Goal: Task Accomplishment & Management: Manage account settings

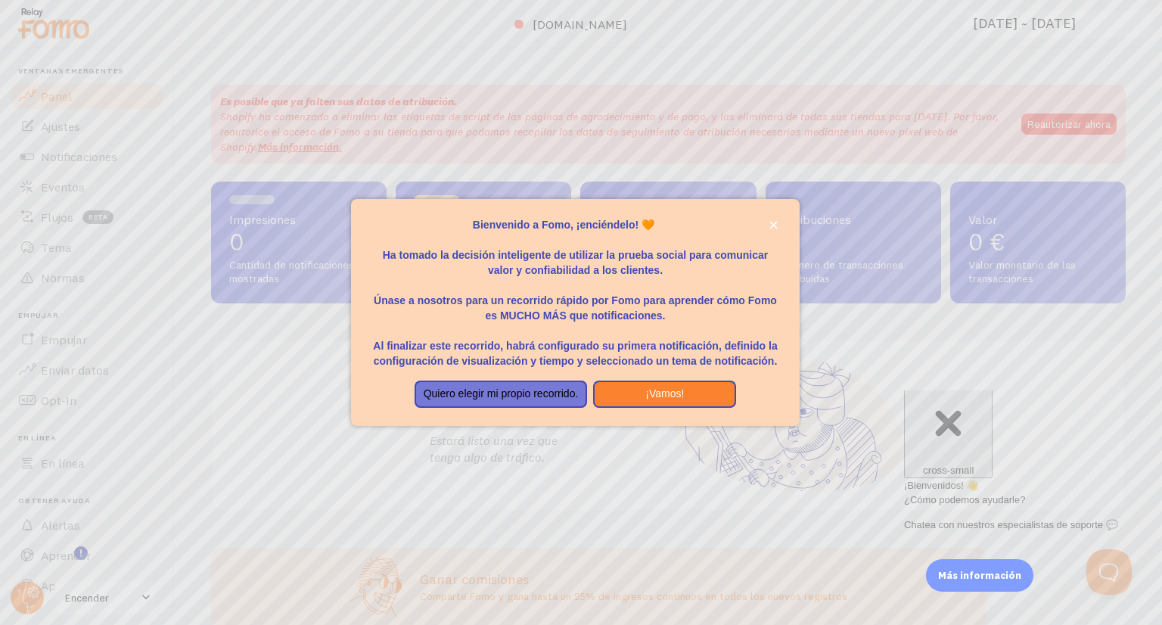
click at [757, 225] on p "Bienvenido a Fomo, ¡enciéndelo! 🧡" at bounding box center [575, 224] width 412 height 15
click at [763, 222] on p "Bienvenido a Fomo, ¡enciéndelo! 🧡" at bounding box center [575, 224] width 412 height 15
click at [768, 222] on button "cerca," at bounding box center [774, 225] width 16 height 16
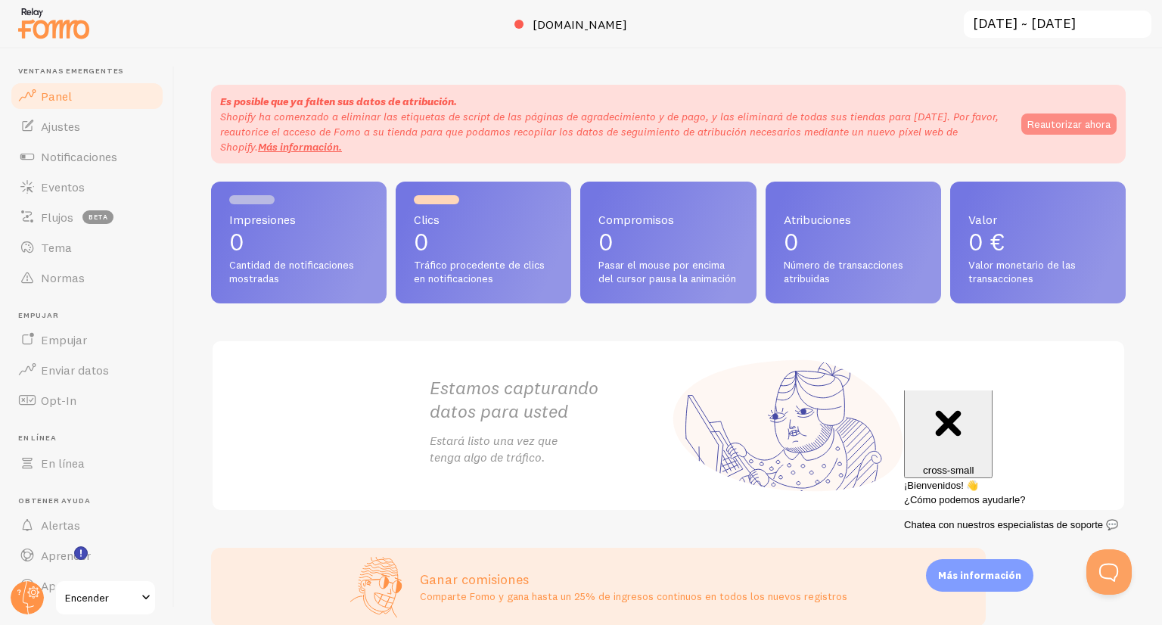
click at [1052, 124] on font "Reautorizar ahora" at bounding box center [1068, 124] width 83 height 14
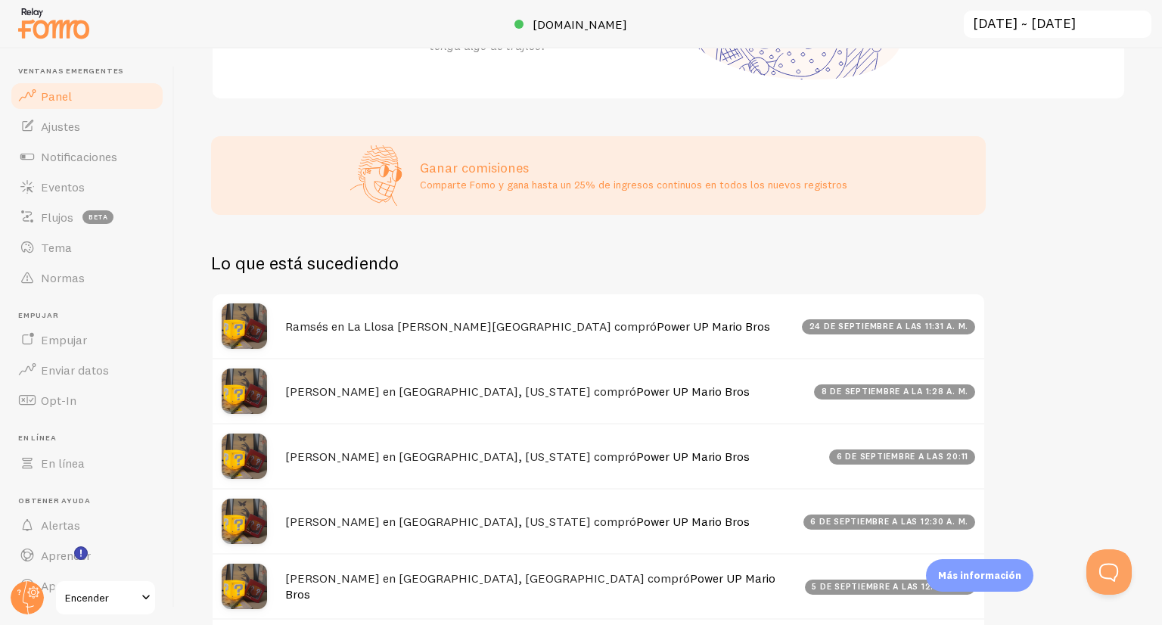
scroll to position [256, 0]
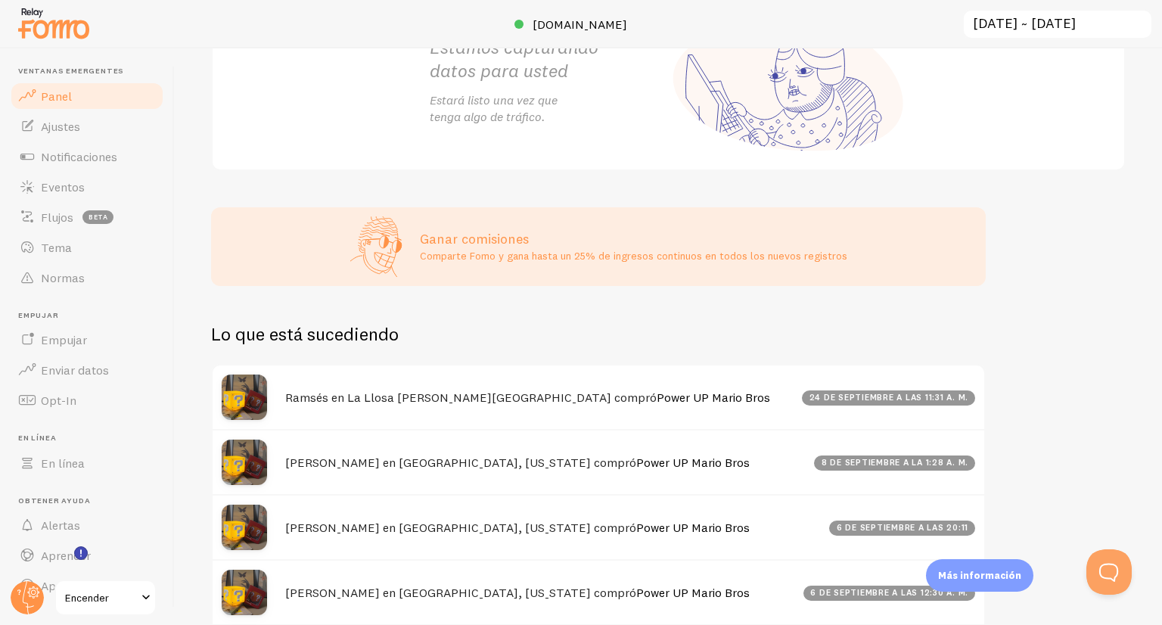
drag, startPoint x: 1161, startPoint y: 107, endPoint x: 1102, endPoint y: 240, distance: 146.0
click at [1102, 240] on div "Impresiones 0 Cantidad de notificaciones mostradas Clics 0 Tráfico procedente d…" at bounding box center [668, 336] width 987 height 576
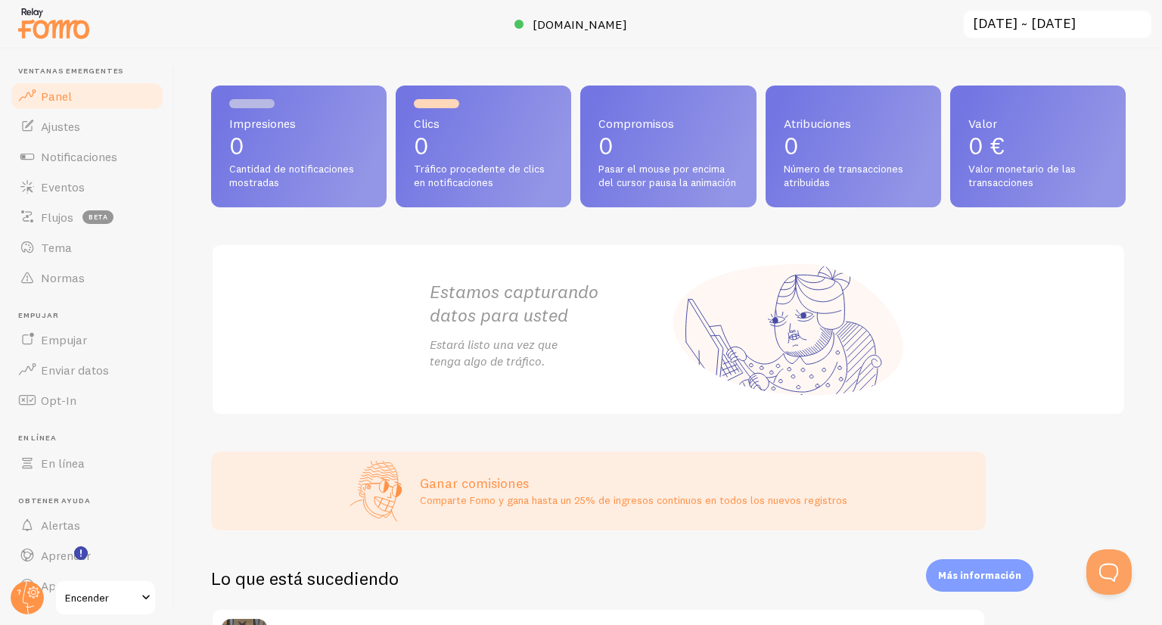
scroll to position [16, 0]
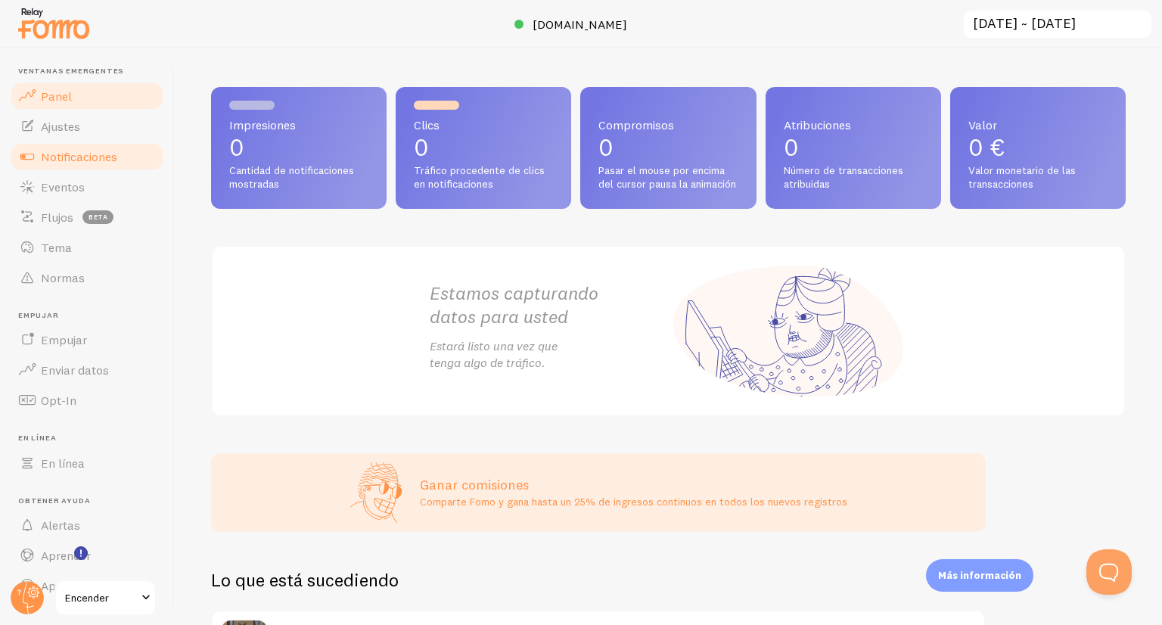
click at [59, 157] on font "Notificaciones" at bounding box center [79, 156] width 76 height 15
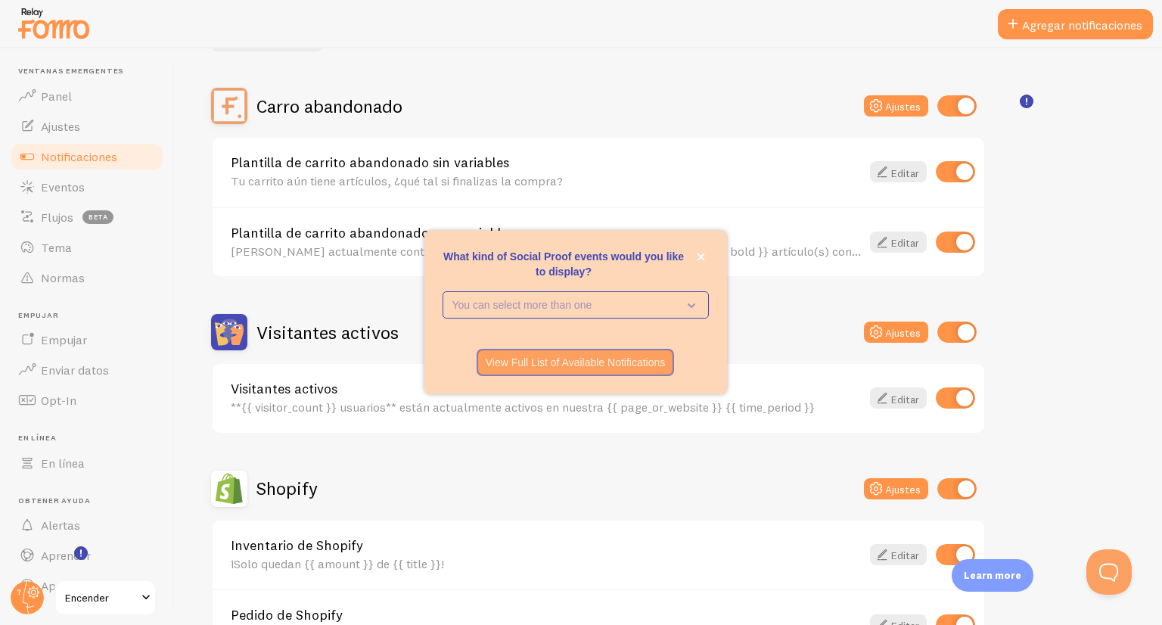
scroll to position [136, 0]
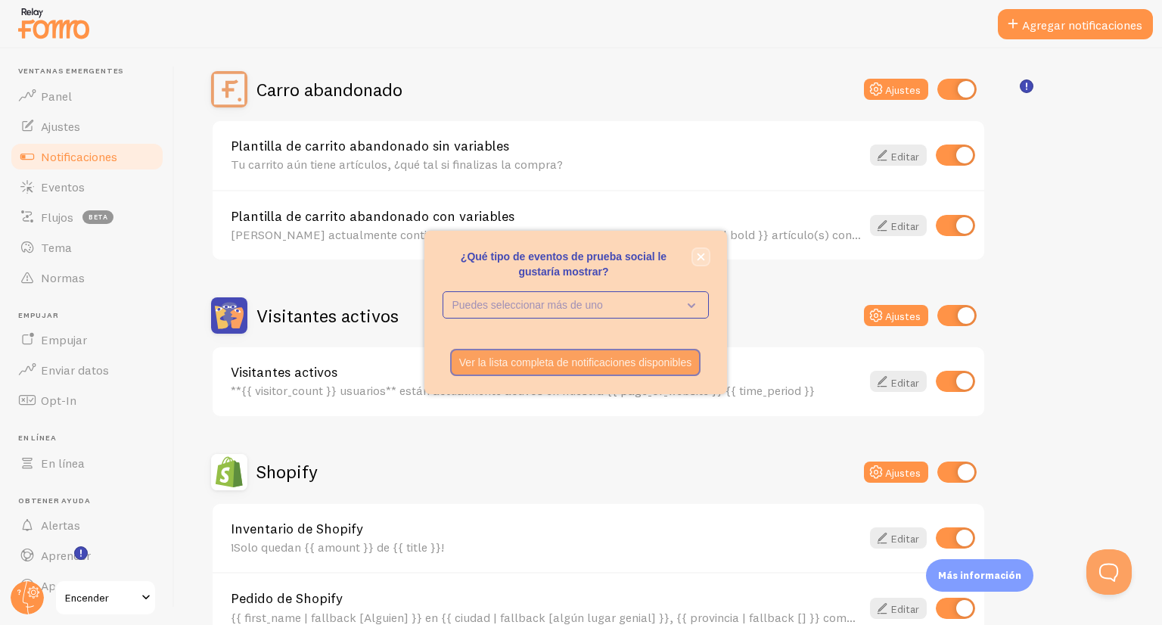
click at [704, 255] on icon "cerca," at bounding box center [701, 257] width 8 height 8
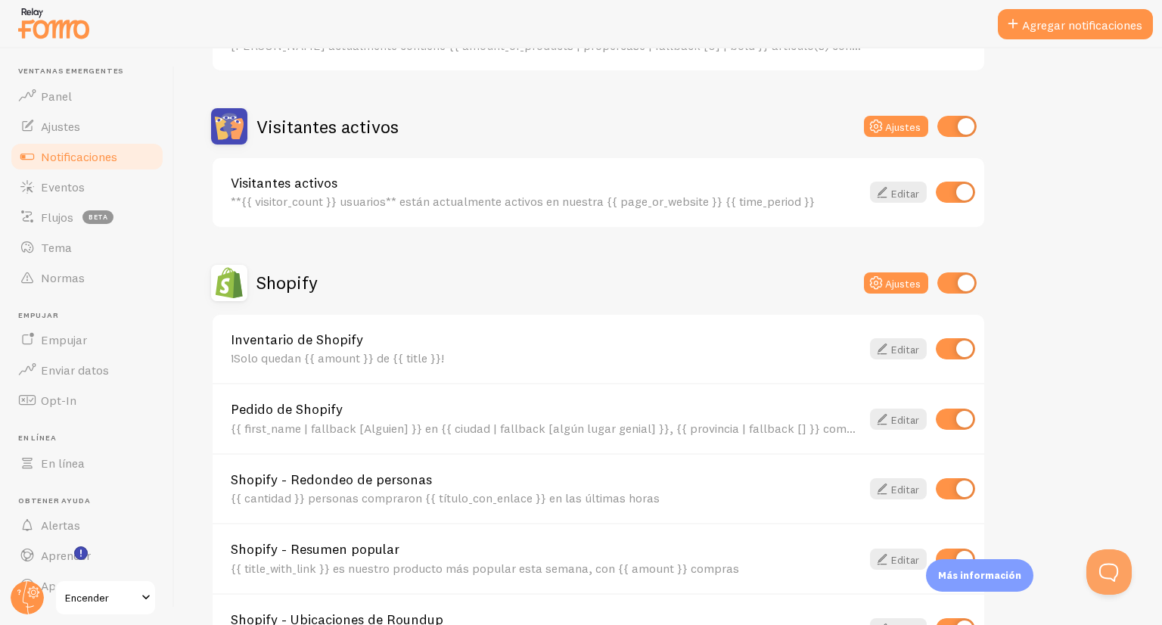
scroll to position [322, 0]
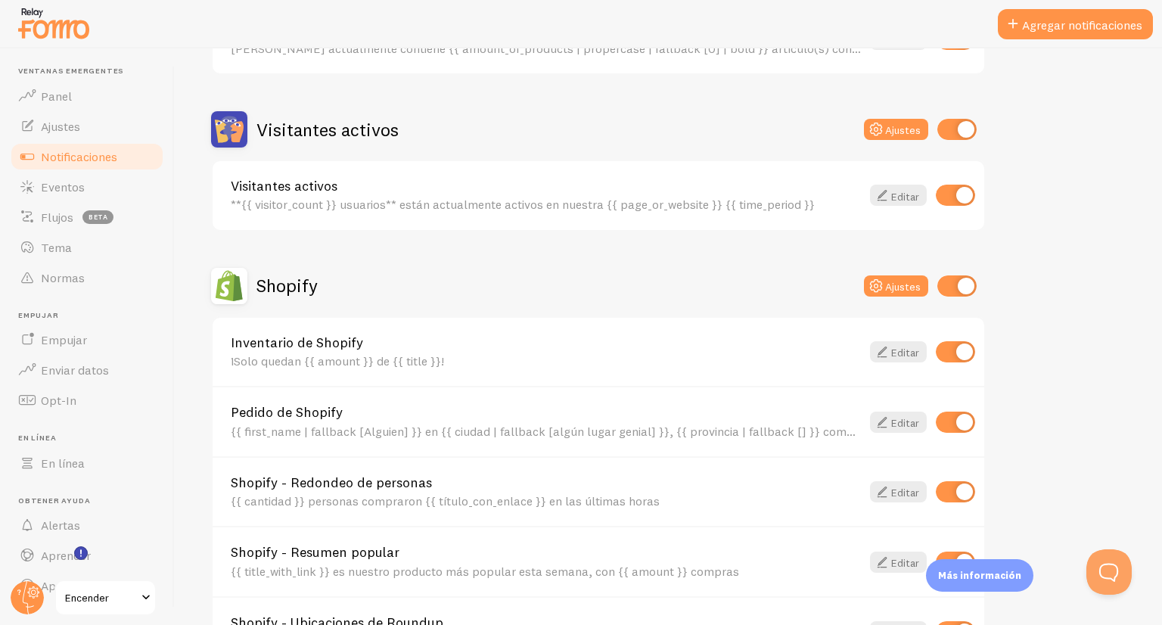
drag, startPoint x: 569, startPoint y: 361, endPoint x: 727, endPoint y: 358, distance: 158.1
click at [727, 358] on div "¡Solo quedan {{ amount }} de {{ title }}!" at bounding box center [546, 361] width 630 height 14
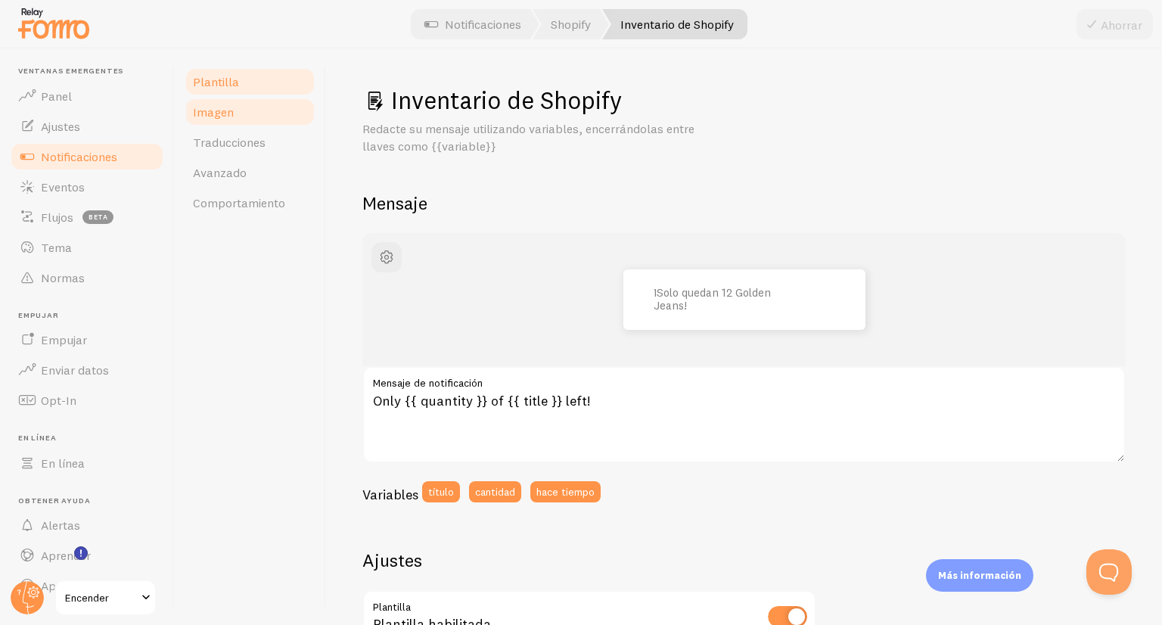
click at [238, 117] on link "Imagen" at bounding box center [250, 112] width 132 height 30
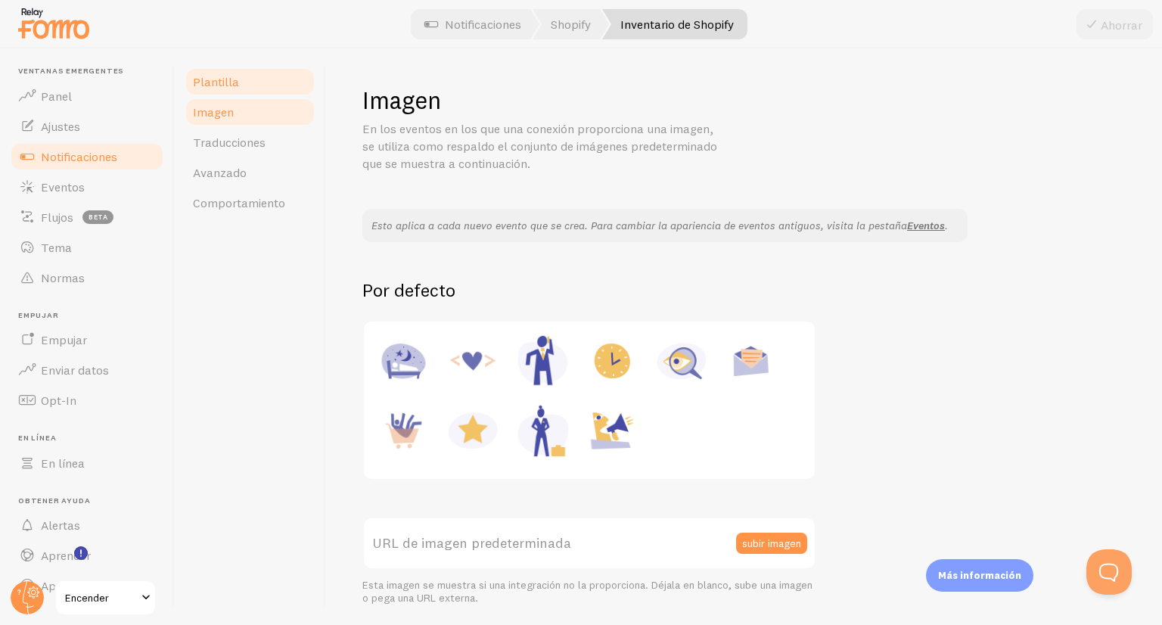
click at [227, 79] on font "Plantilla" at bounding box center [216, 81] width 46 height 15
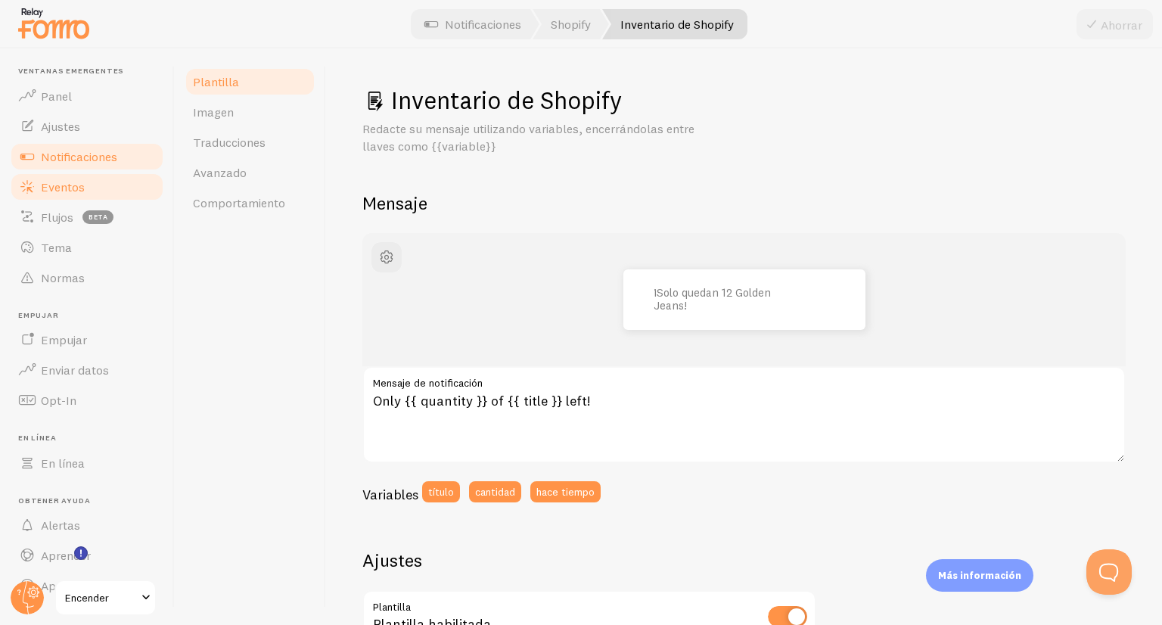
click at [69, 190] on font "Eventos" at bounding box center [63, 186] width 44 height 15
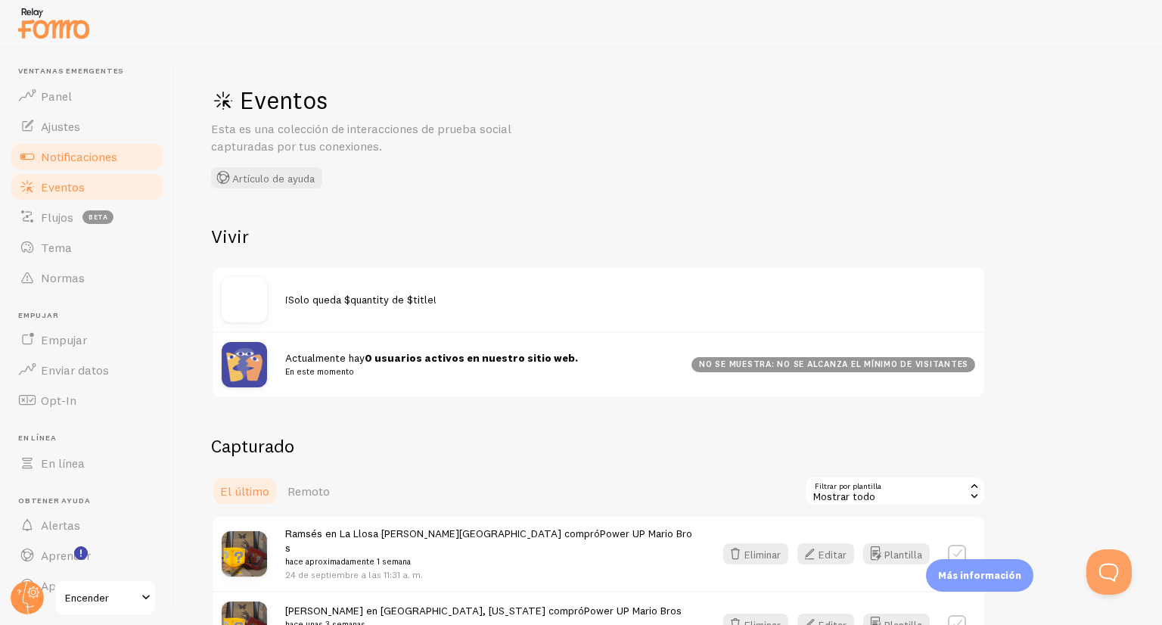
click at [82, 143] on link "Notificaciones" at bounding box center [87, 156] width 156 height 30
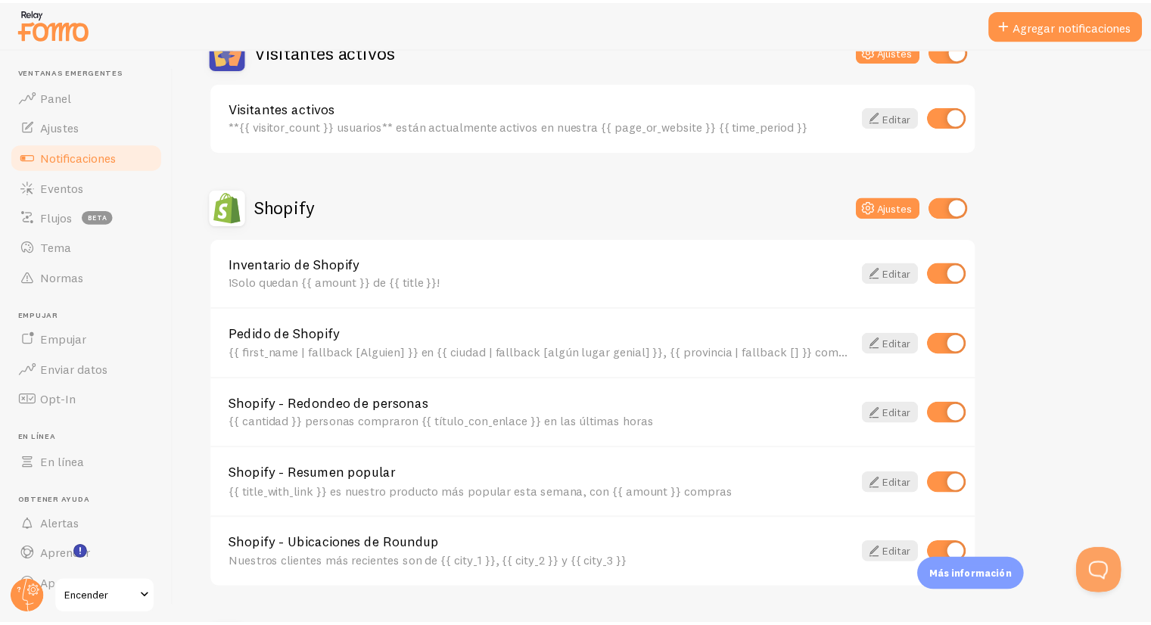
scroll to position [398, 0]
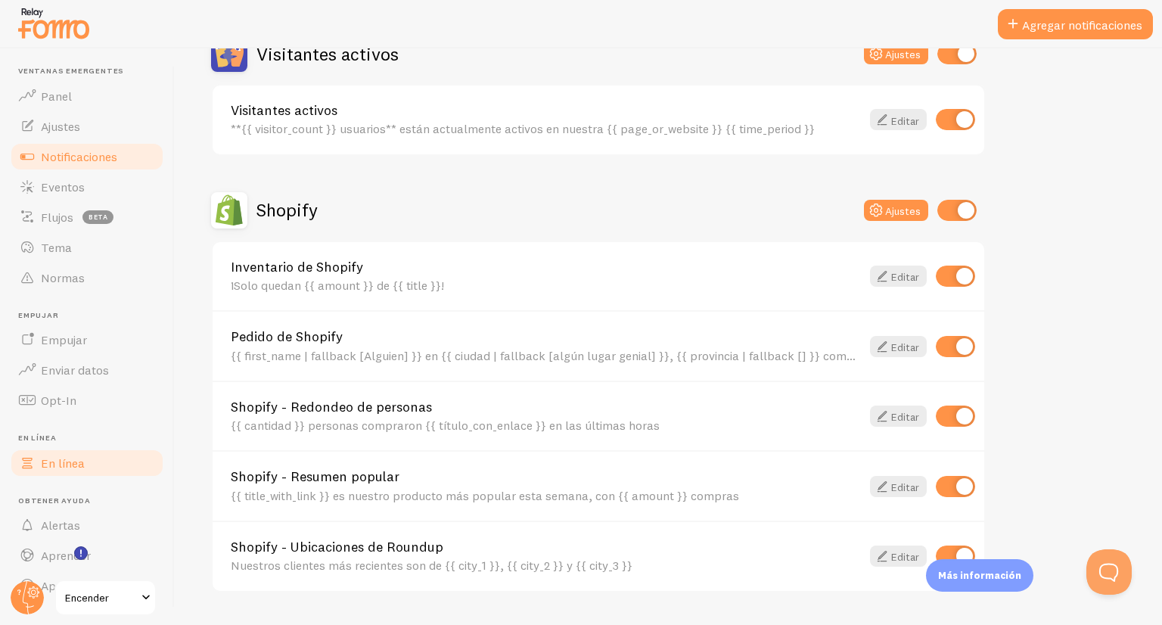
click at [65, 475] on link "En línea" at bounding box center [87, 463] width 156 height 30
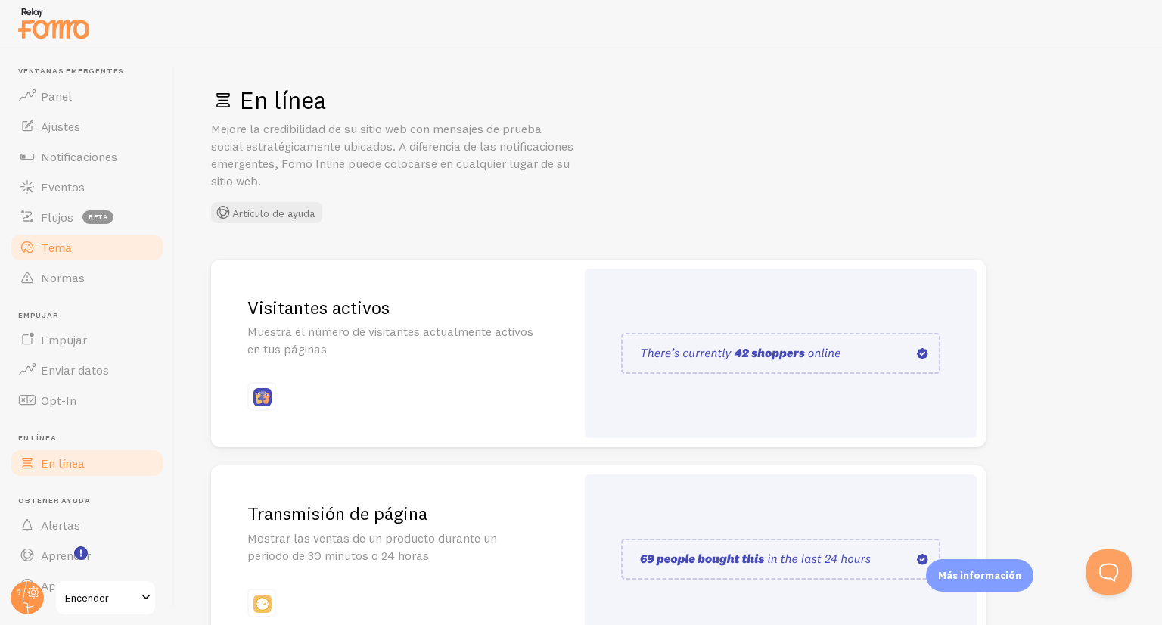
click at [69, 254] on font "Tema" at bounding box center [56, 247] width 31 height 15
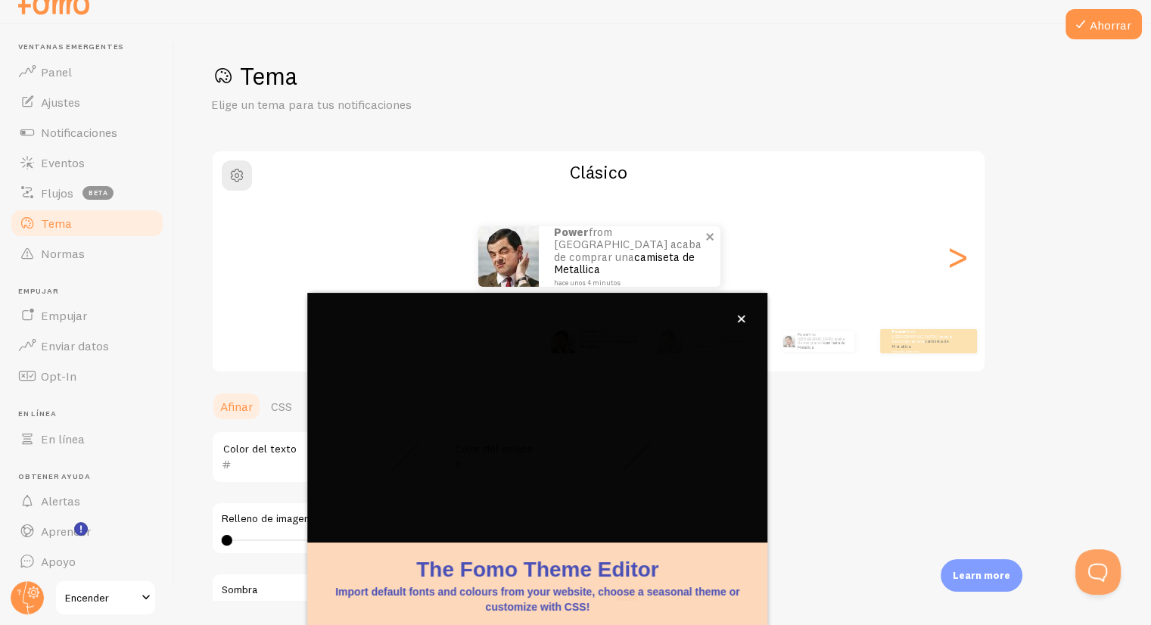
scroll to position [93, 0]
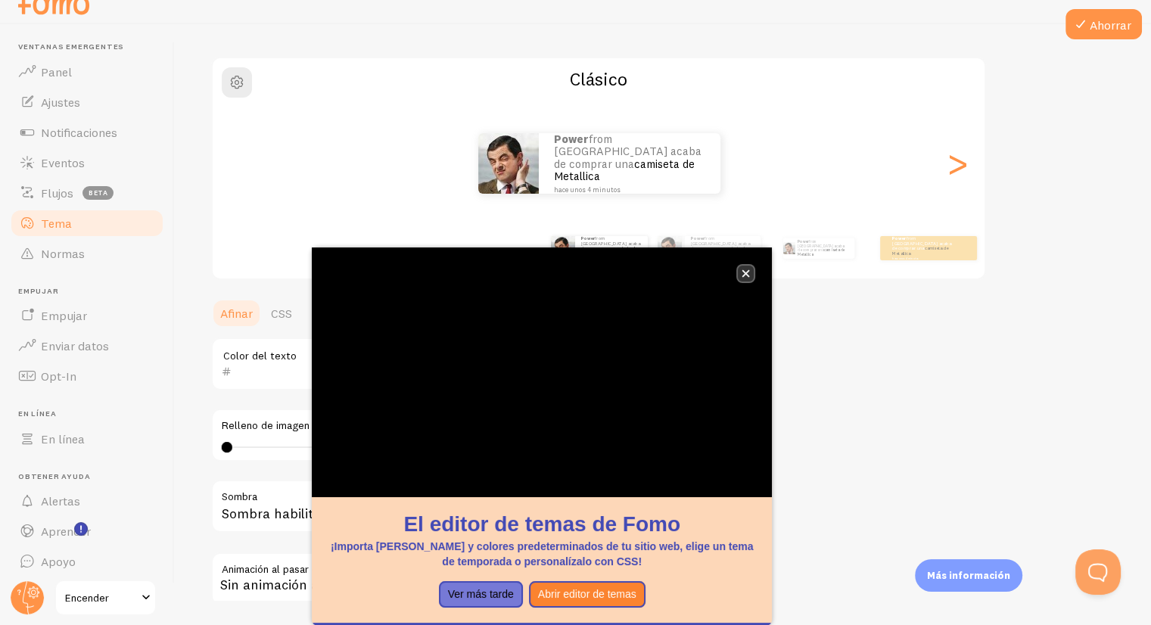
click at [738, 271] on button "cerca," at bounding box center [746, 274] width 16 height 16
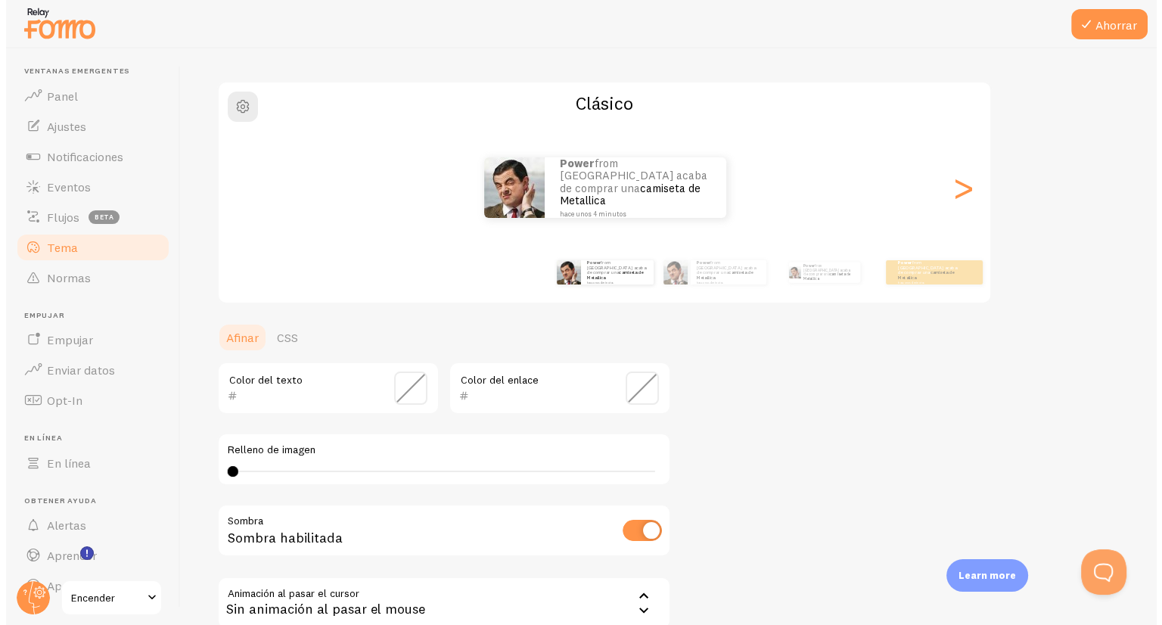
scroll to position [0, 0]
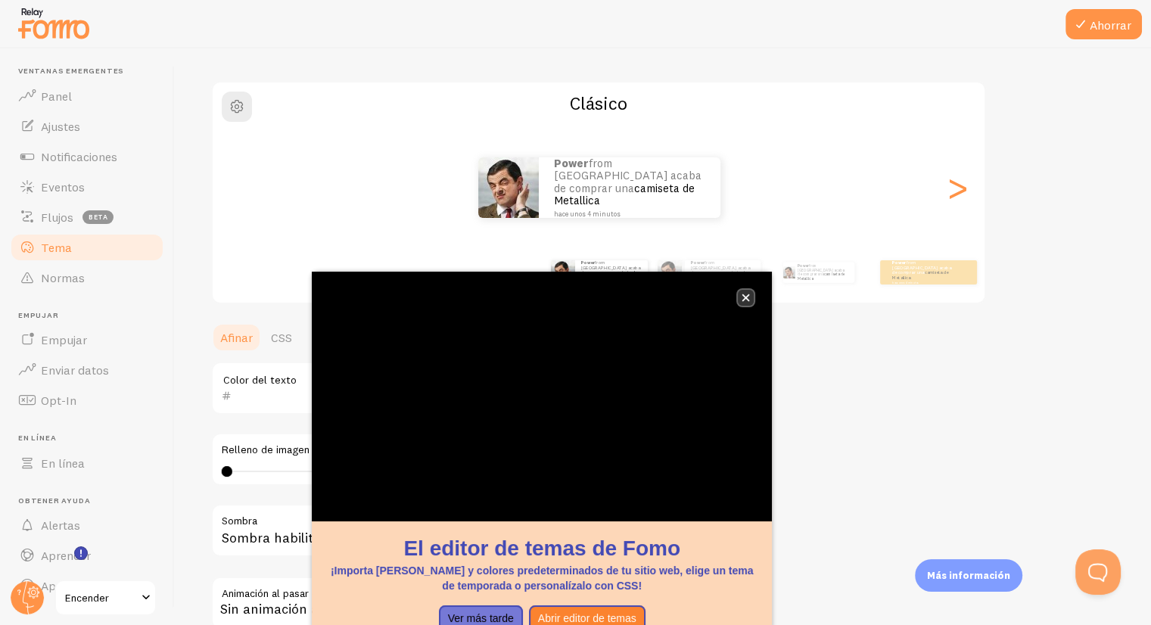
click at [745, 303] on button "cerca," at bounding box center [746, 298] width 16 height 16
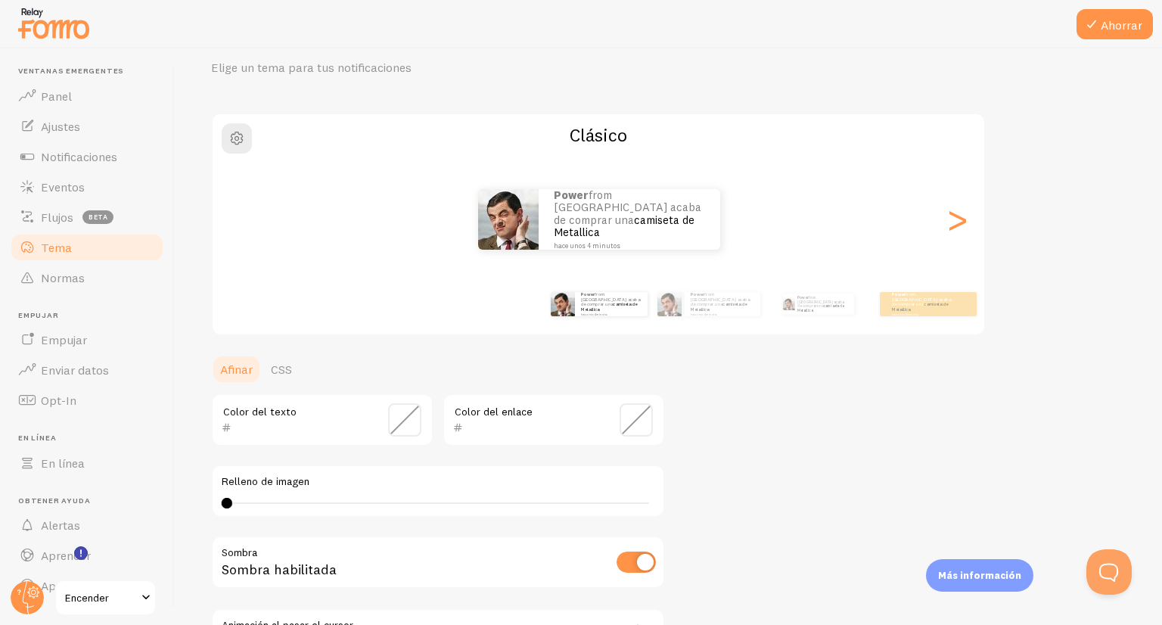
scroll to position [59, 0]
click at [699, 309] on font "camiseta de Metallica" at bounding box center [719, 308] width 56 height 11
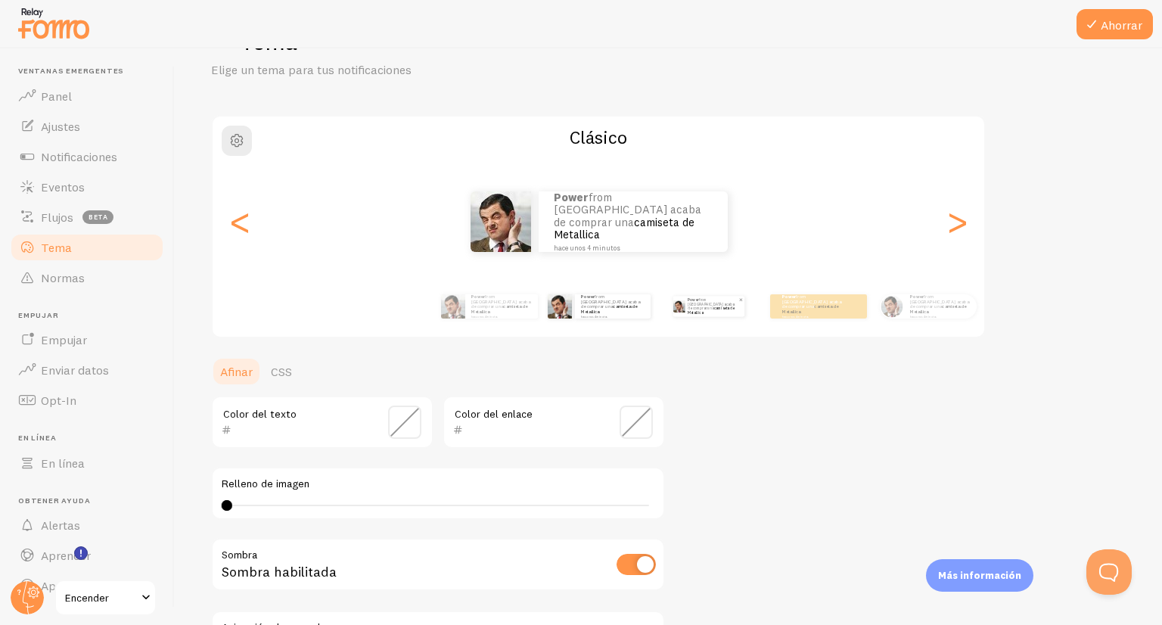
click at [722, 309] on p "Power from Spain acaba de comprar una camiseta de Metallica hace unos 4 minutos" at bounding box center [713, 306] width 51 height 20
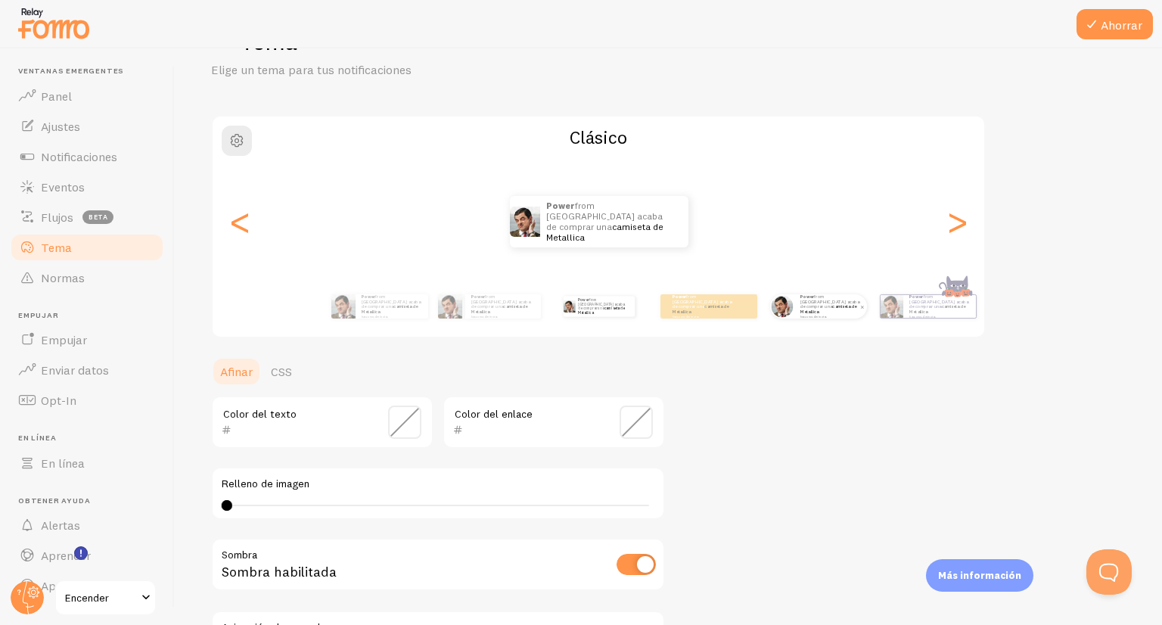
click at [785, 313] on img at bounding box center [782, 306] width 22 height 22
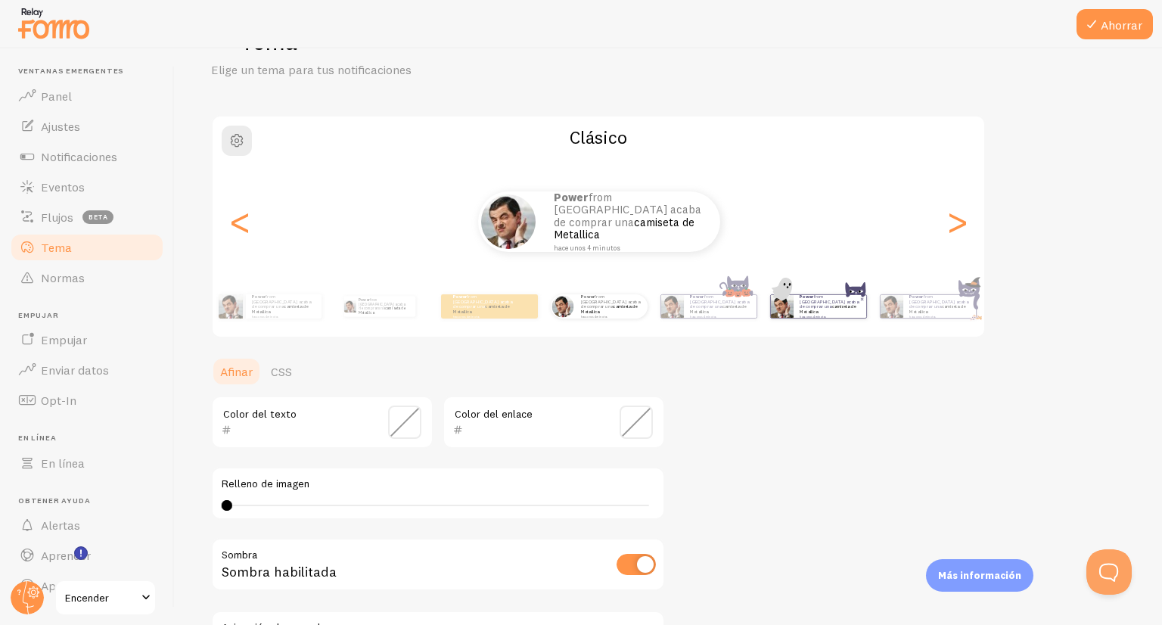
click at [817, 315] on div "Power from Spain acaba de comprar una camiseta de Metallica hace unos 4 minutos" at bounding box center [830, 306] width 73 height 23
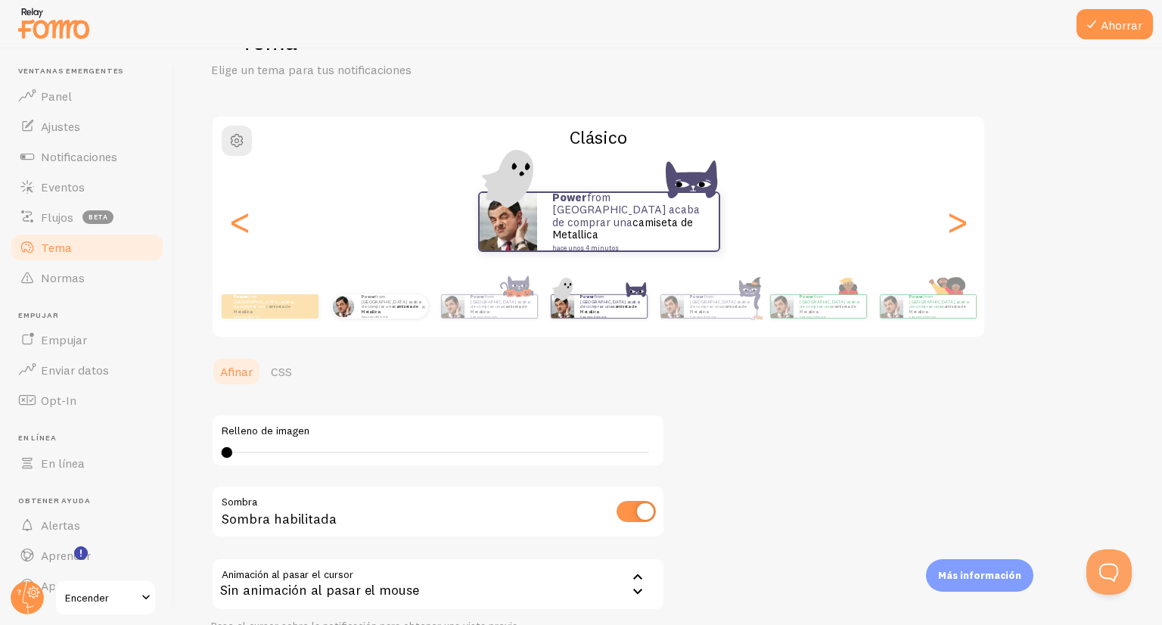
click at [405, 309] on p "Power from Spain acaba de comprar una camiseta de Metallica hace unos 4 minutos" at bounding box center [392, 306] width 61 height 24
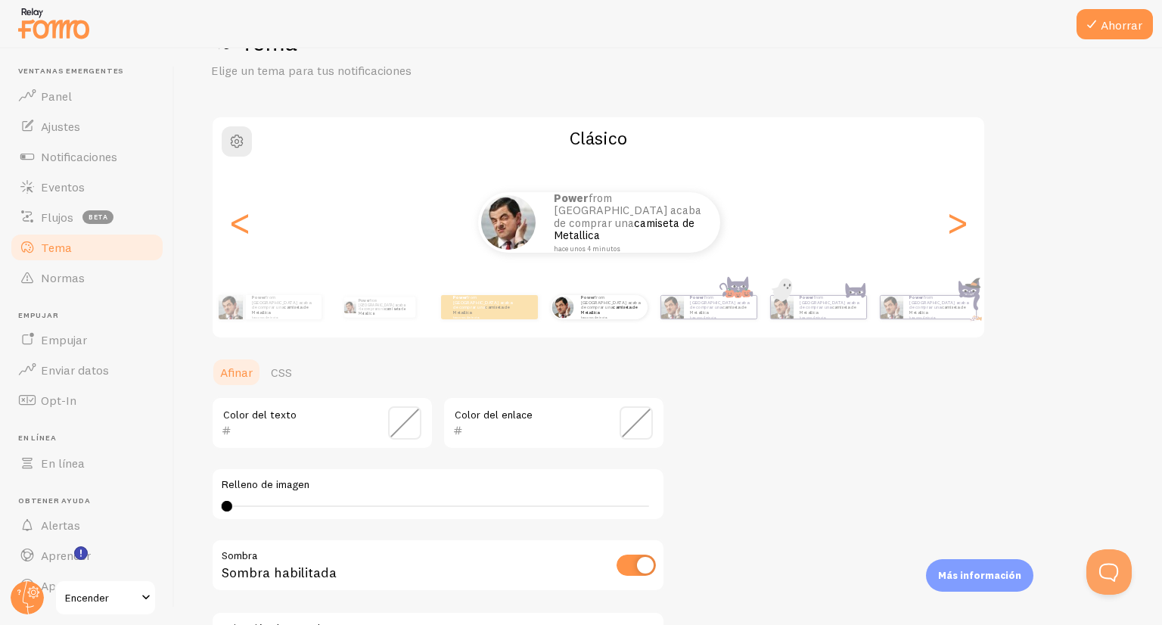
scroll to position [38, 0]
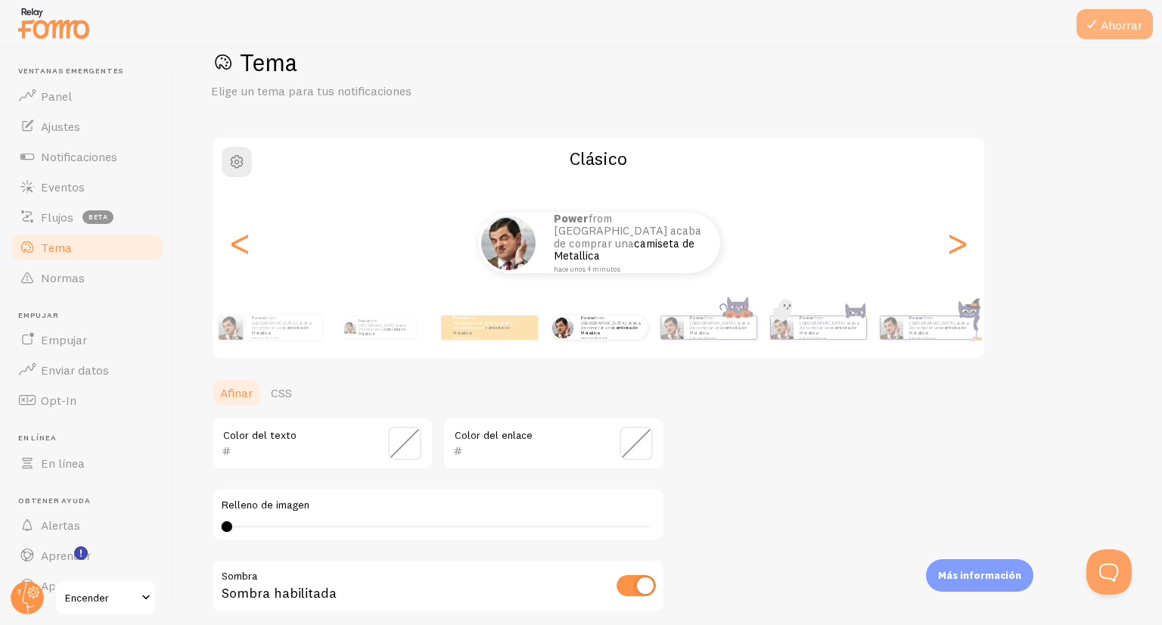
click at [1108, 24] on font "Ahorrar" at bounding box center [1122, 24] width 42 height 15
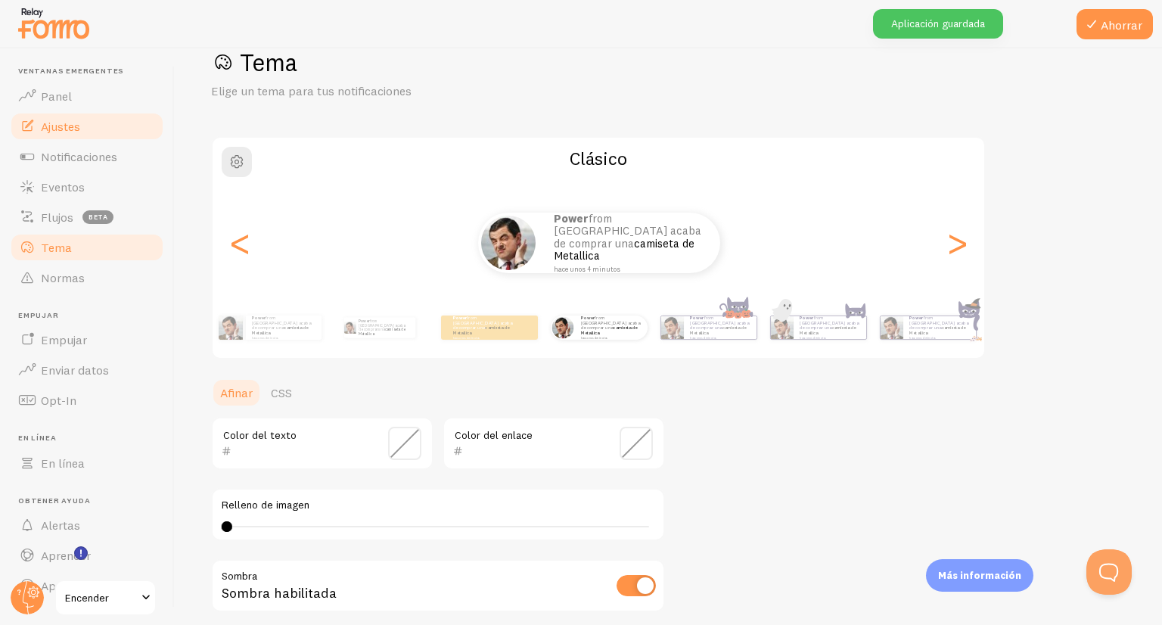
click at [89, 119] on link "Ajustes" at bounding box center [87, 126] width 156 height 30
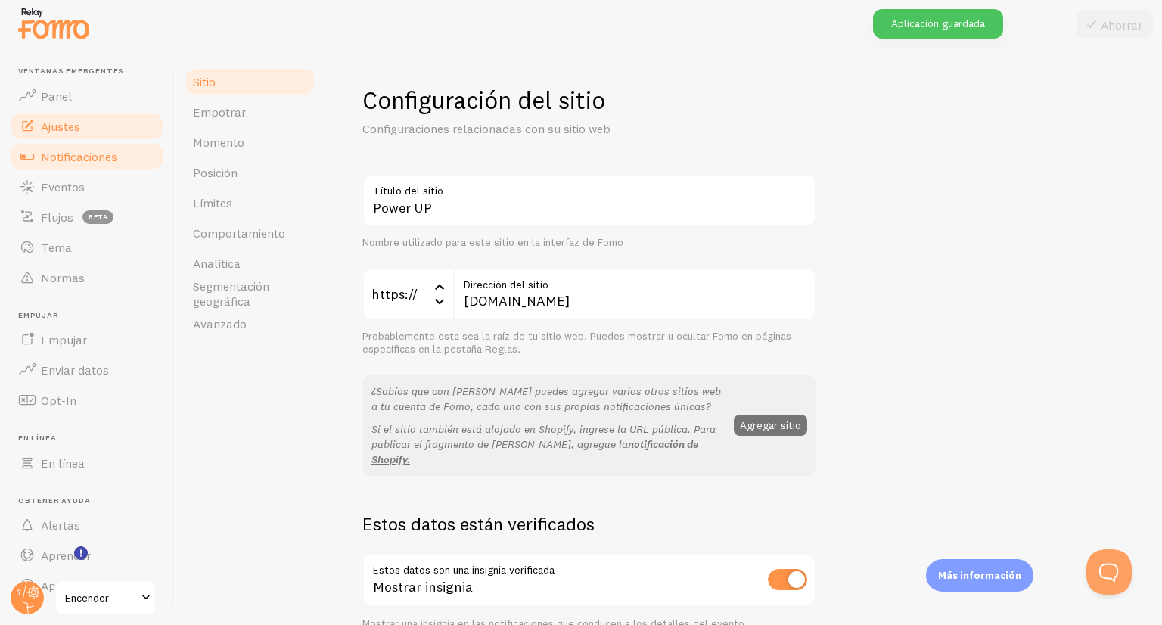
click at [89, 150] on font "Notificaciones" at bounding box center [79, 156] width 76 height 15
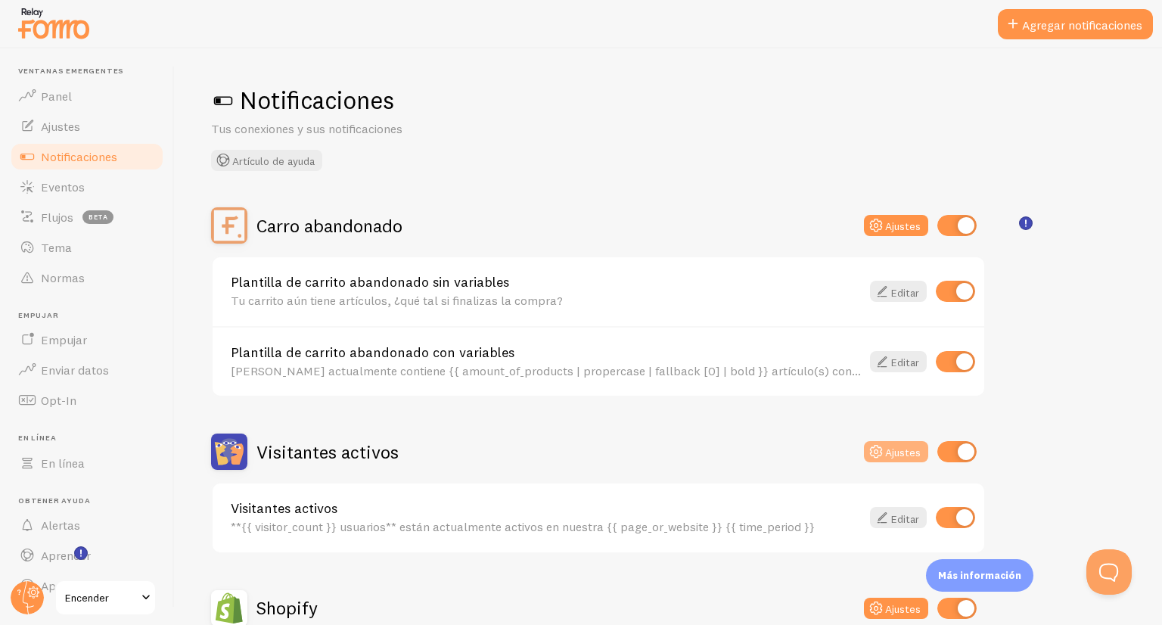
click at [888, 443] on button "Ajustes" at bounding box center [896, 451] width 64 height 21
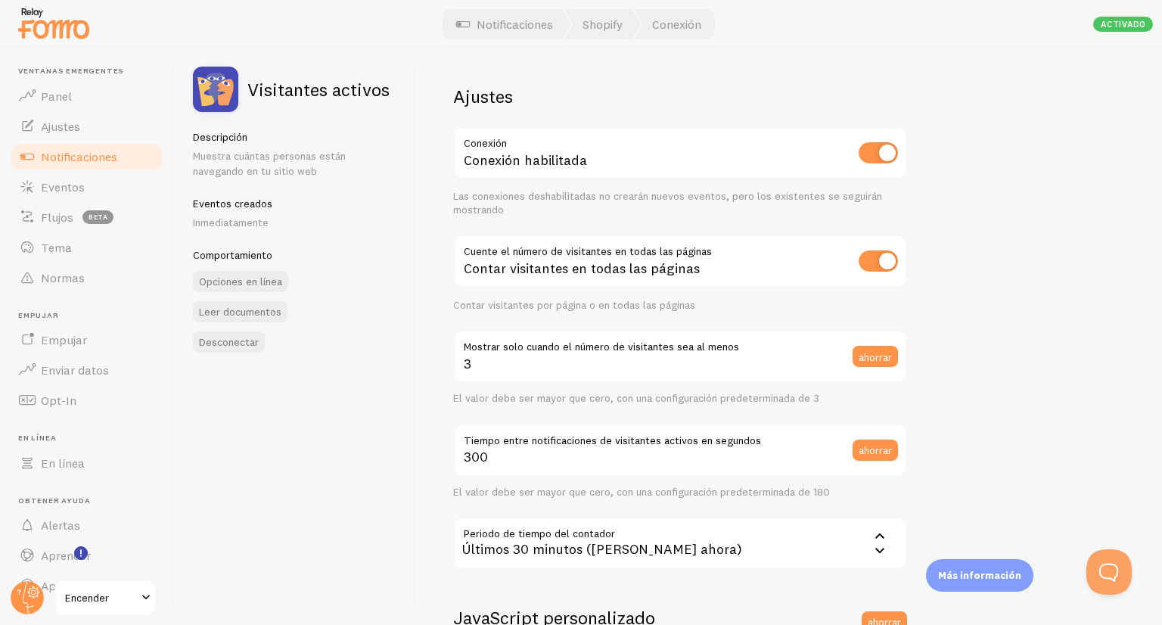
click at [82, 160] on font "Notificaciones" at bounding box center [79, 156] width 76 height 15
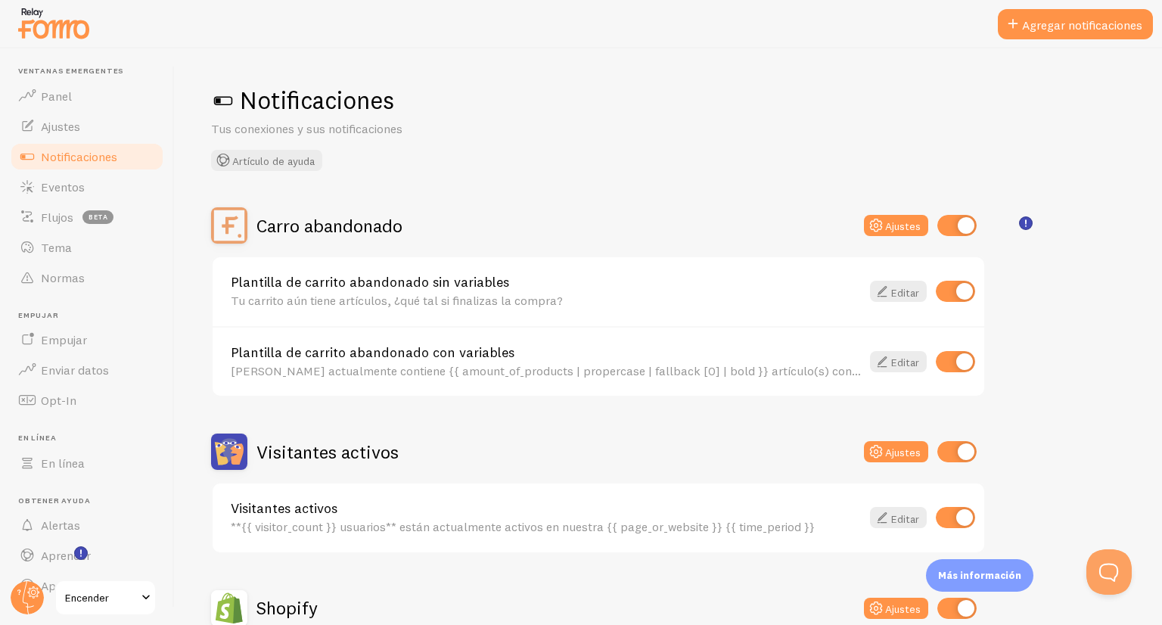
click at [82, 160] on font "Notificaciones" at bounding box center [79, 156] width 76 height 15
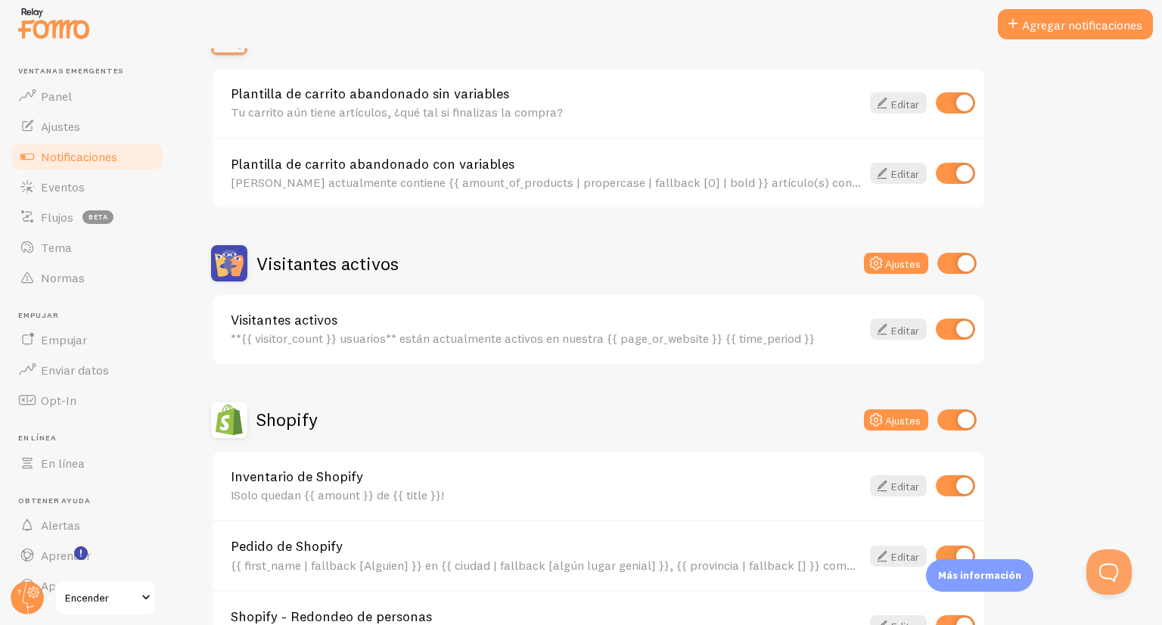
scroll to position [197, 0]
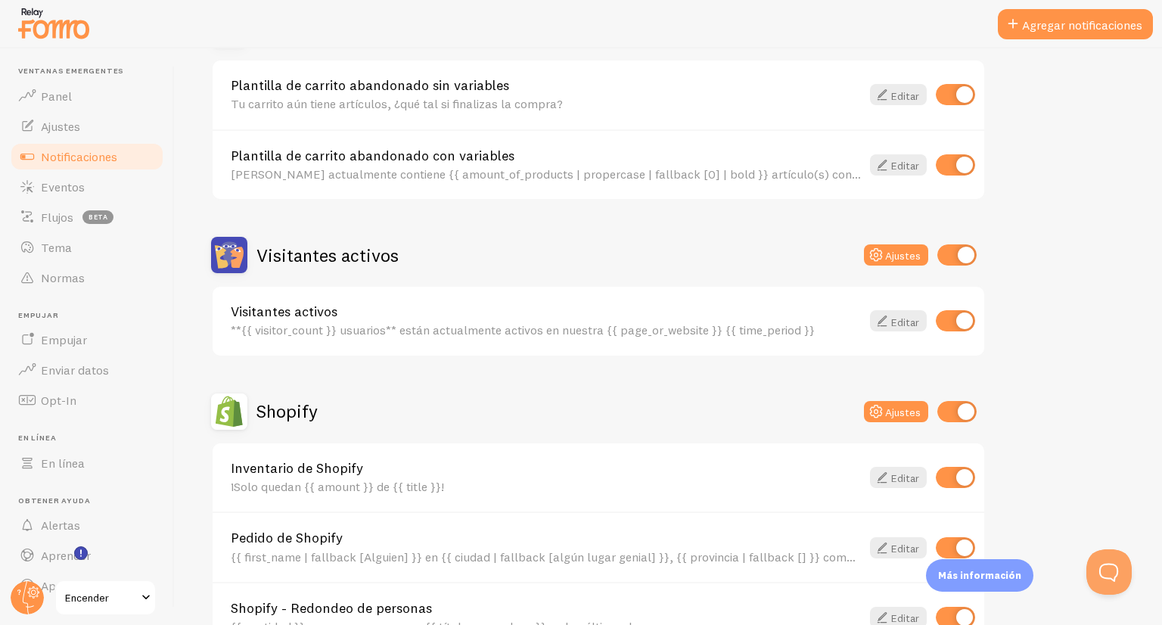
drag, startPoint x: 1161, startPoint y: 116, endPoint x: 1149, endPoint y: 208, distance: 93.1
click at [1149, 208] on div "Notificaciones Tus conexiones y sus notificaciones Artículo de ayuda Carro aban…" at bounding box center [668, 336] width 987 height 576
click at [1149, 211] on div "Notificaciones Tus conexiones y sus notificaciones Artículo de ayuda Carro aban…" at bounding box center [668, 336] width 987 height 576
click at [901, 319] on font "Editar" at bounding box center [905, 322] width 28 height 14
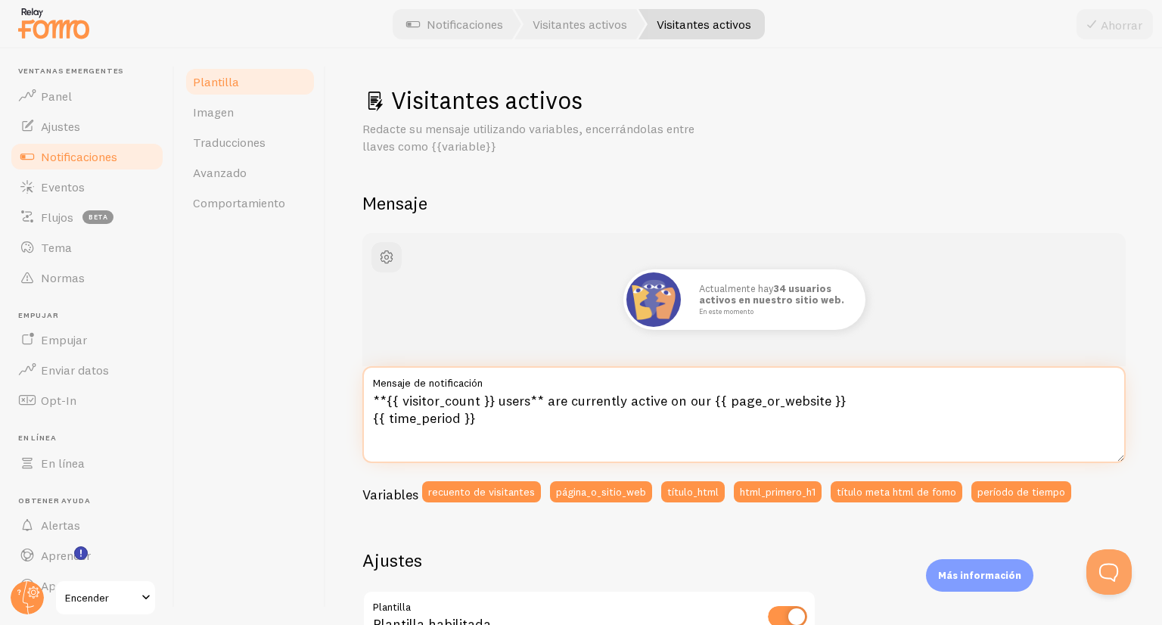
drag, startPoint x: 493, startPoint y: 424, endPoint x: 369, endPoint y: 397, distance: 126.3
click at [369, 397] on textarea "**{{ visitor_count }} users** are currently active on our {{ page_or_website }}…" at bounding box center [743, 414] width 763 height 97
paste textarea "Más de {{ visitor_count }} personas han visto esto en las últimas {{ time_perio…"
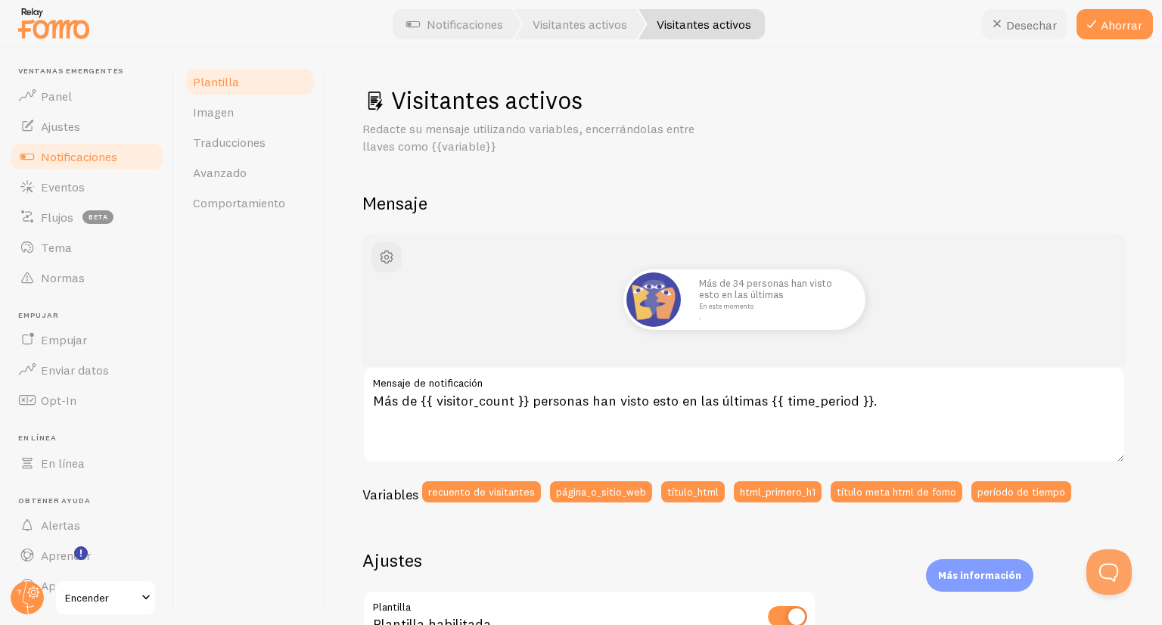
click at [1046, 22] on font "Desechar" at bounding box center [1031, 24] width 51 height 15
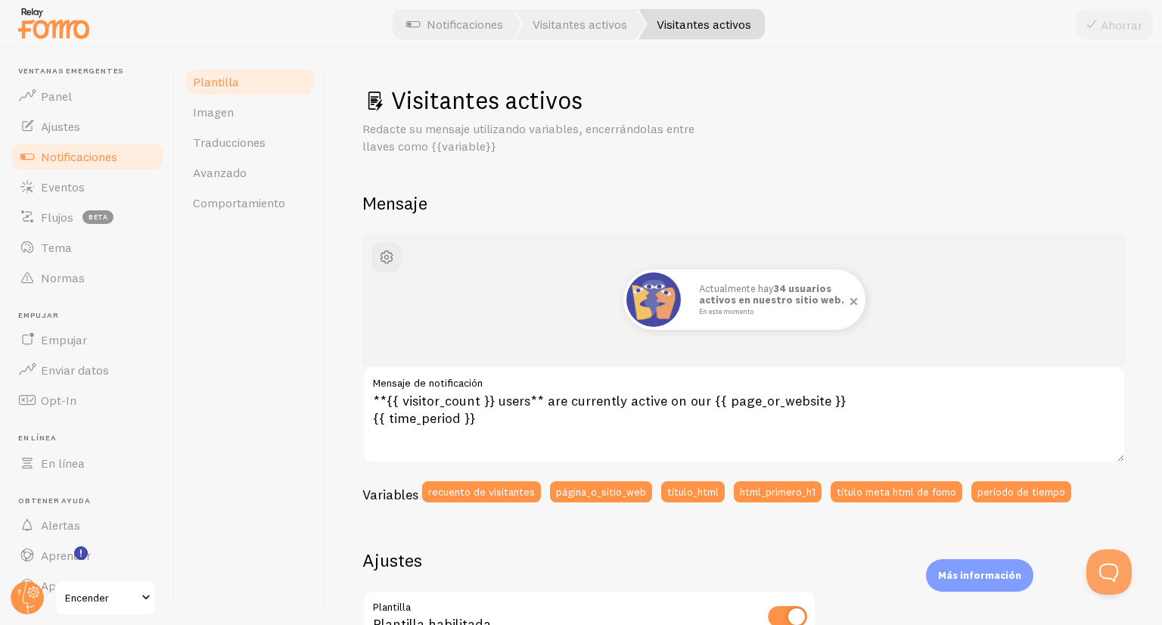
click at [699, 287] on font "Actualmente hay" at bounding box center [736, 288] width 75 height 12
drag, startPoint x: 698, startPoint y: 287, endPoint x: 823, endPoint y: 301, distance: 126.4
click at [823, 301] on p "Actualmente hay 34 usuarios activos en nuestro sitio web. En este momento" at bounding box center [774, 299] width 151 height 33
copy font "ctualmente hay 34 usuarios activos en nuestro sitio web."
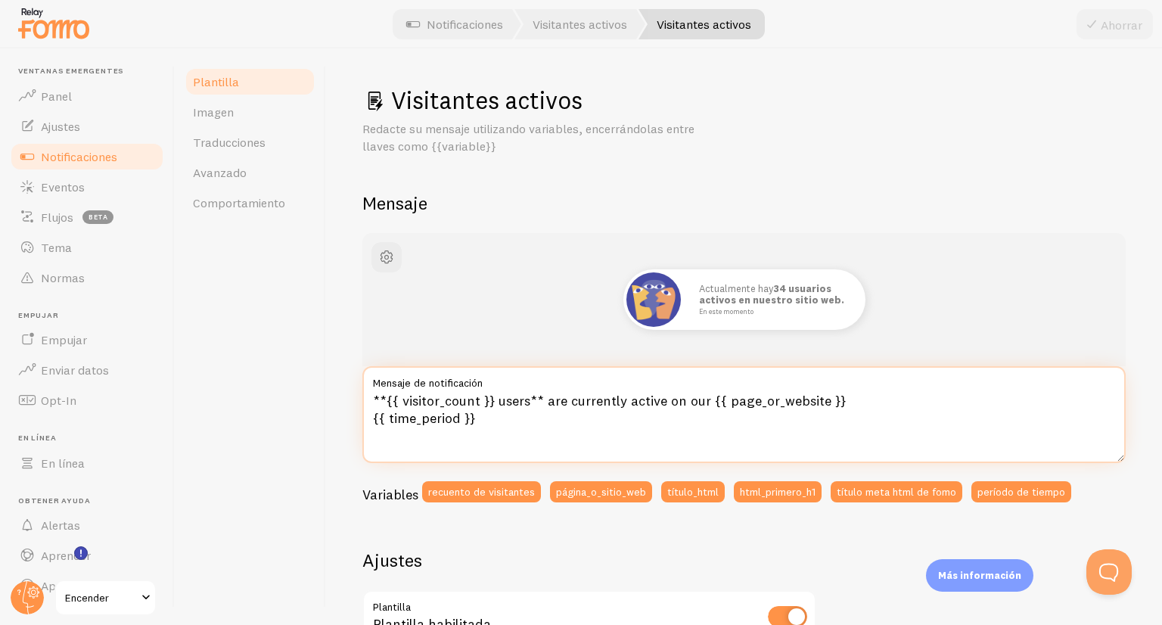
drag, startPoint x: 548, startPoint y: 400, endPoint x: 700, endPoint y: 388, distance: 152.5
click at [700, 388] on div "**{{ visitor_count }} users** are currently active on our {{ page_or_website }}…" at bounding box center [743, 414] width 763 height 97
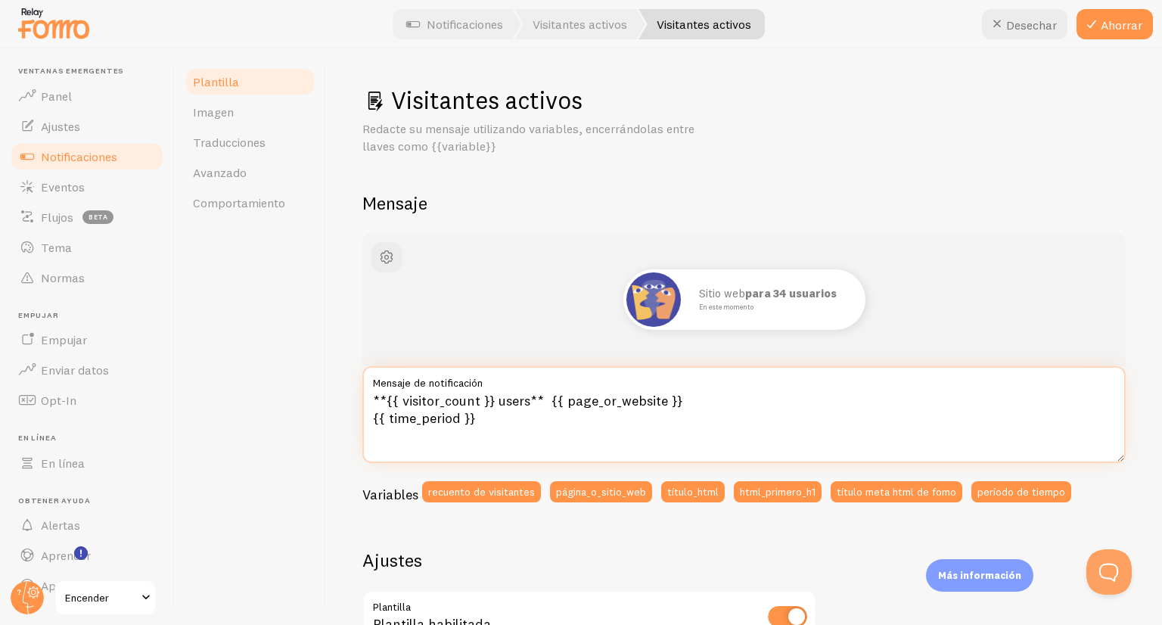
paste textarea "ctualmente hay 34 usuarios activos en nuestro sitio web."
click at [614, 397] on textarea "**{{ visitor_count }} users** ctualmente hay 34 usuarios activos en nuestro sit…" at bounding box center [743, 414] width 763 height 97
drag, startPoint x: 543, startPoint y: 403, endPoint x: 636, endPoint y: 403, distance: 92.3
click at [636, 403] on textarea "**{{ visitor_count }} users** hay 34 usuarios activos en nuestro sitio web. {{ …" at bounding box center [743, 414] width 763 height 97
drag, startPoint x: 715, startPoint y: 398, endPoint x: 663, endPoint y: 396, distance: 52.2
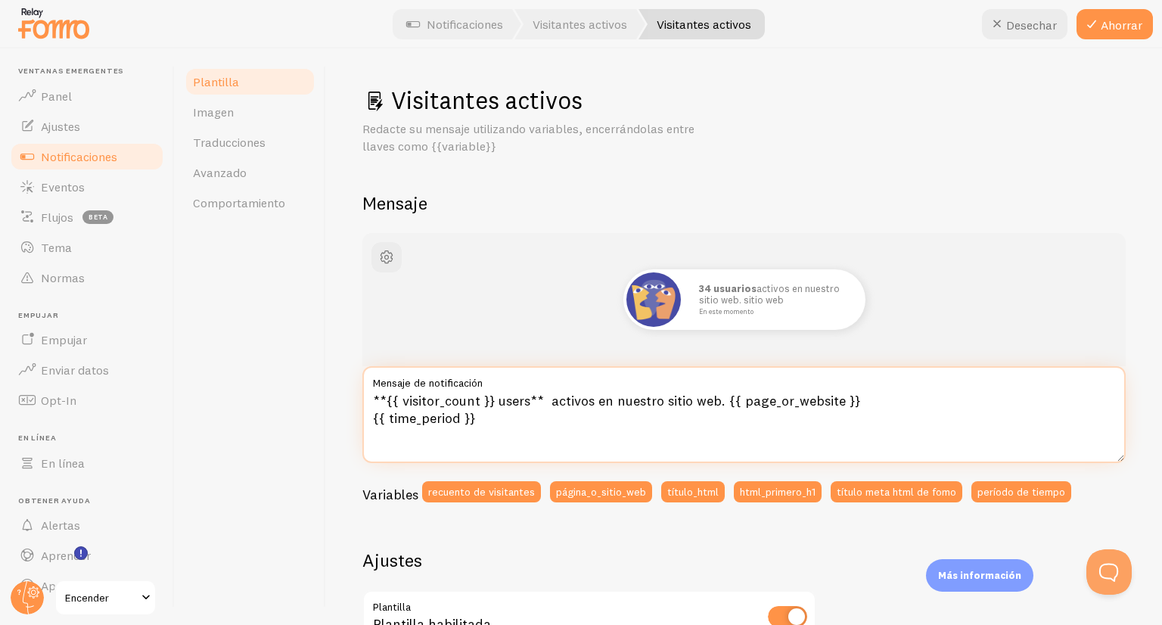
click at [663, 396] on textarea "**{{ visitor_count }} users** activos en nuestro sitio web. {{ page_or_website …" at bounding box center [743, 414] width 763 height 97
click at [595, 402] on textarea "**{{ visitor_count }} users** activos en nuestro {{ page_or_website }} {{ time_…" at bounding box center [743, 414] width 763 height 97
click at [639, 403] on textarea "**{{ visitor_count }} users** están viendo en nuestro {{ page_or_website }} {{ …" at bounding box center [743, 414] width 763 height 97
click at [669, 403] on textarea "**{{ visitor_count }} users** están viendo nuestro {{ page_or_website }} {{ tim…" at bounding box center [743, 414] width 763 height 97
type textarea "**{{ visitor_count }} users** están viendo este {{ page_or_website }} {{ time_p…"
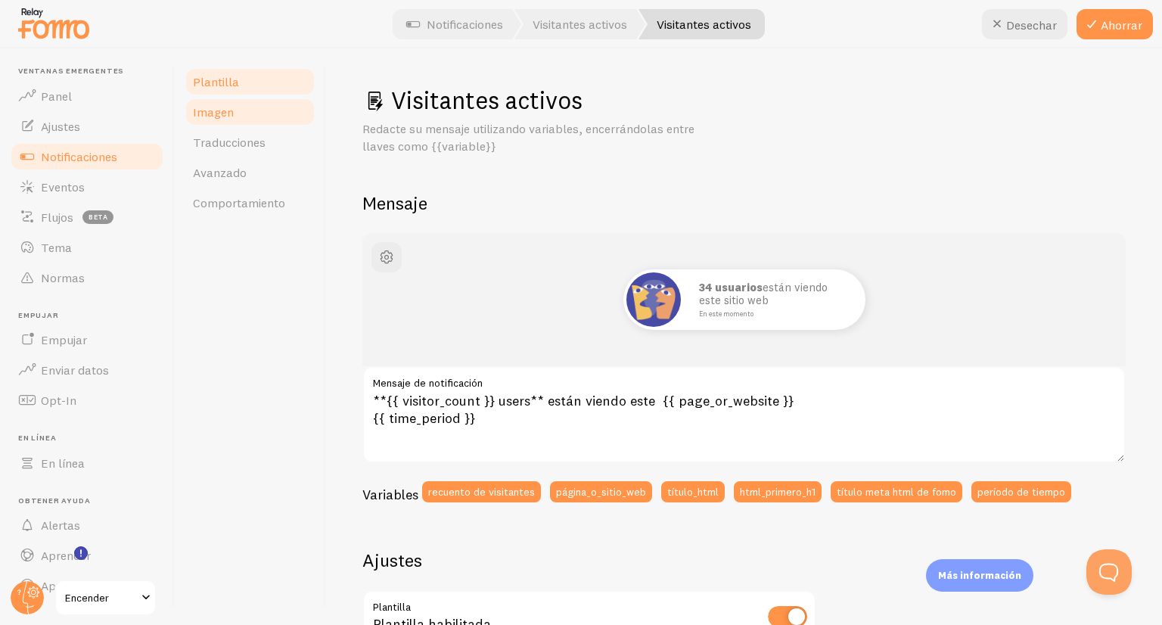
click at [250, 112] on link "Imagen" at bounding box center [250, 112] width 132 height 30
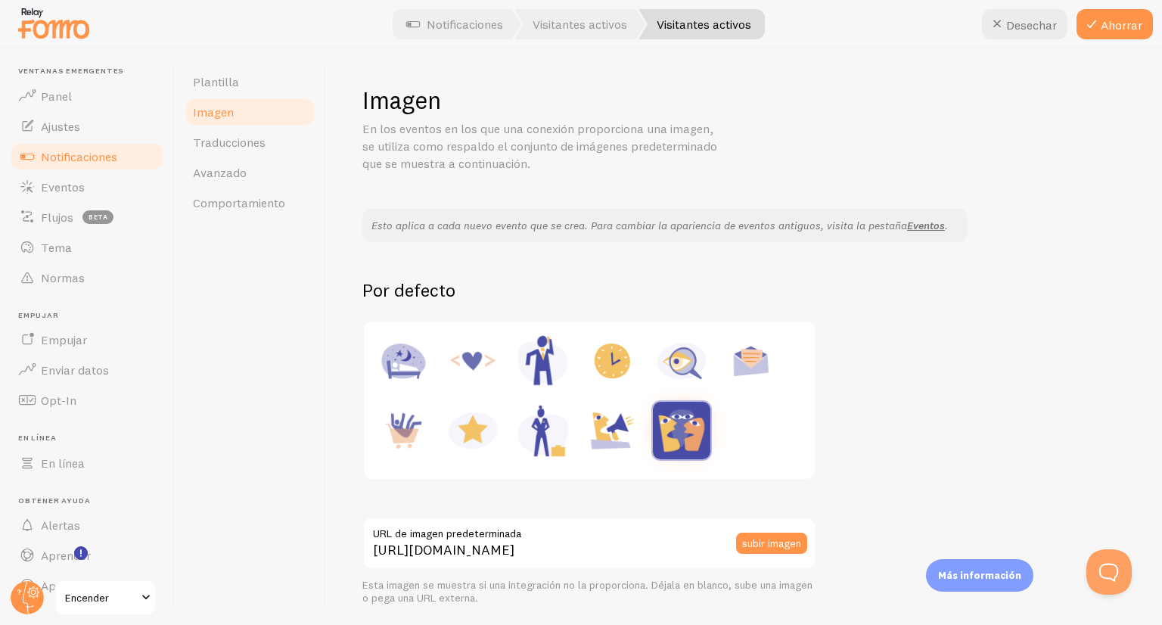
click at [679, 366] on img at bounding box center [681, 360] width 57 height 57
type input "https://fomo.com/images/widget/template_defaults/inquiry.jpg"
click at [242, 146] on font "Traducciones" at bounding box center [229, 142] width 73 height 15
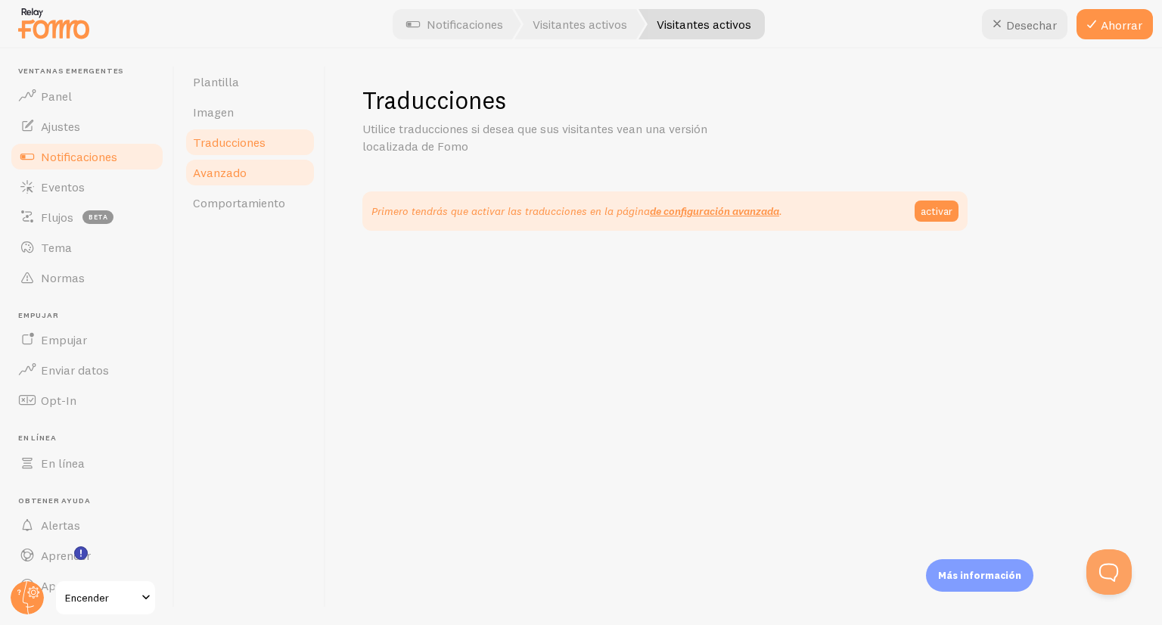
click at [259, 182] on link "Avanzado" at bounding box center [250, 172] width 132 height 30
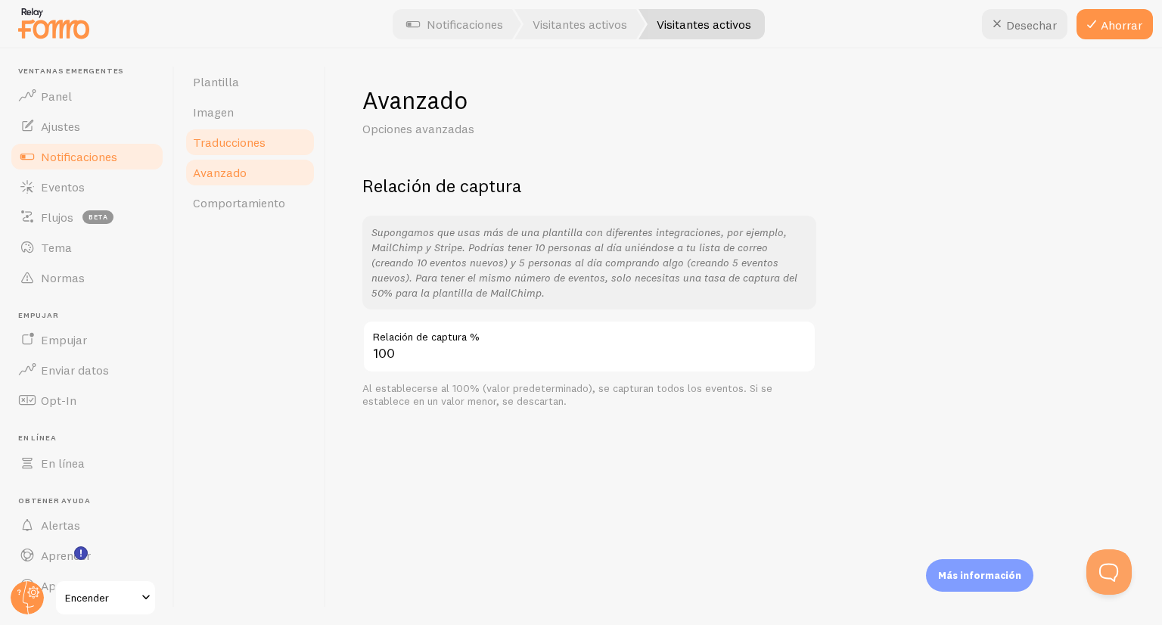
click at [252, 149] on font "Traducciones" at bounding box center [229, 142] width 73 height 15
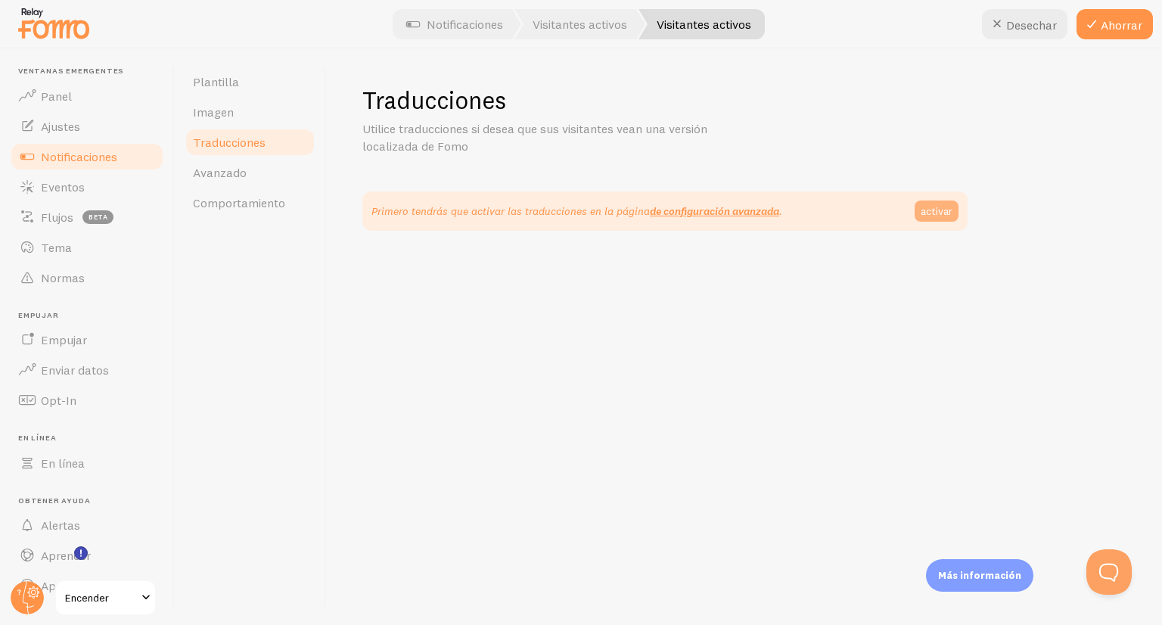
click at [935, 209] on font "activar" at bounding box center [937, 211] width 32 height 14
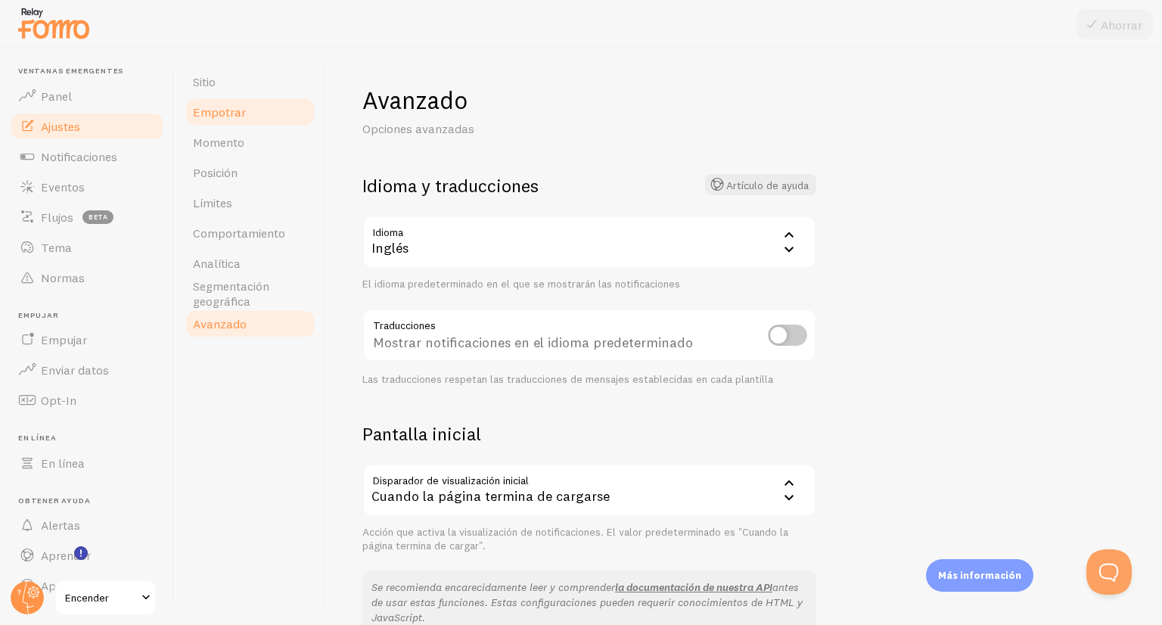
click at [226, 119] on font "Empotrar" at bounding box center [219, 111] width 53 height 15
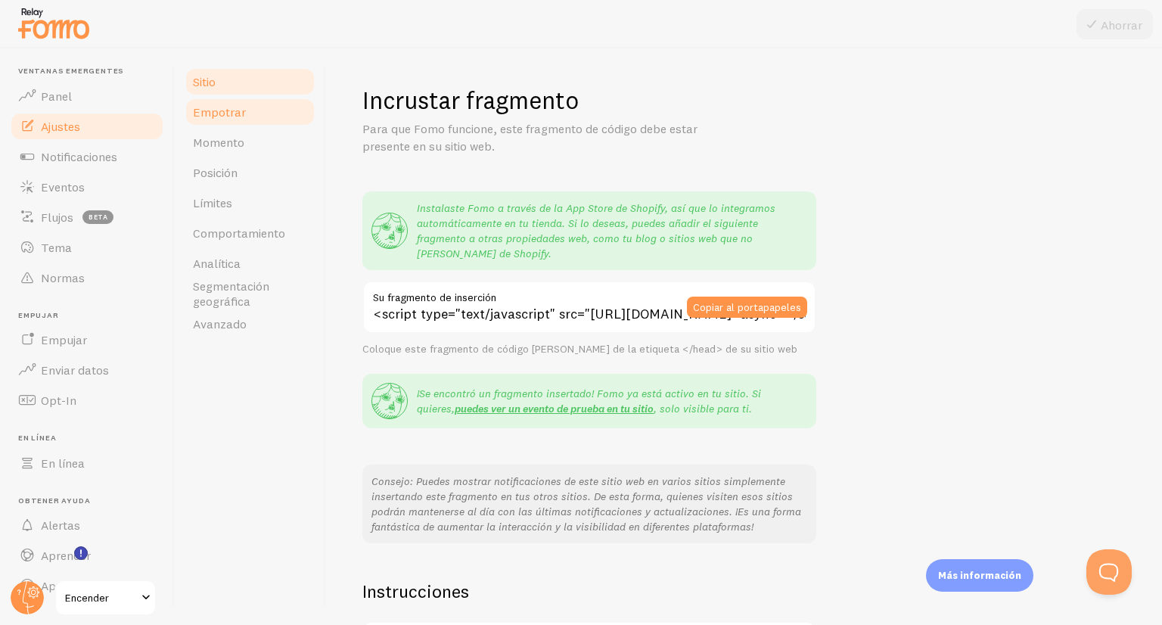
click at [218, 89] on link "Sitio" at bounding box center [250, 82] width 132 height 30
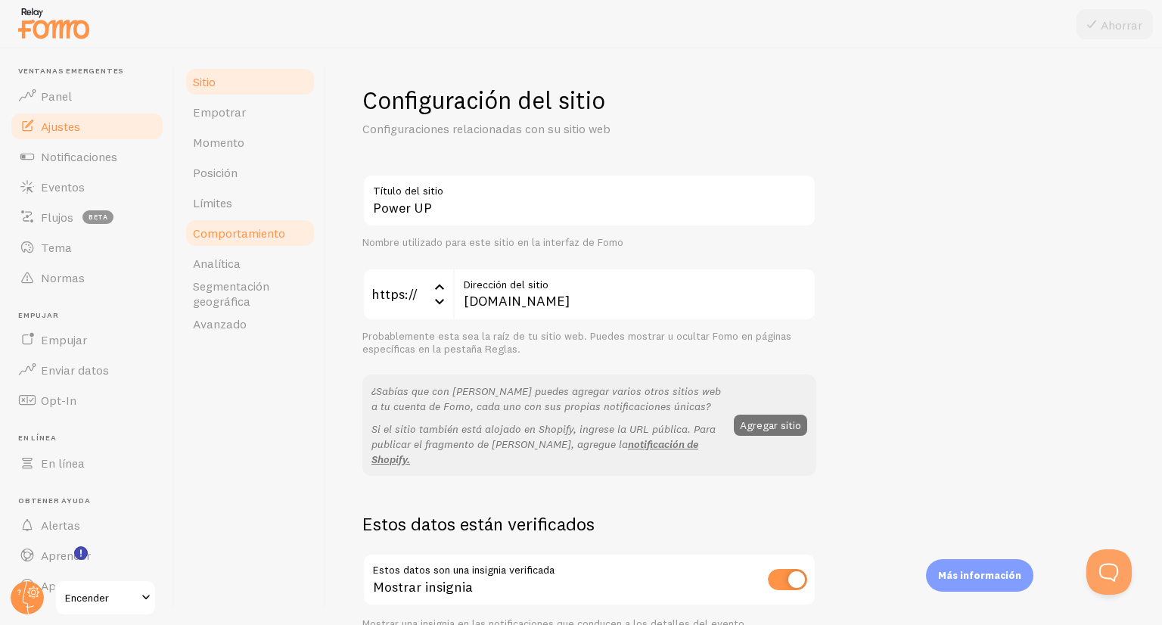
click at [215, 219] on link "Comportamiento" at bounding box center [250, 233] width 132 height 30
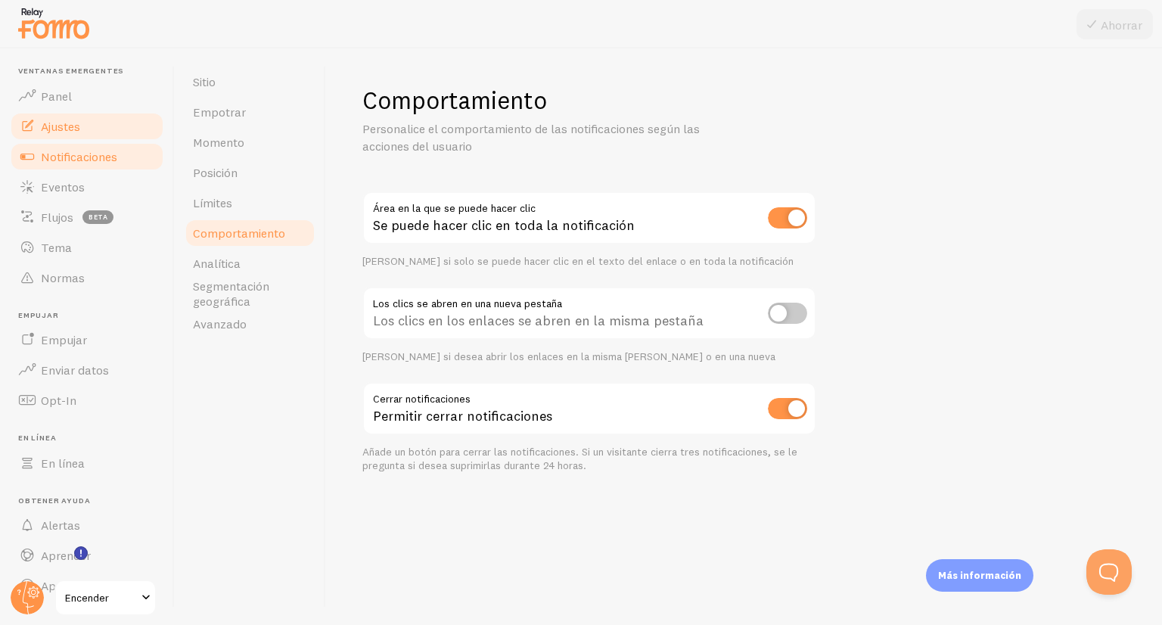
click at [65, 161] on font "Notificaciones" at bounding box center [79, 156] width 76 height 15
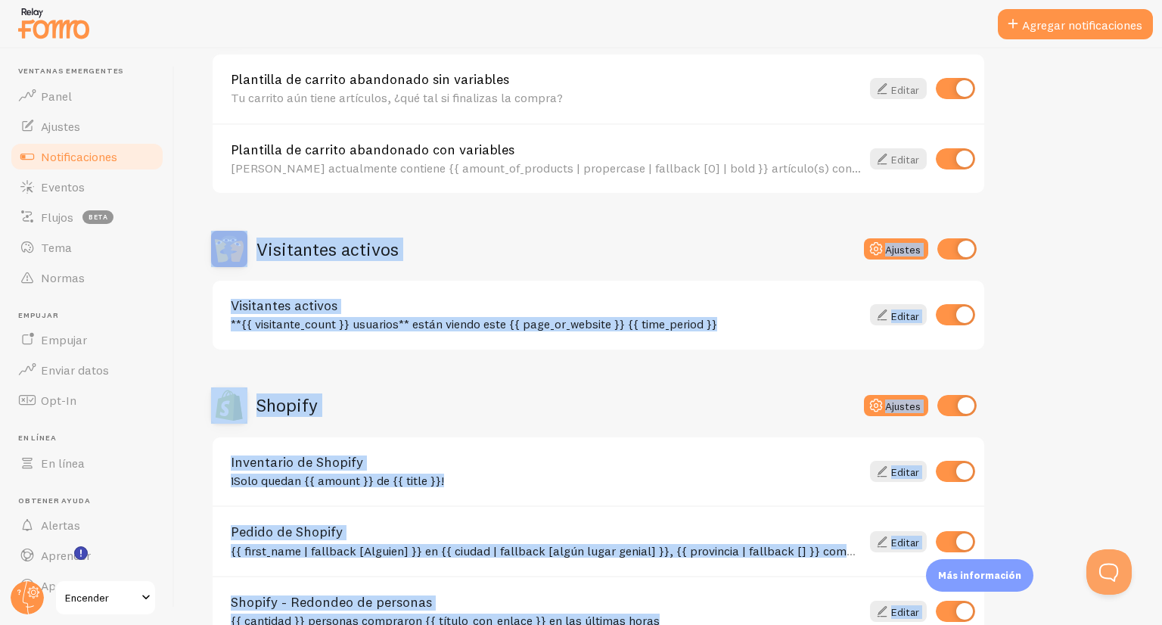
scroll to position [206, 0]
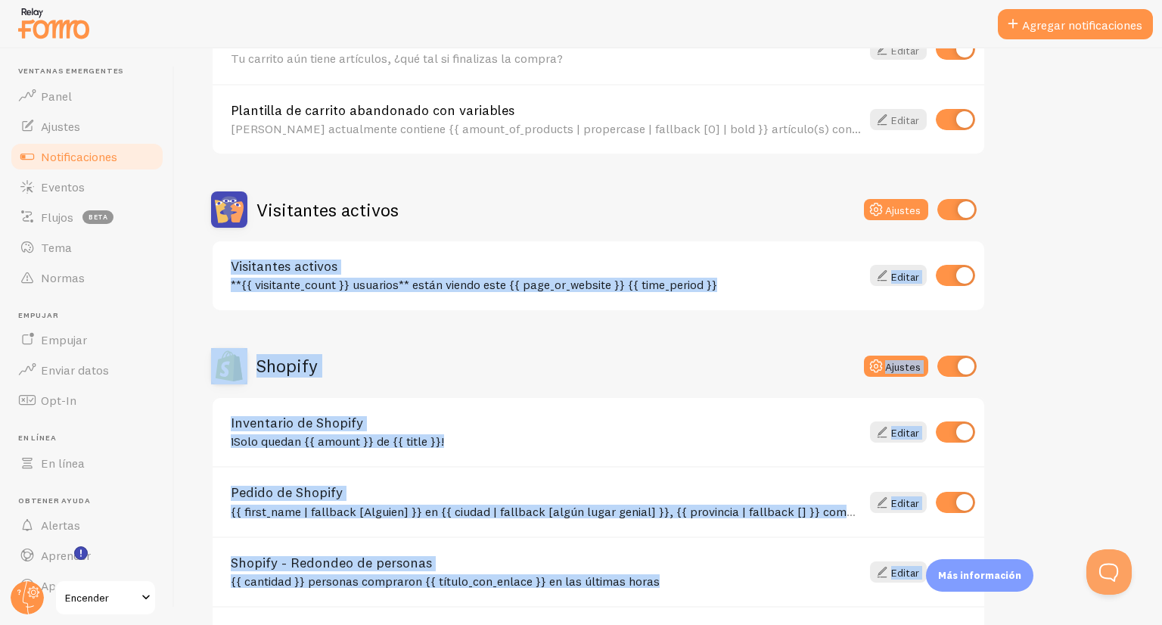
drag, startPoint x: 1161, startPoint y: 372, endPoint x: 1158, endPoint y: 210, distance: 161.9
click at [1158, 210] on div "Notificaciones Tus conexiones y sus notificaciones Artículo de ayuda Carro aban…" at bounding box center [668, 336] width 987 height 576
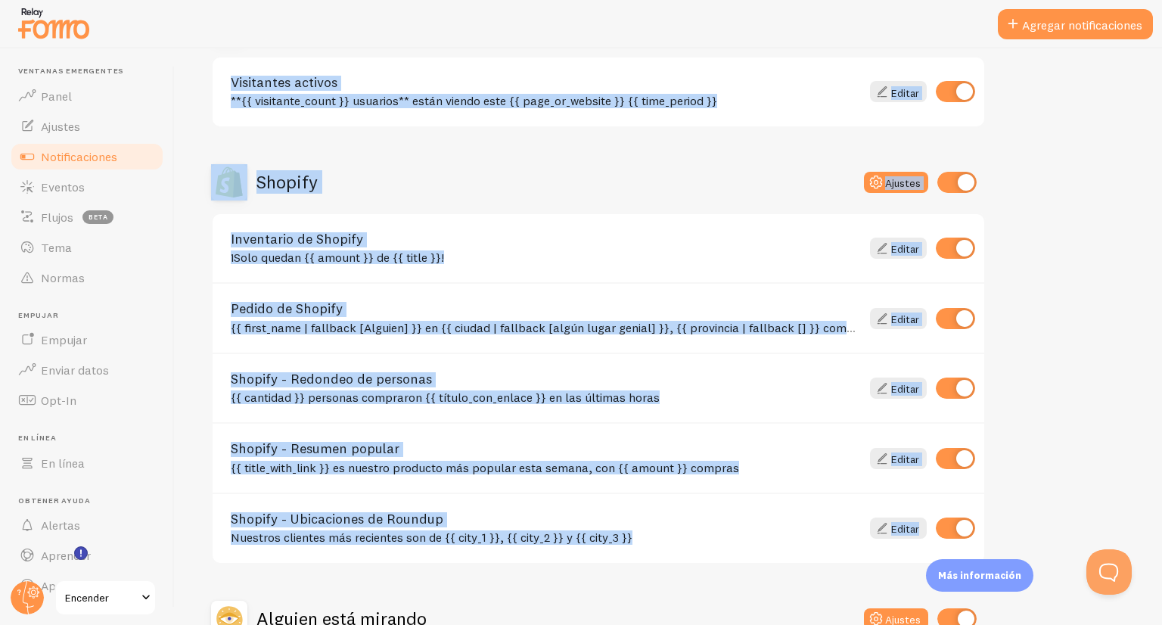
scroll to position [419, 0]
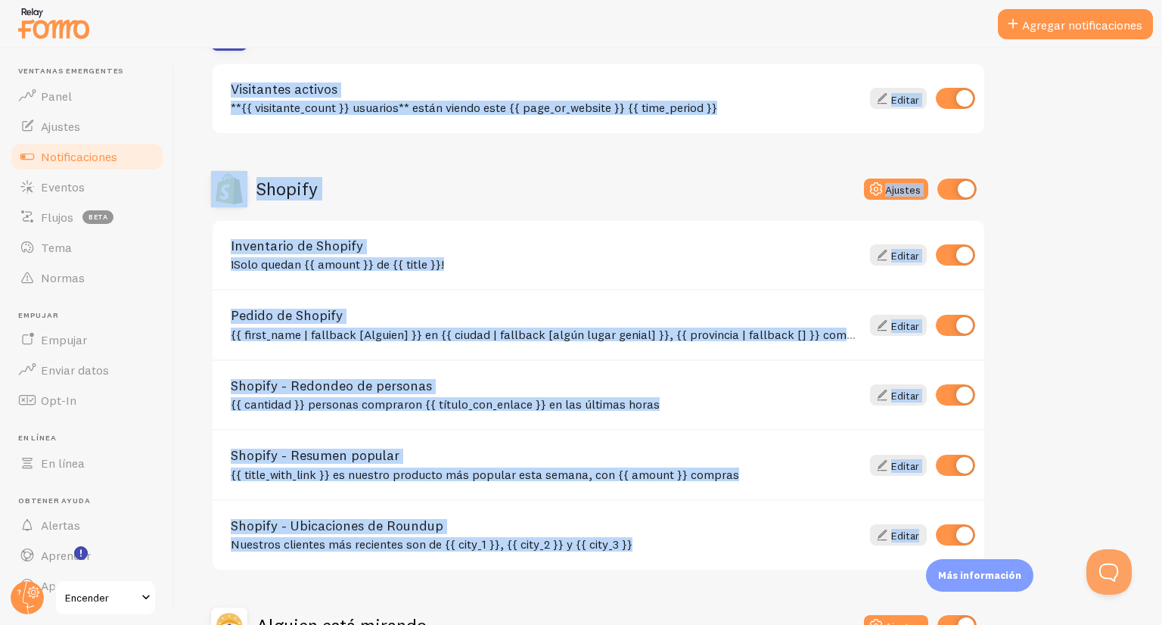
click at [1103, 306] on div "Carro abandonado Ajustes Plantilla de carrito abandonado sin variables Tu carri…" at bounding box center [668, 257] width 915 height 939
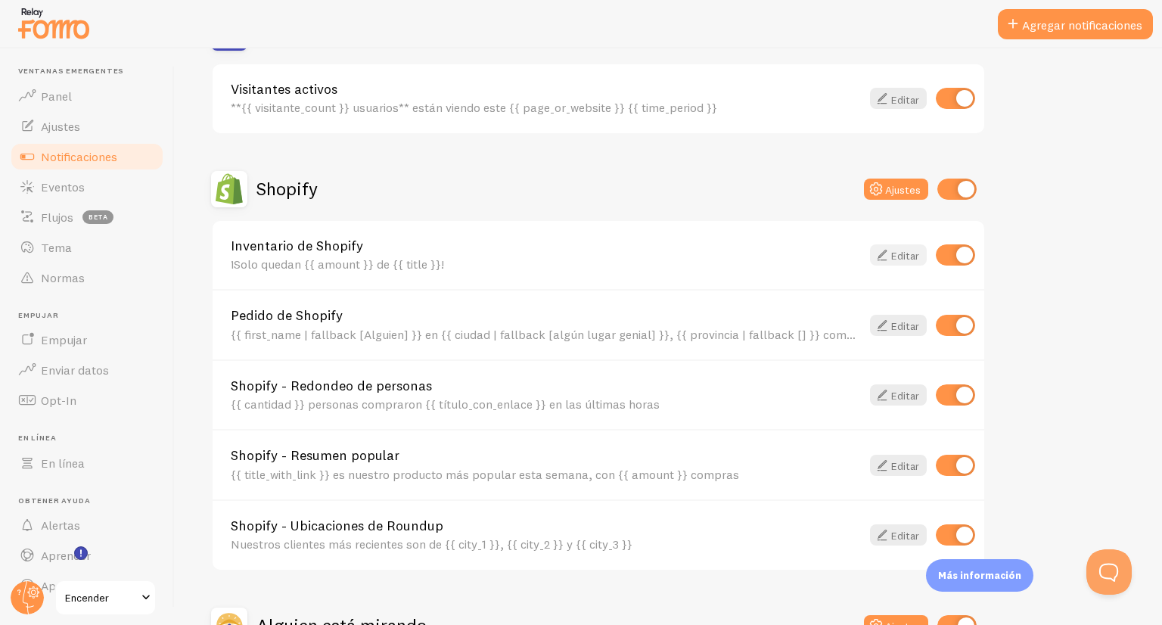
click at [887, 252] on icon at bounding box center [882, 255] width 18 height 18
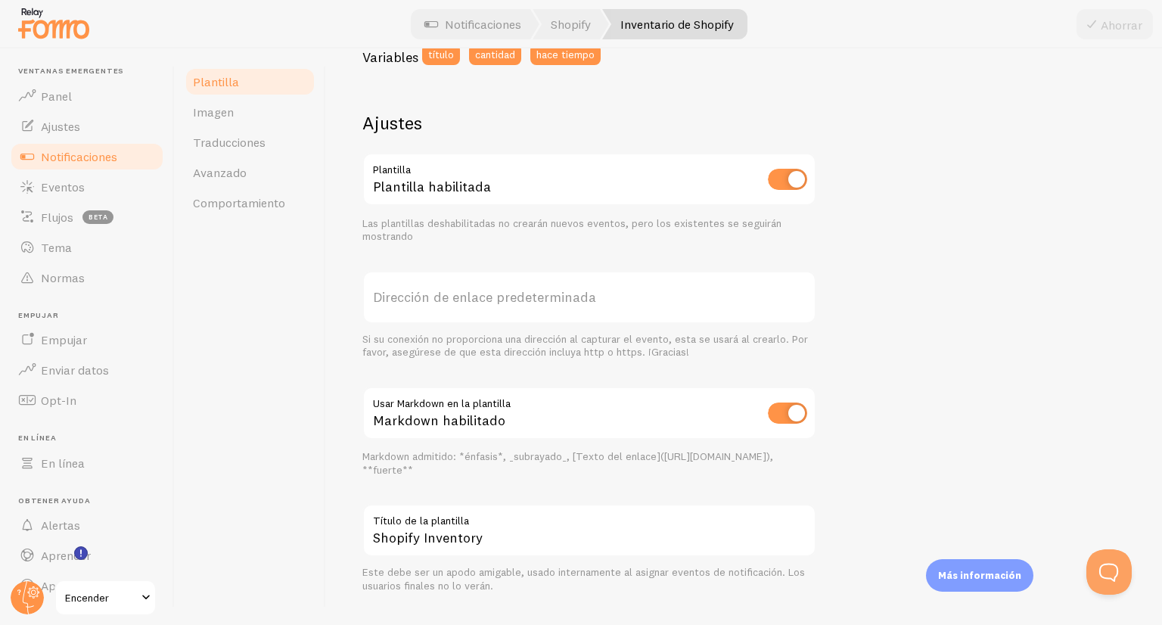
scroll to position [468, 0]
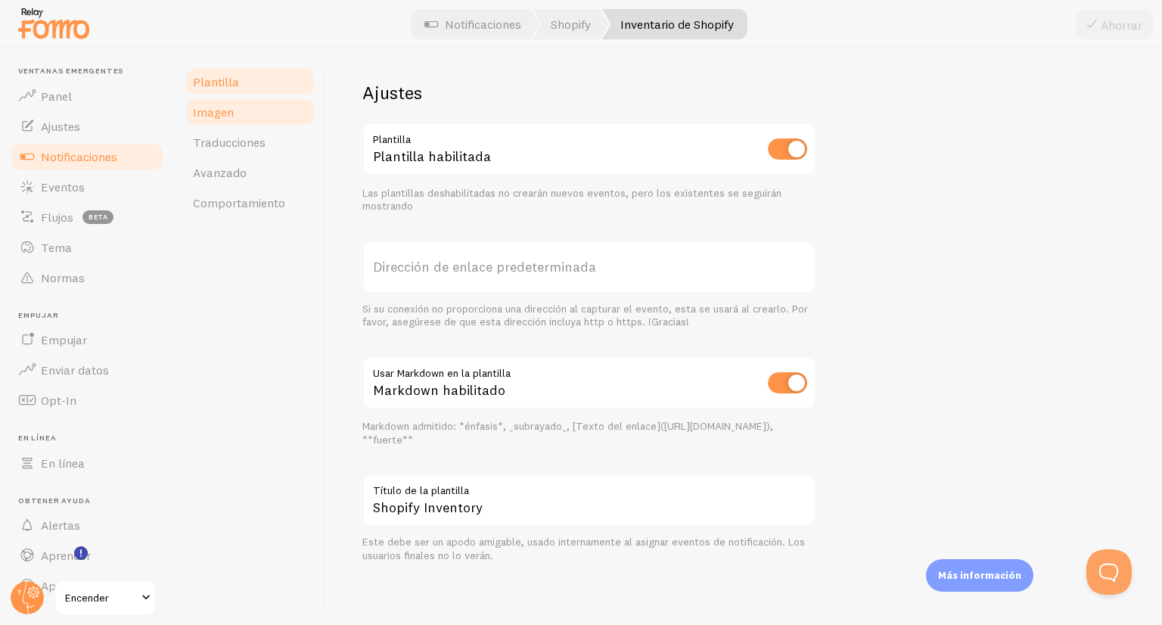
click at [252, 115] on link "Imagen" at bounding box center [250, 112] width 132 height 30
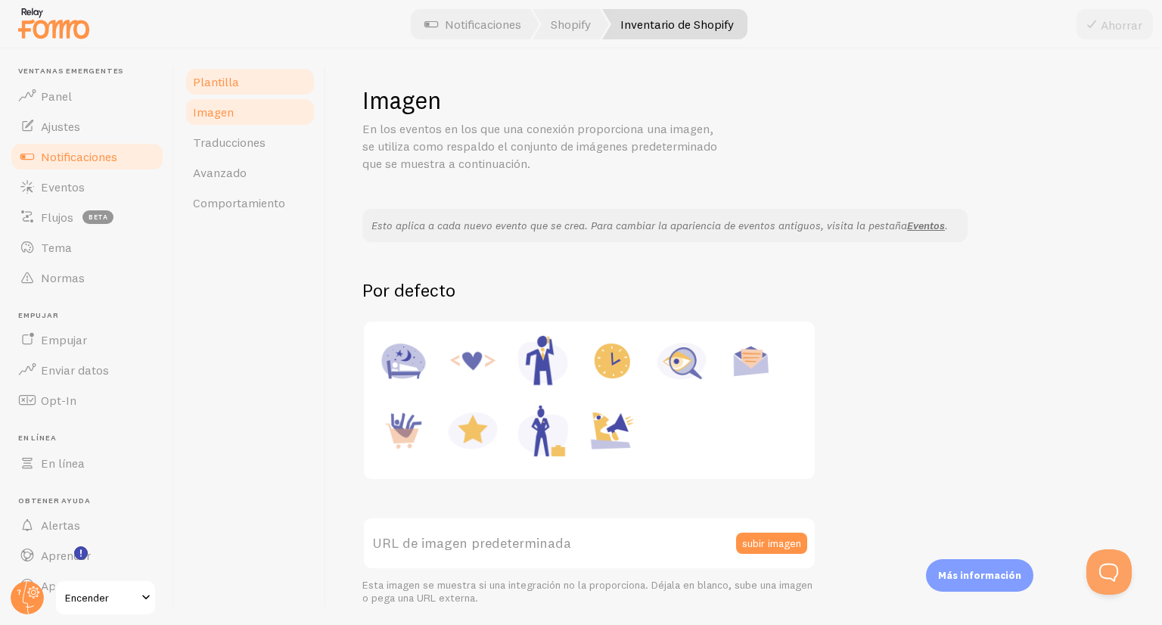
click at [222, 73] on link "Plantilla" at bounding box center [250, 82] width 132 height 30
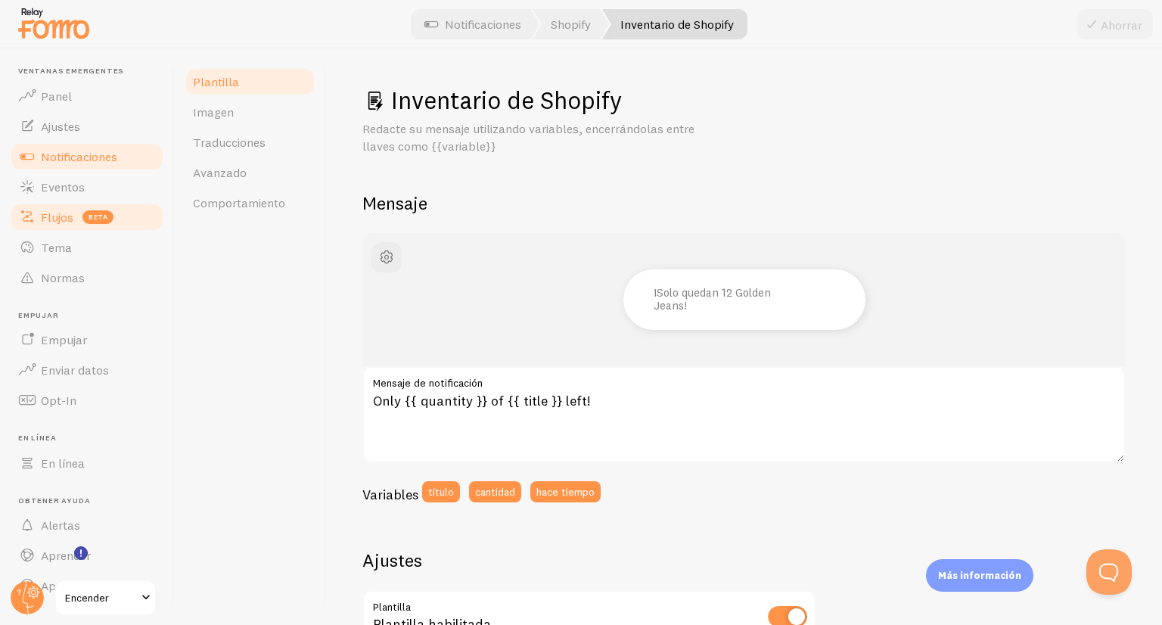
click at [57, 212] on font "Flujos" at bounding box center [57, 217] width 33 height 15
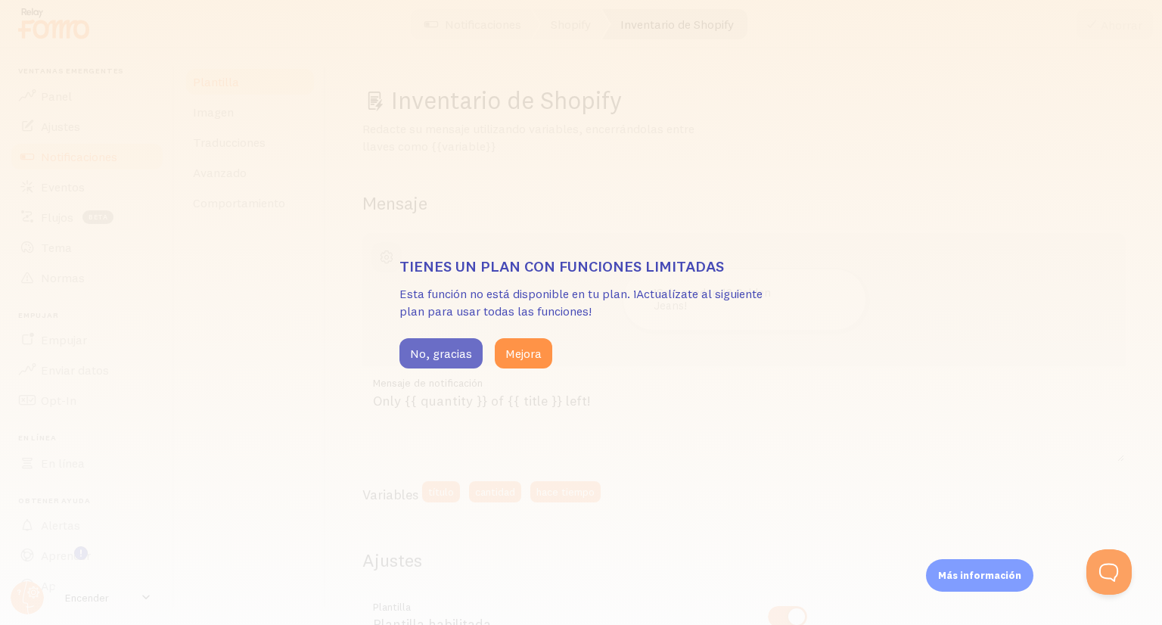
click at [471, 349] on button "No, gracias" at bounding box center [440, 353] width 83 height 30
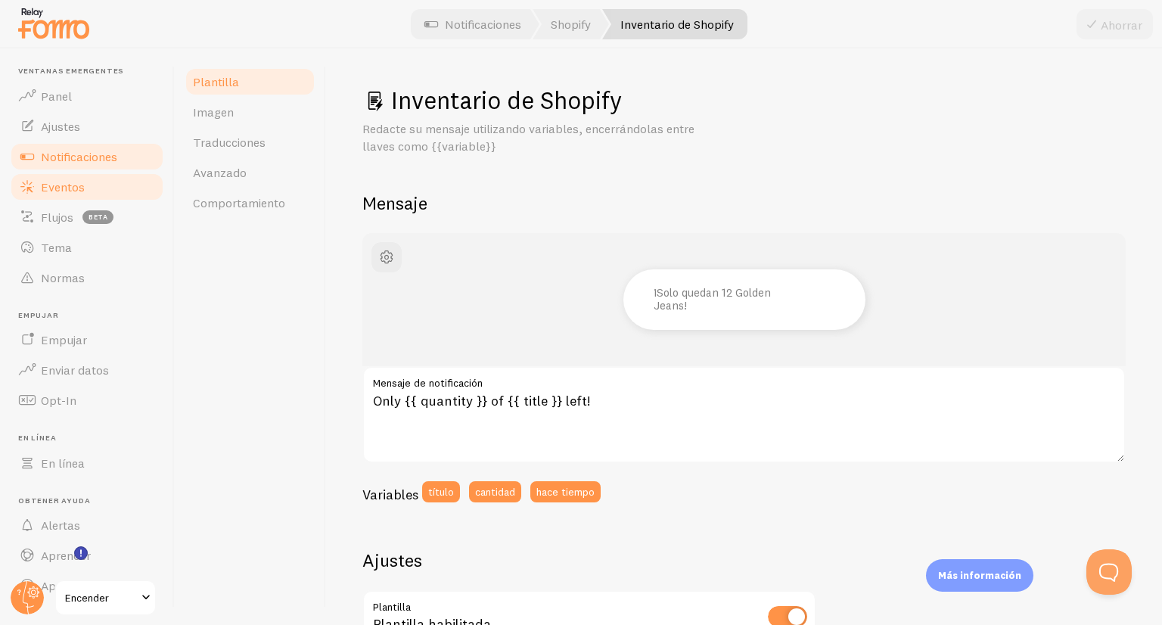
click at [87, 182] on link "Eventos" at bounding box center [87, 187] width 156 height 30
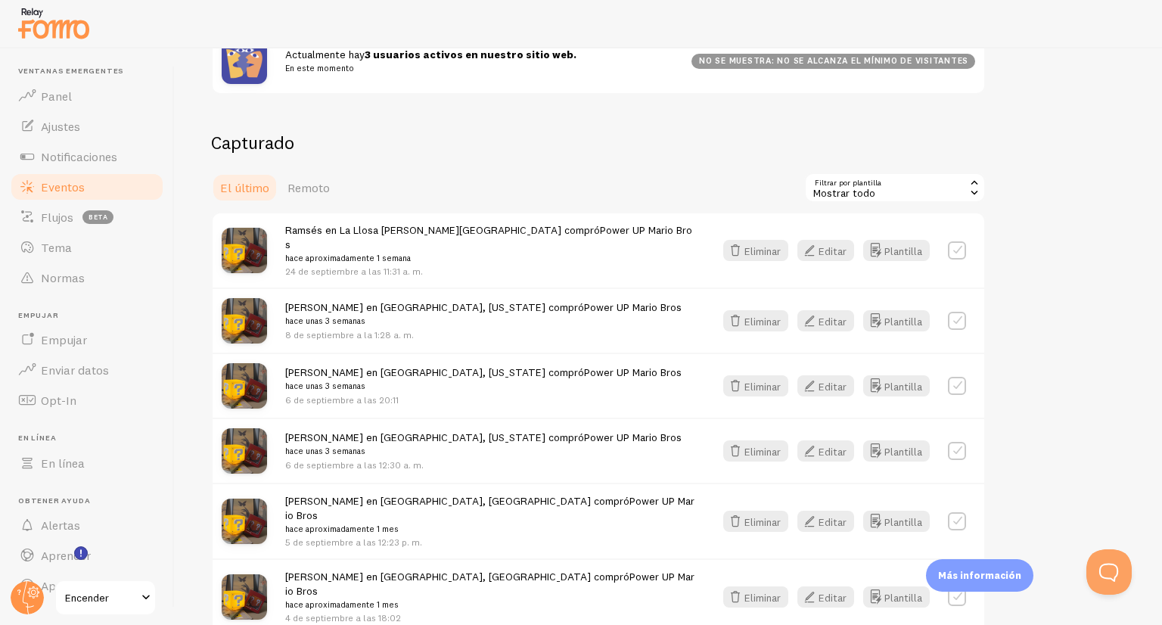
scroll to position [227, 0]
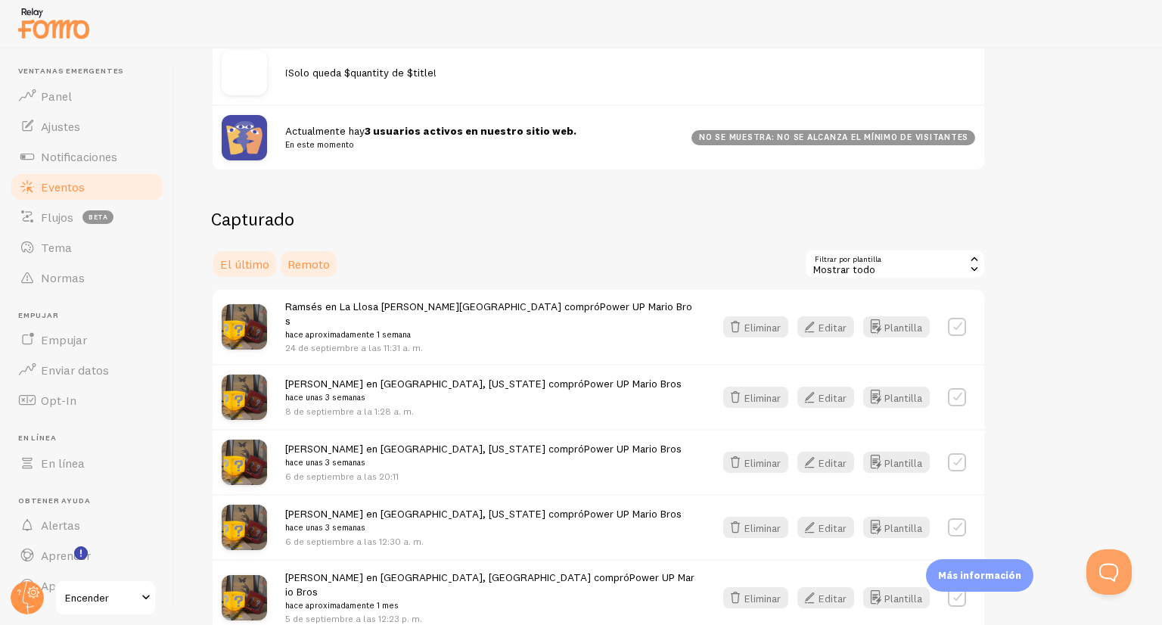
click at [305, 256] on font "Remoto" at bounding box center [308, 263] width 42 height 15
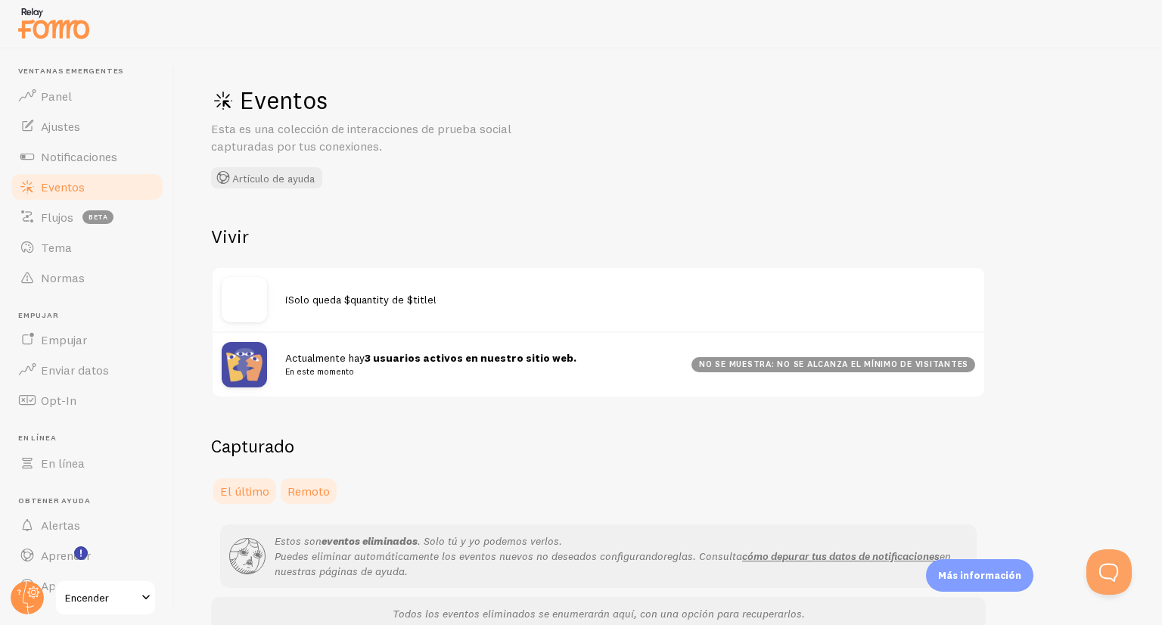
click at [248, 497] on link "El último" at bounding box center [244, 491] width 67 height 30
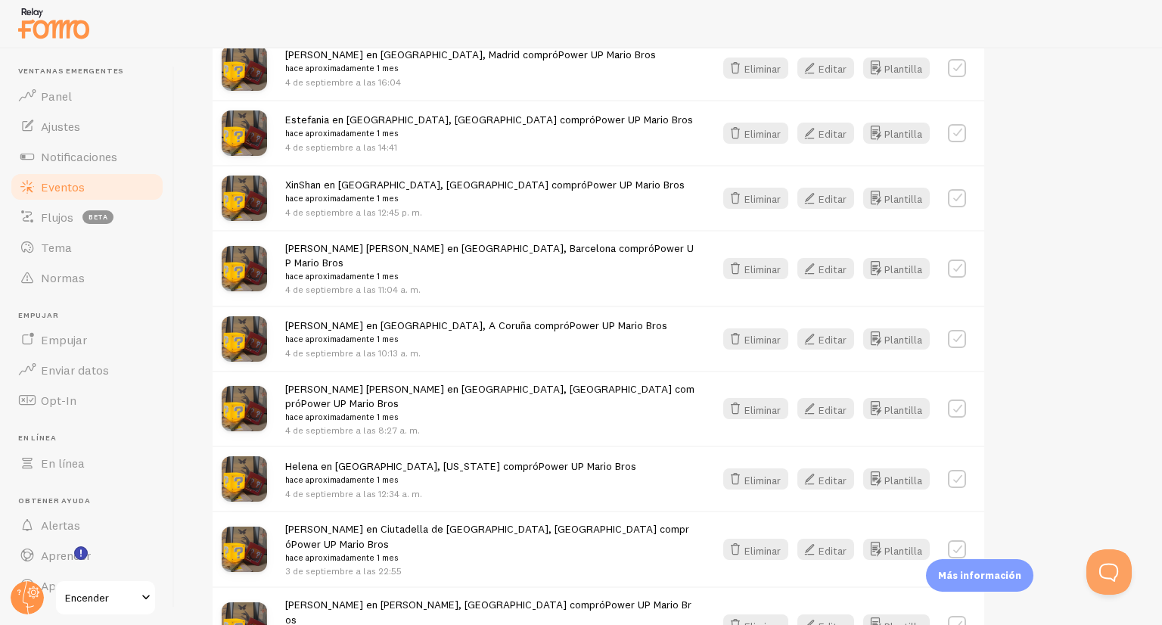
scroll to position [1003, 0]
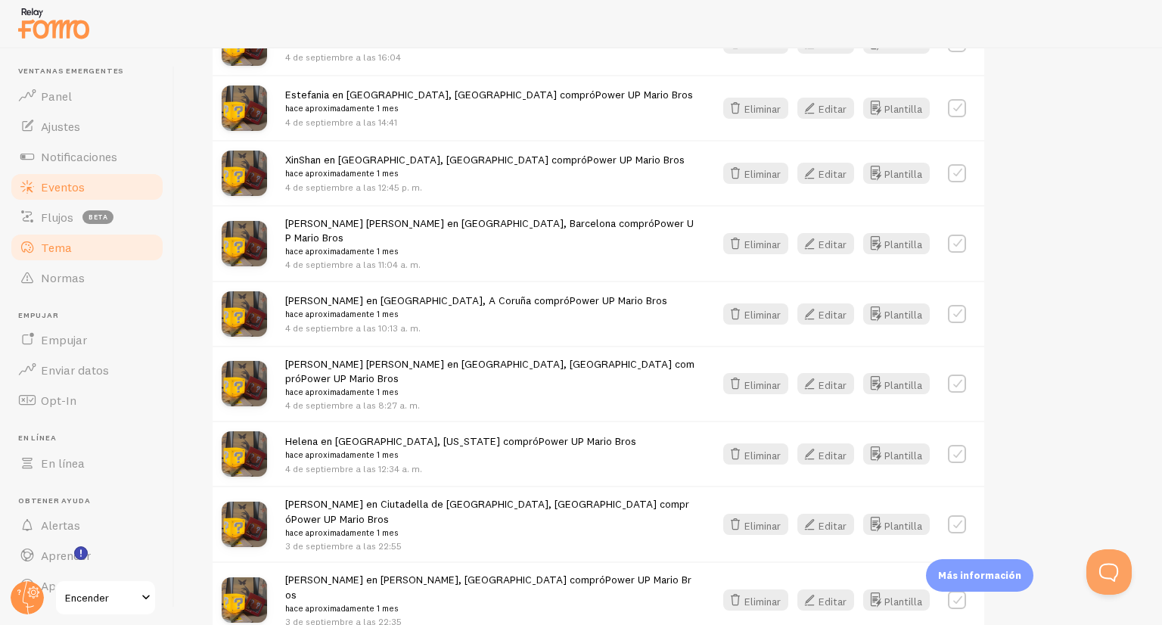
click at [64, 250] on font "Tema" at bounding box center [56, 247] width 31 height 15
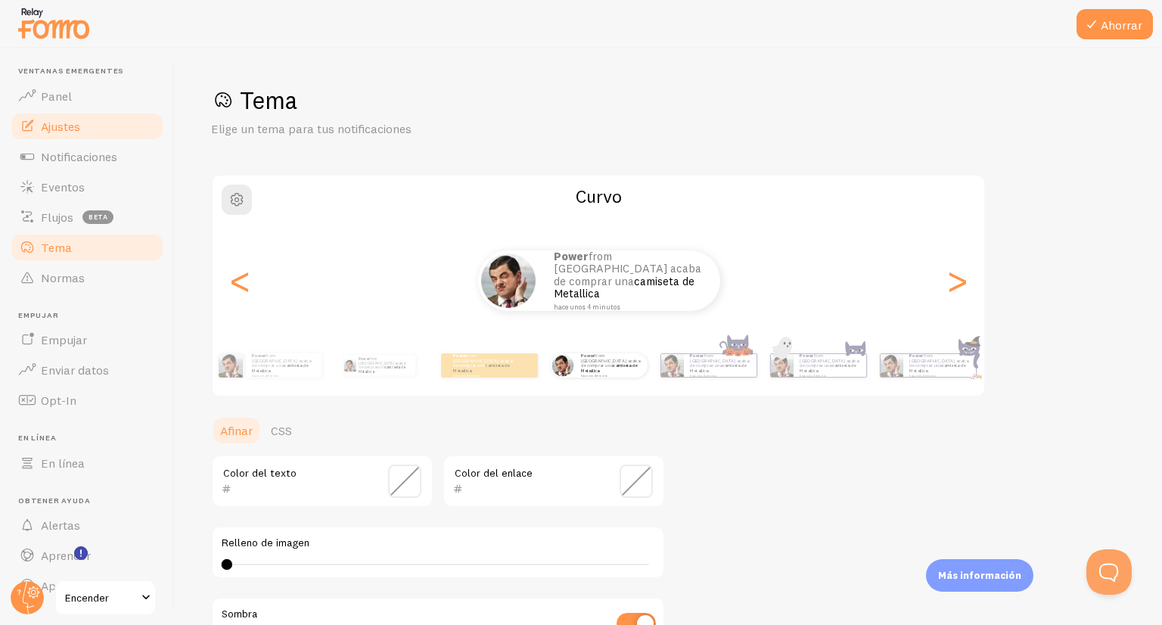
click at [32, 117] on span at bounding box center [27, 126] width 18 height 18
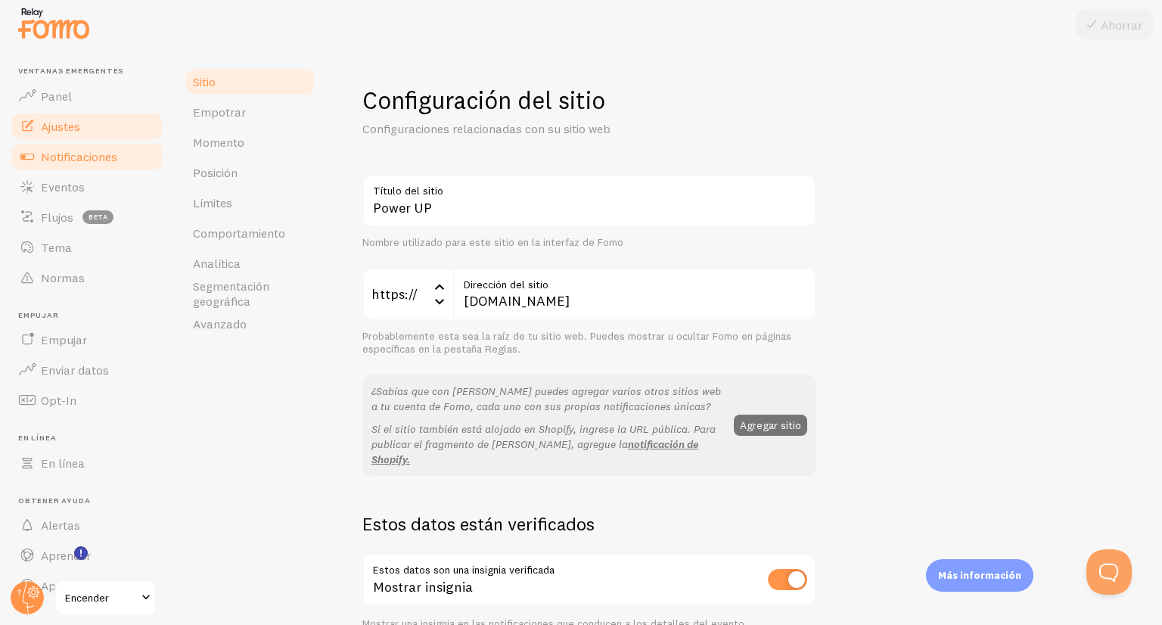
click at [135, 146] on link "Notificaciones" at bounding box center [87, 156] width 156 height 30
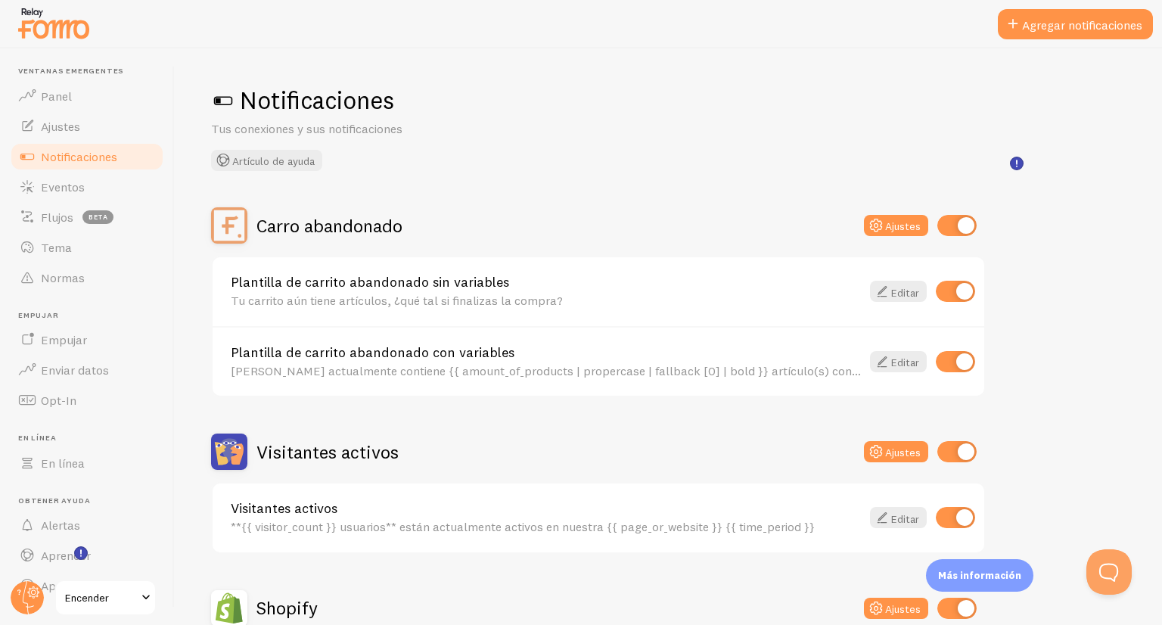
click at [1161, 127] on div "Notificaciones Tus conexiones y sus notificaciones Artículo de ayuda Carro aban…" at bounding box center [668, 336] width 987 height 576
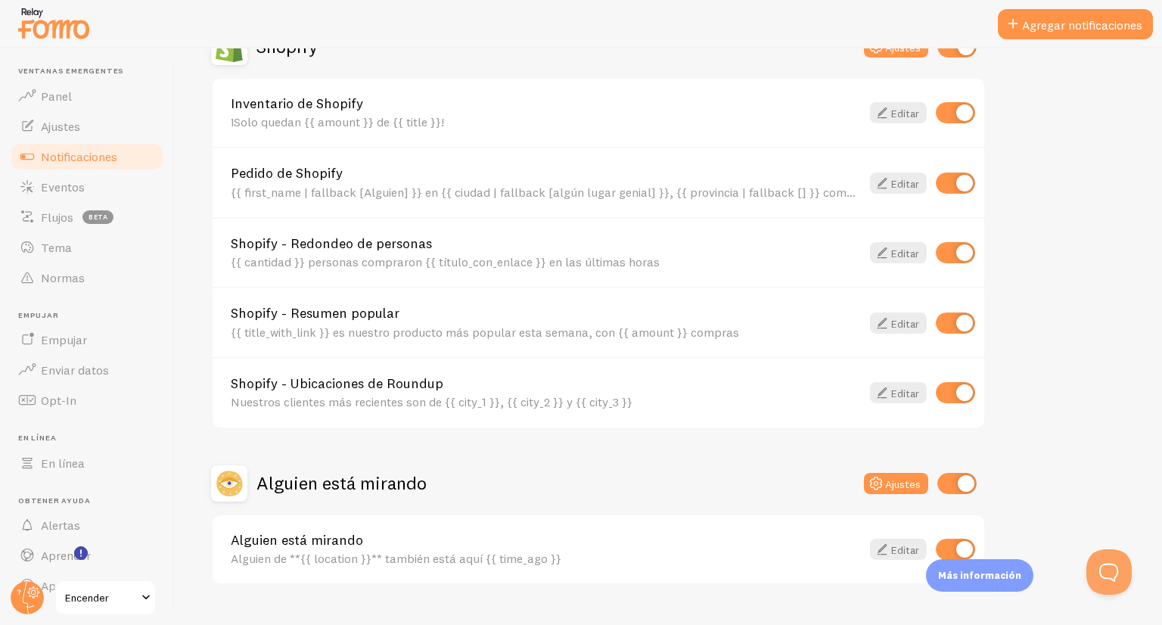
scroll to position [590, 0]
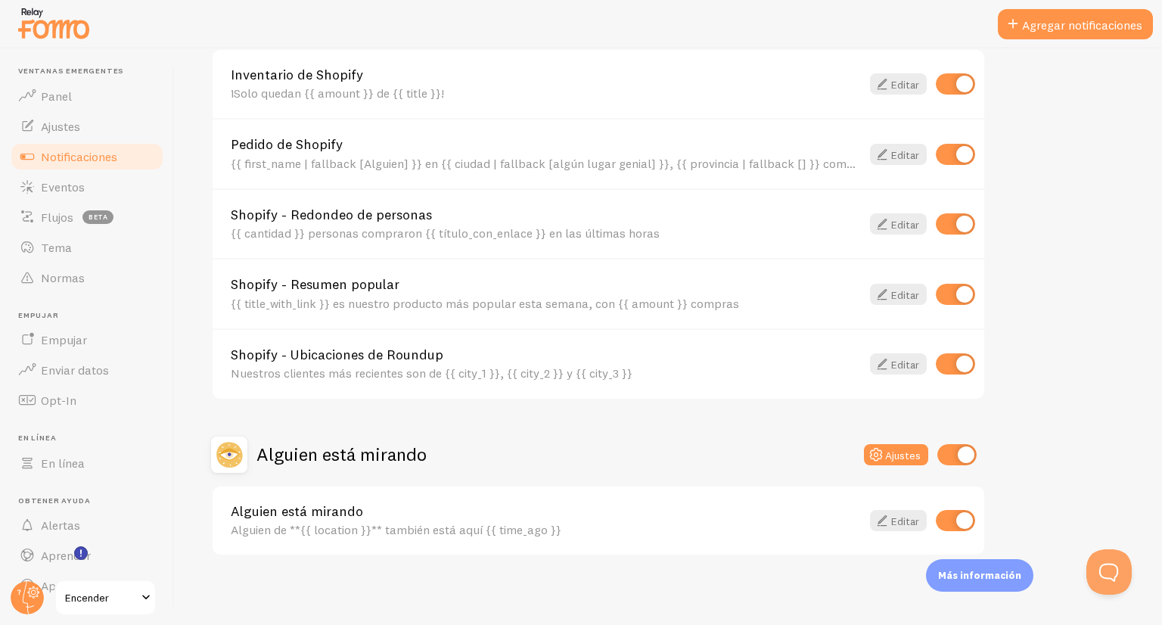
click at [319, 527] on font "Alguien de **{{ location }}** también está aquí {{ time_ago }}" at bounding box center [396, 529] width 331 height 15
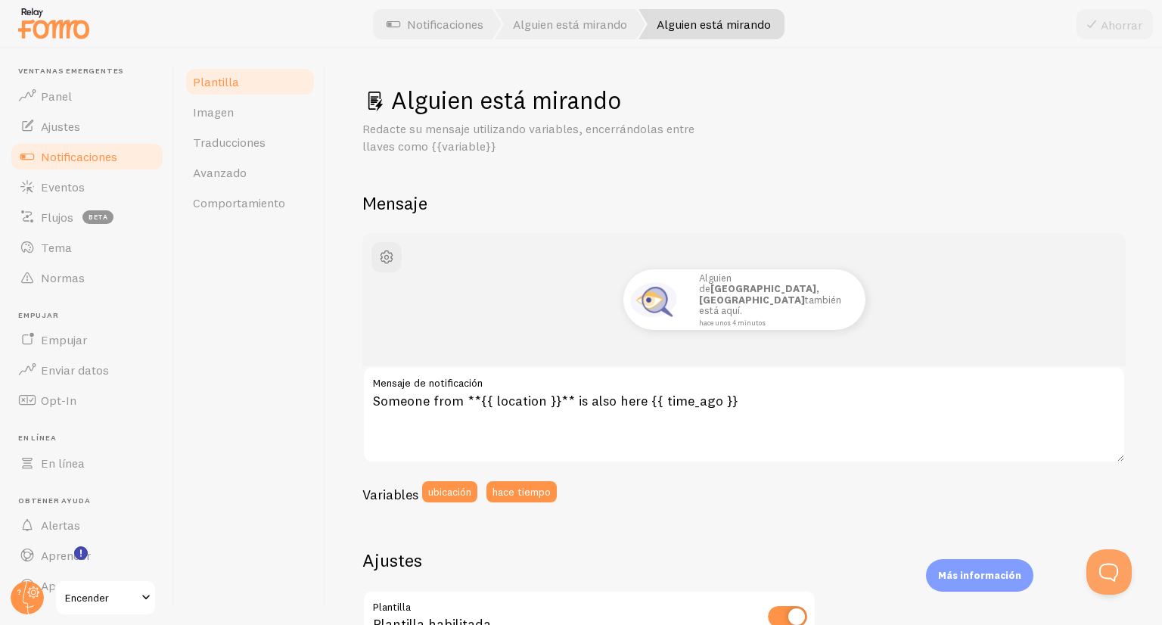
click at [63, 157] on font "Notificaciones" at bounding box center [79, 156] width 76 height 15
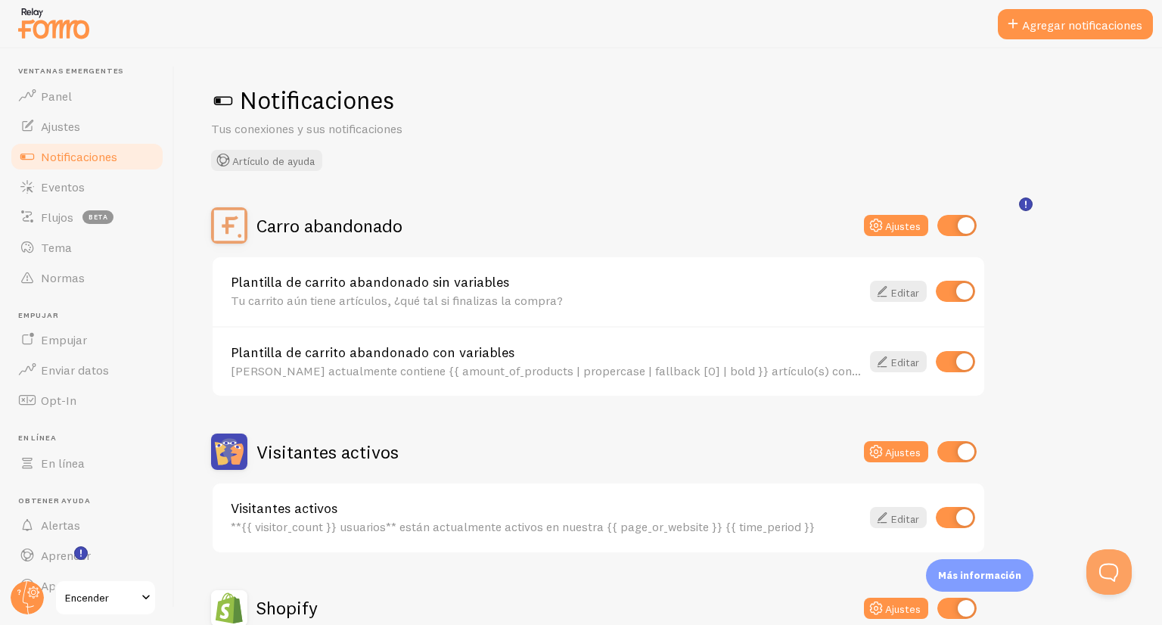
scroll to position [20, 0]
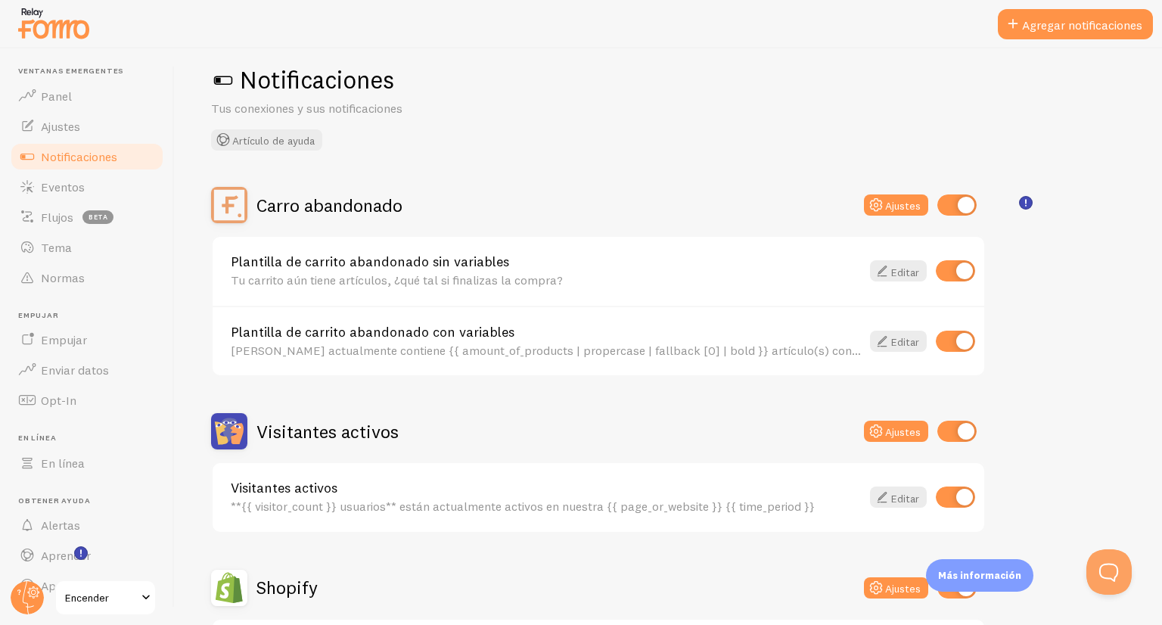
click at [224, 82] on span at bounding box center [223, 80] width 24 height 24
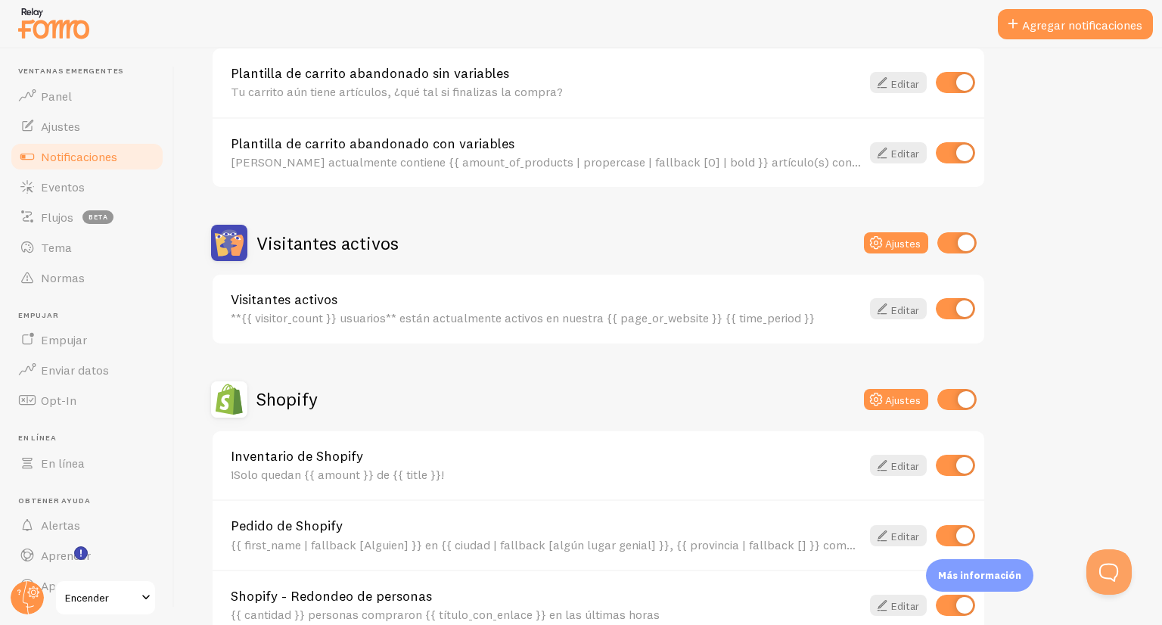
scroll to position [310, 0]
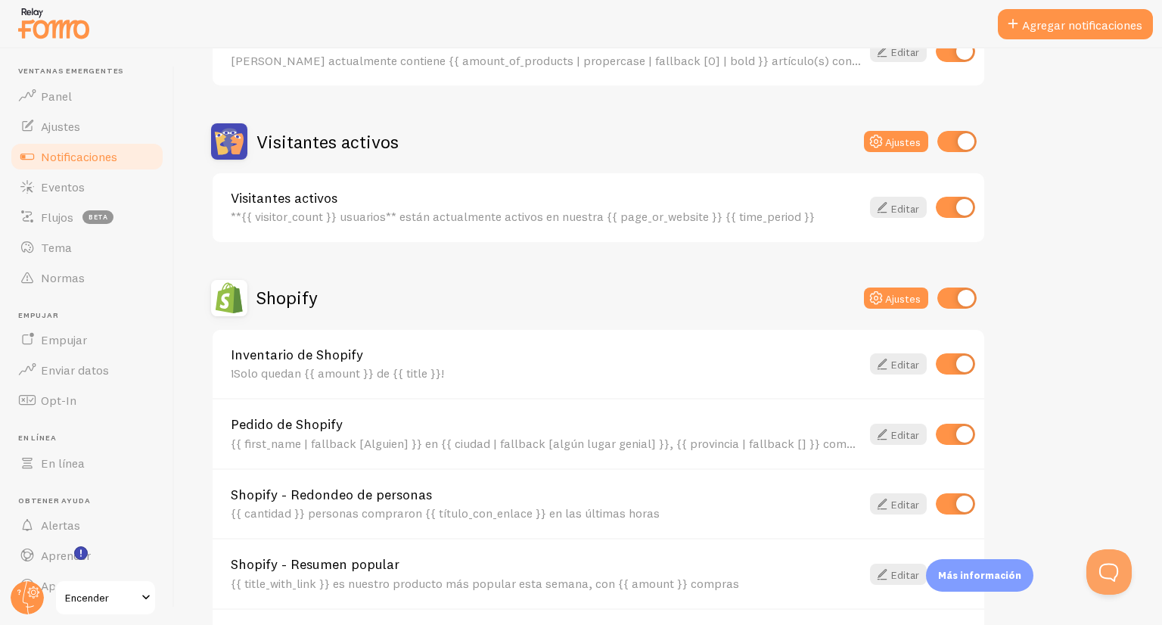
drag, startPoint x: 1083, startPoint y: 0, endPoint x: 1101, endPoint y: 28, distance: 33.0
click at [1101, 28] on font "Agregar notificaciones" at bounding box center [1082, 24] width 120 height 15
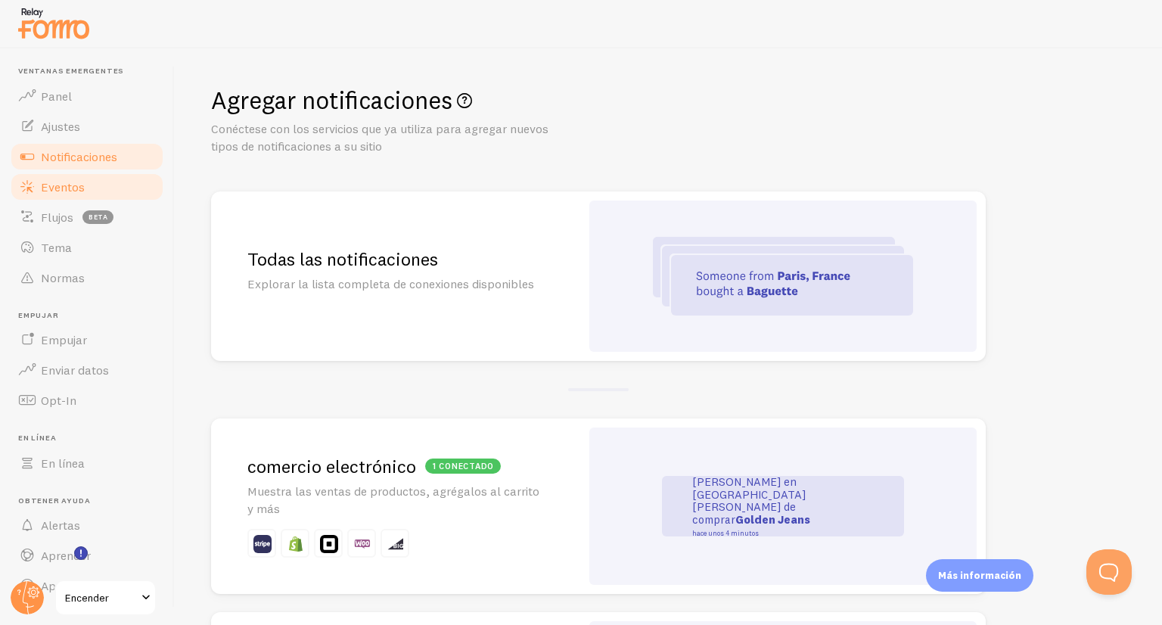
click at [148, 174] on link "Eventos" at bounding box center [87, 187] width 156 height 30
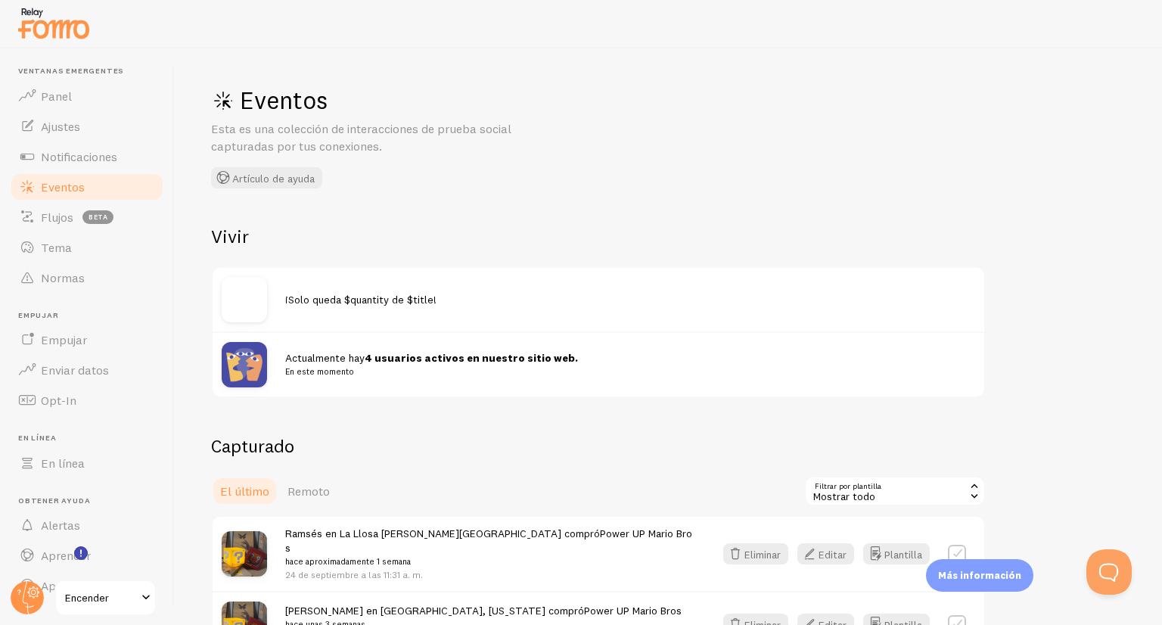
click at [106, 182] on link "Eventos" at bounding box center [87, 187] width 156 height 30
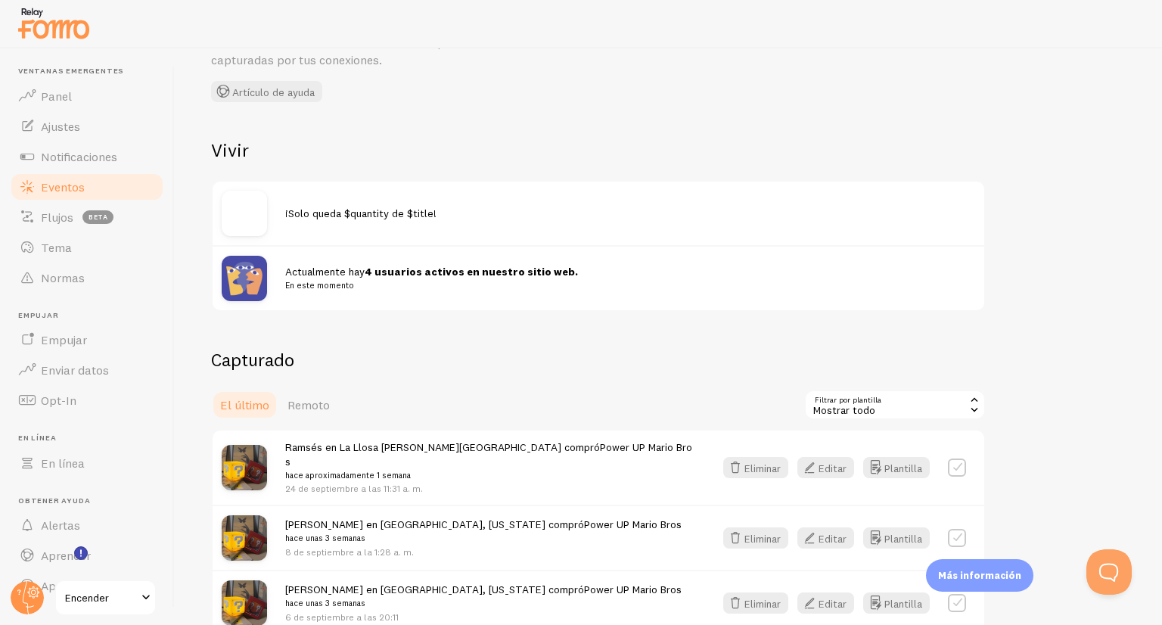
scroll to position [92, 0]
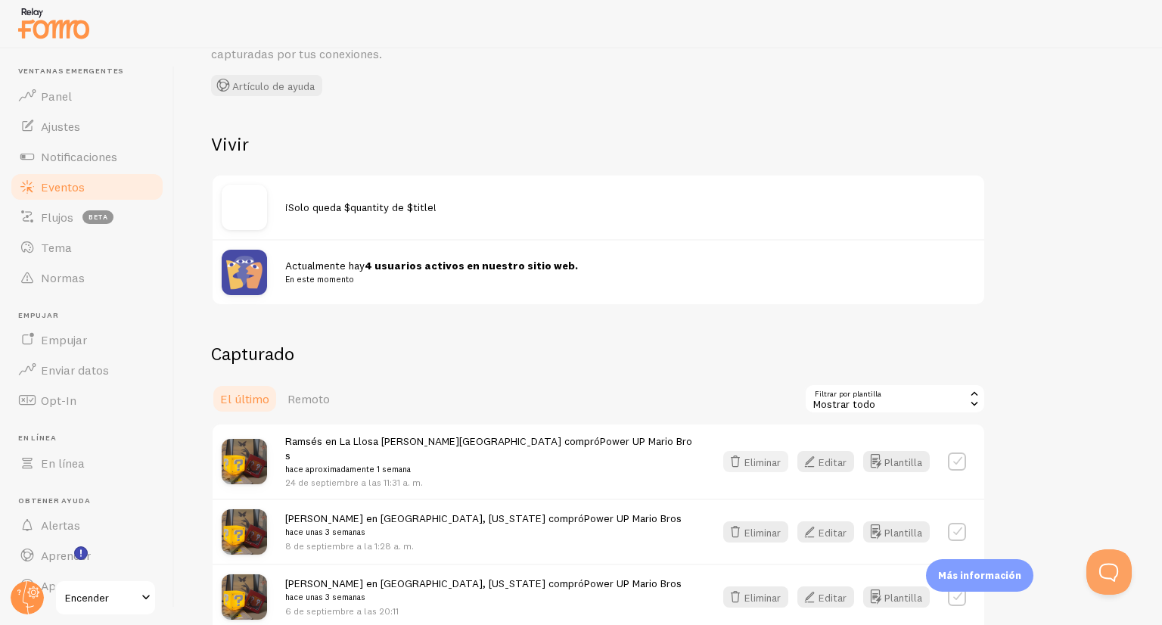
click at [735, 460] on icon "button" at bounding box center [735, 461] width 18 height 18
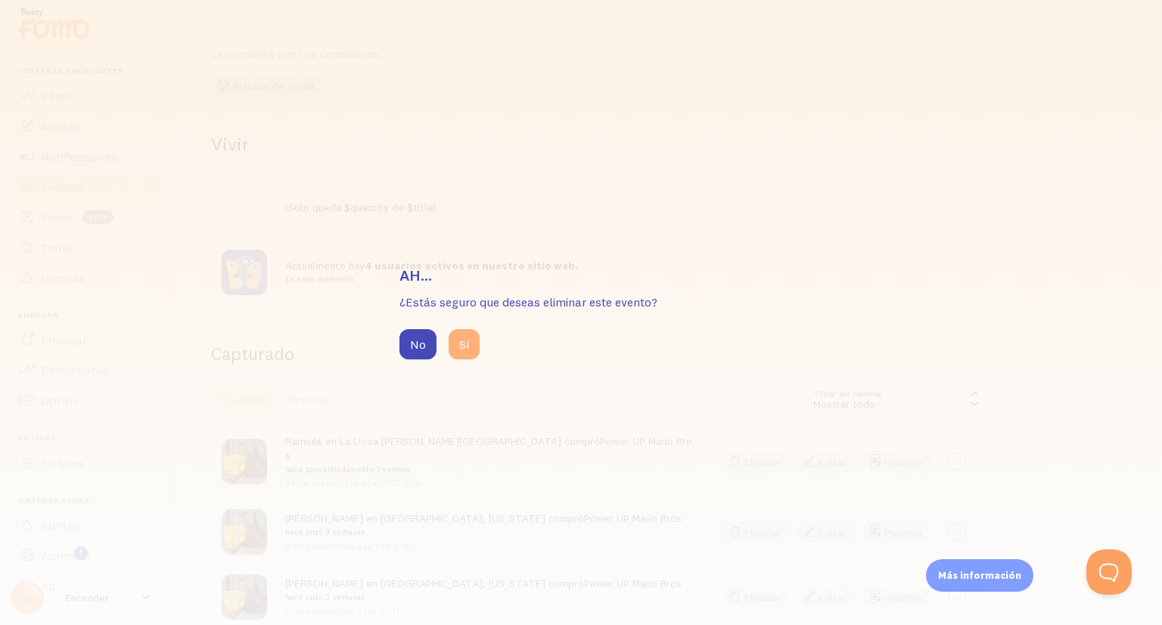
click at [466, 347] on font "Sí" at bounding box center [464, 344] width 10 height 15
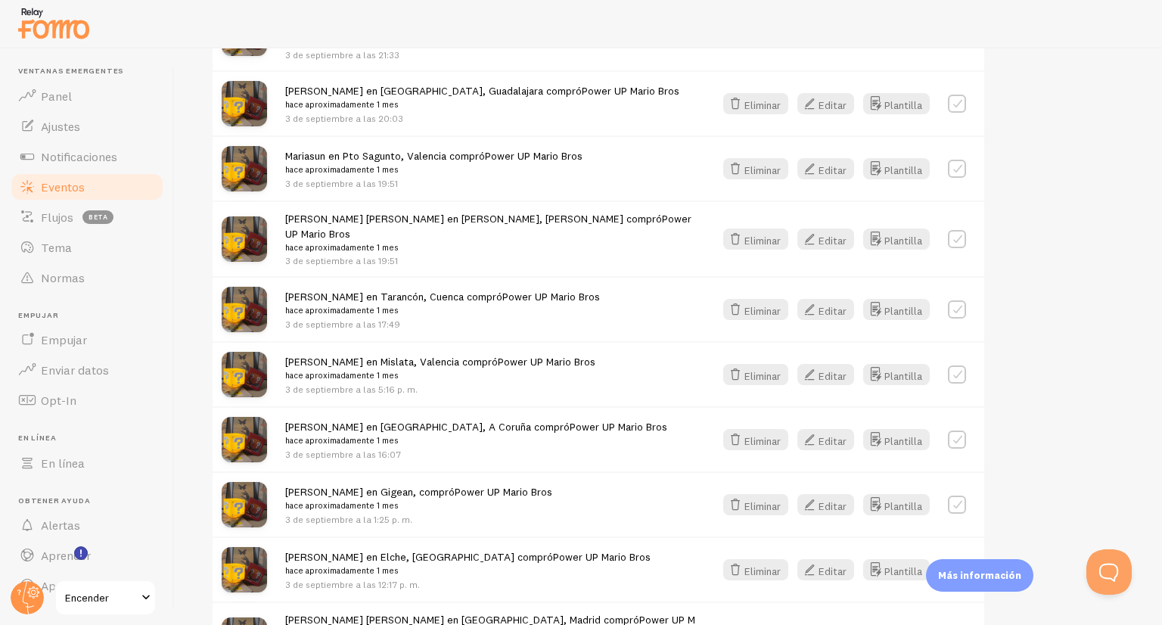
scroll to position [1582, 0]
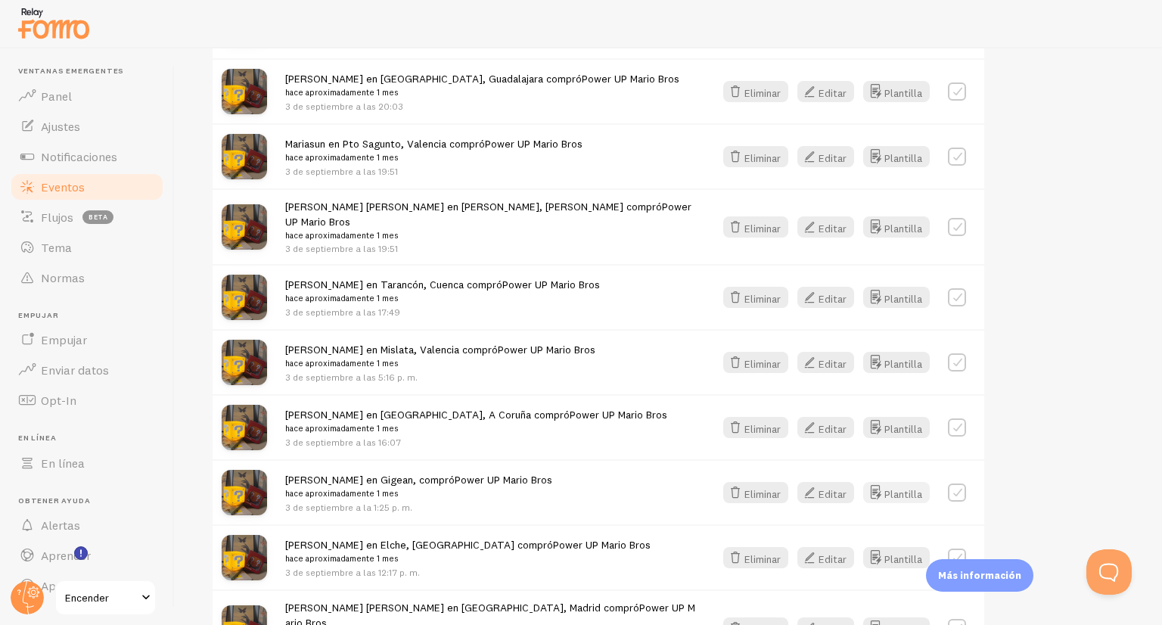
click at [901, 482] on button "Plantilla" at bounding box center [896, 492] width 67 height 21
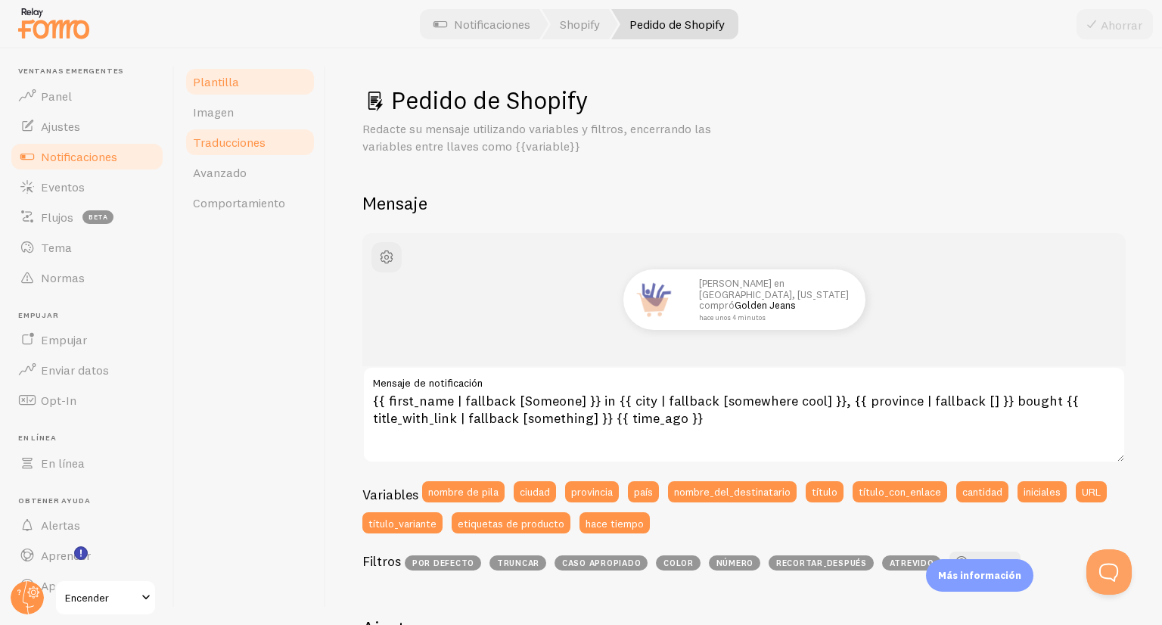
click at [237, 136] on font "Traducciones" at bounding box center [229, 142] width 73 height 15
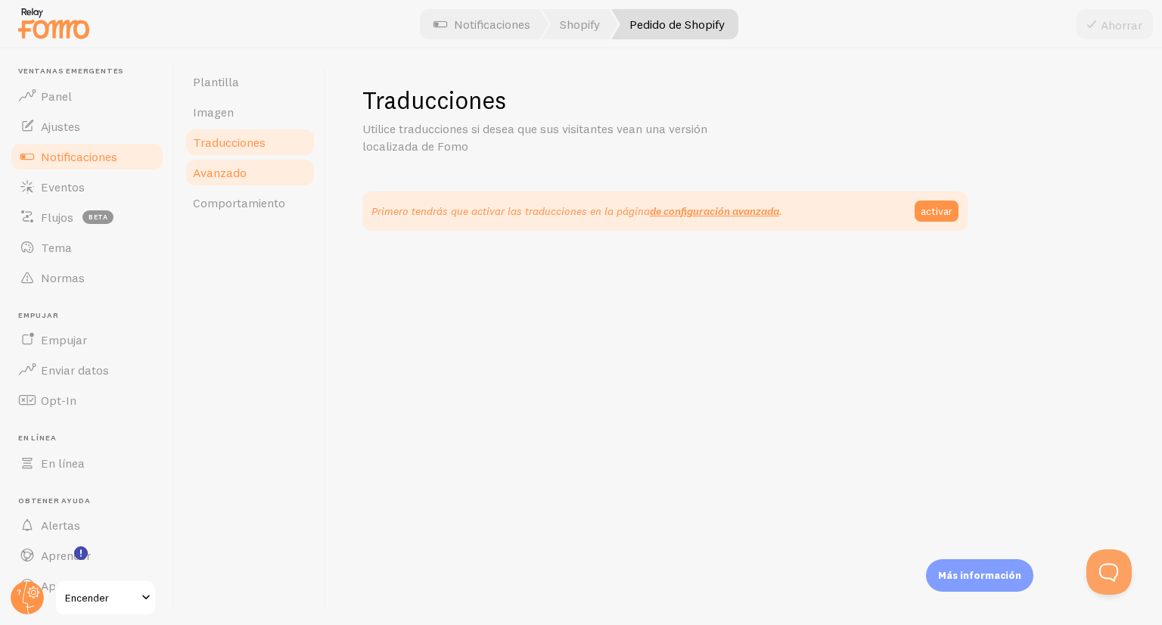
click at [240, 169] on font "Avanzado" at bounding box center [220, 172] width 54 height 15
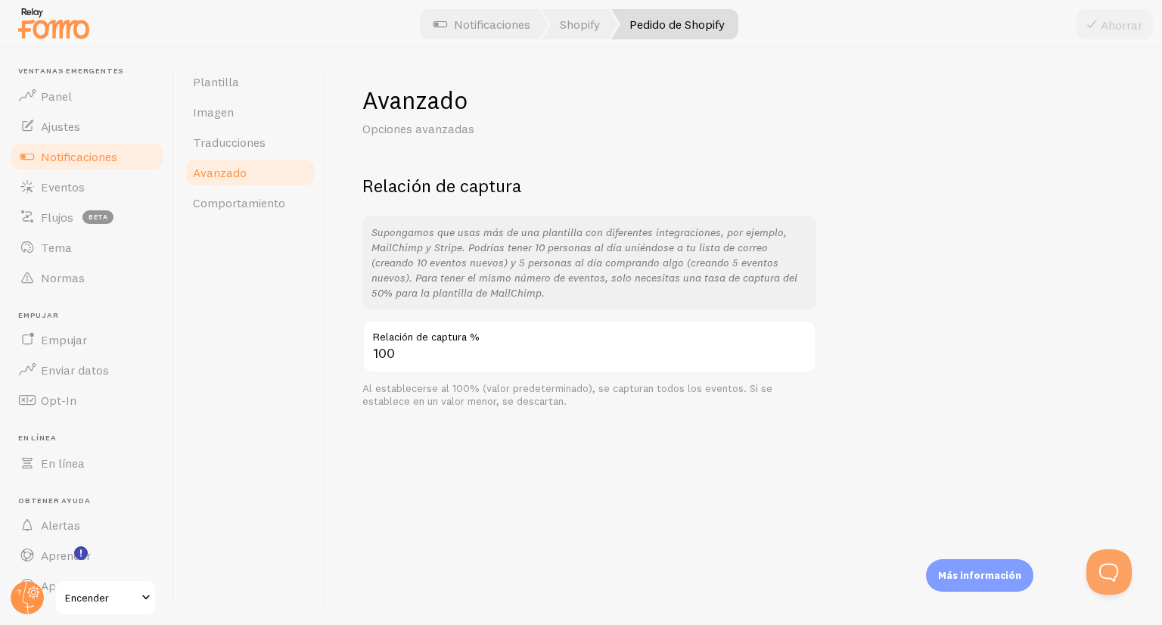
click at [225, 261] on div "Plantilla Imagen Traducciones Avanzado Comportamiento" at bounding box center [250, 336] width 151 height 576
click at [67, 26] on img at bounding box center [54, 23] width 76 height 39
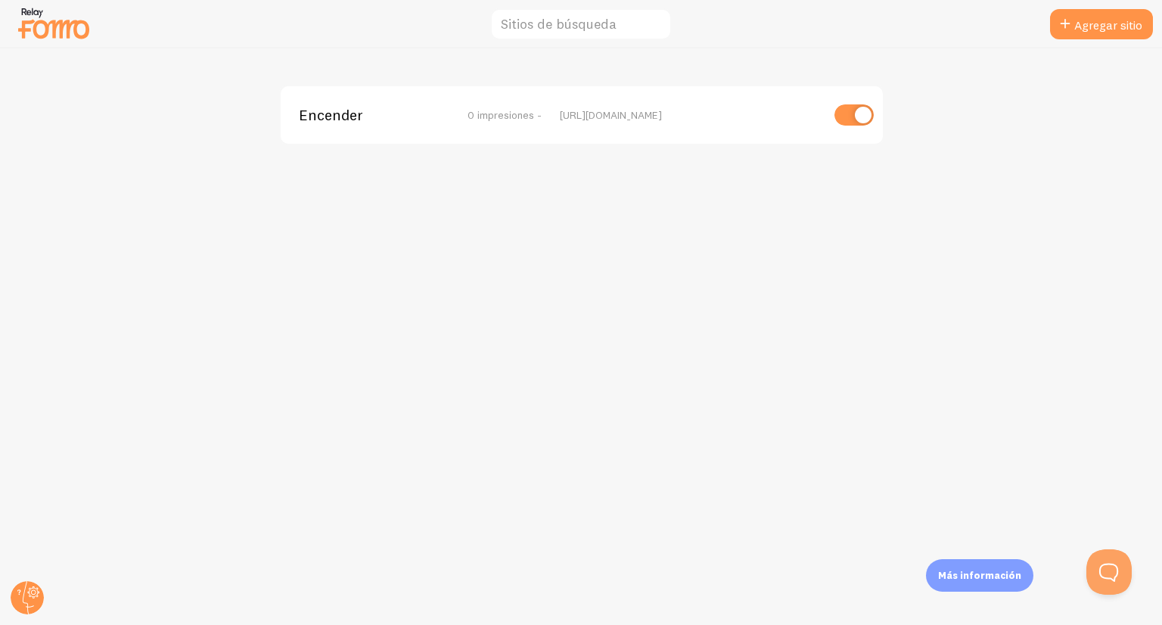
click at [33, 37] on img at bounding box center [54, 23] width 76 height 39
drag, startPoint x: 380, startPoint y: 107, endPoint x: 348, endPoint y: 111, distance: 32.1
click at [348, 111] on div "Encender 0 impresiones - https://poweruup.tienda" at bounding box center [582, 114] width 602 height 57
click at [348, 111] on font "Encender" at bounding box center [331, 114] width 64 height 19
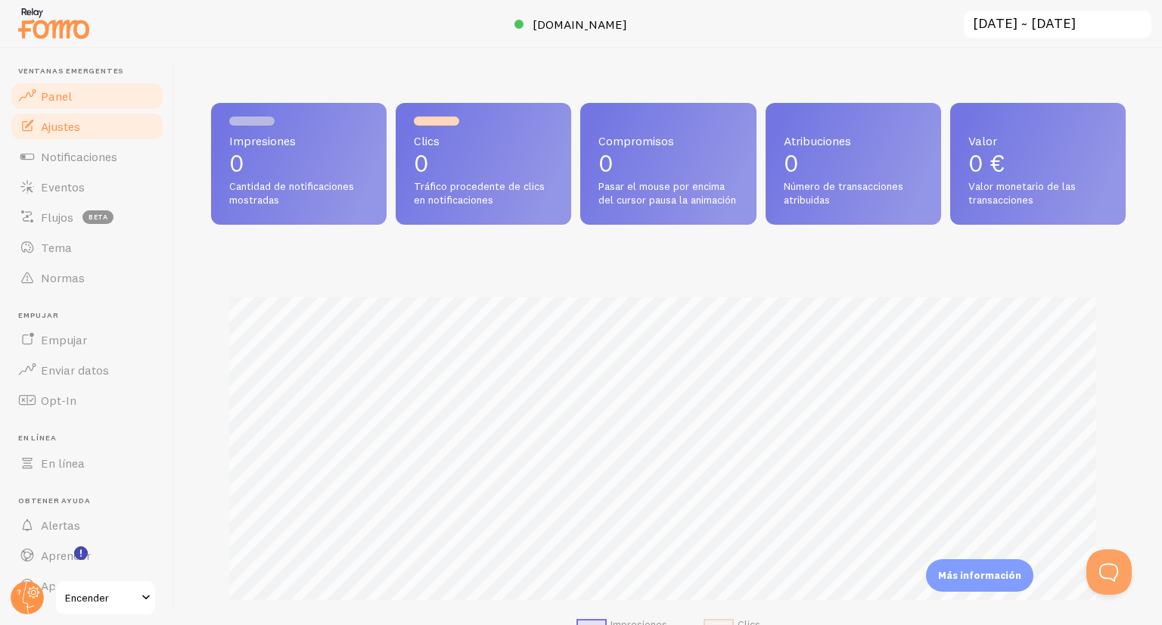
click at [89, 126] on link "Ajustes" at bounding box center [87, 126] width 156 height 30
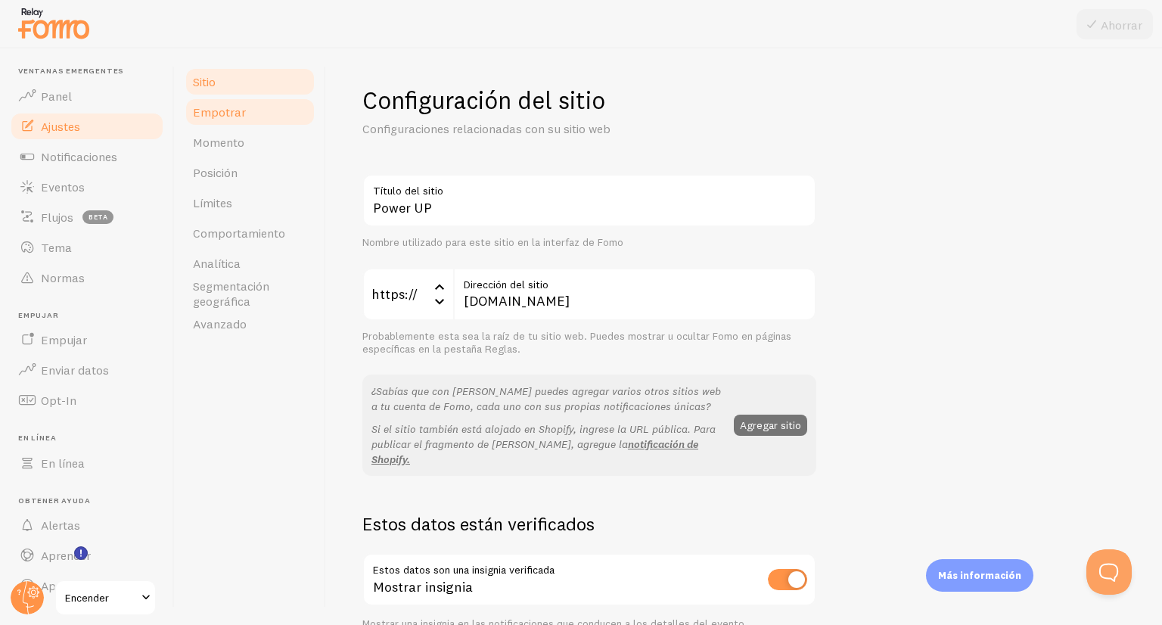
click at [234, 117] on font "Empotrar" at bounding box center [219, 111] width 53 height 15
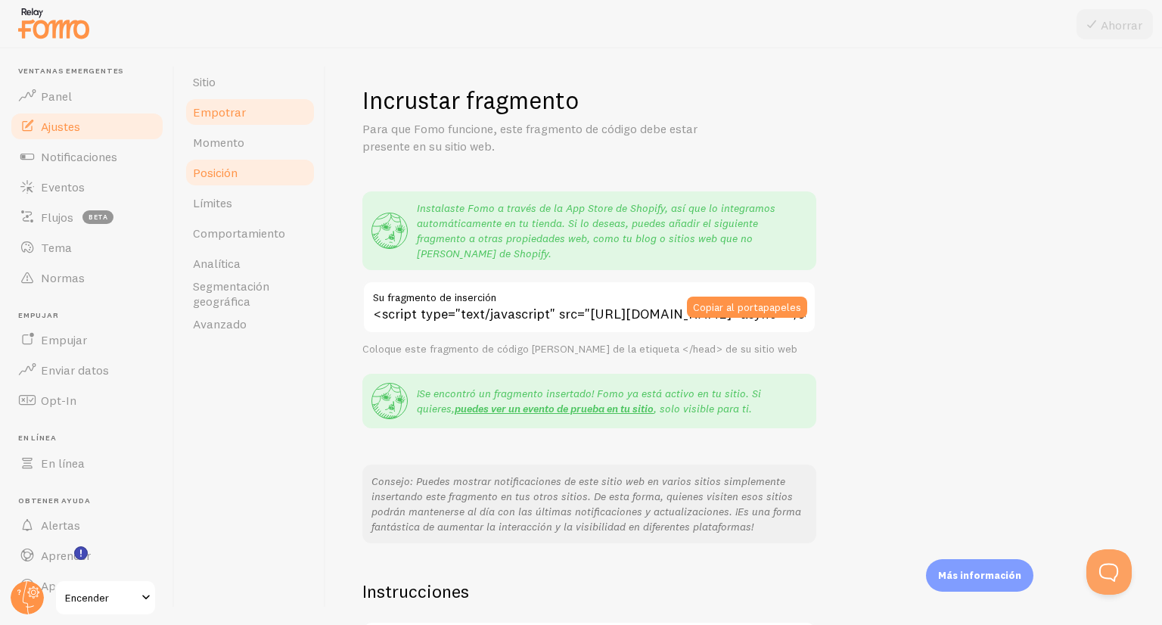
click at [244, 157] on link "Posición" at bounding box center [250, 172] width 132 height 30
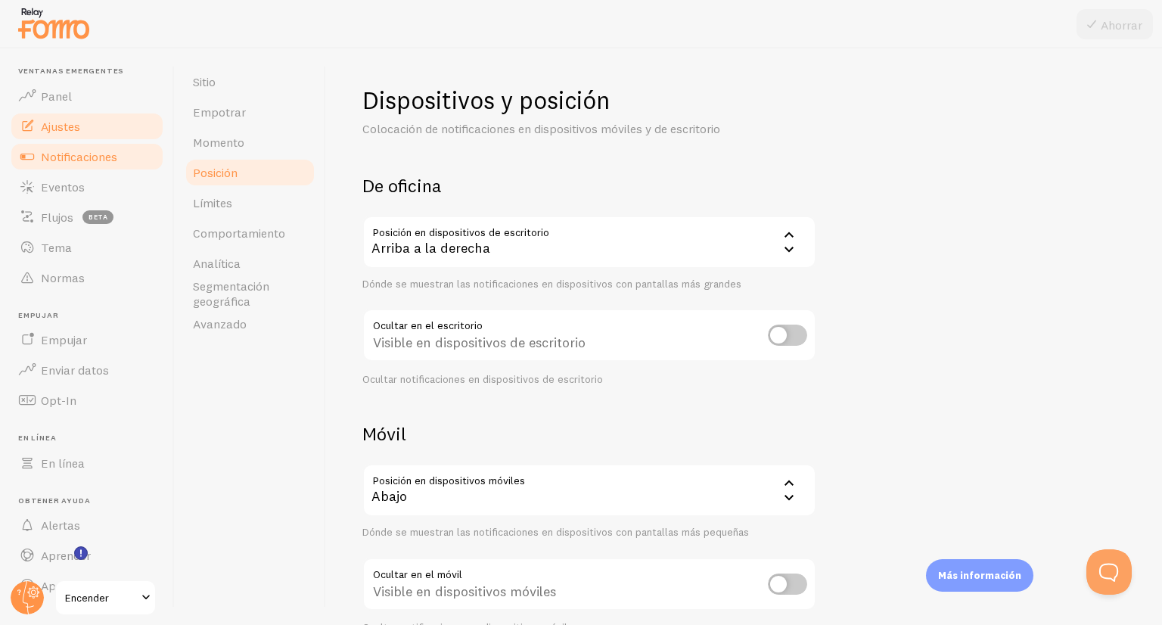
click at [92, 169] on link "Notificaciones" at bounding box center [87, 156] width 156 height 30
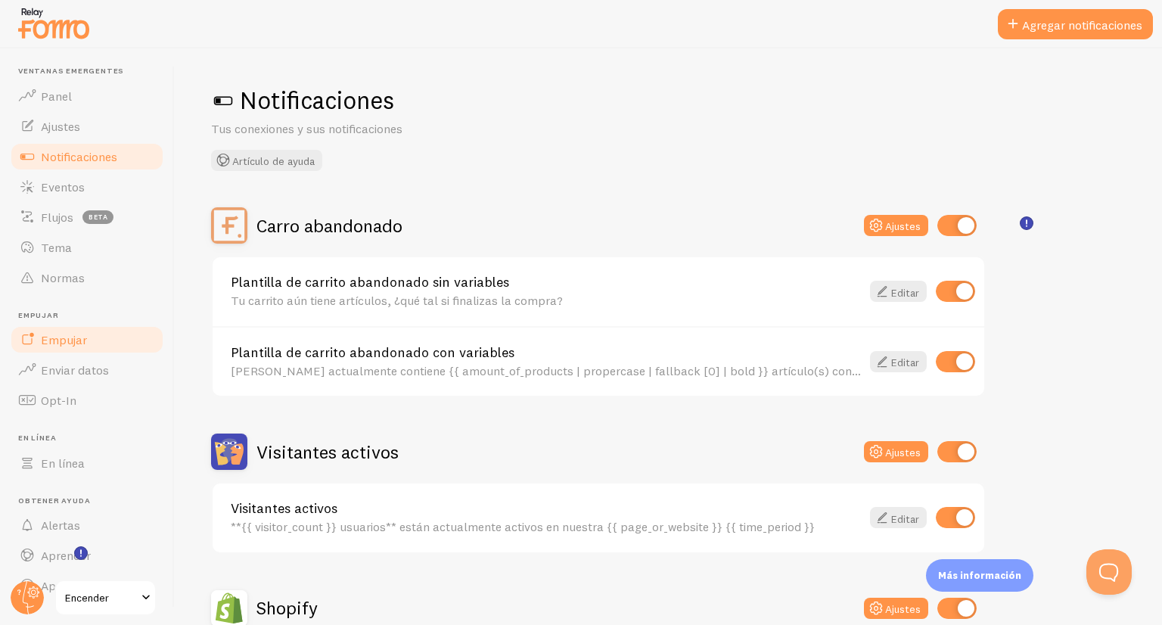
click at [94, 337] on link "Empujar" at bounding box center [87, 340] width 156 height 30
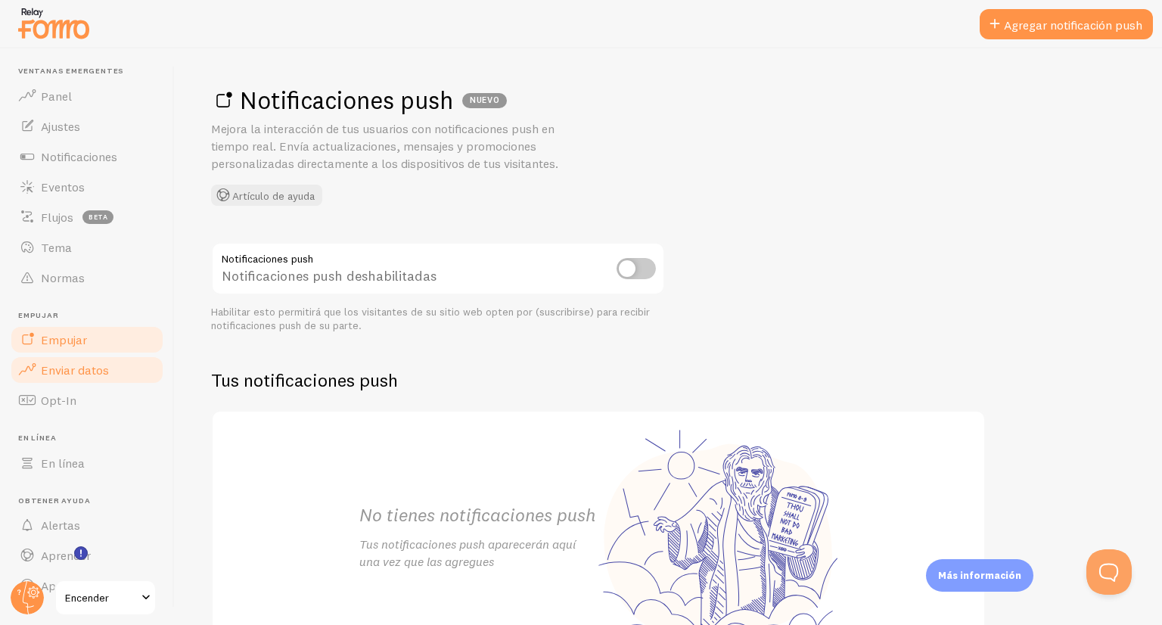
click at [84, 371] on font "Enviar datos" at bounding box center [75, 369] width 68 height 15
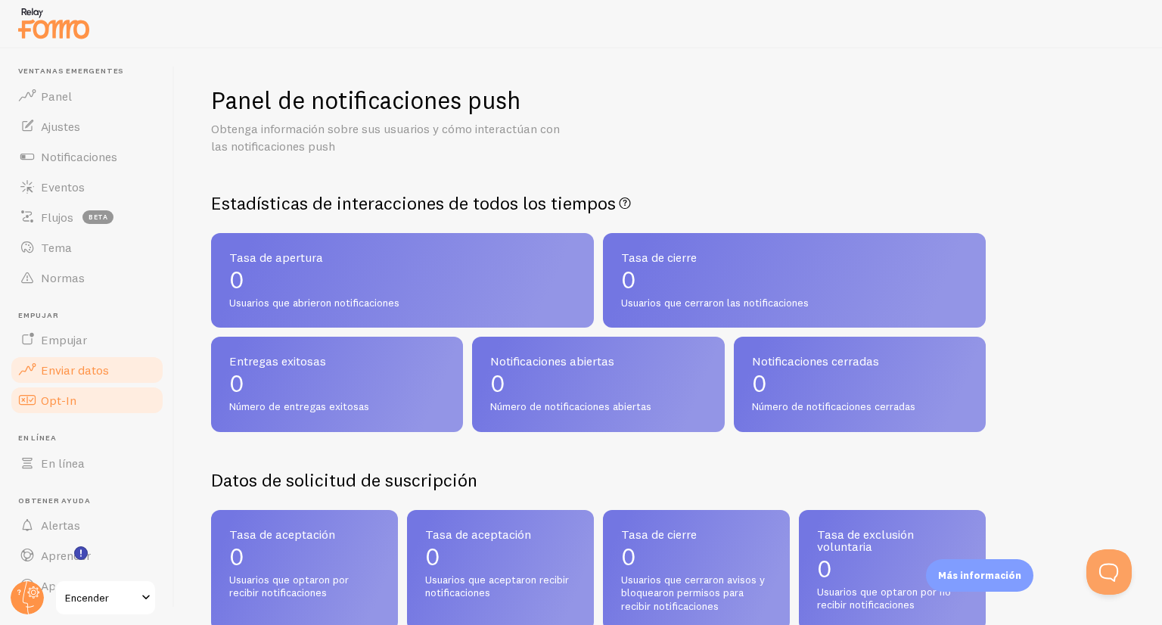
click at [81, 386] on link "Opt-In" at bounding box center [87, 400] width 156 height 30
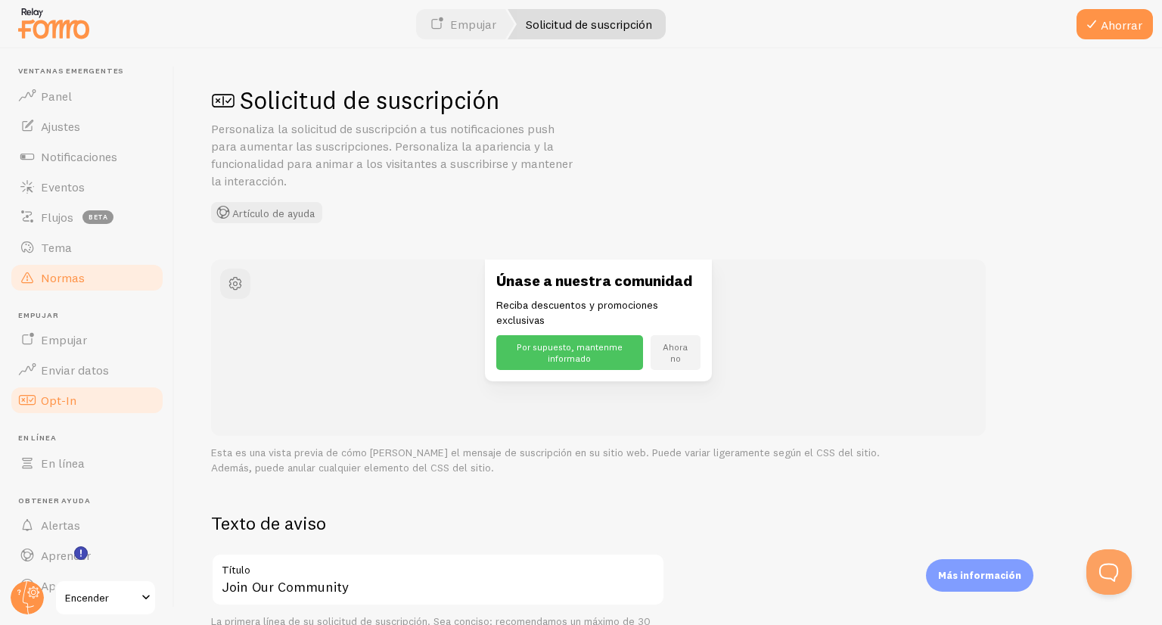
click at [98, 263] on link "Normas" at bounding box center [87, 278] width 156 height 30
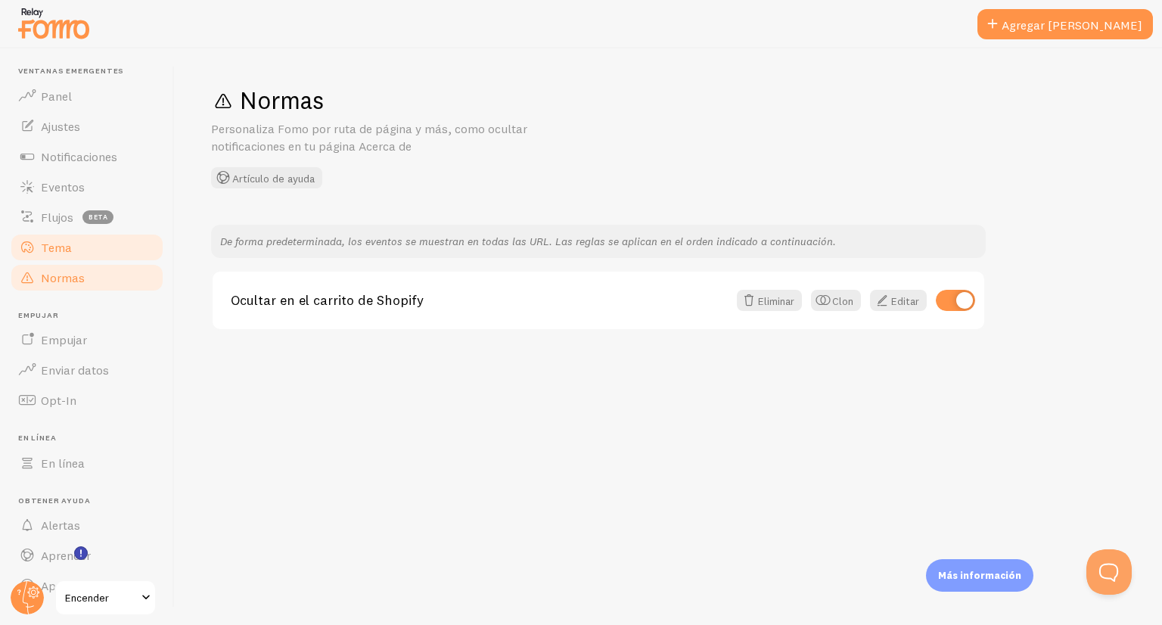
click at [98, 255] on link "Tema" at bounding box center [87, 247] width 156 height 30
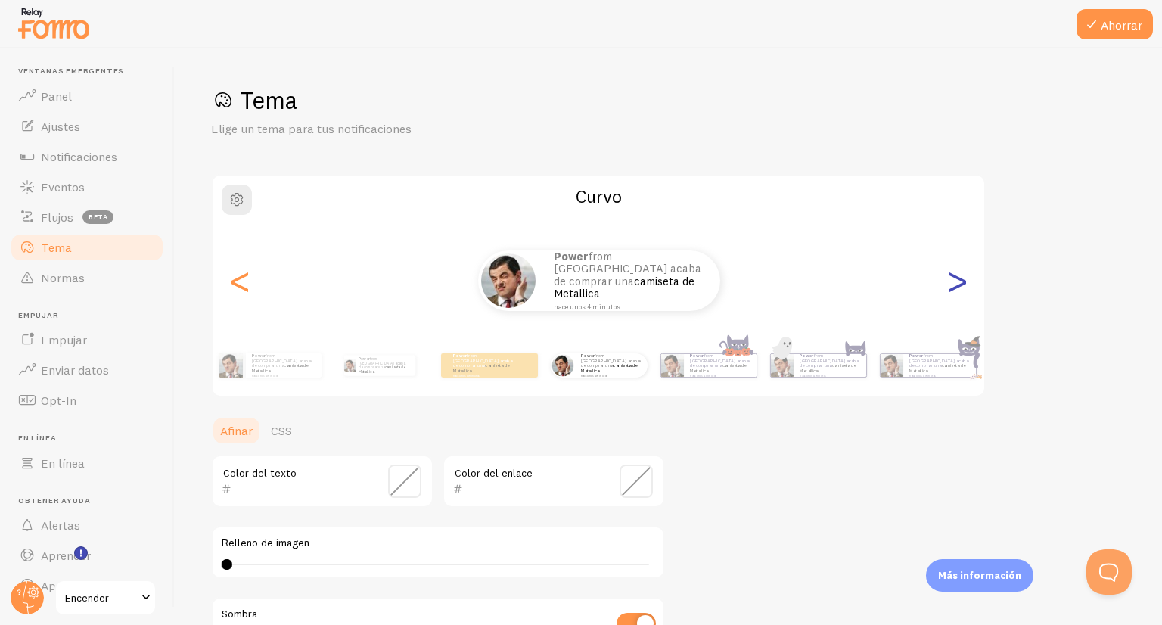
click at [962, 296] on font ">" at bounding box center [957, 280] width 25 height 51
type input "0"
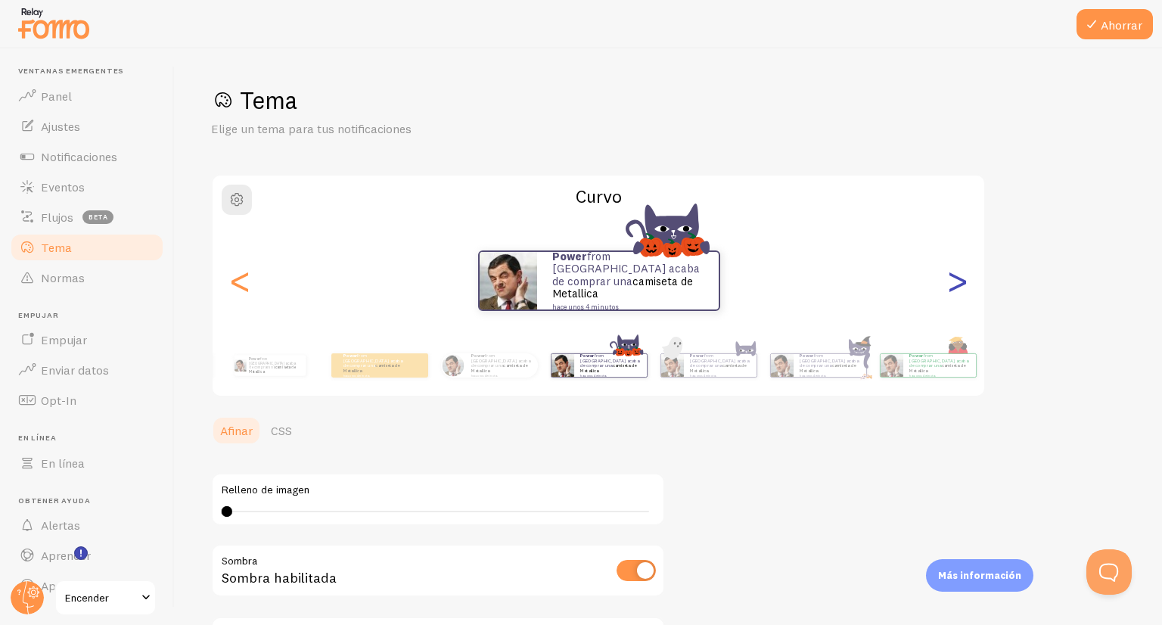
click at [962, 296] on font ">" at bounding box center [957, 280] width 25 height 51
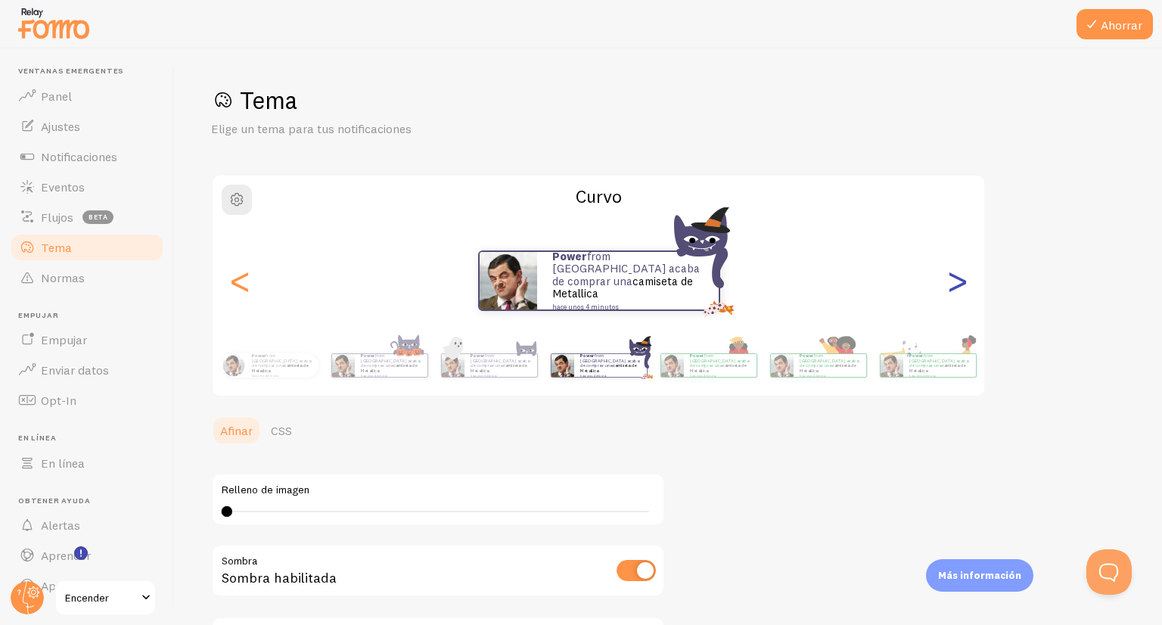
click at [962, 296] on font ">" at bounding box center [957, 280] width 25 height 51
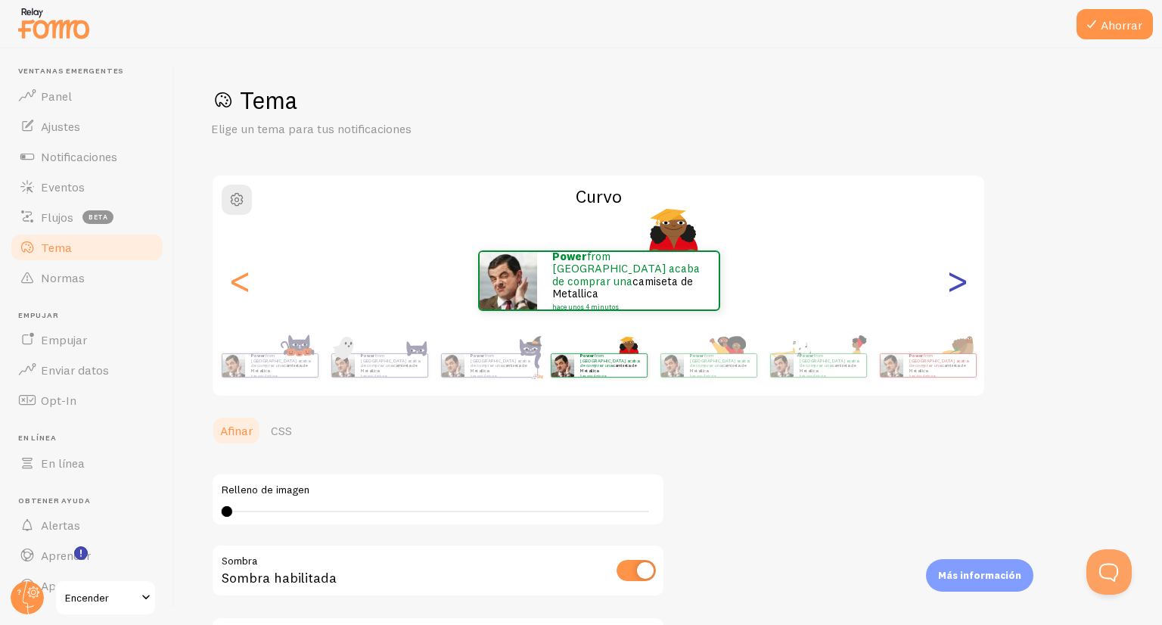
click at [962, 296] on font ">" at bounding box center [957, 280] width 25 height 51
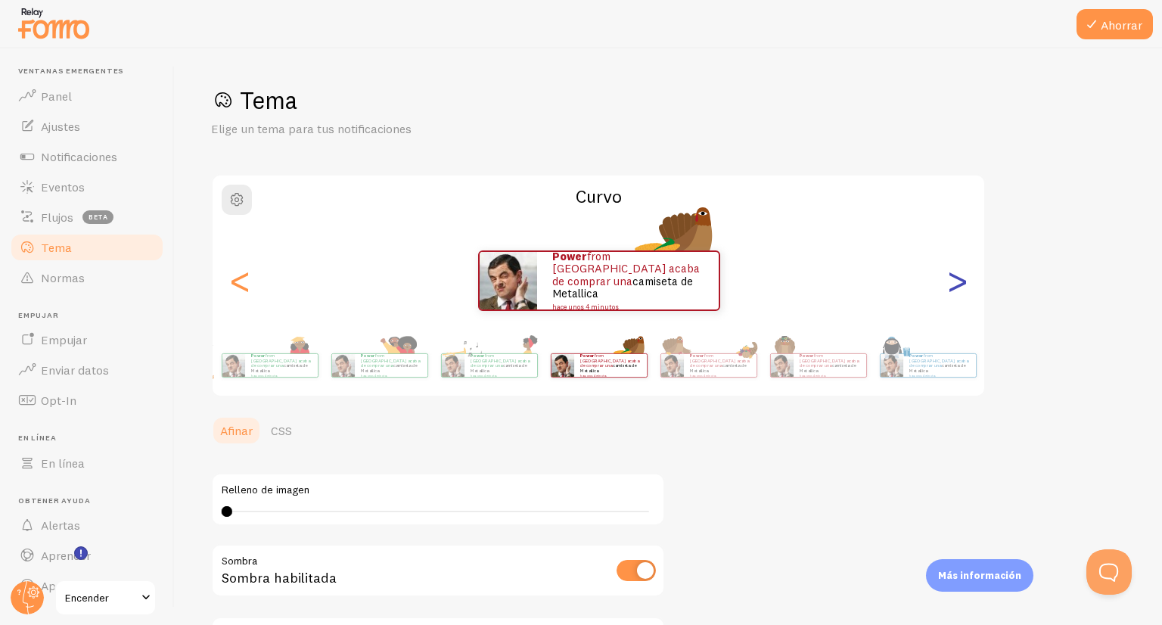
click at [962, 296] on font ">" at bounding box center [957, 280] width 25 height 51
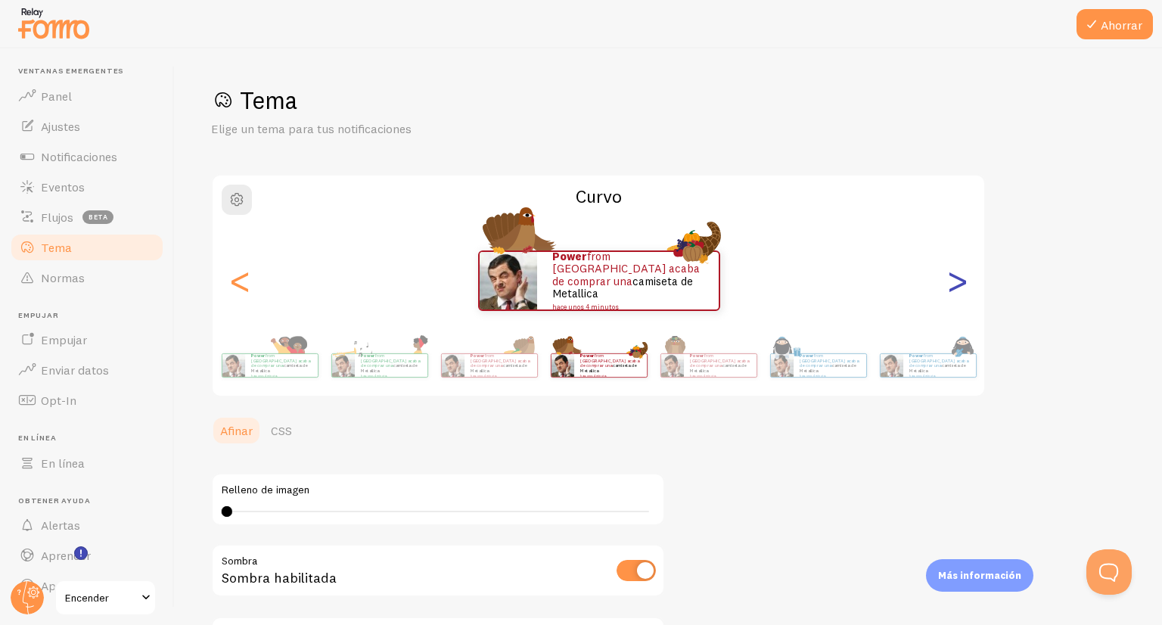
click at [962, 296] on font ">" at bounding box center [957, 280] width 25 height 51
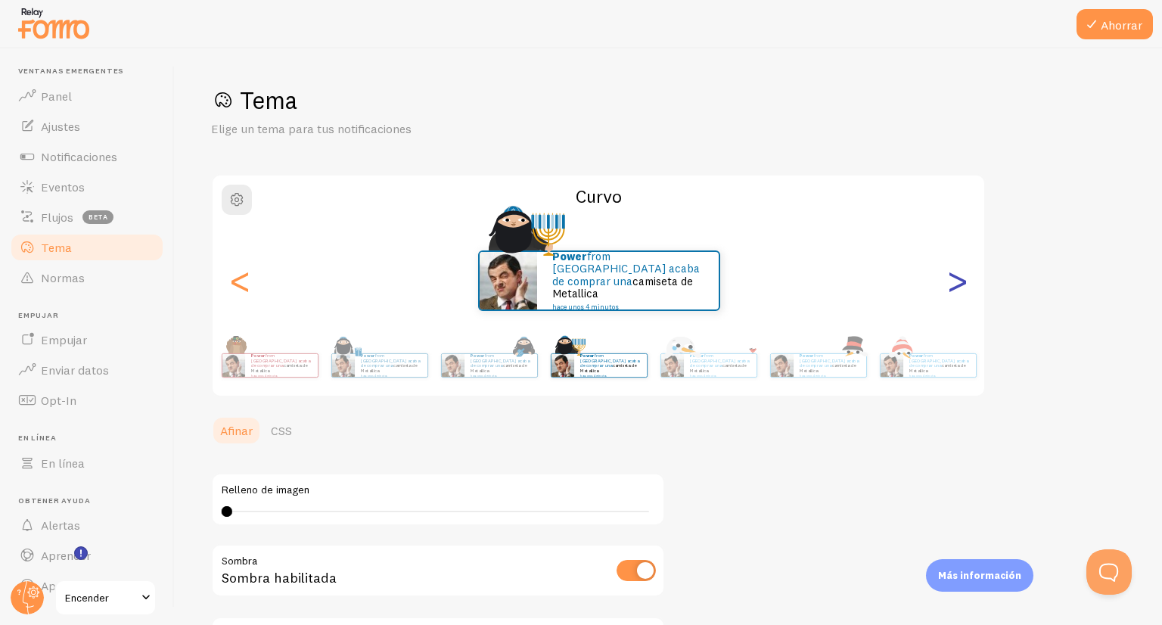
click at [962, 296] on font ">" at bounding box center [957, 280] width 25 height 51
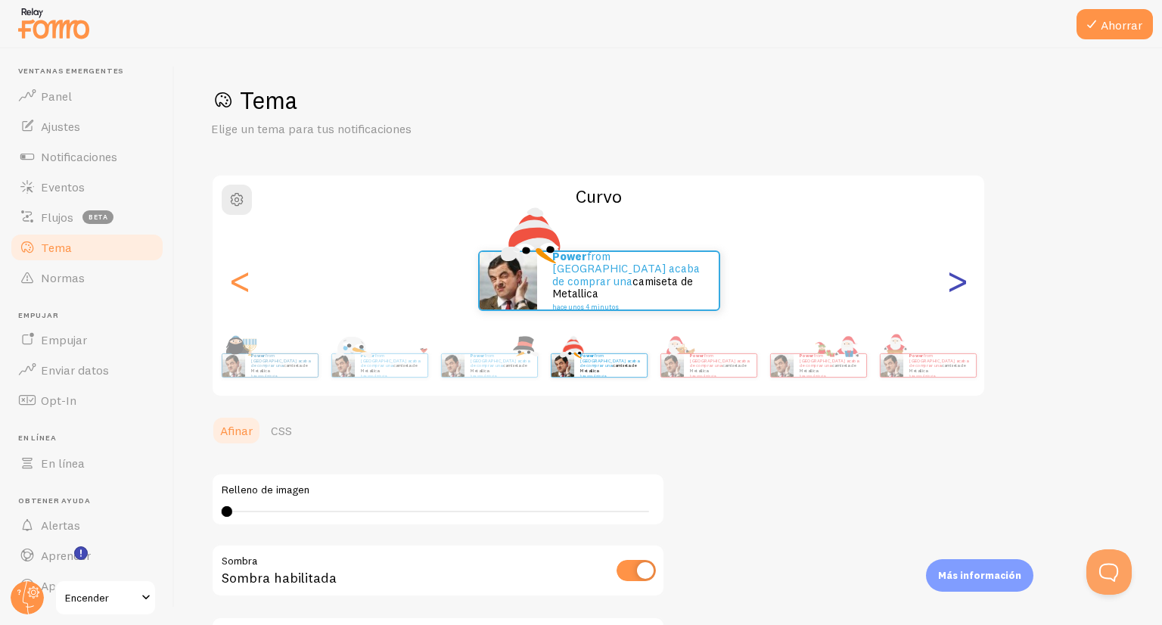
click at [962, 296] on font ">" at bounding box center [957, 280] width 25 height 51
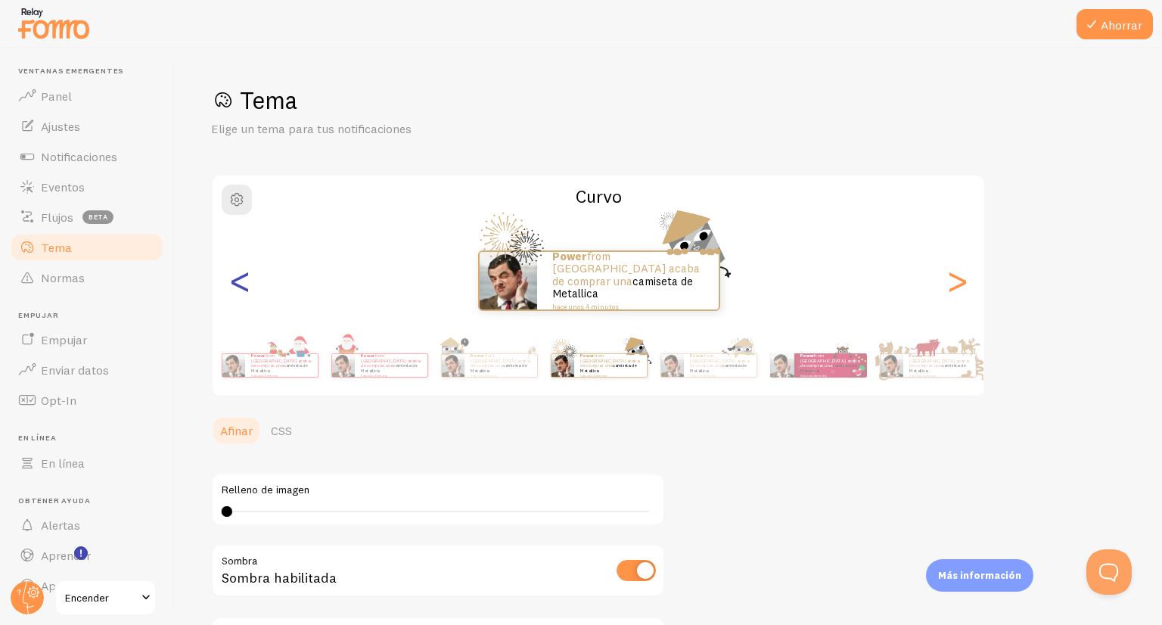
click at [239, 299] on font "<" at bounding box center [240, 280] width 25 height 51
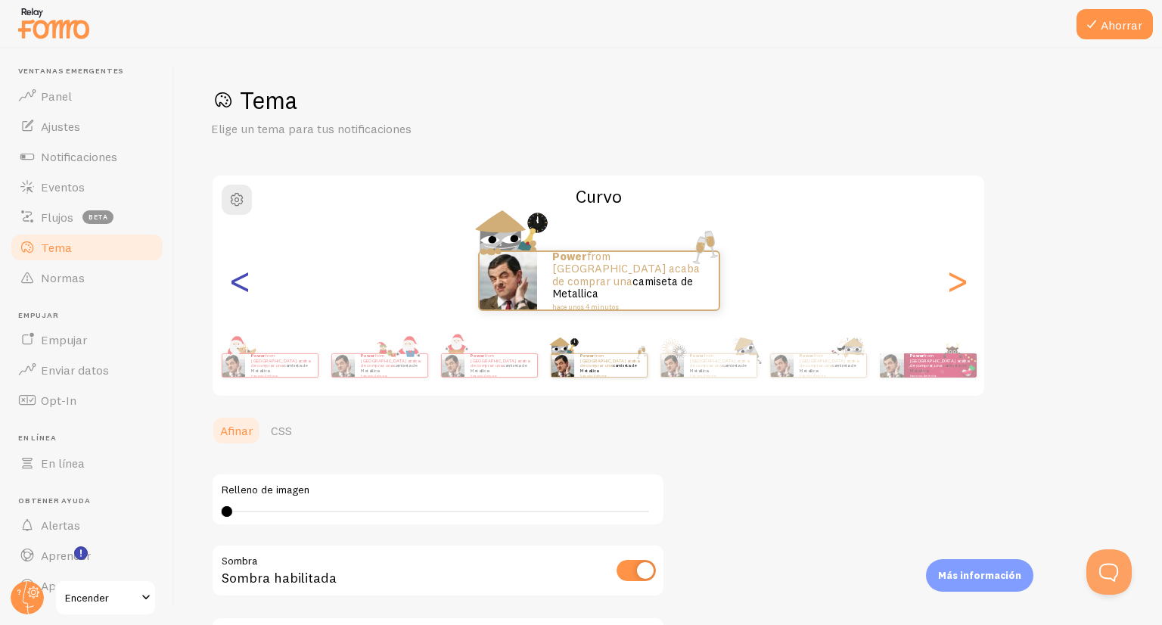
click at [239, 299] on font "<" at bounding box center [240, 280] width 25 height 51
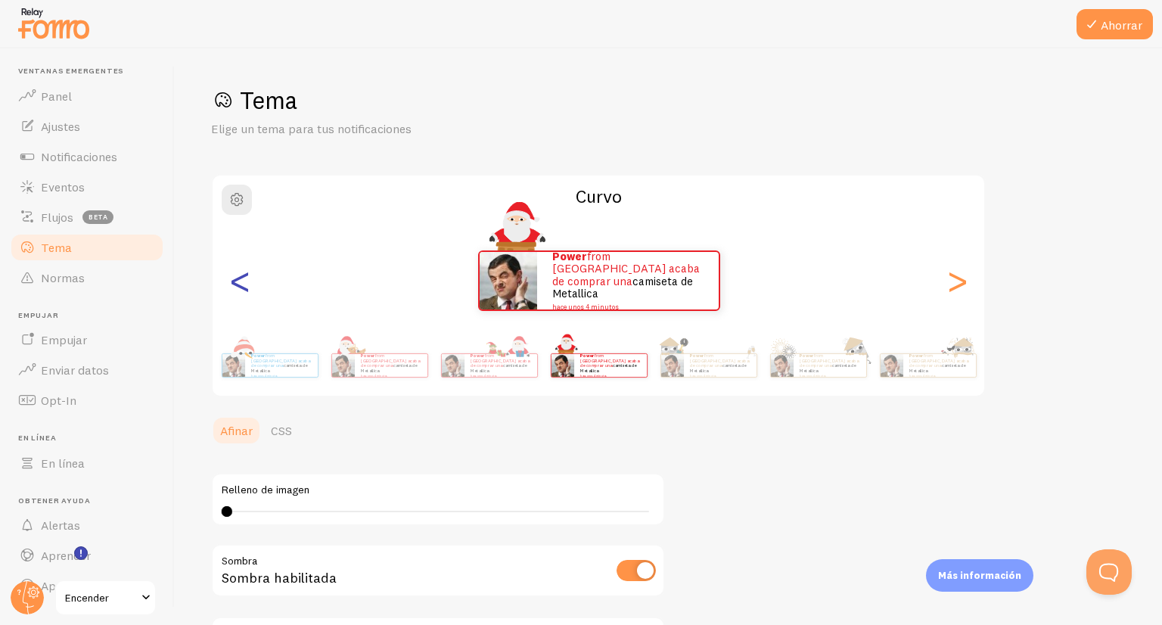
click at [239, 299] on font "<" at bounding box center [240, 280] width 25 height 51
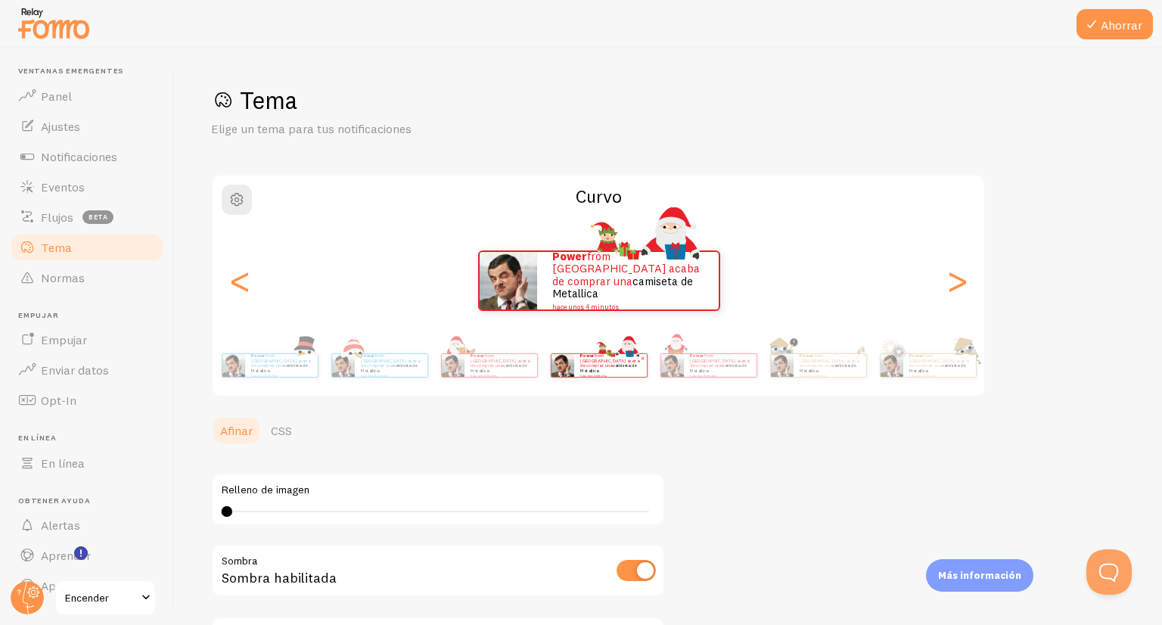
click at [605, 374] on small "hace unos 4 minutos" at bounding box center [609, 375] width 59 height 3
click at [1089, 19] on icon at bounding box center [1092, 24] width 18 height 18
click at [228, 272] on font "<" at bounding box center [240, 280] width 25 height 51
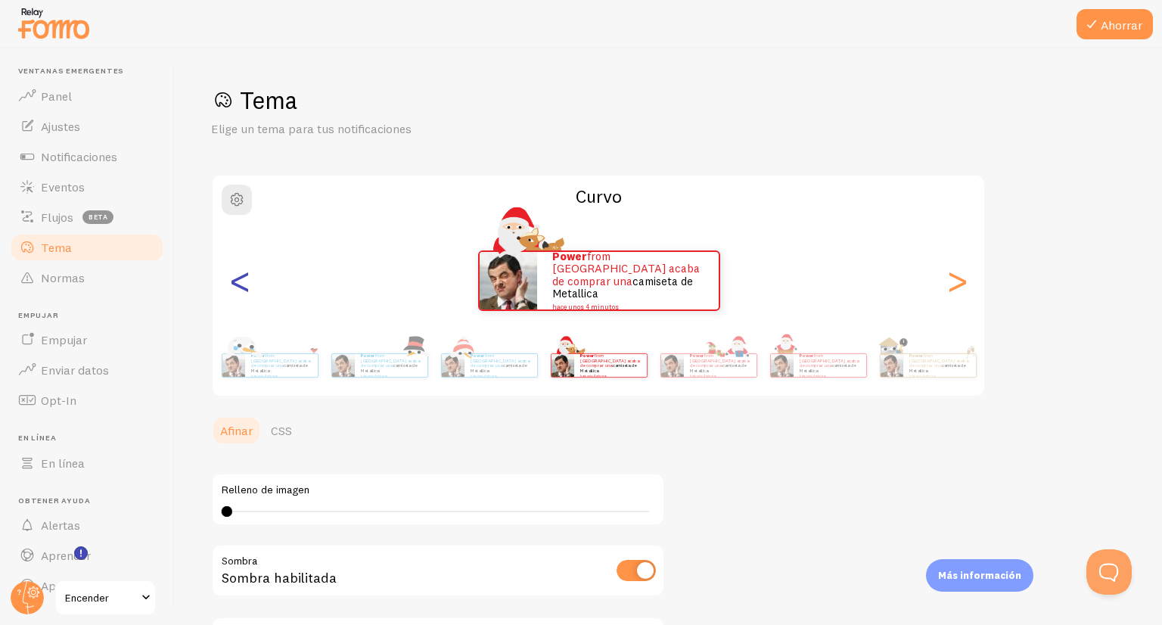
click at [228, 272] on font "<" at bounding box center [240, 280] width 25 height 51
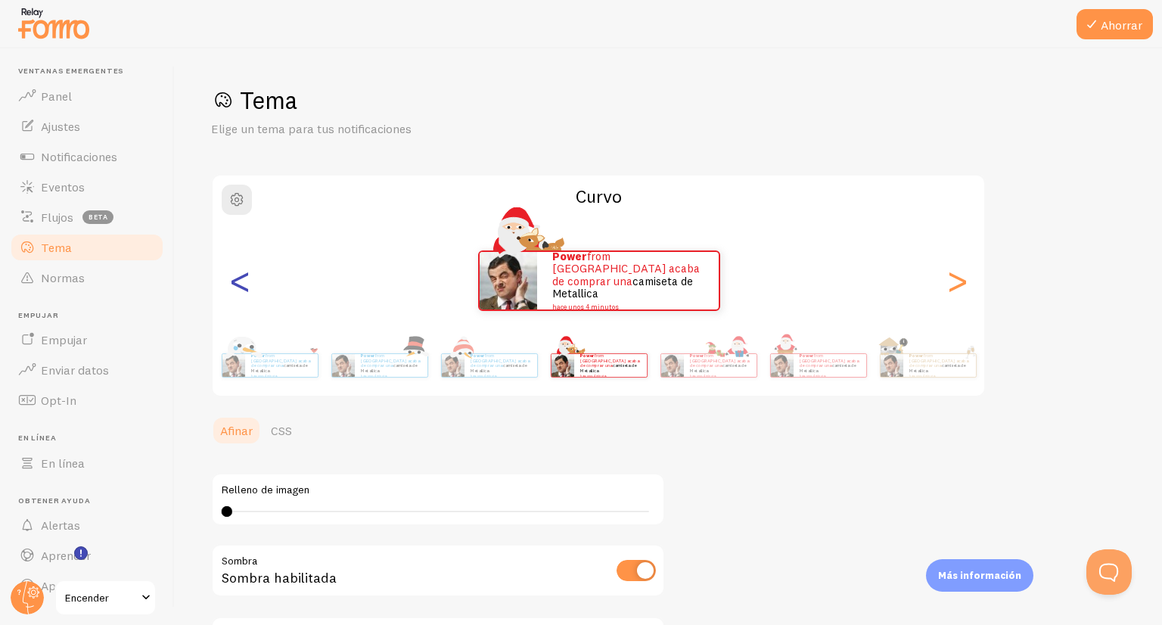
click at [228, 272] on font "<" at bounding box center [240, 280] width 25 height 51
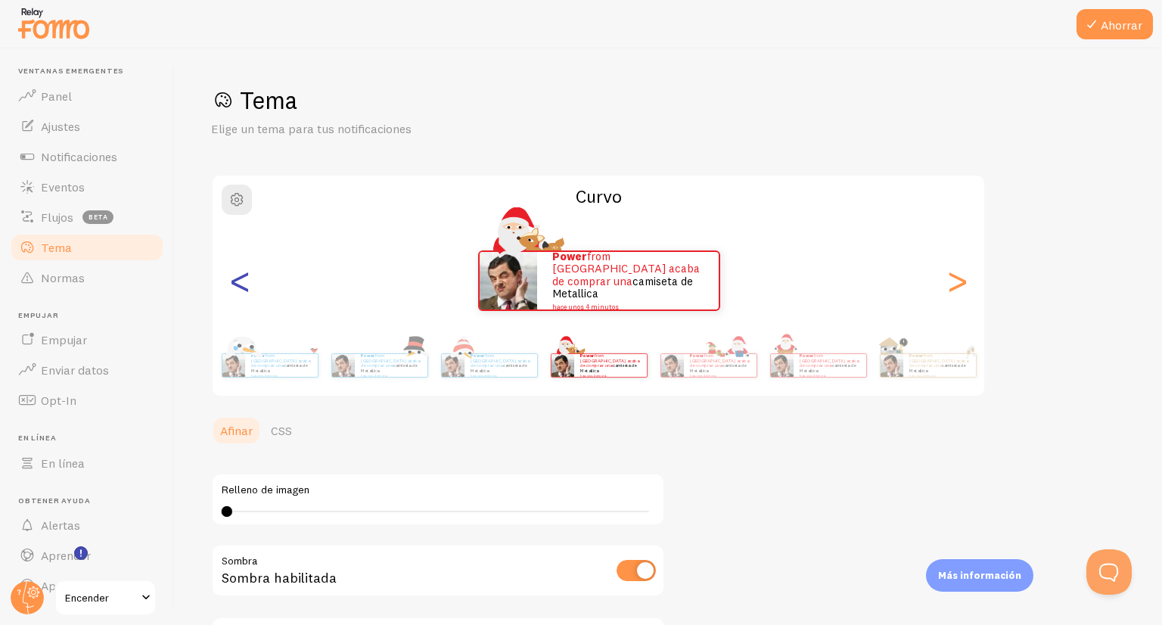
click at [228, 272] on font "<" at bounding box center [240, 280] width 25 height 51
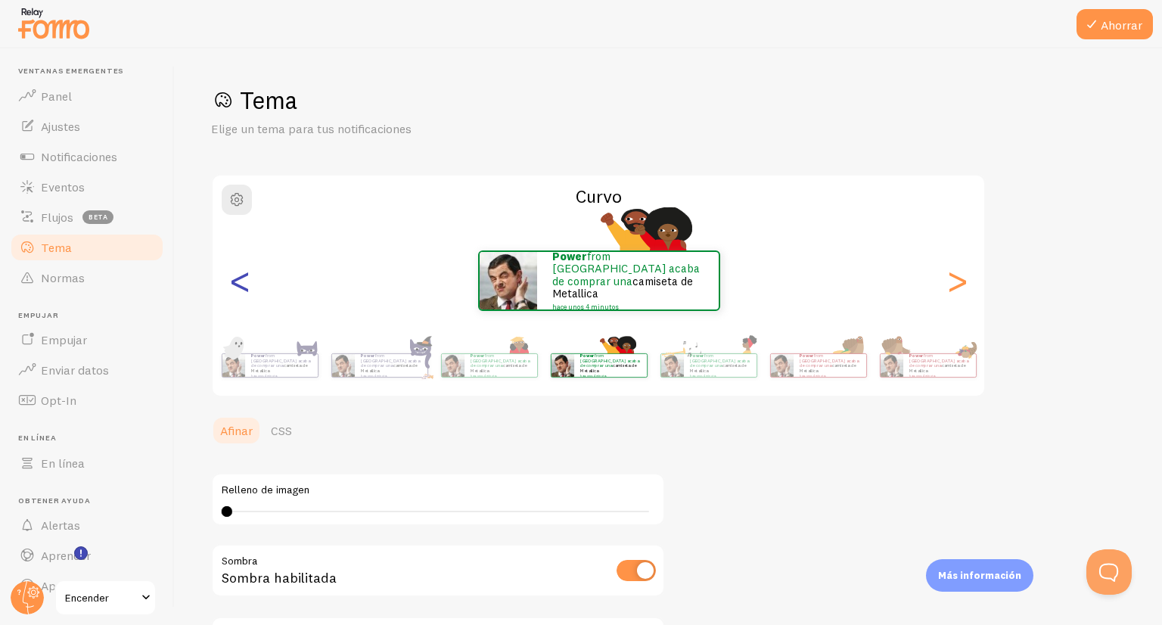
click at [228, 272] on font "<" at bounding box center [240, 280] width 25 height 51
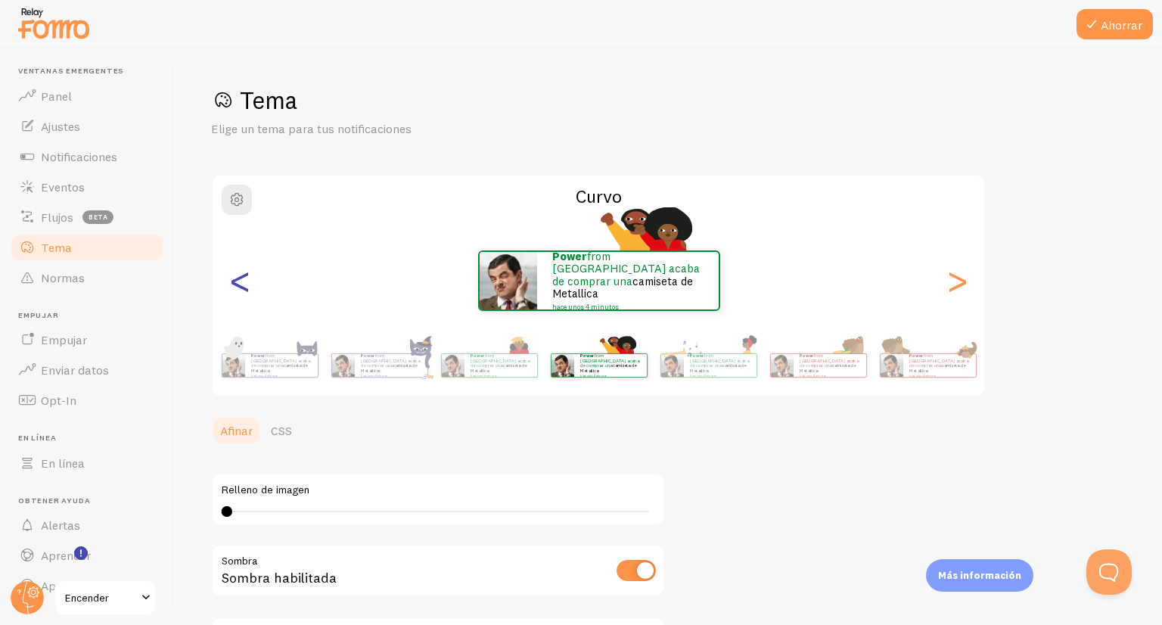
click at [228, 272] on font "<" at bounding box center [240, 280] width 25 height 51
click at [232, 275] on font "<" at bounding box center [240, 280] width 25 height 51
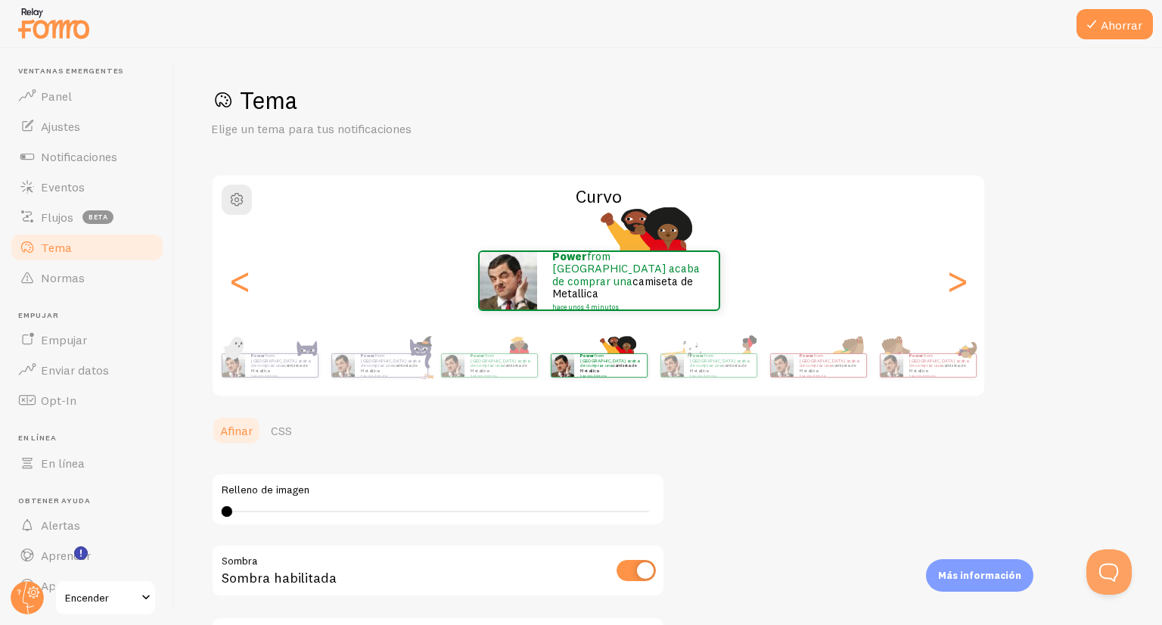
click at [232, 275] on font "<" at bounding box center [240, 280] width 25 height 51
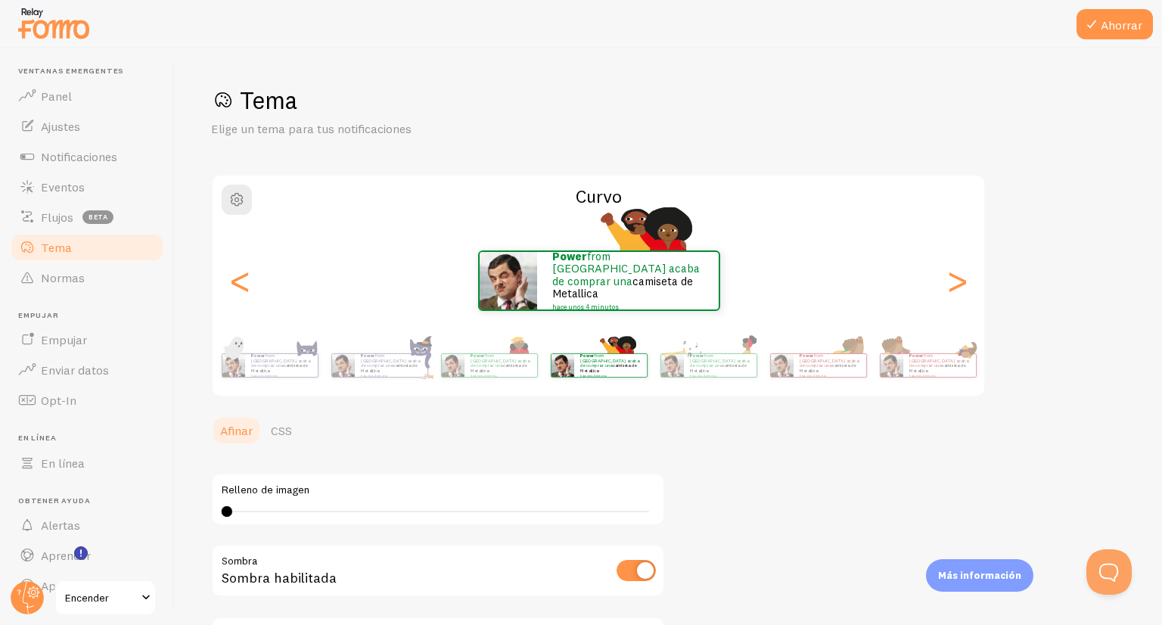
click at [232, 275] on font "<" at bounding box center [240, 280] width 25 height 51
click at [228, 268] on font "<" at bounding box center [240, 280] width 25 height 51
click at [238, 276] on font "<" at bounding box center [240, 280] width 25 height 51
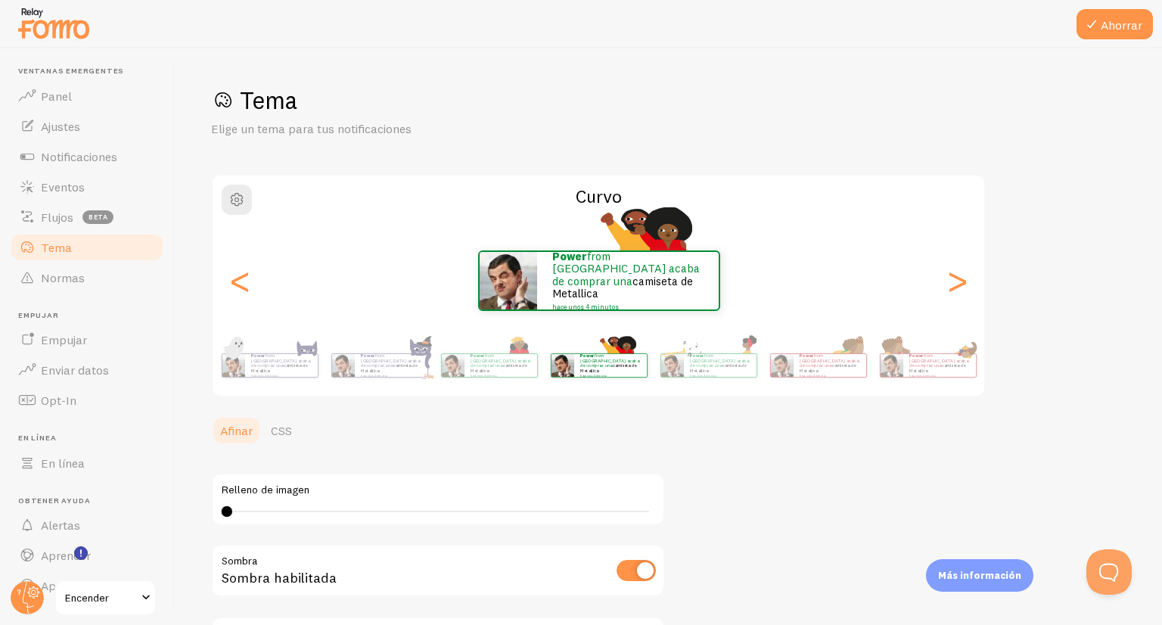
click at [238, 276] on font "<" at bounding box center [240, 280] width 25 height 51
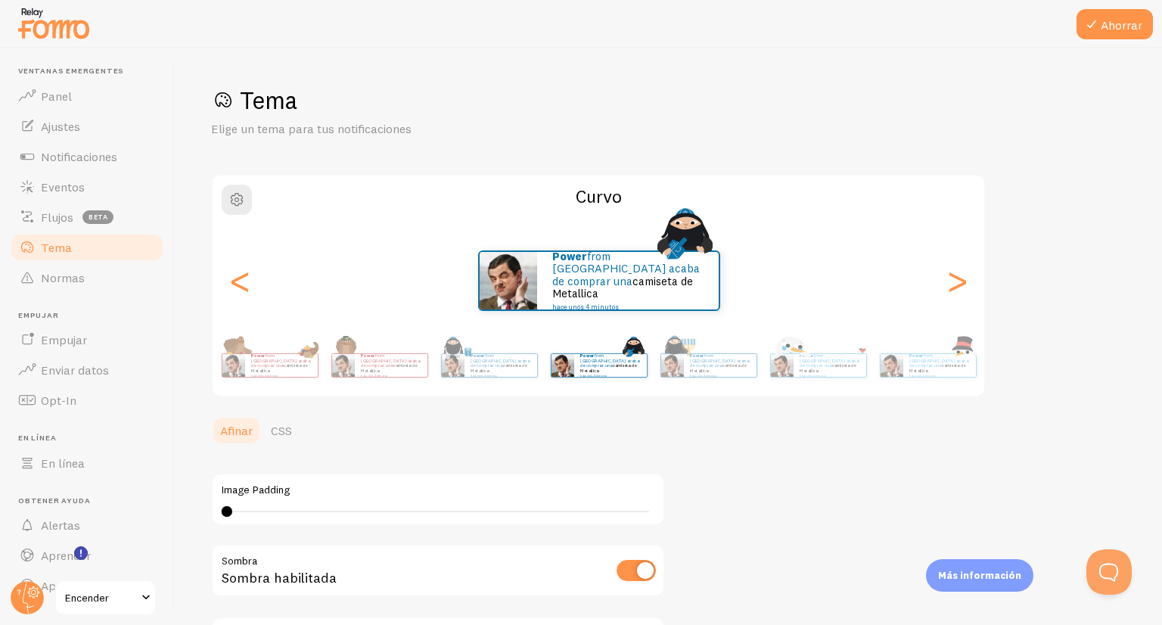
click at [502, 409] on div "Tema Elige un tema para tus notificaciones Curvo Power from Spain acaba de comp…" at bounding box center [668, 417] width 915 height 665
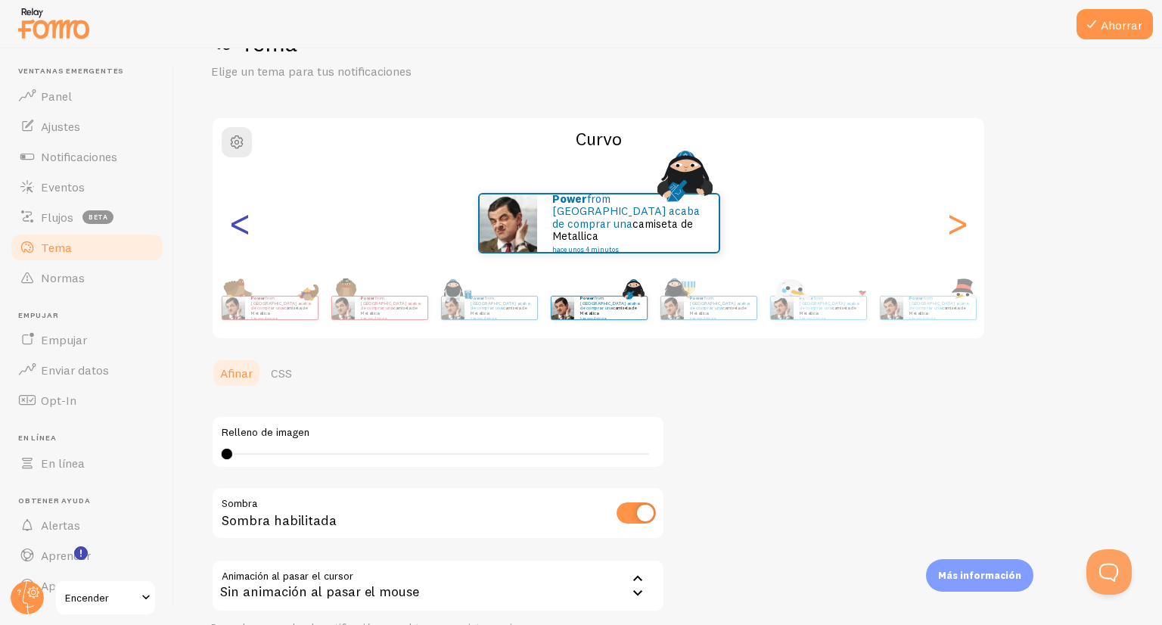
click at [244, 228] on font "<" at bounding box center [240, 222] width 25 height 51
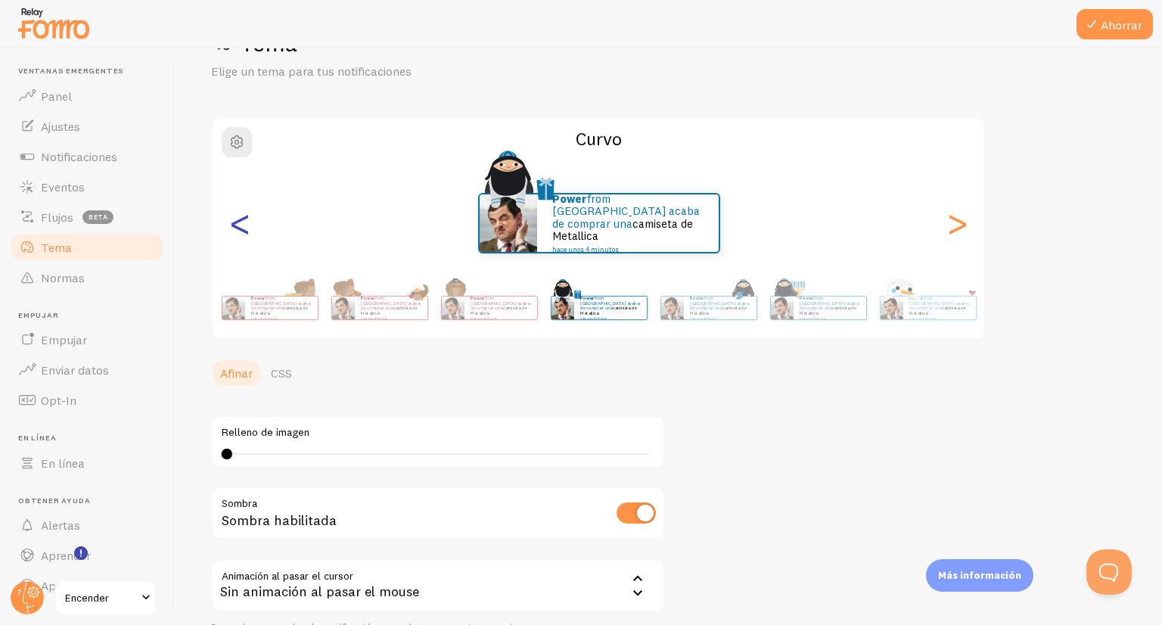
click at [239, 225] on font "<" at bounding box center [240, 222] width 25 height 51
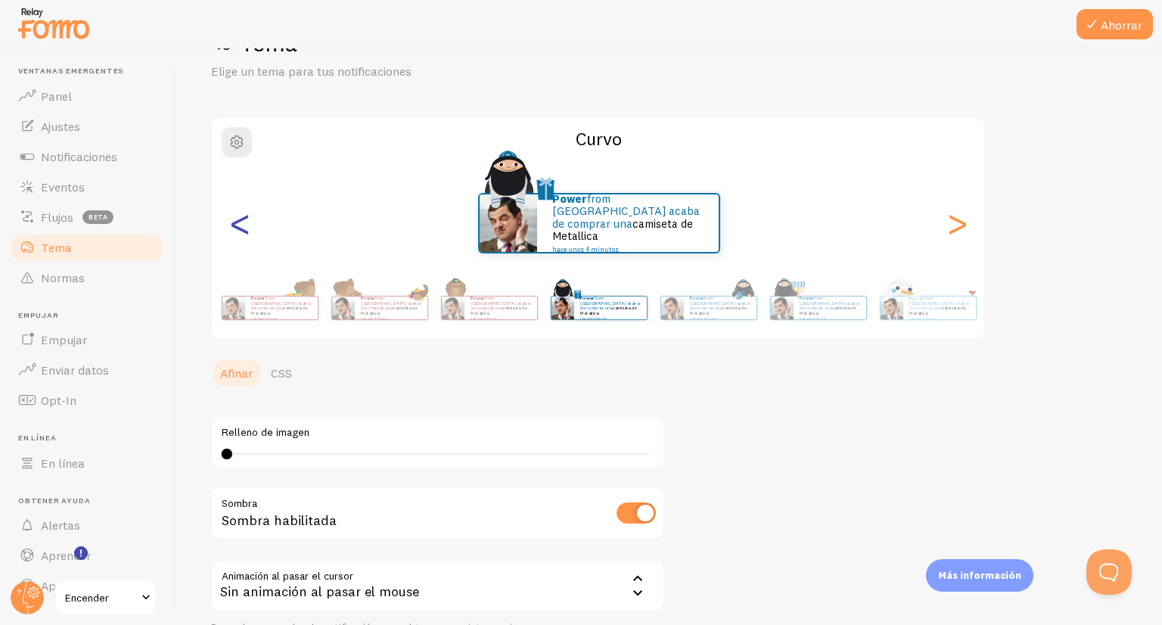
click at [239, 225] on font "<" at bounding box center [240, 222] width 25 height 51
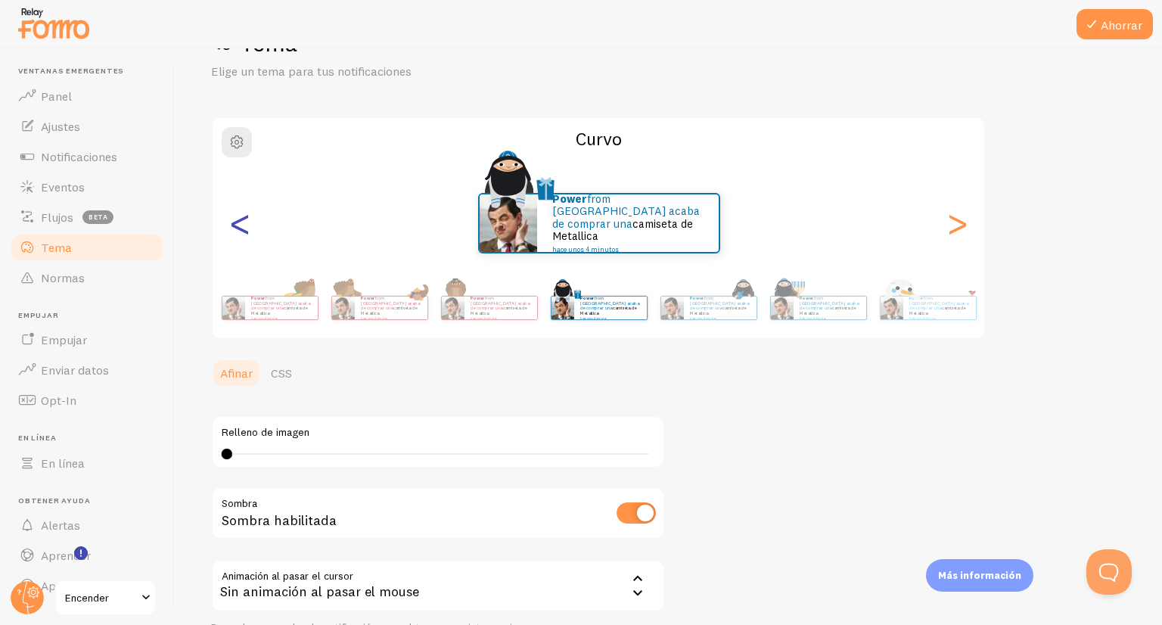
click at [239, 225] on font "<" at bounding box center [240, 222] width 25 height 51
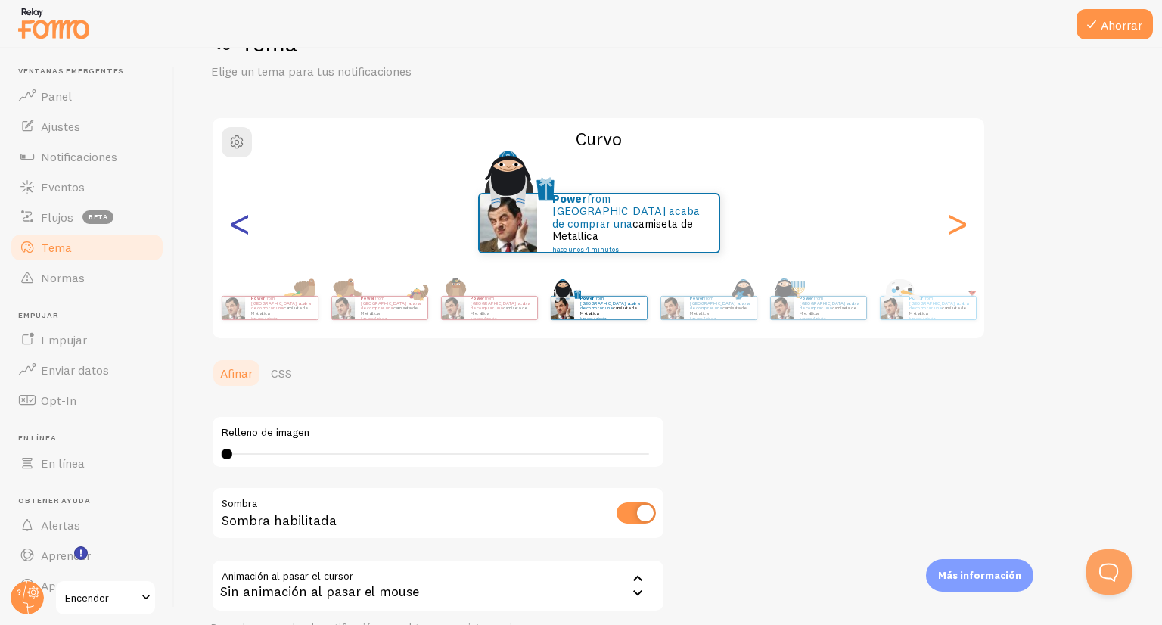
click at [239, 225] on font "<" at bounding box center [240, 222] width 25 height 51
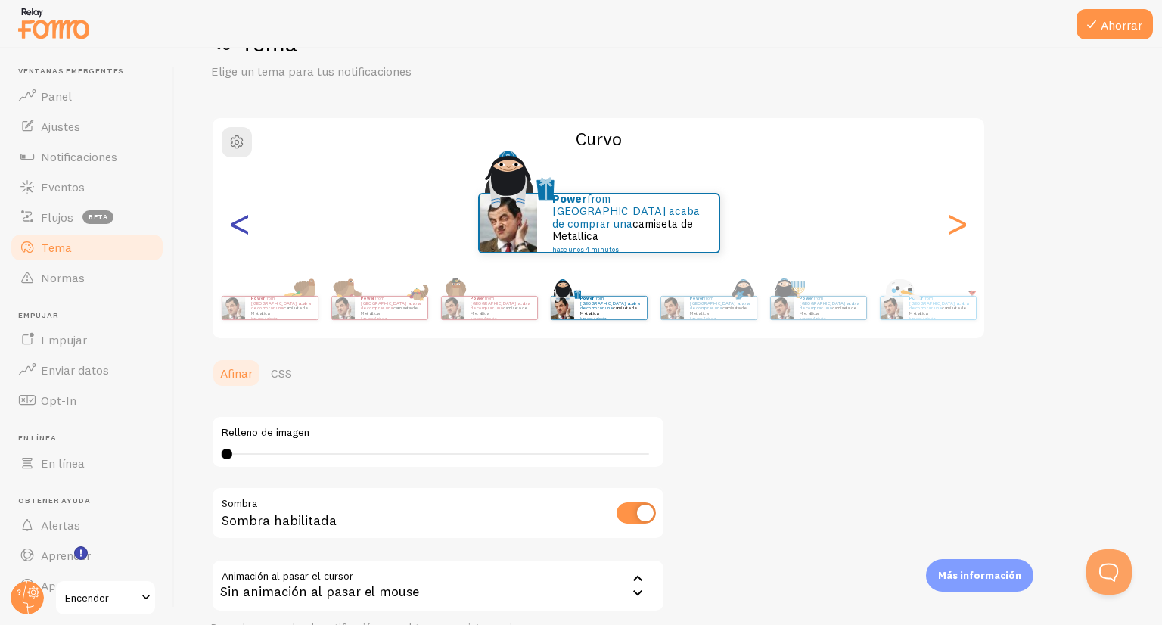
click at [239, 225] on font "<" at bounding box center [240, 222] width 25 height 51
click at [254, 291] on div "Power from Spain acaba de comprar una camiseta de Metallica hace unos 4 minutos" at bounding box center [270, 308] width 98 height 42
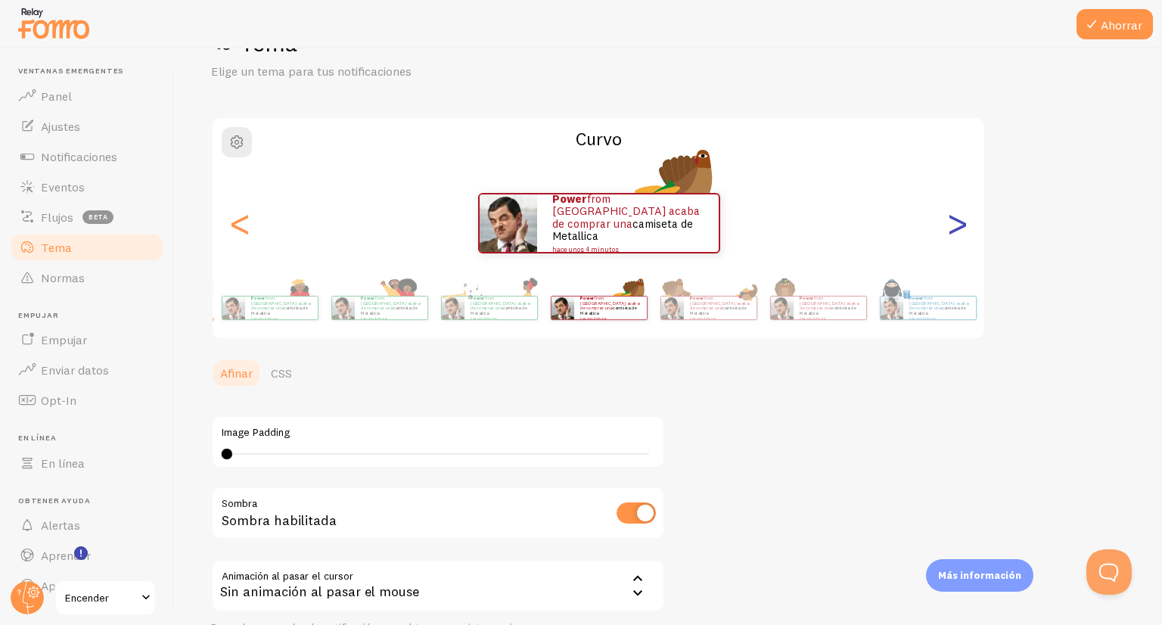
click at [956, 228] on font ">" at bounding box center [957, 222] width 25 height 51
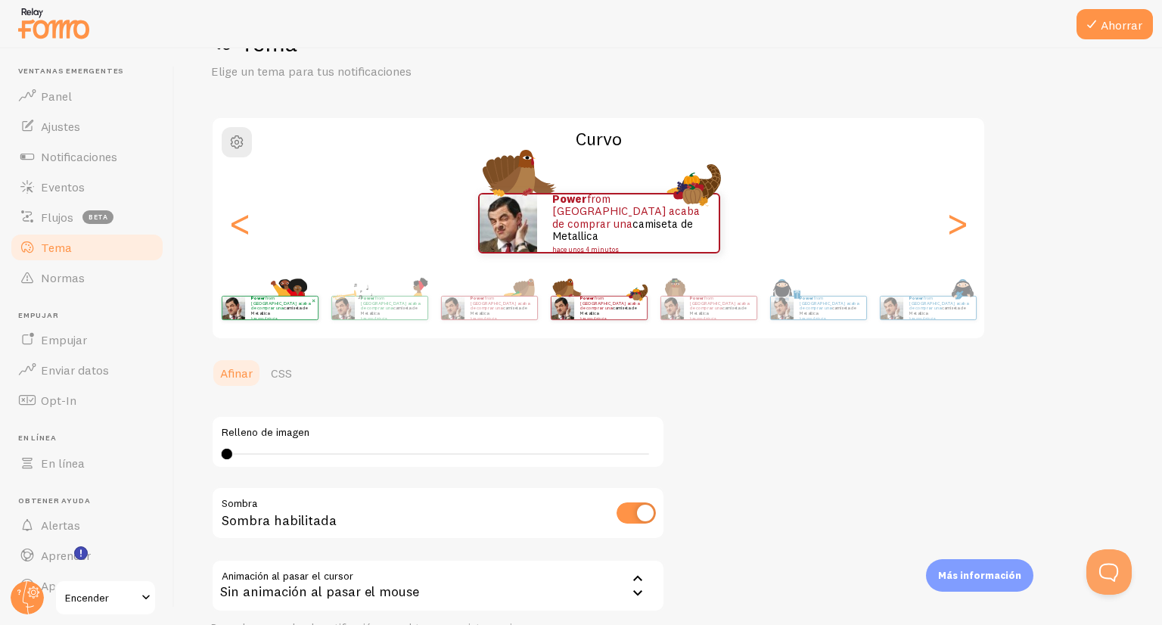
click at [258, 303] on font "from Spain acaba de comprar una" at bounding box center [280, 303] width 59 height 16
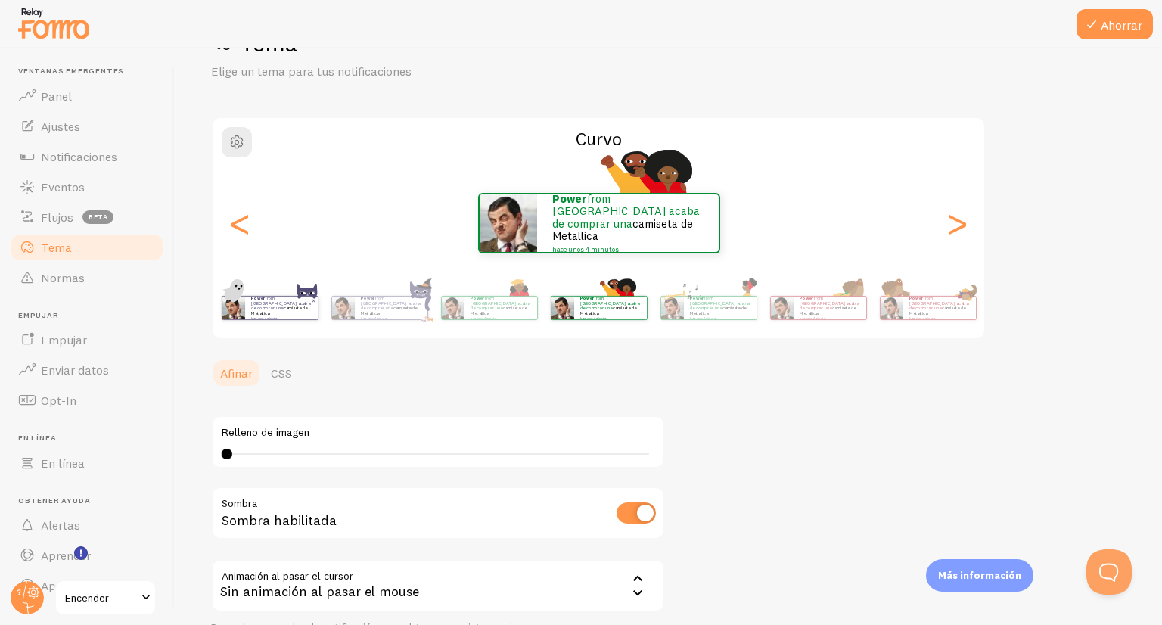
click at [284, 309] on p "Power from Spain acaba de comprar una camiseta de Metallica hace unos 4 minutos" at bounding box center [281, 308] width 61 height 24
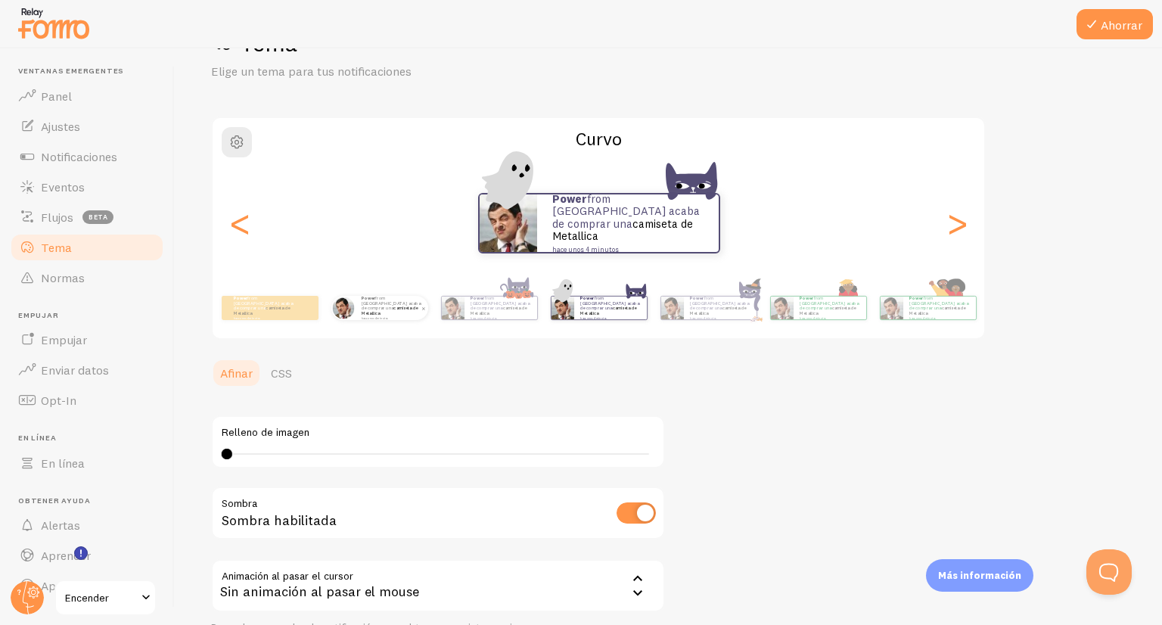
click at [378, 311] on font "camiseta de Metallica" at bounding box center [390, 310] width 56 height 11
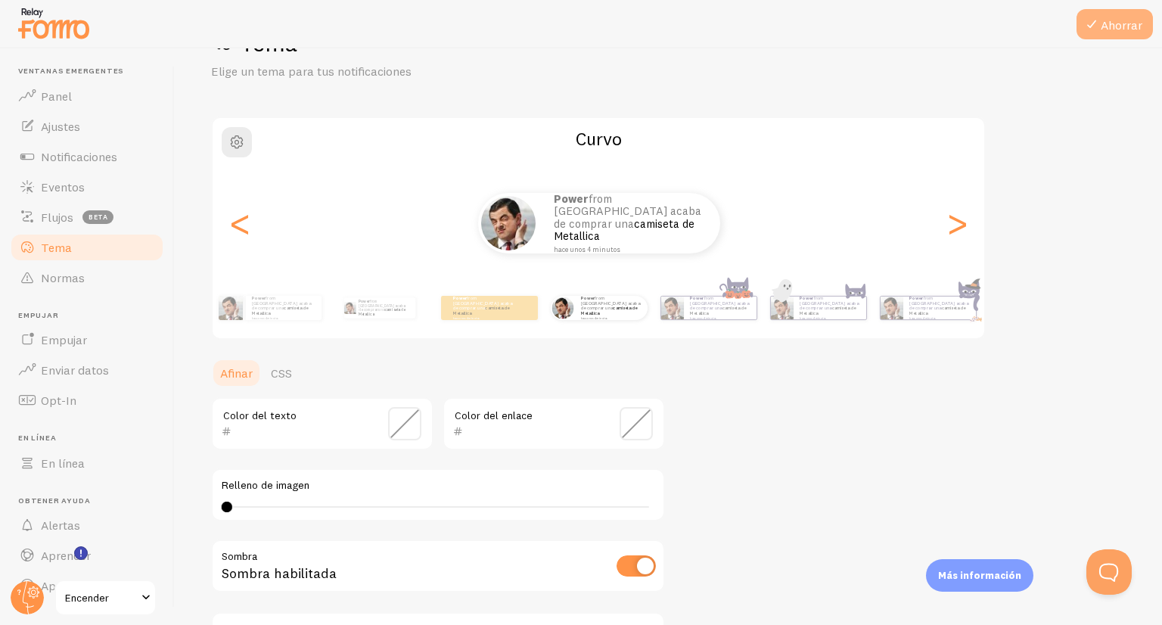
click at [1127, 17] on font "Ahorrar" at bounding box center [1122, 24] width 42 height 15
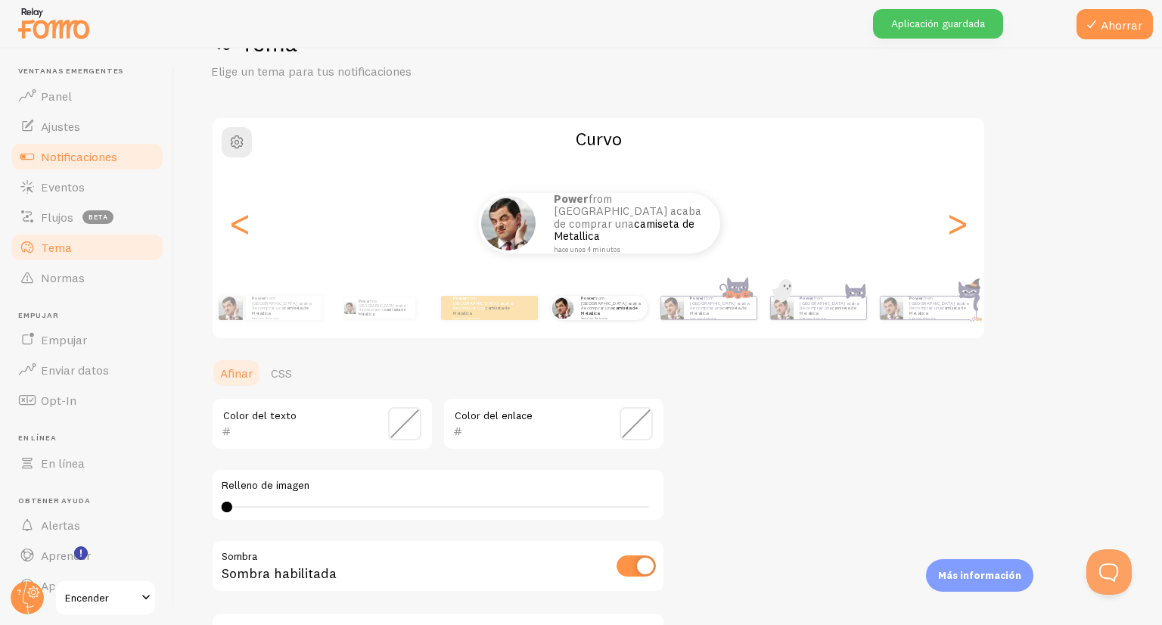
click at [74, 161] on font "Notificaciones" at bounding box center [79, 156] width 76 height 15
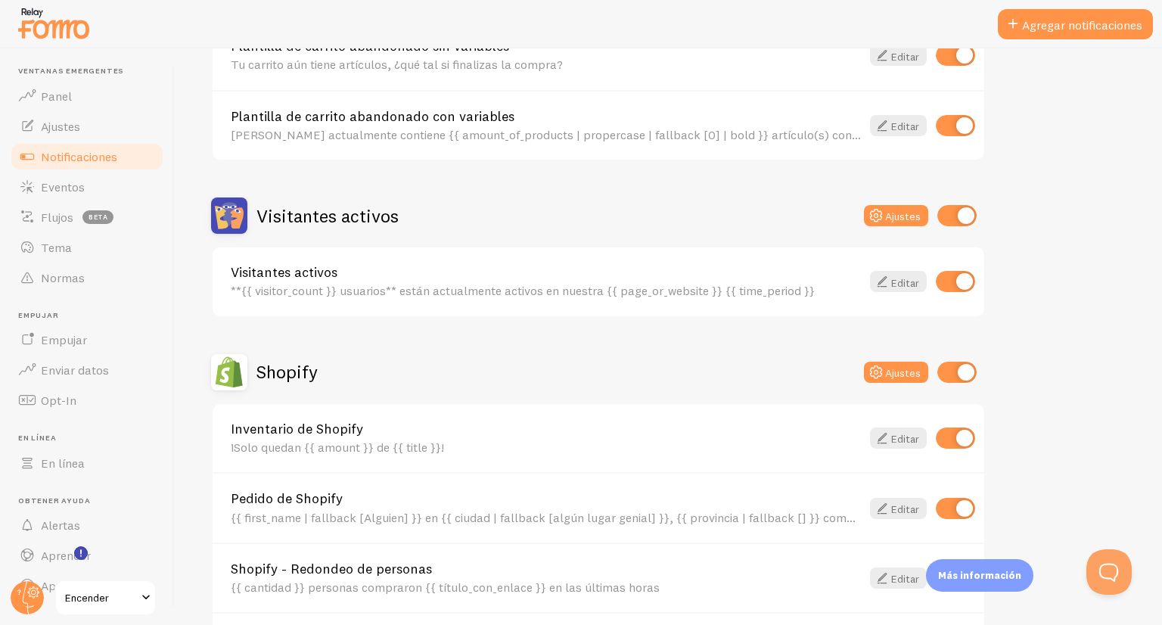
scroll to position [236, 0]
click at [103, 102] on link "Panel" at bounding box center [87, 96] width 156 height 30
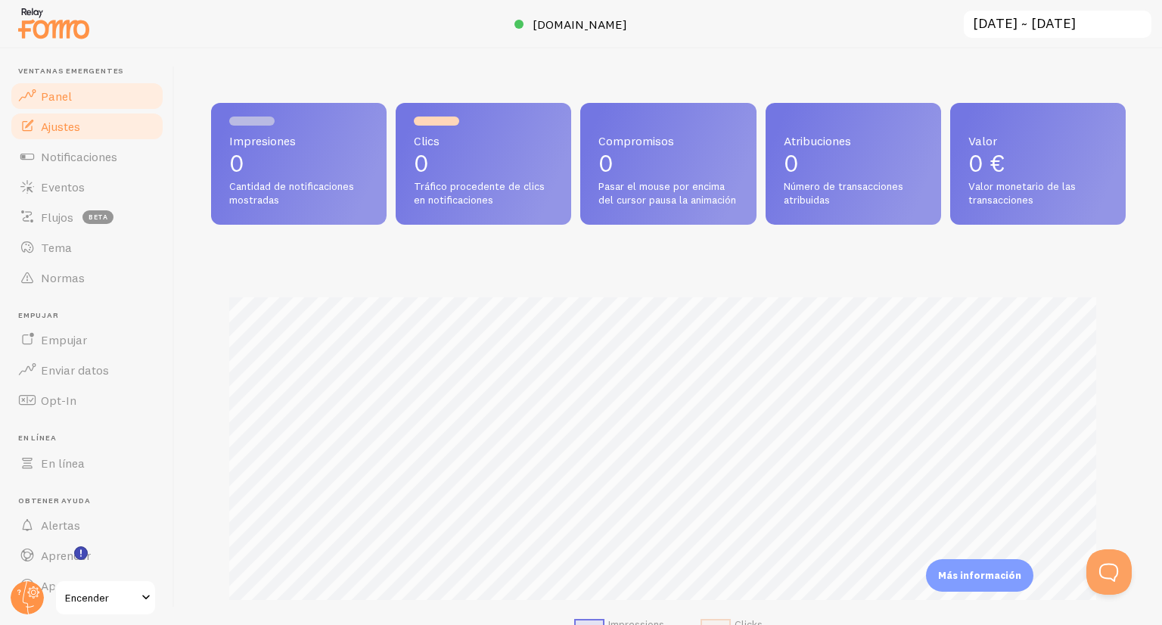
click at [95, 133] on link "Ajustes" at bounding box center [87, 126] width 156 height 30
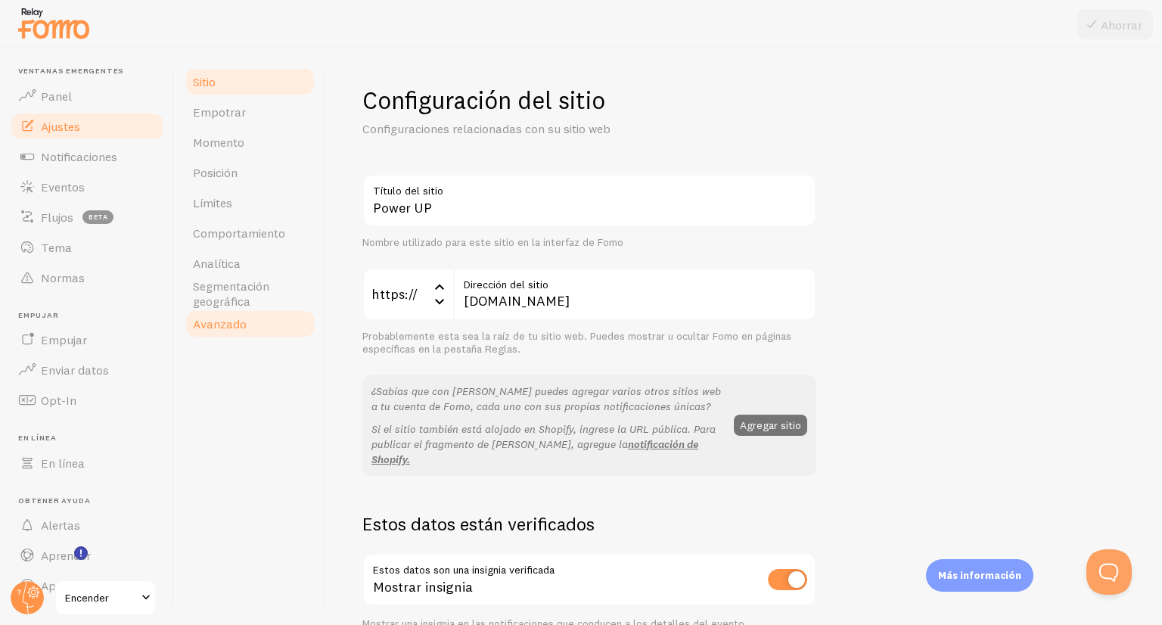
click at [230, 316] on font "Avanzado" at bounding box center [220, 323] width 54 height 15
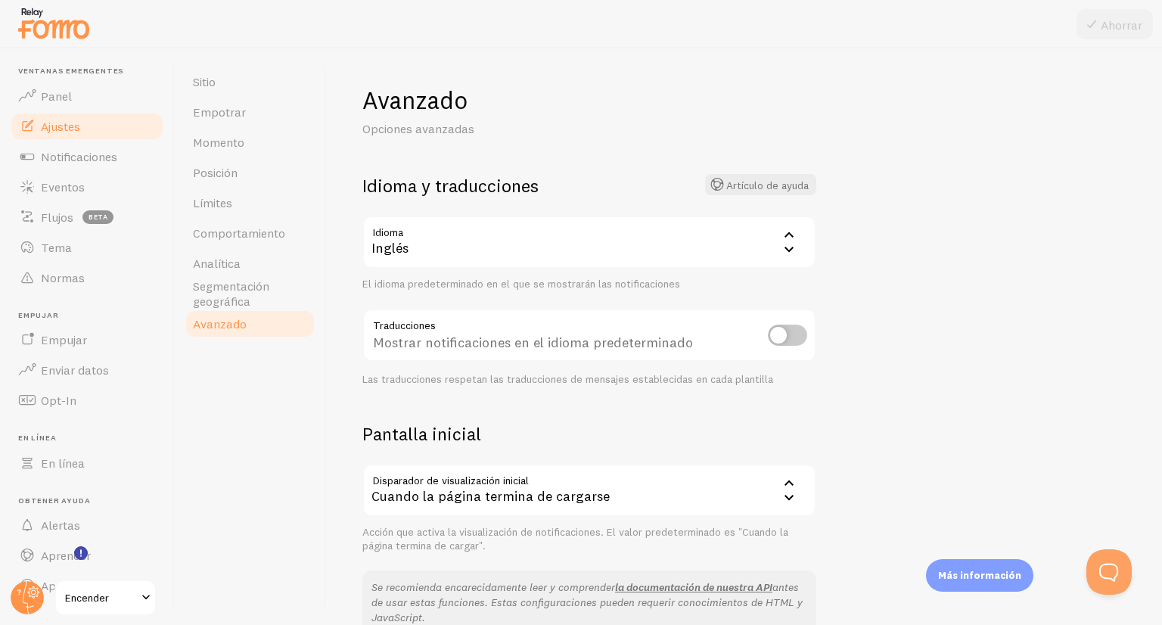
click at [493, 252] on div "Inglés" at bounding box center [589, 242] width 454 height 53
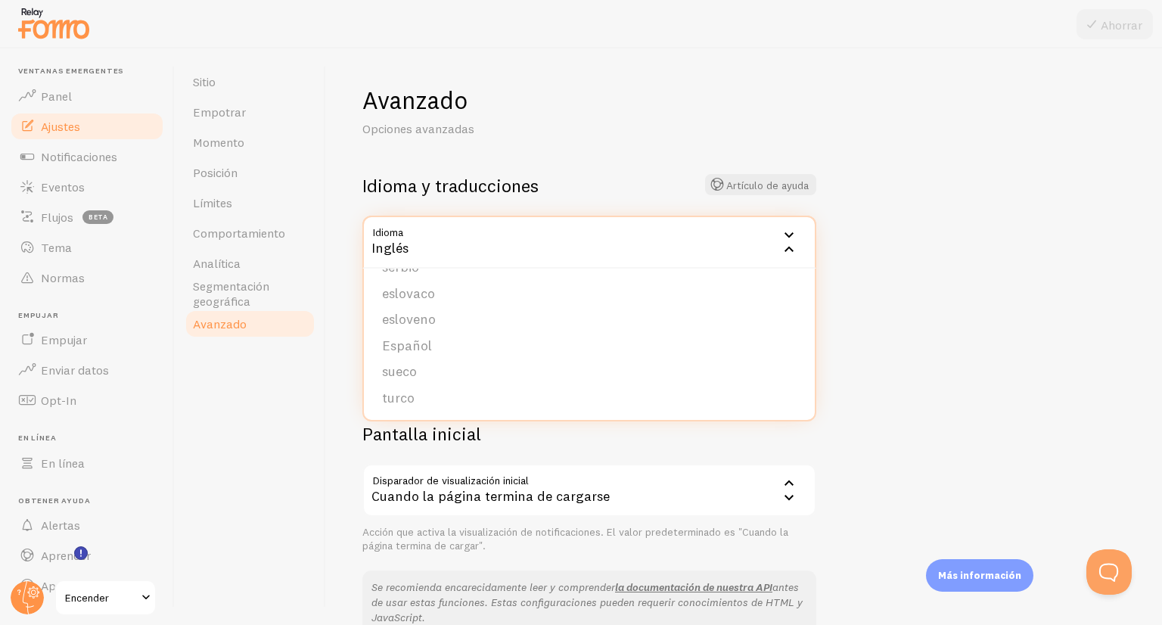
scroll to position [623, 0]
click at [446, 349] on li "Español" at bounding box center [589, 346] width 451 height 26
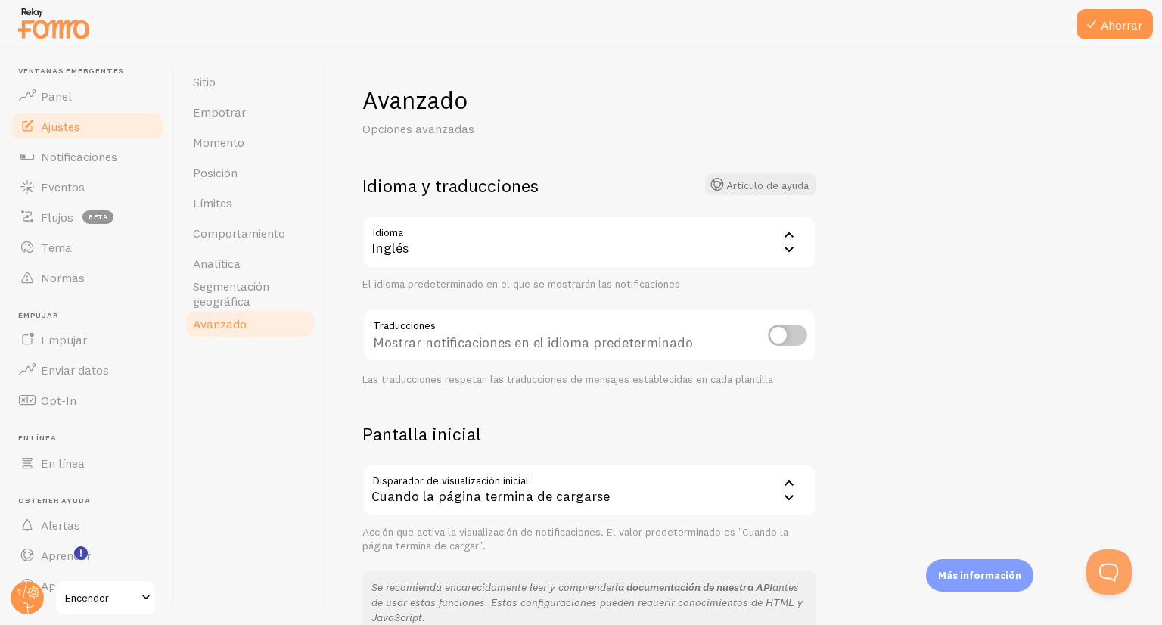
click at [458, 235] on div "Inglés" at bounding box center [589, 242] width 454 height 53
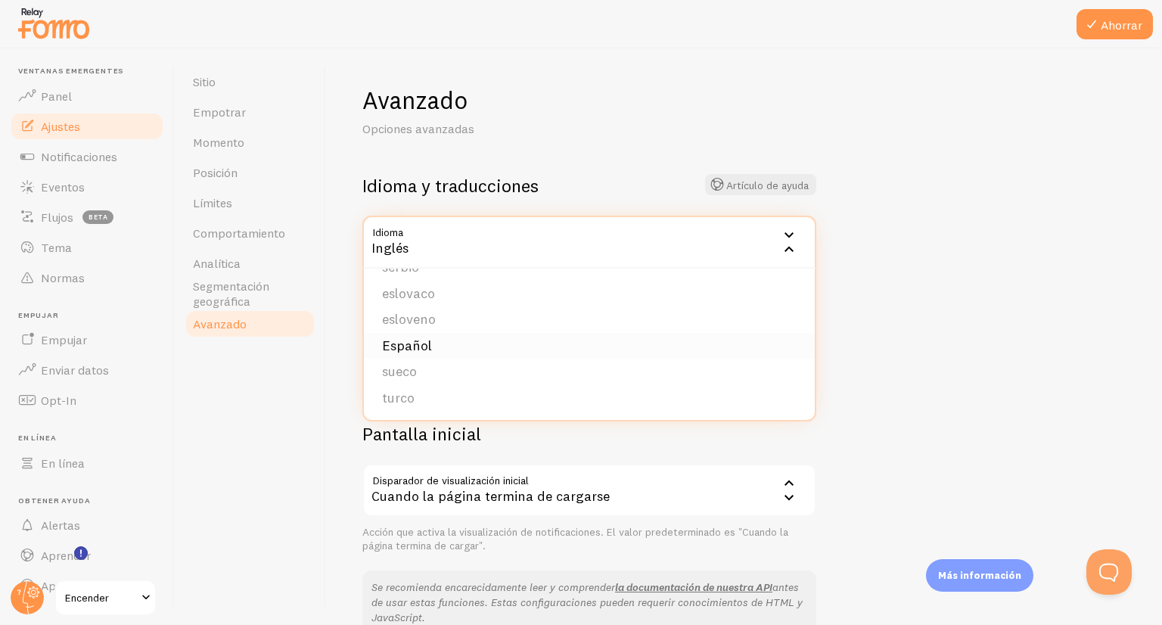
click at [427, 352] on font "Español" at bounding box center [407, 345] width 50 height 17
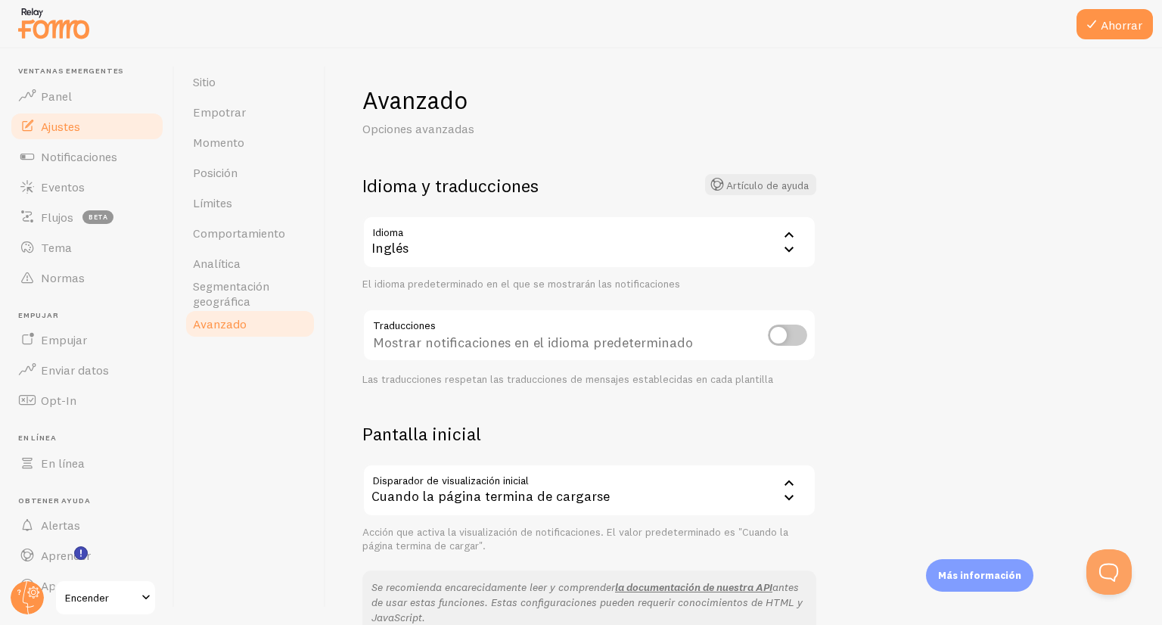
click at [387, 263] on div "Inglés" at bounding box center [589, 242] width 454 height 53
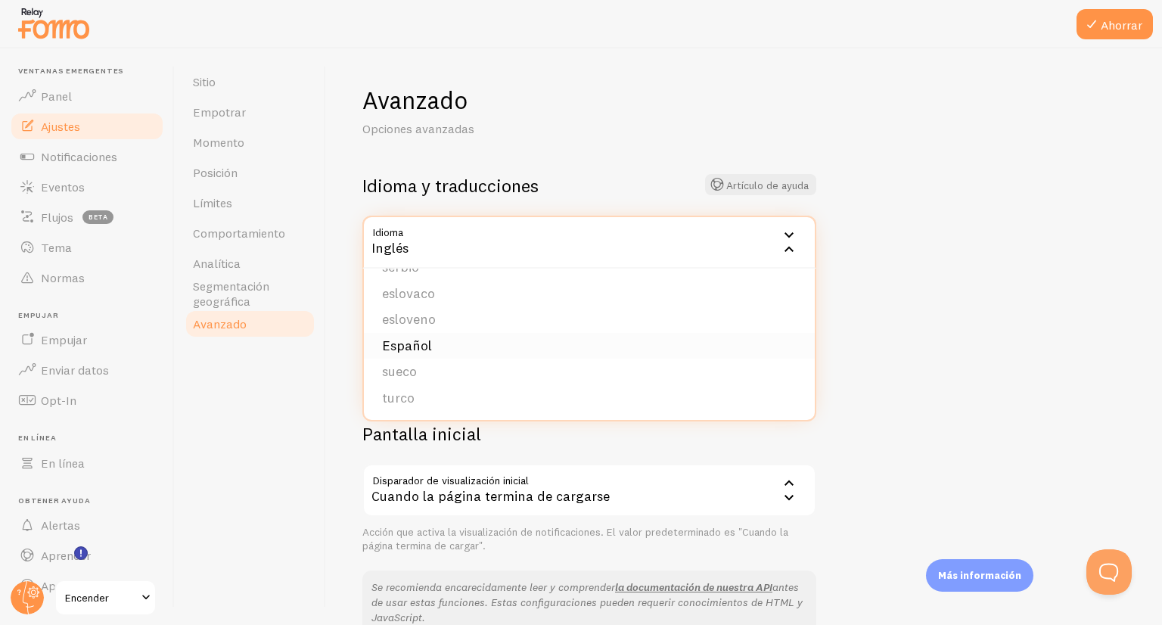
click at [391, 337] on font "Español" at bounding box center [407, 345] width 50 height 17
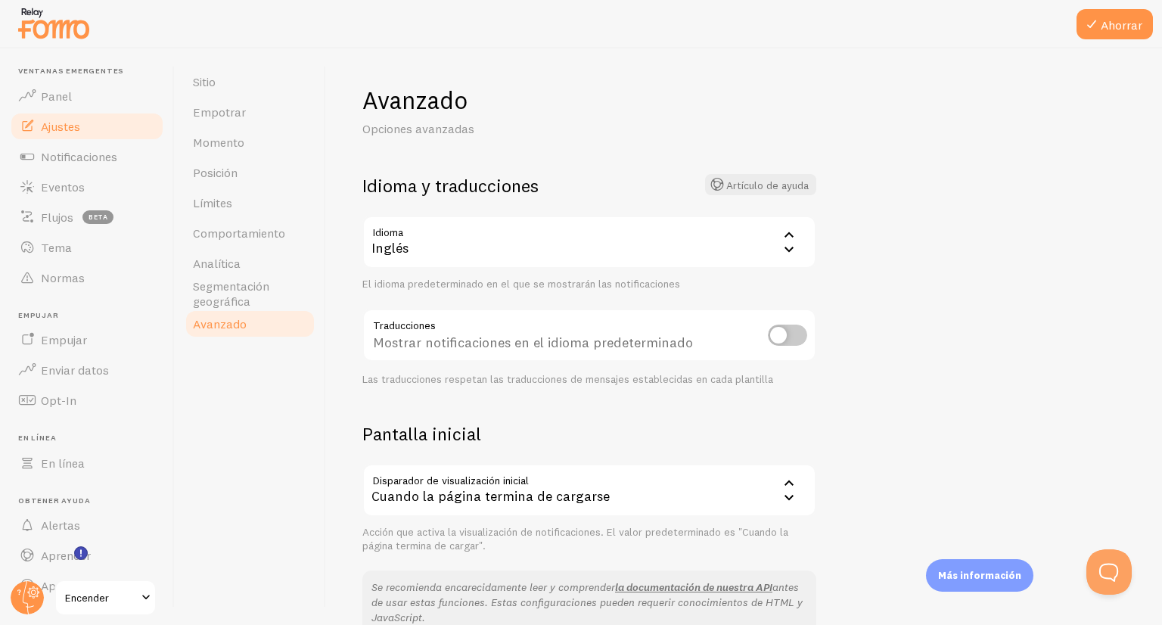
click at [479, 262] on div "Inglés" at bounding box center [589, 242] width 454 height 53
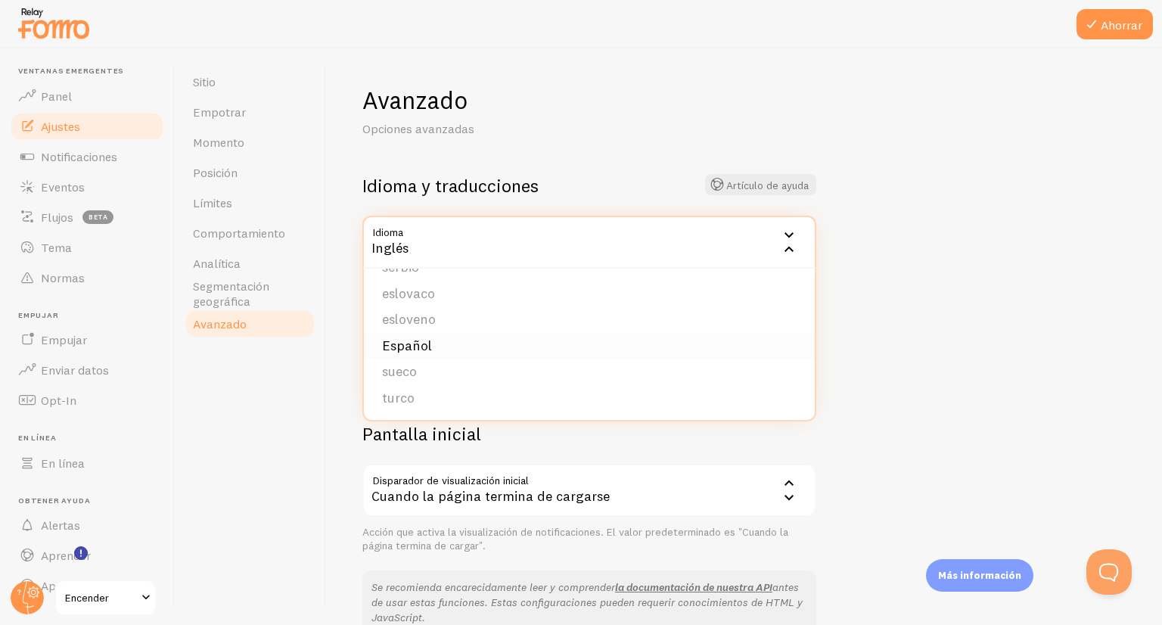
click at [466, 356] on li "Español" at bounding box center [589, 346] width 451 height 26
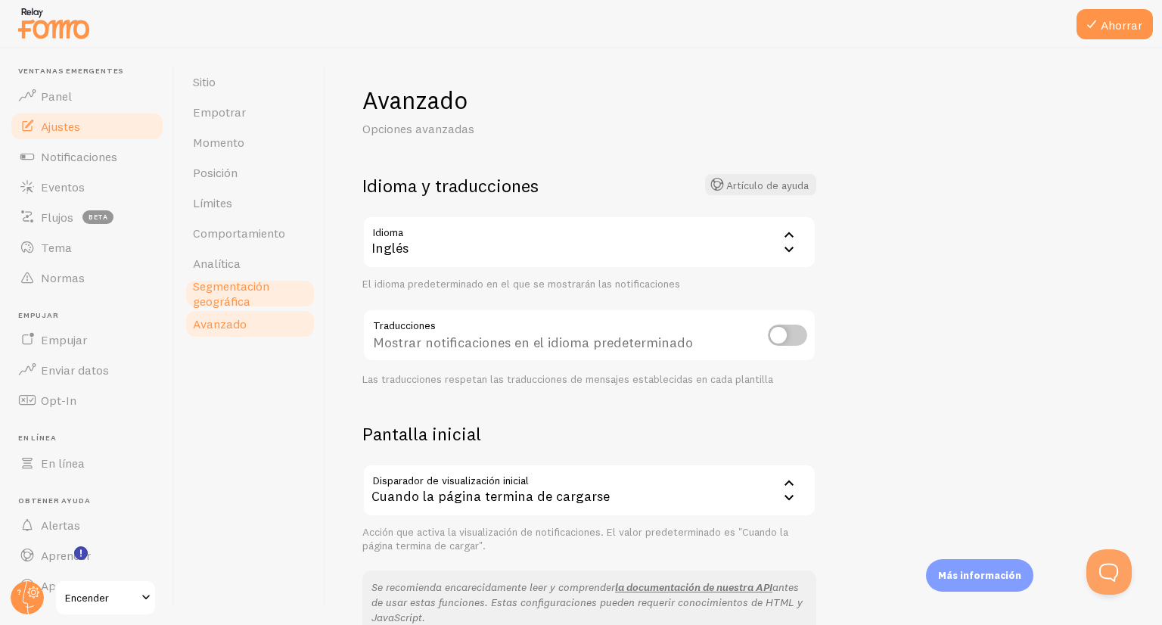
click at [267, 285] on font "Segmentación geográfica" at bounding box center [231, 293] width 76 height 30
click at [1126, 33] on button "Ahorrar" at bounding box center [1115, 24] width 76 height 30
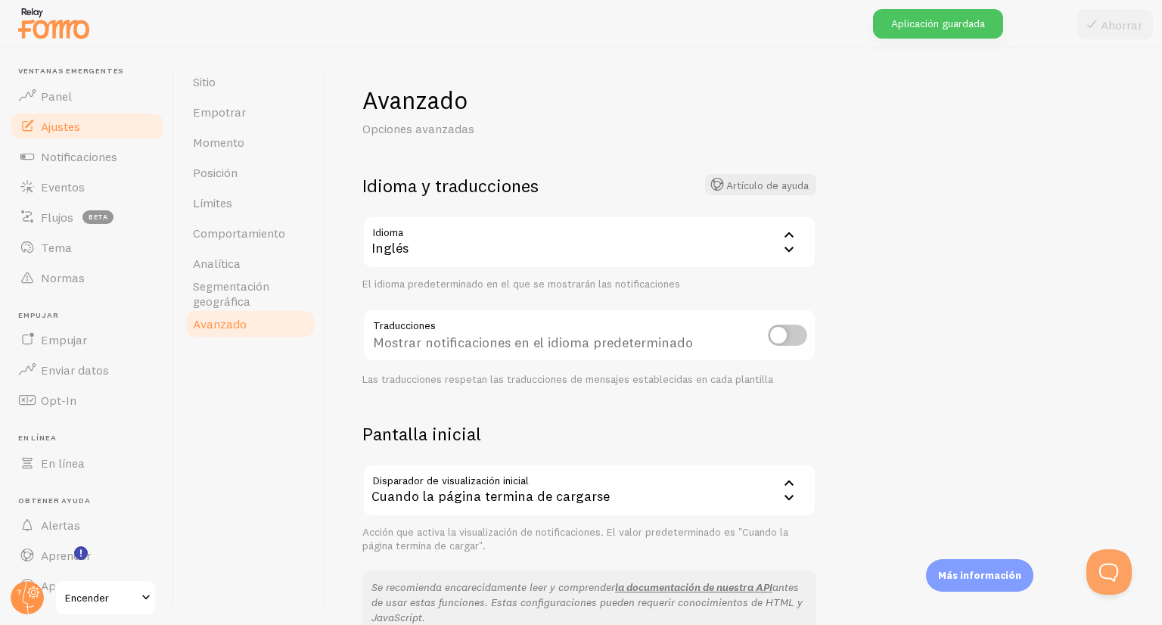
click at [446, 237] on div "Inglés" at bounding box center [589, 242] width 454 height 53
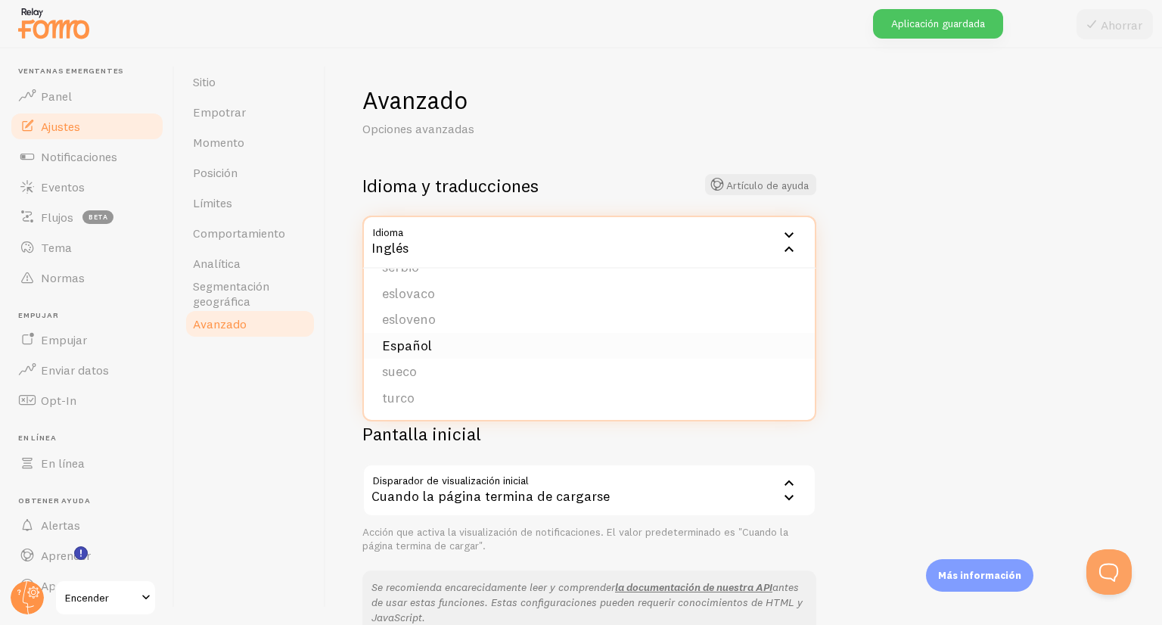
click at [396, 349] on font "Español" at bounding box center [407, 345] width 50 height 17
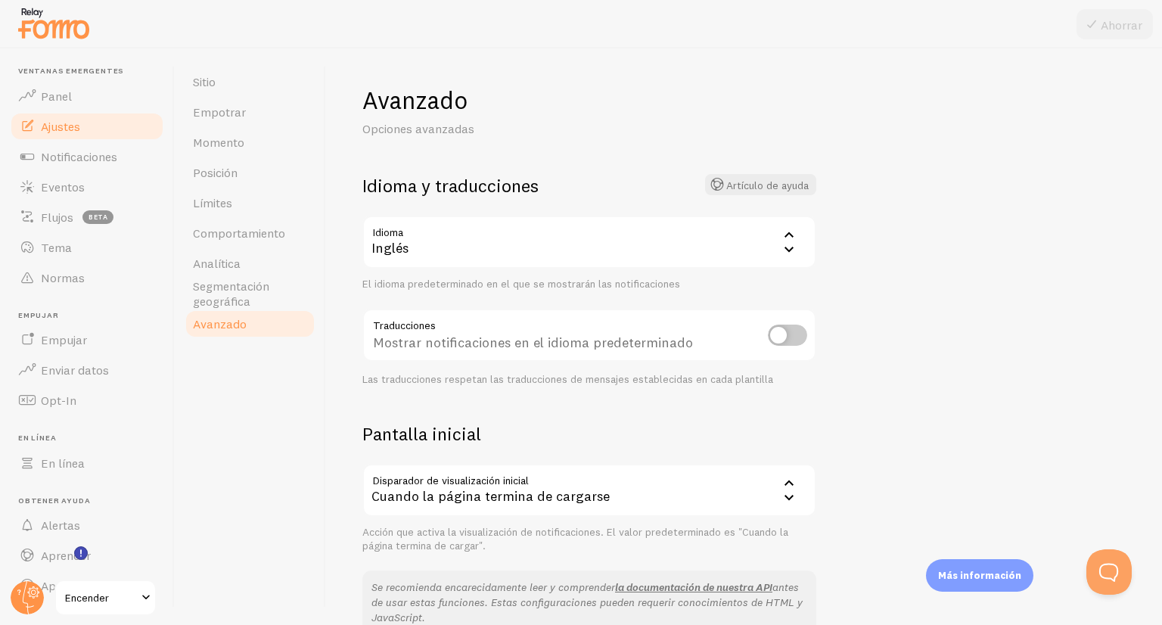
click at [399, 261] on div "Inglés" at bounding box center [589, 242] width 454 height 53
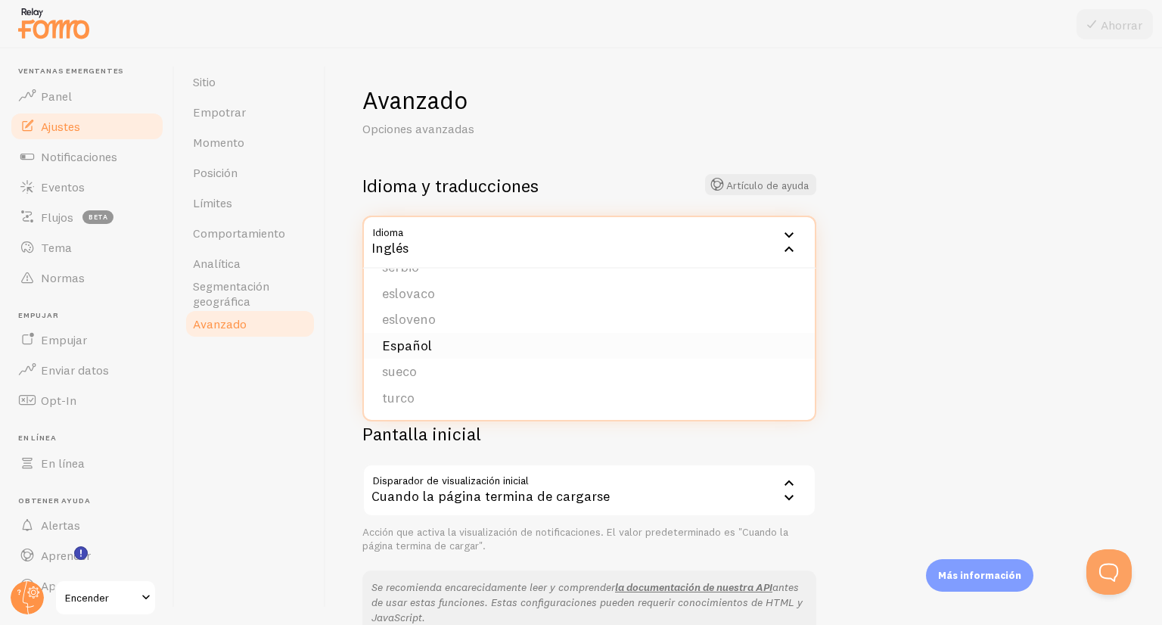
click at [392, 343] on font "Español" at bounding box center [407, 345] width 50 height 17
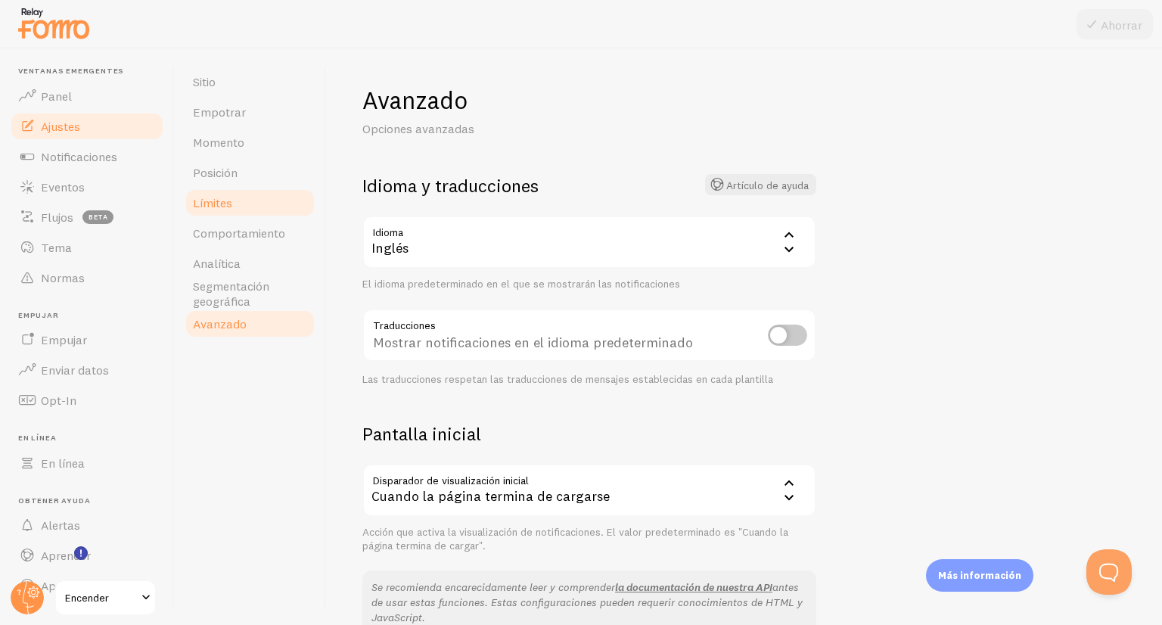
click at [266, 212] on link "Límites" at bounding box center [250, 203] width 132 height 30
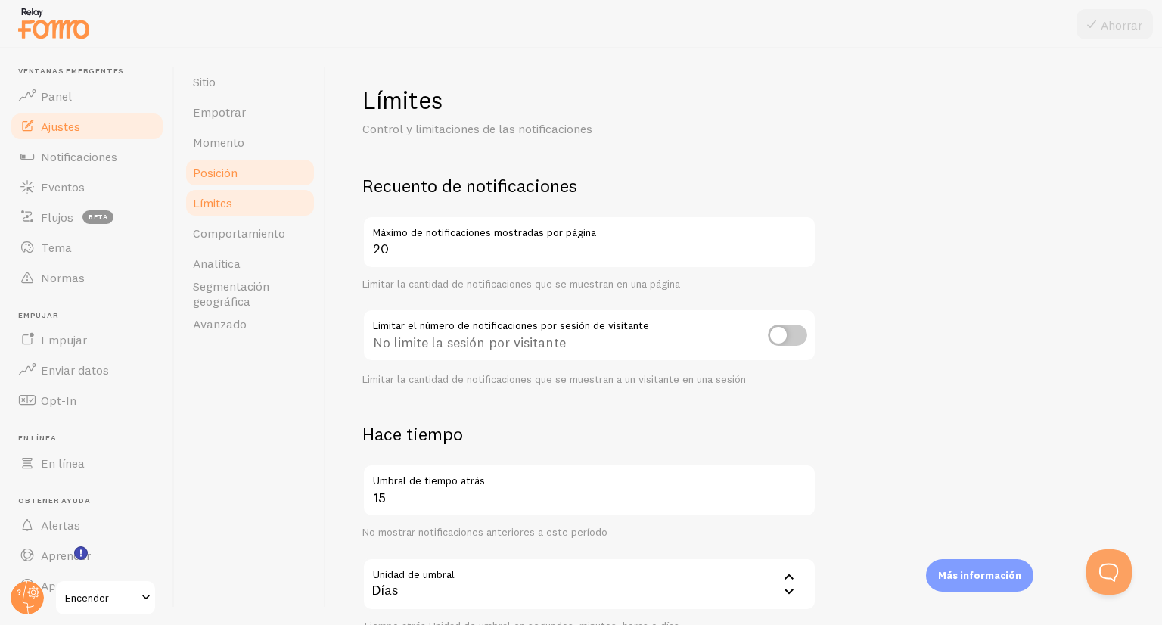
click at [259, 171] on link "Posición" at bounding box center [250, 172] width 132 height 30
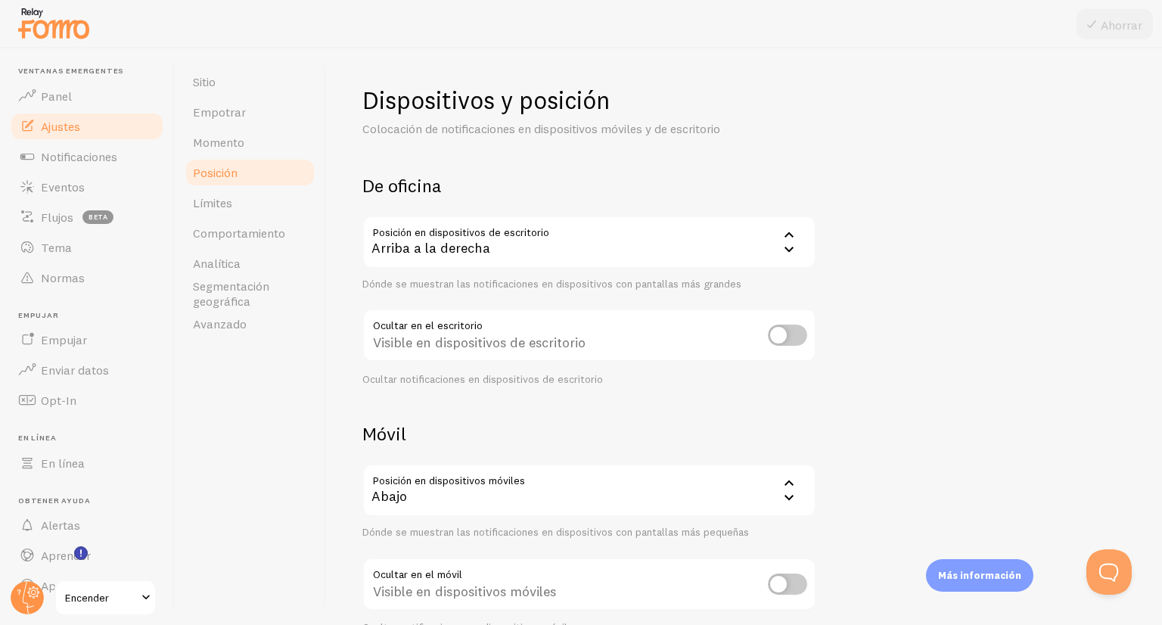
click at [483, 228] on div "Arriba a la derecha" at bounding box center [589, 242] width 454 height 53
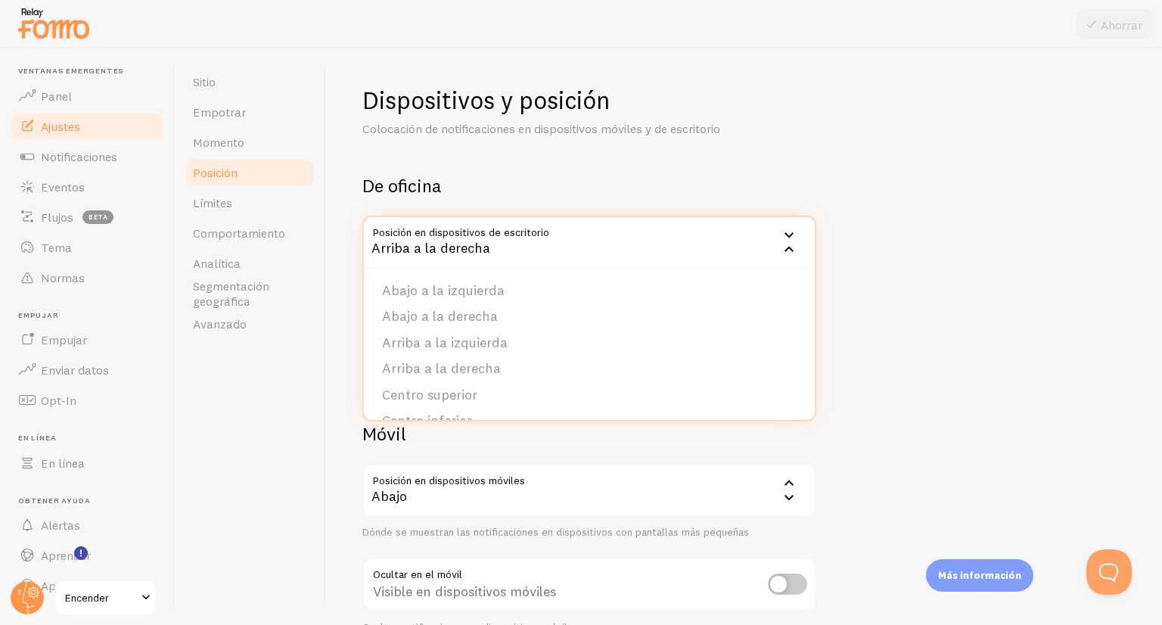
click at [892, 391] on div "Dispositivos y posición Colocación de notificaciones en dispositivos móviles y …" at bounding box center [743, 360] width 763 height 550
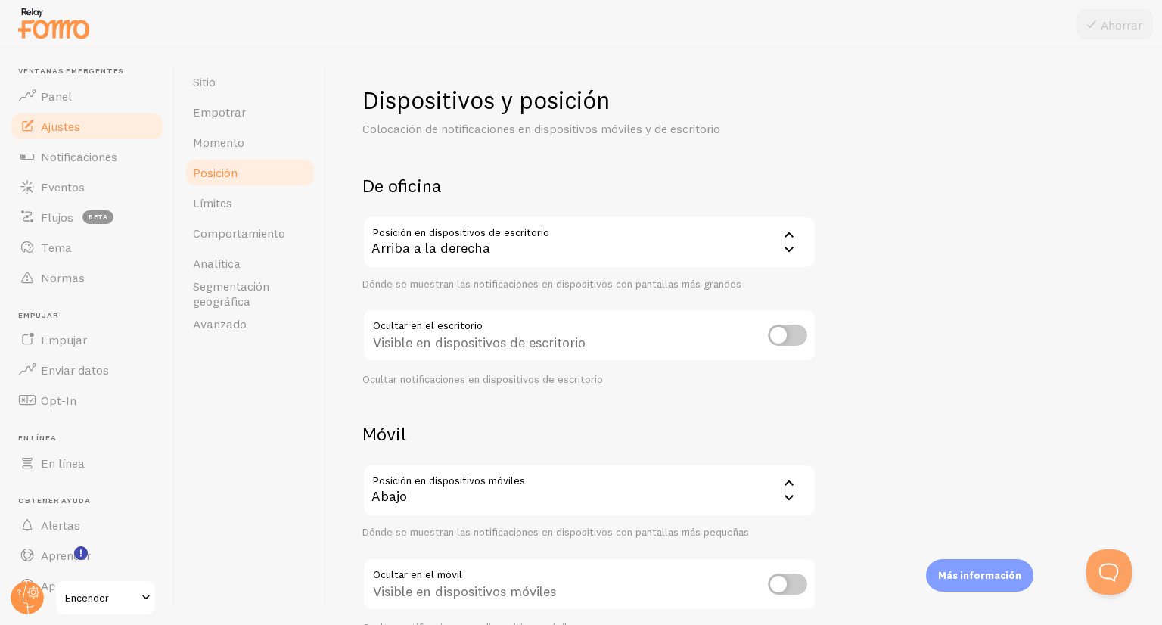
click at [760, 499] on div "Abajo" at bounding box center [589, 490] width 454 height 53
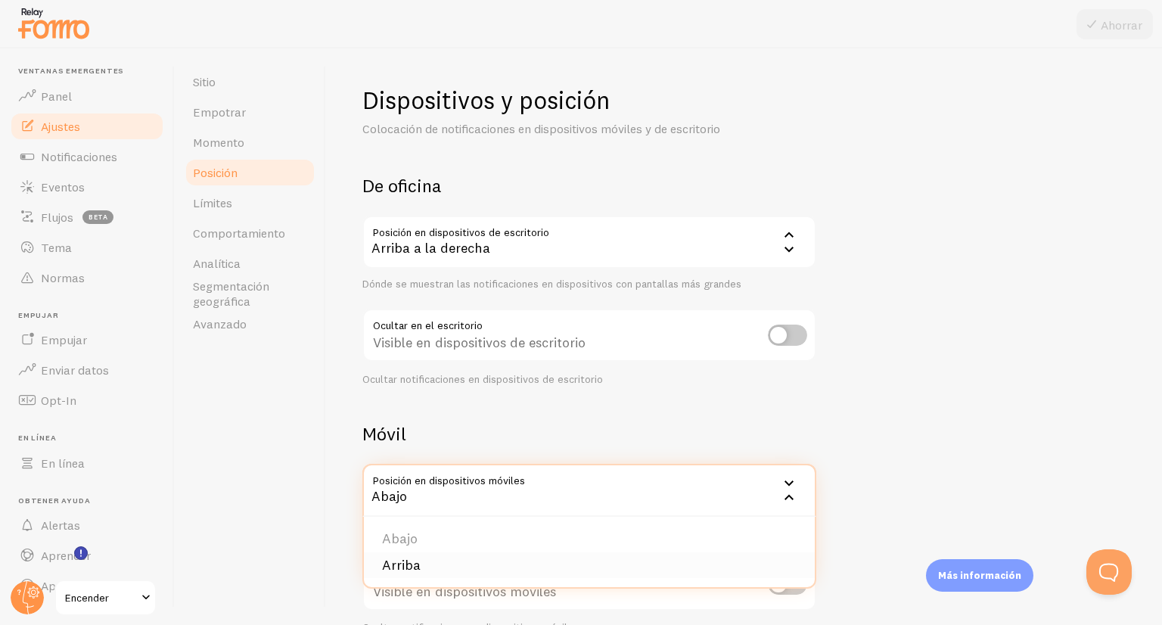
click at [627, 561] on li "Arriba" at bounding box center [589, 565] width 451 height 26
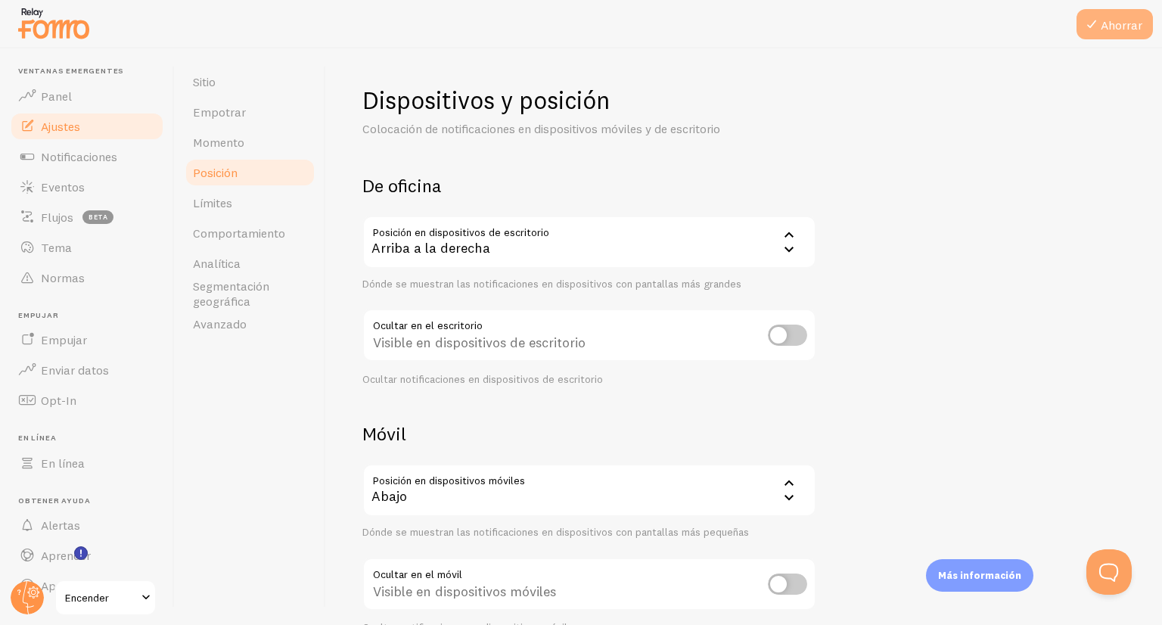
click at [1117, 25] on font "Ahorrar" at bounding box center [1122, 24] width 42 height 15
click at [238, 320] on font "Avanzado" at bounding box center [220, 323] width 54 height 15
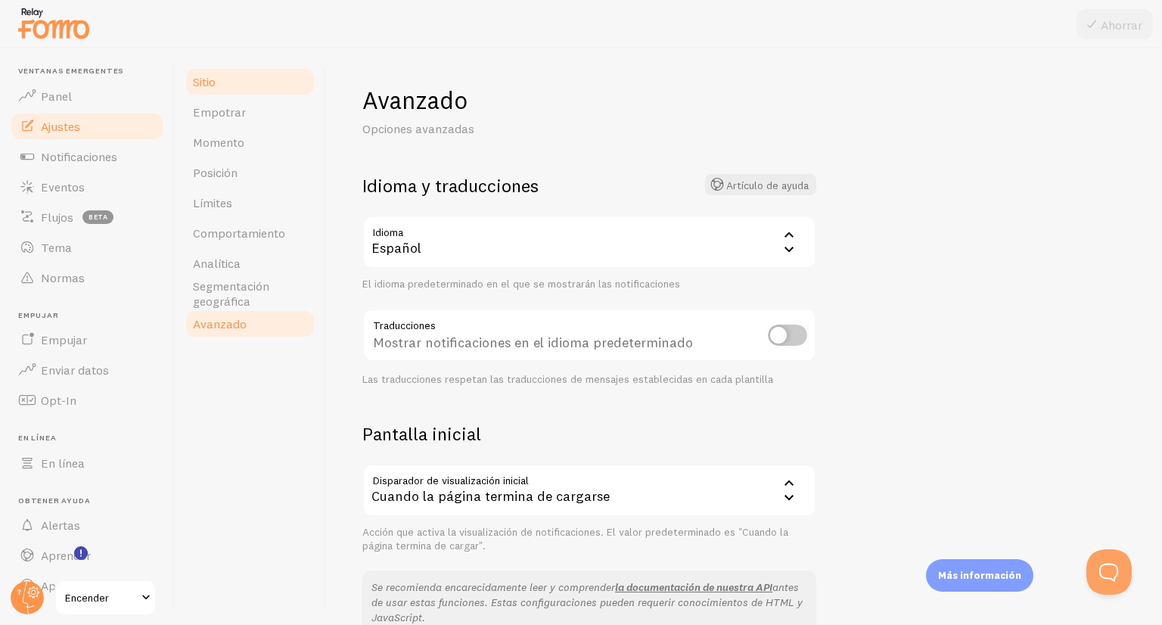
drag, startPoint x: 222, startPoint y: 58, endPoint x: 219, endPoint y: 92, distance: 34.3
click at [219, 92] on div "Sitio Empotrar Momento Posición Límites Comportamiento Analítica Segmentación g…" at bounding box center [250, 336] width 151 height 576
click at [219, 92] on link "Sitio" at bounding box center [250, 82] width 132 height 30
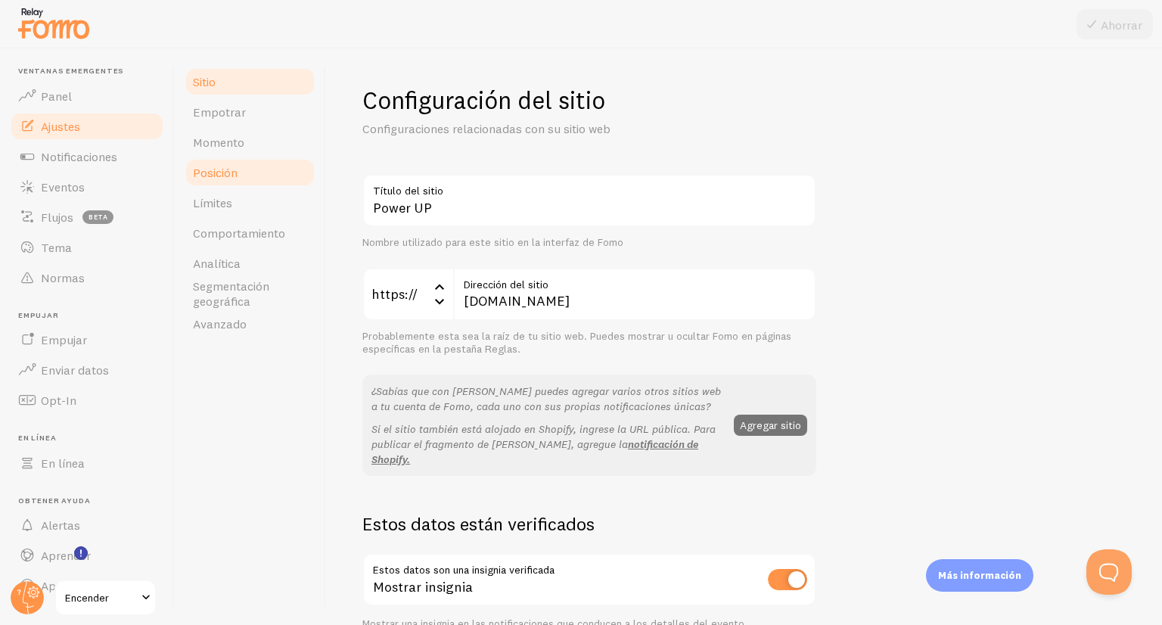
click at [248, 163] on link "Posición" at bounding box center [250, 172] width 132 height 30
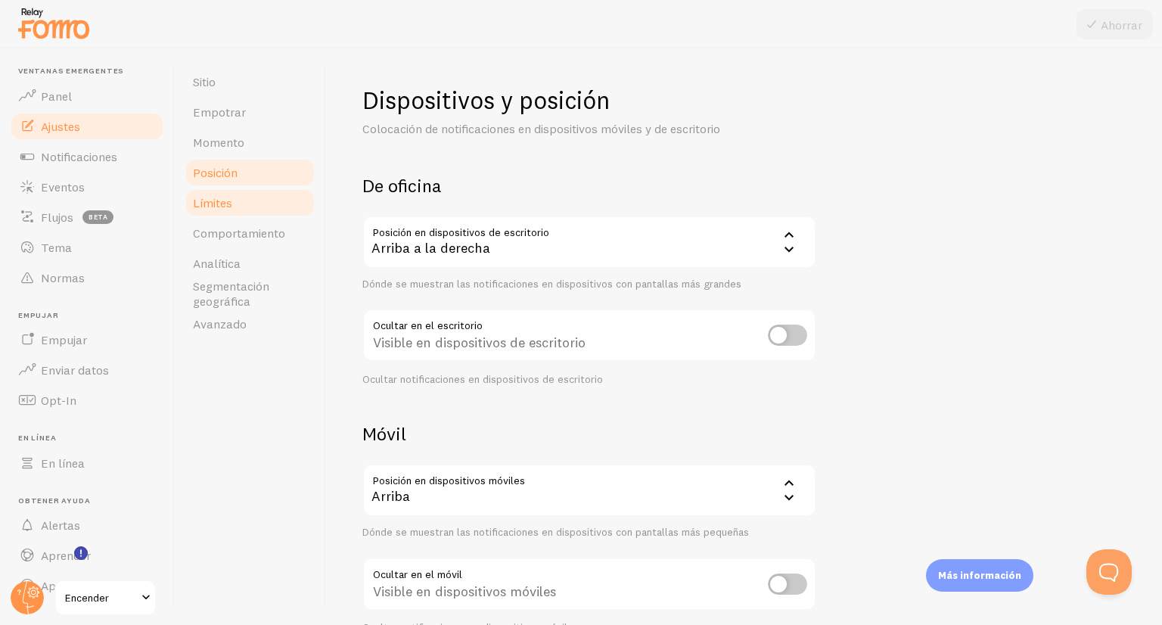
click at [275, 215] on link "Límites" at bounding box center [250, 203] width 132 height 30
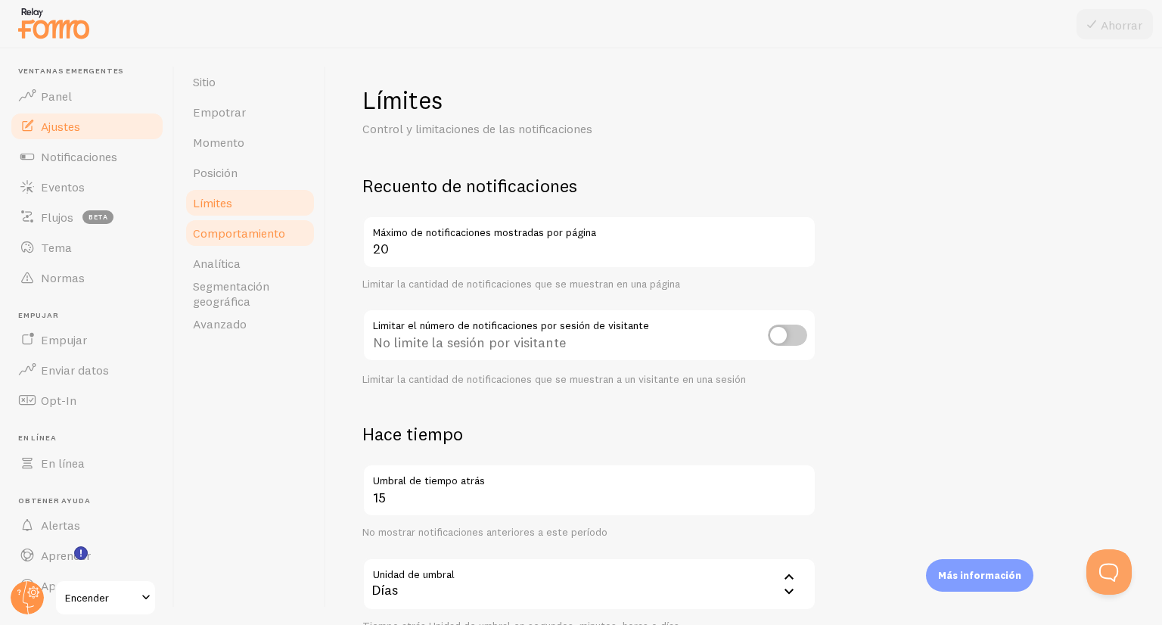
click at [275, 233] on font "Comportamiento" at bounding box center [239, 232] width 92 height 15
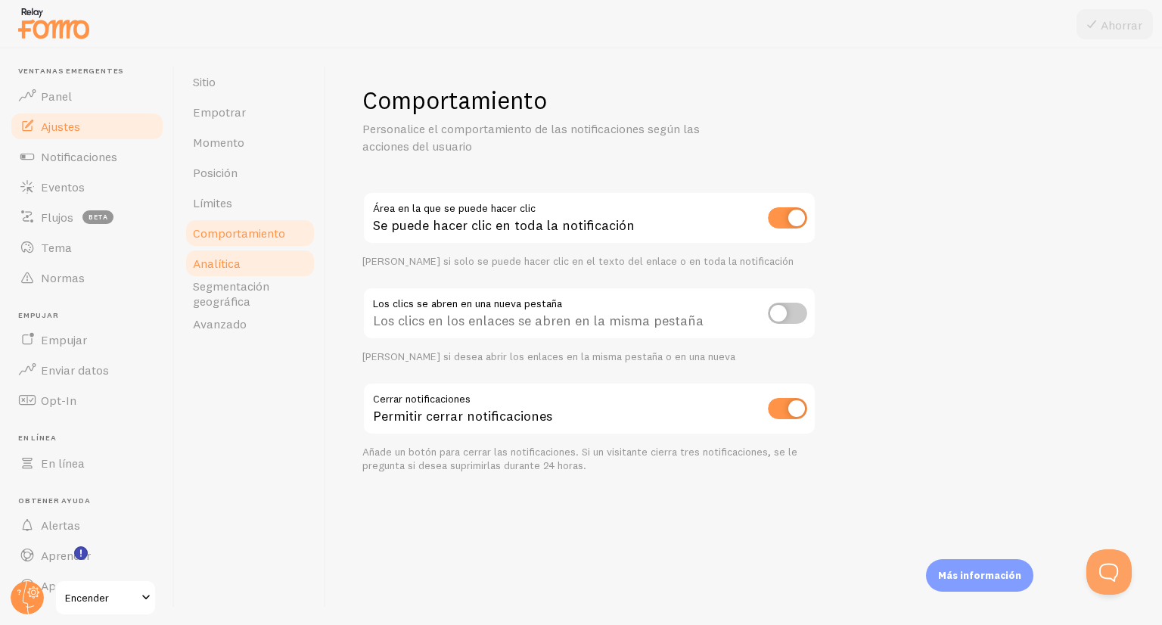
click at [263, 271] on link "Analítica" at bounding box center [250, 263] width 132 height 30
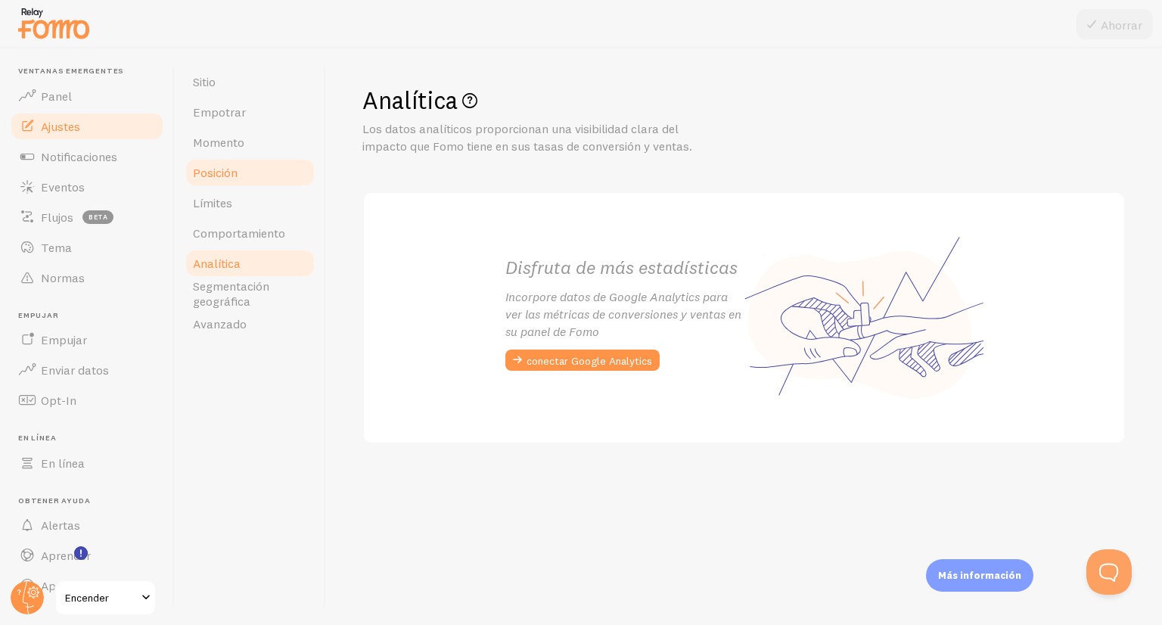
click at [218, 169] on font "Posición" at bounding box center [215, 172] width 45 height 15
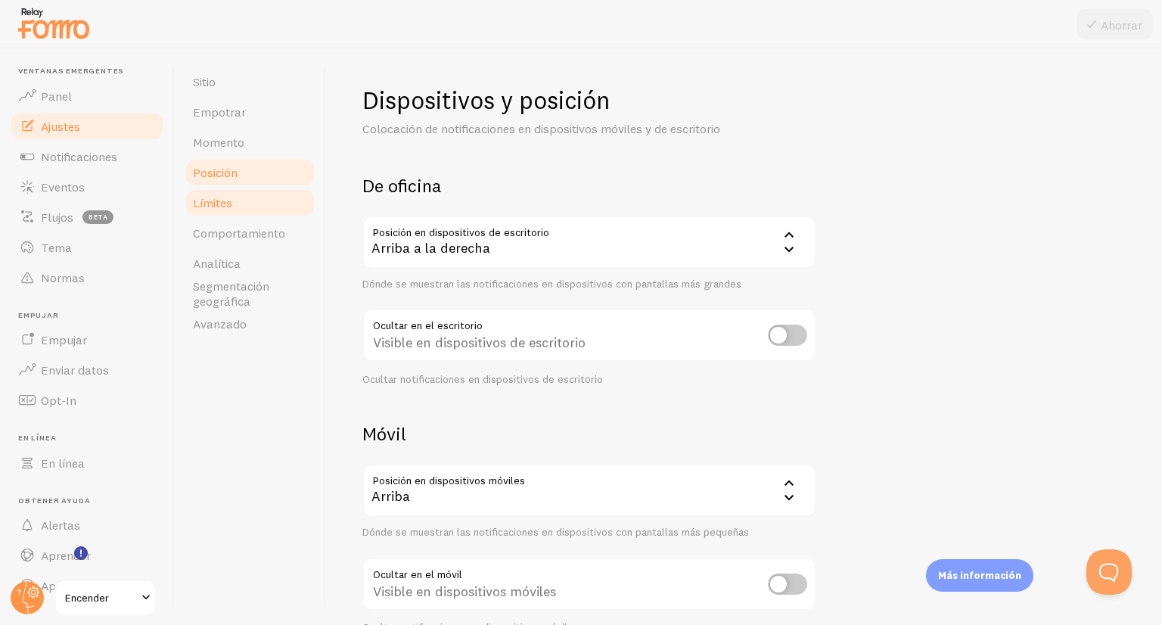
click at [242, 200] on link "Límites" at bounding box center [250, 203] width 132 height 30
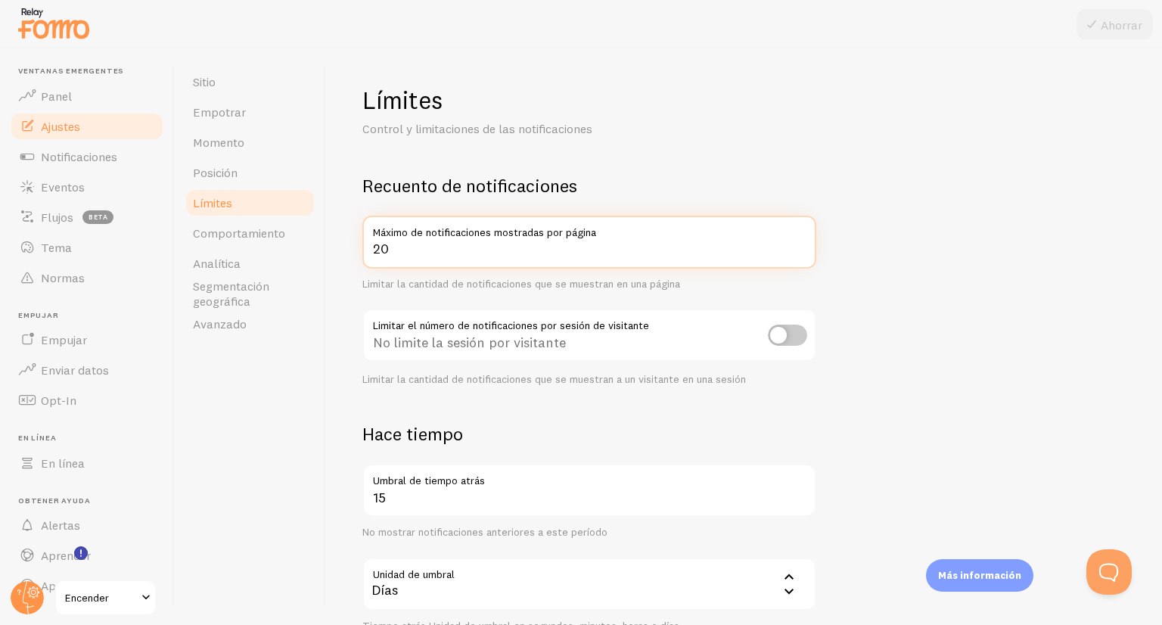
click at [406, 241] on input "20" at bounding box center [589, 242] width 454 height 53
type input "2"
type input "60"
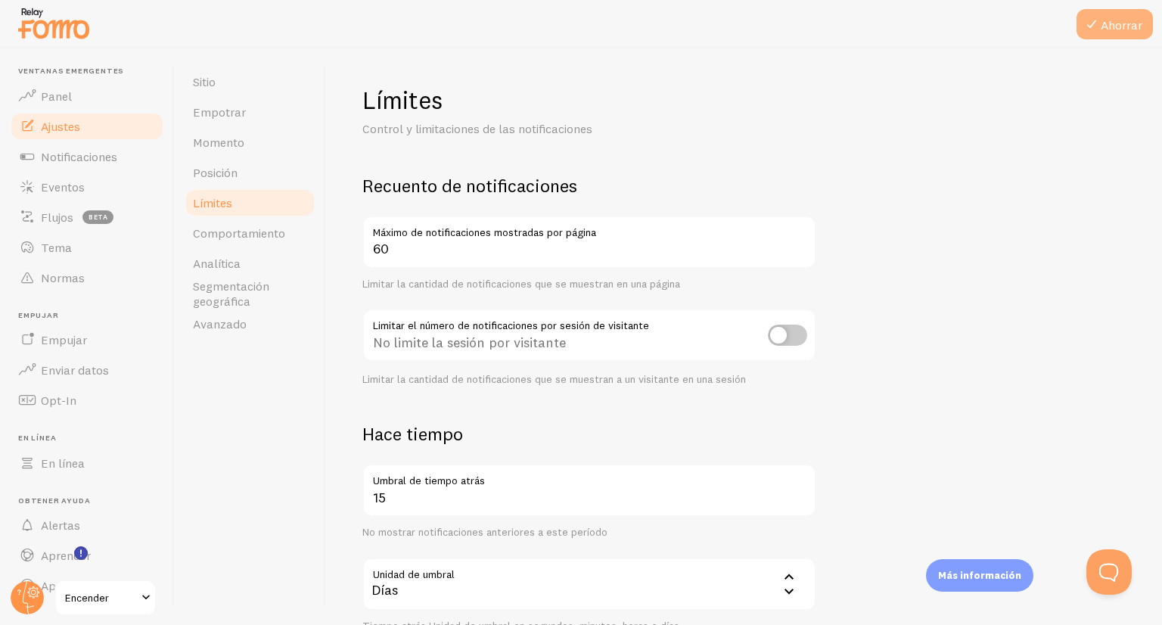
click at [1140, 28] on font "Ahorrar" at bounding box center [1122, 24] width 42 height 15
click at [204, 154] on link "Momento" at bounding box center [250, 142] width 132 height 30
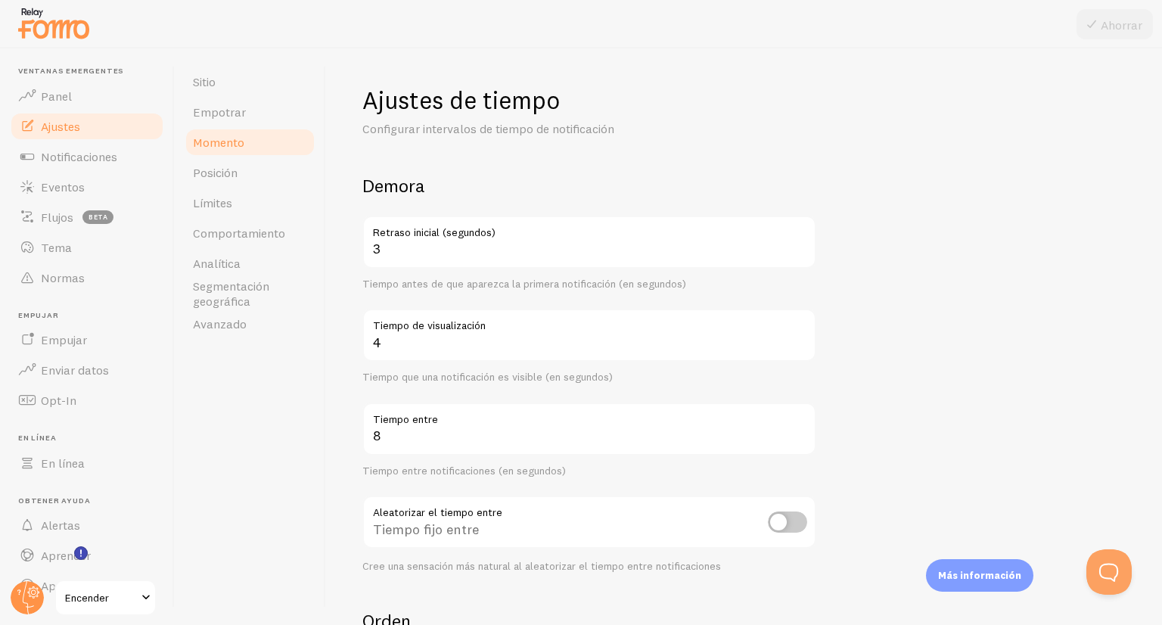
click at [866, 341] on form "Demora 3 Retraso inicial (segundos) Tiempo antes de que aparezca la primera not…" at bounding box center [743, 498] width 763 height 649
click at [259, 110] on link "Empotrar" at bounding box center [250, 112] width 132 height 30
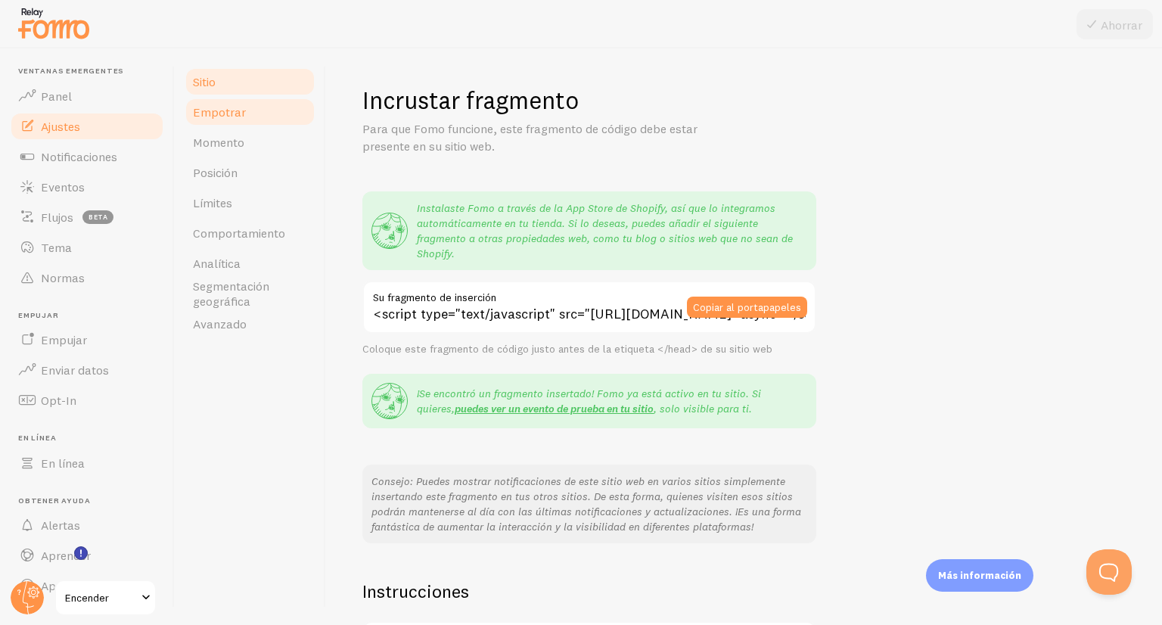
click at [248, 85] on link "Sitio" at bounding box center [250, 82] width 132 height 30
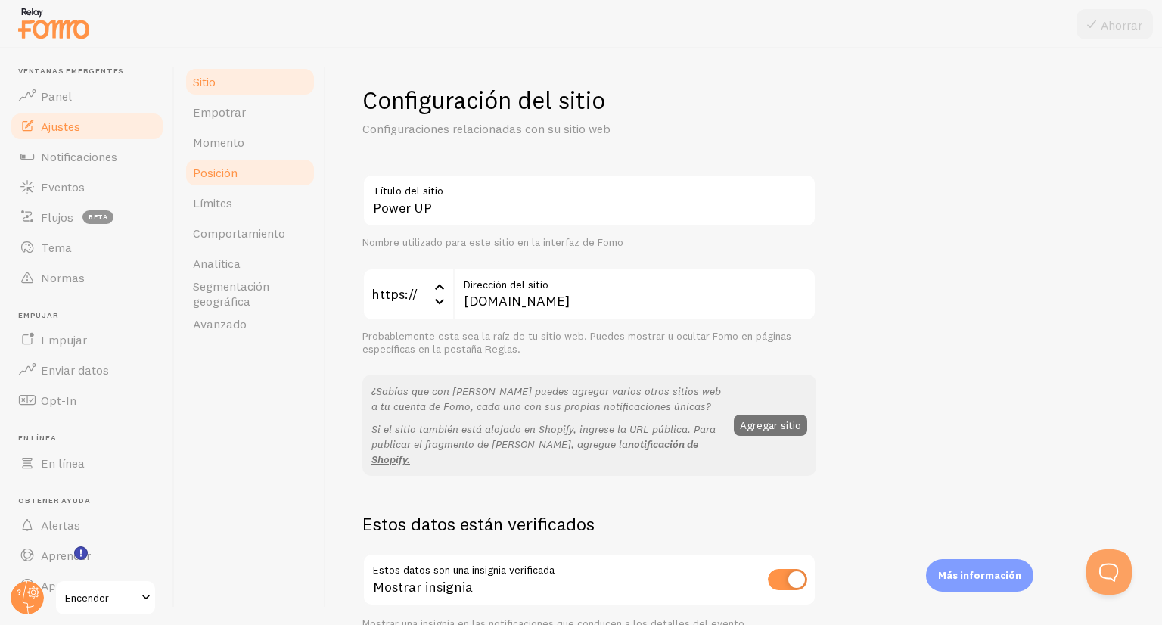
click at [252, 169] on link "Posición" at bounding box center [250, 172] width 132 height 30
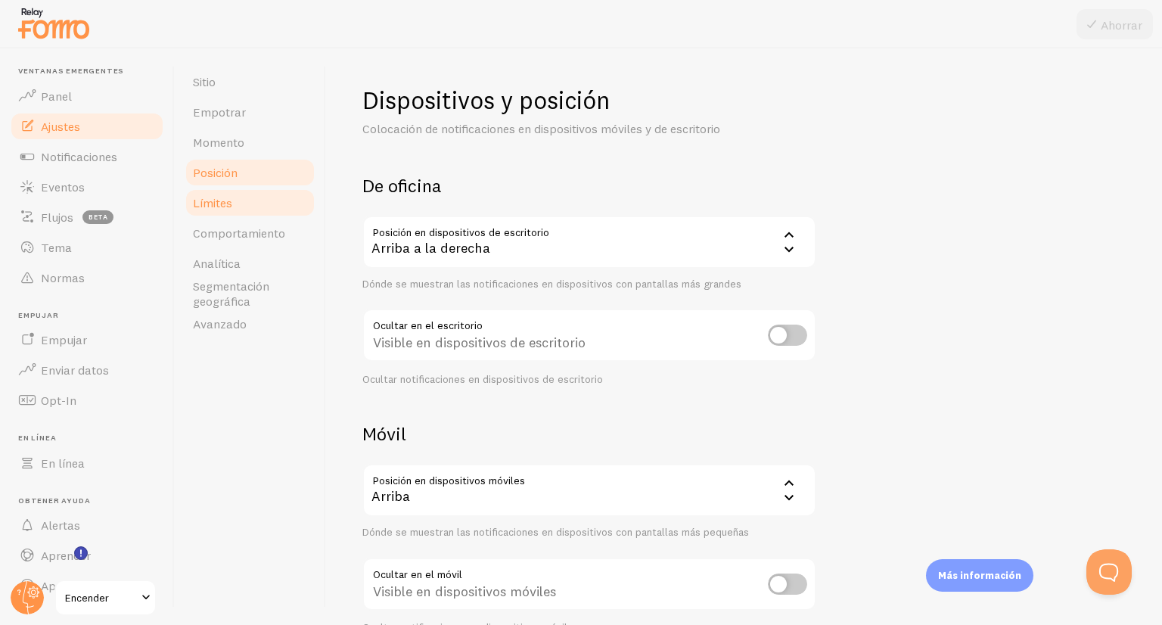
click at [245, 197] on link "Límites" at bounding box center [250, 203] width 132 height 30
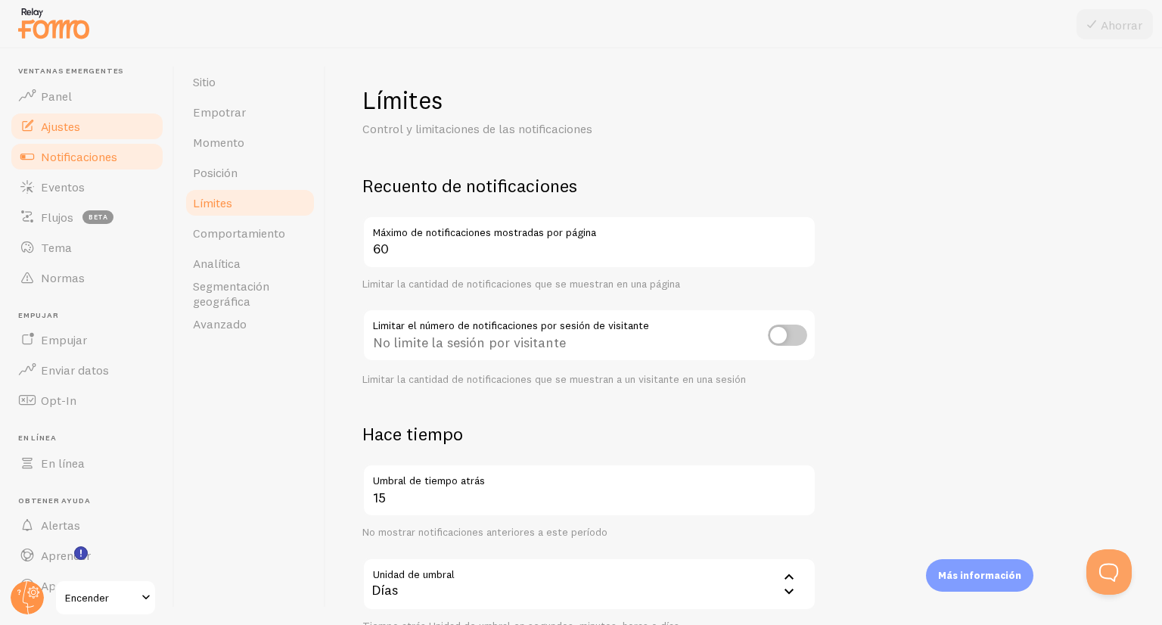
click at [65, 150] on font "Notificaciones" at bounding box center [79, 156] width 76 height 15
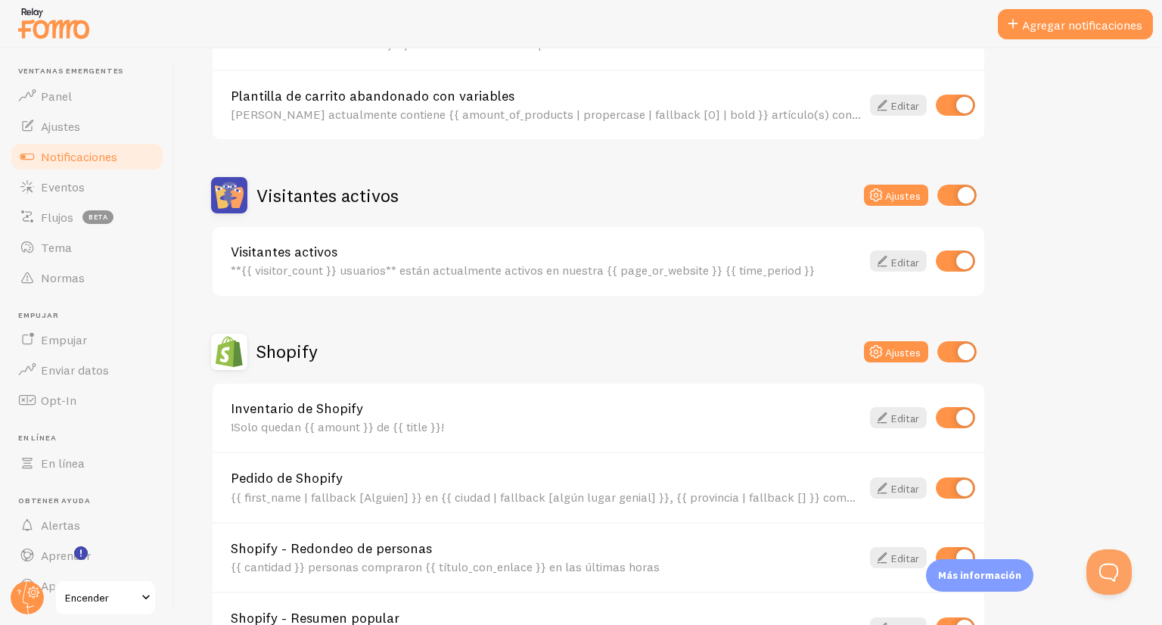
scroll to position [257, 0]
click at [886, 264] on div "Visitantes activos **{{ visitor_count }} usuarios** están actualmente activos e…" at bounding box center [599, 260] width 772 height 69
click at [886, 264] on icon at bounding box center [882, 260] width 18 height 18
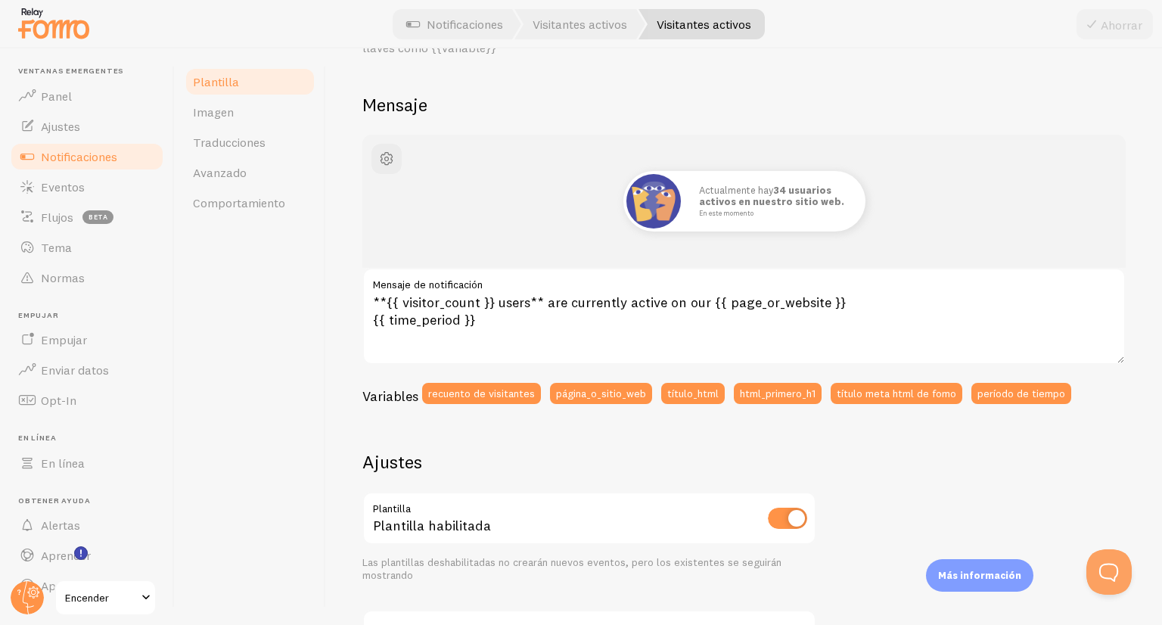
scroll to position [100, 0]
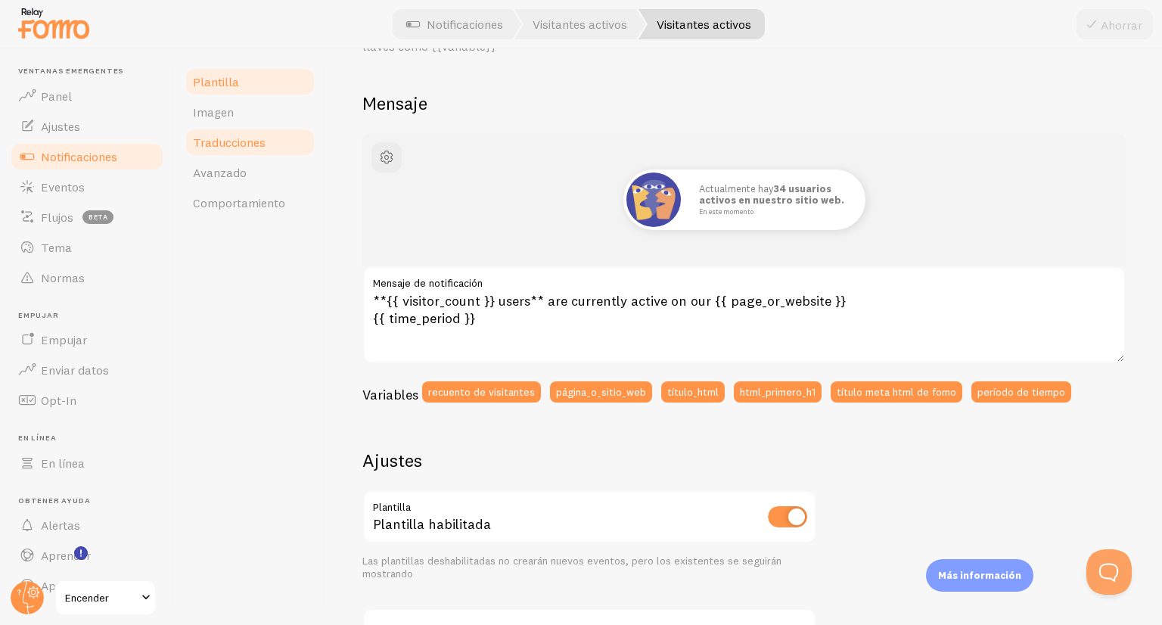
click at [247, 151] on link "Traducciones" at bounding box center [250, 142] width 132 height 30
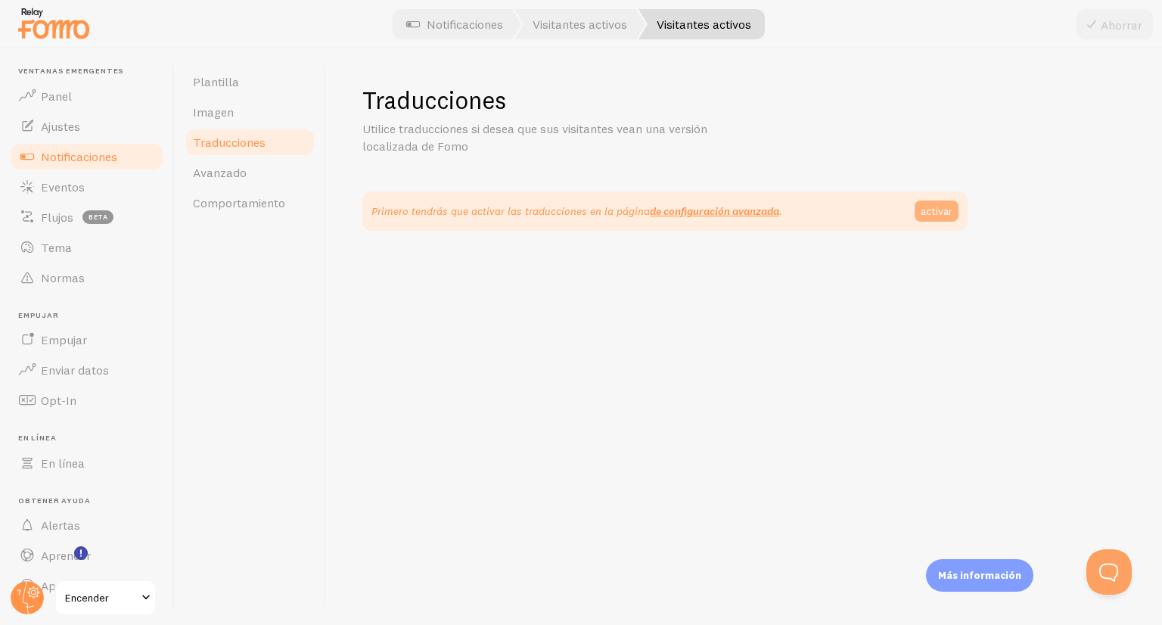
click at [917, 213] on link "activar" at bounding box center [937, 210] width 44 height 21
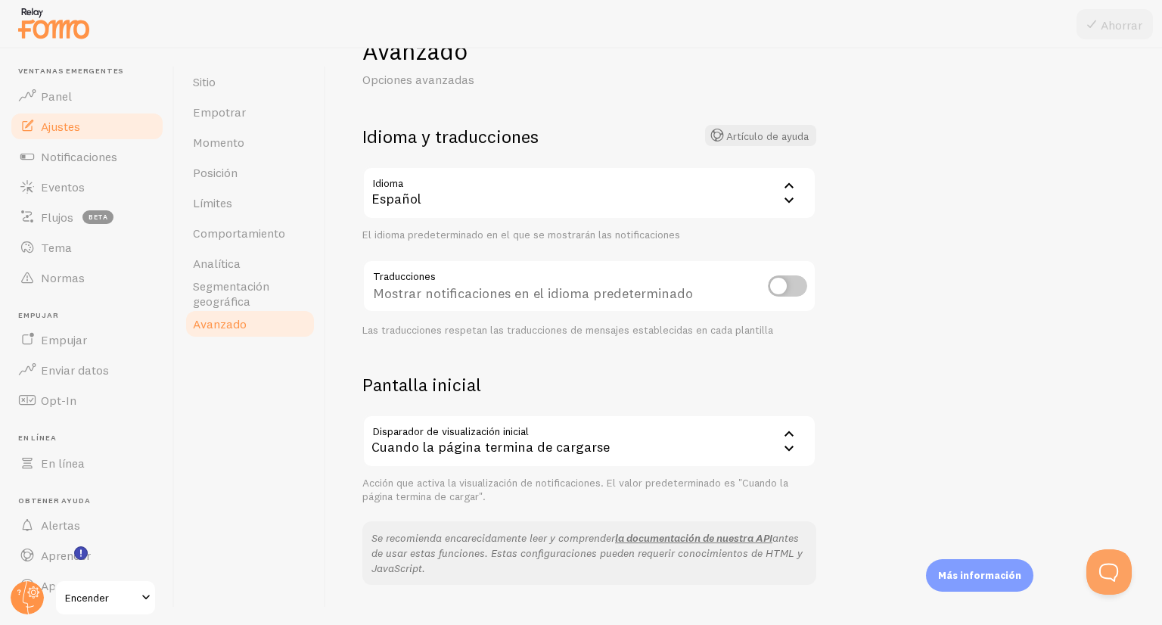
scroll to position [24, 0]
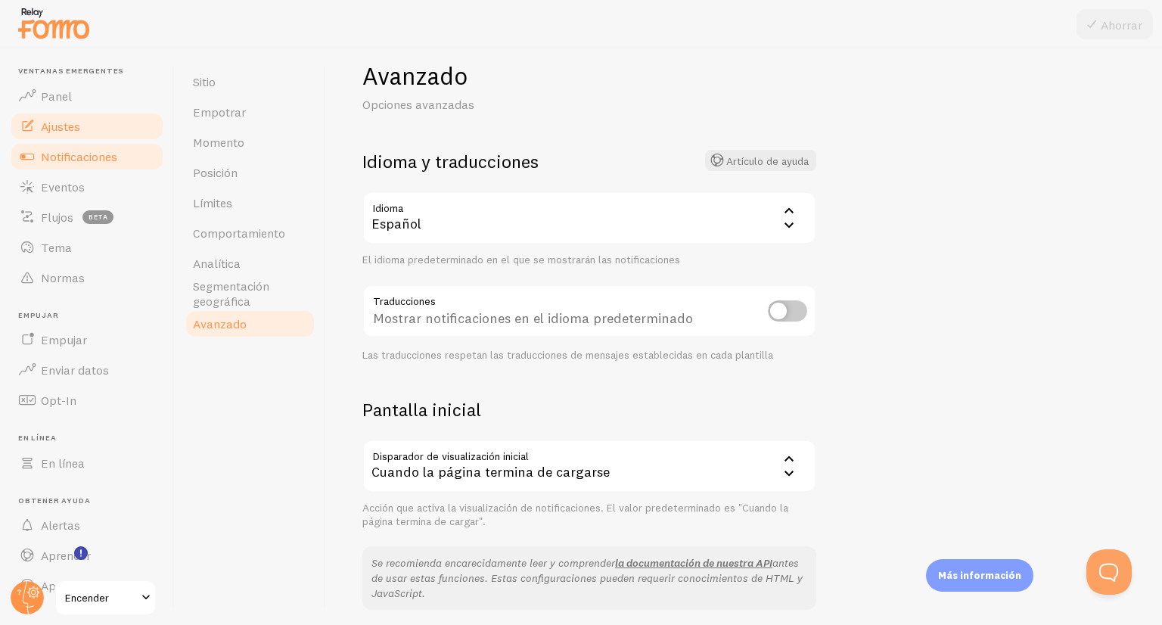
click at [101, 156] on font "Notificaciones" at bounding box center [79, 156] width 76 height 15
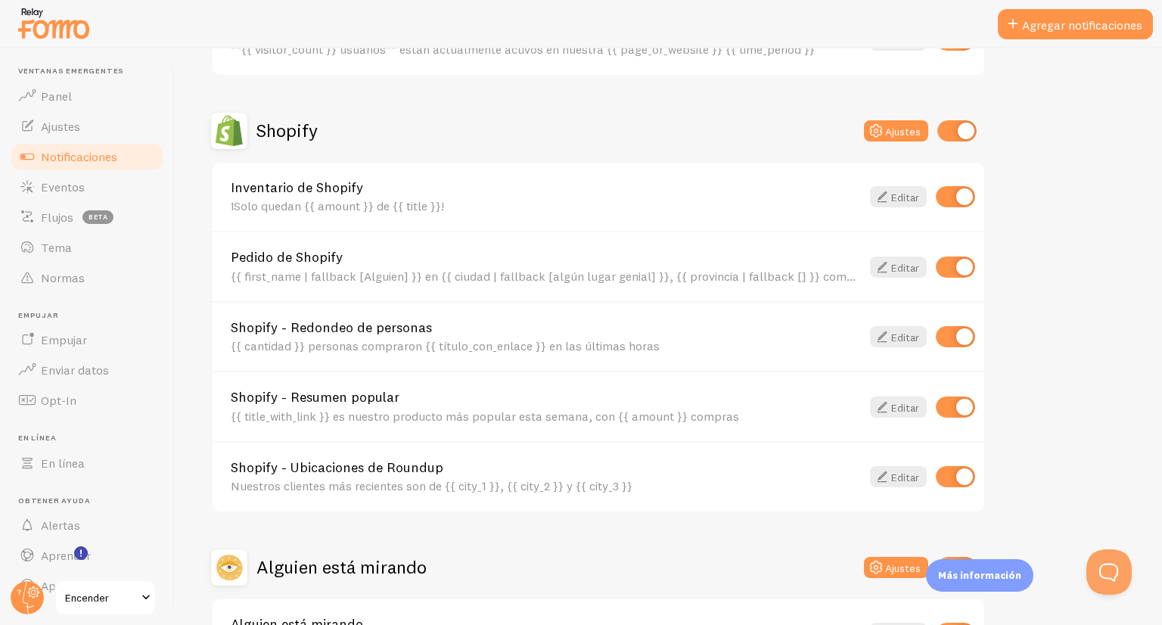
scroll to position [478, 0]
click at [65, 188] on font "Eventos" at bounding box center [63, 186] width 44 height 15
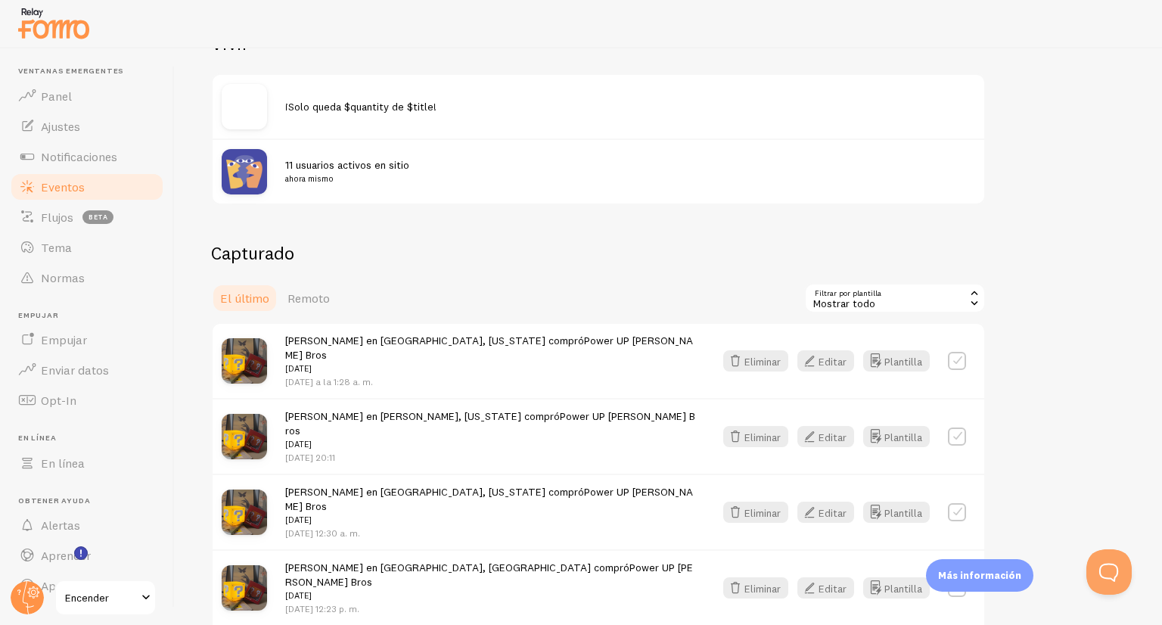
scroll to position [151, 0]
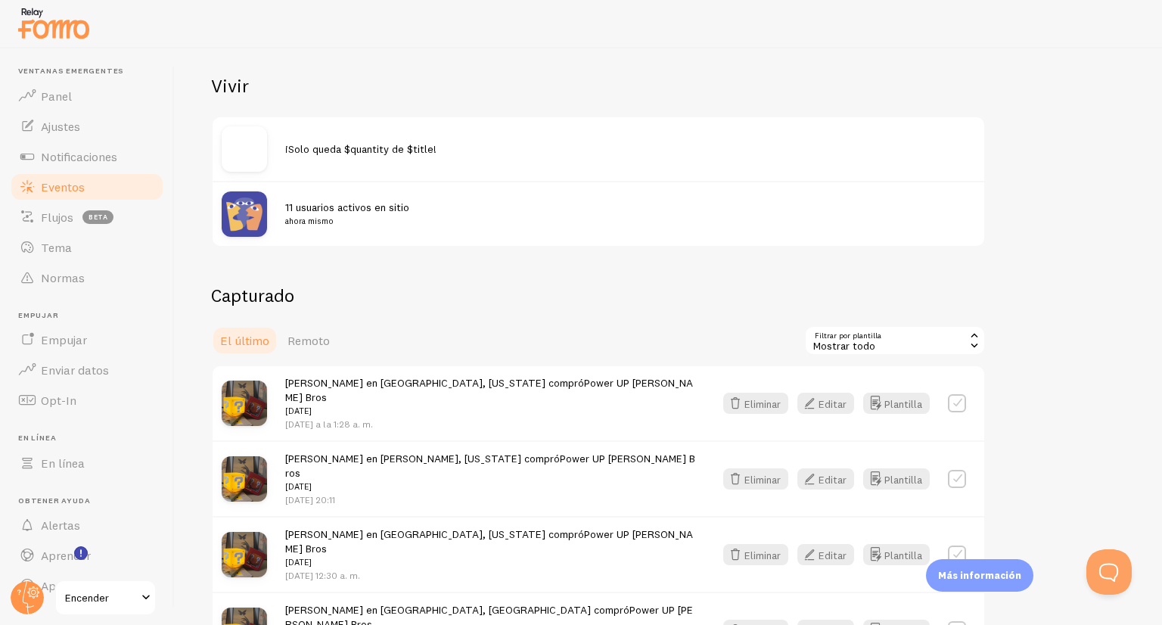
click at [428, 210] on div "11 usuarios activos en sitio ahora mismo" at bounding box center [630, 214] width 690 height 29
click at [257, 216] on img at bounding box center [244, 213] width 45 height 45
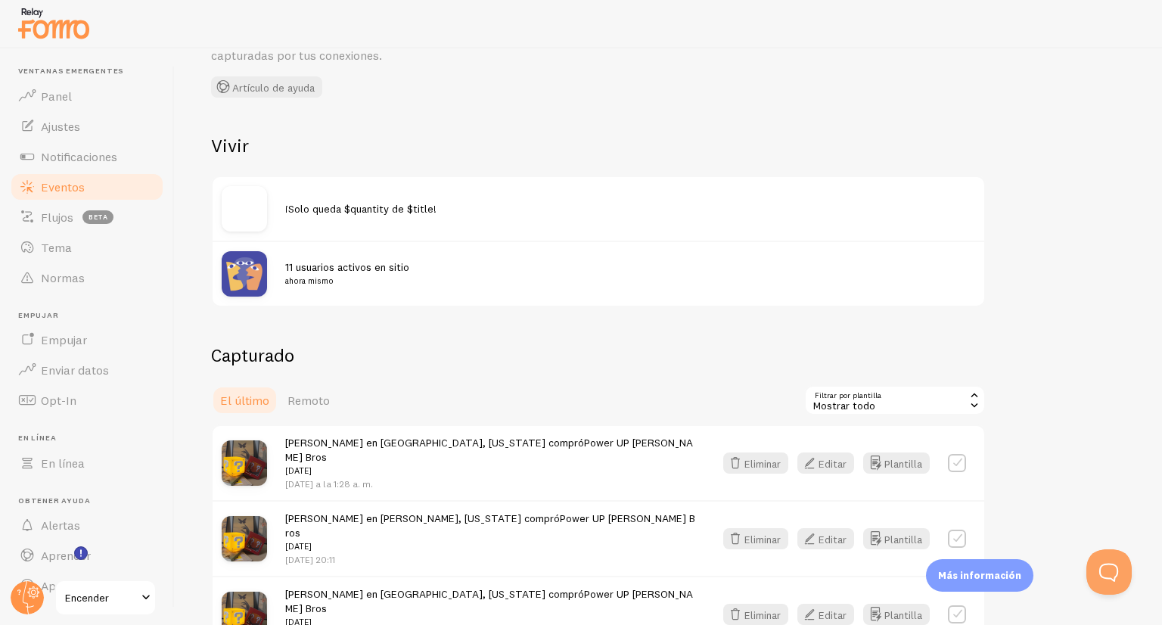
scroll to position [82, 0]
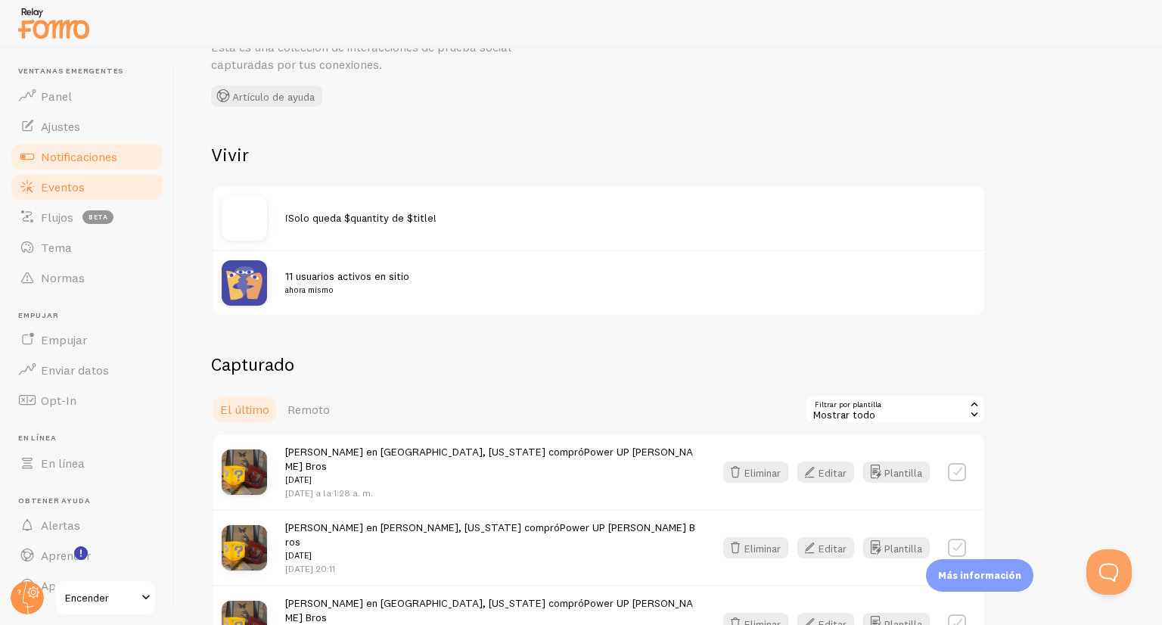
click at [78, 159] on font "Notificaciones" at bounding box center [79, 156] width 76 height 15
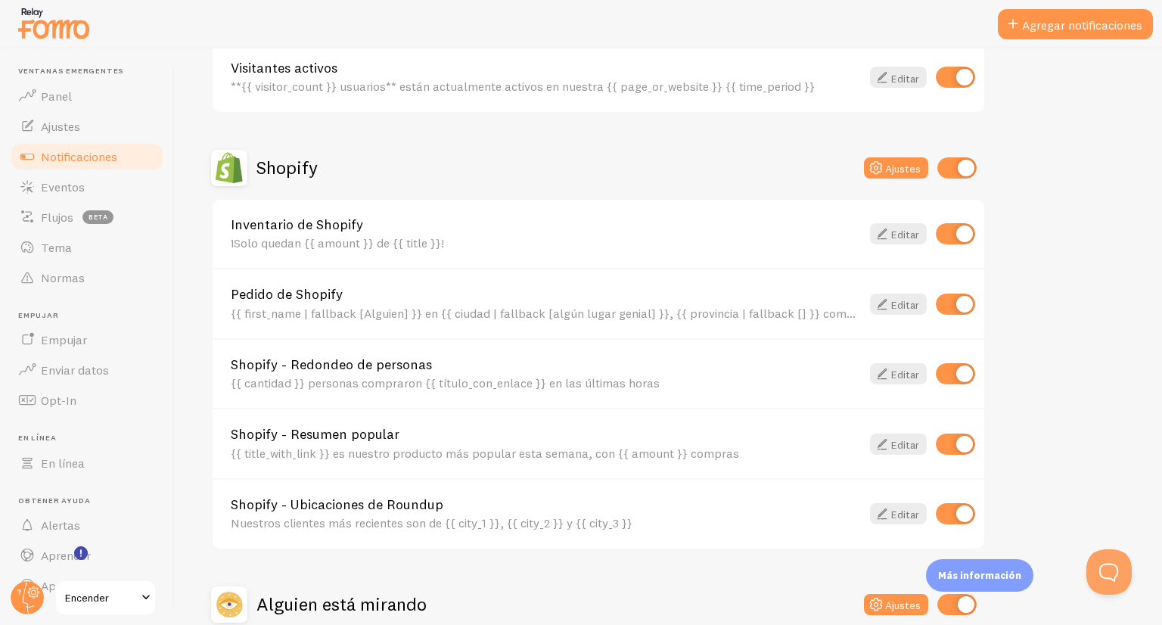
scroll to position [441, 0]
click at [879, 297] on icon at bounding box center [882, 303] width 18 height 18
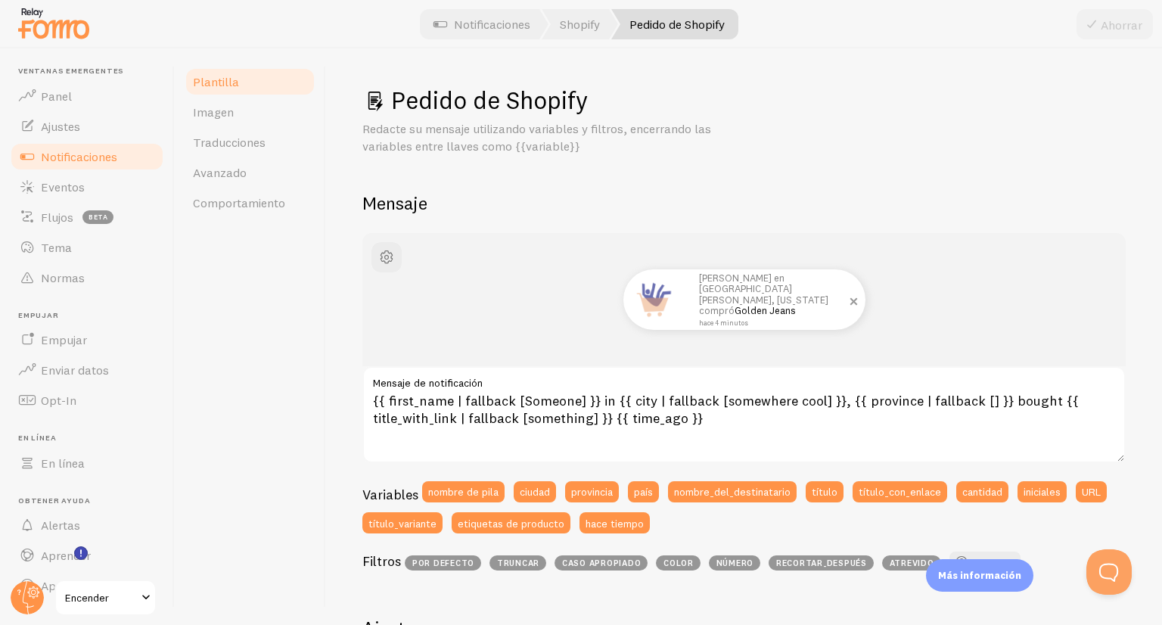
click at [642, 300] on img at bounding box center [653, 299] width 54 height 54
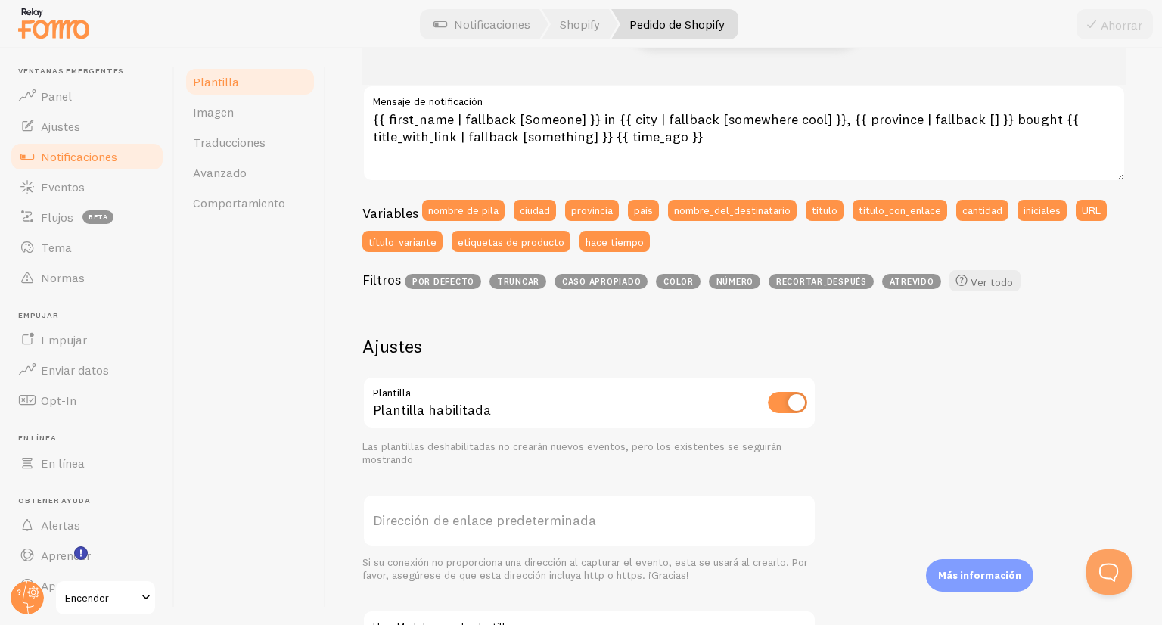
scroll to position [286, 0]
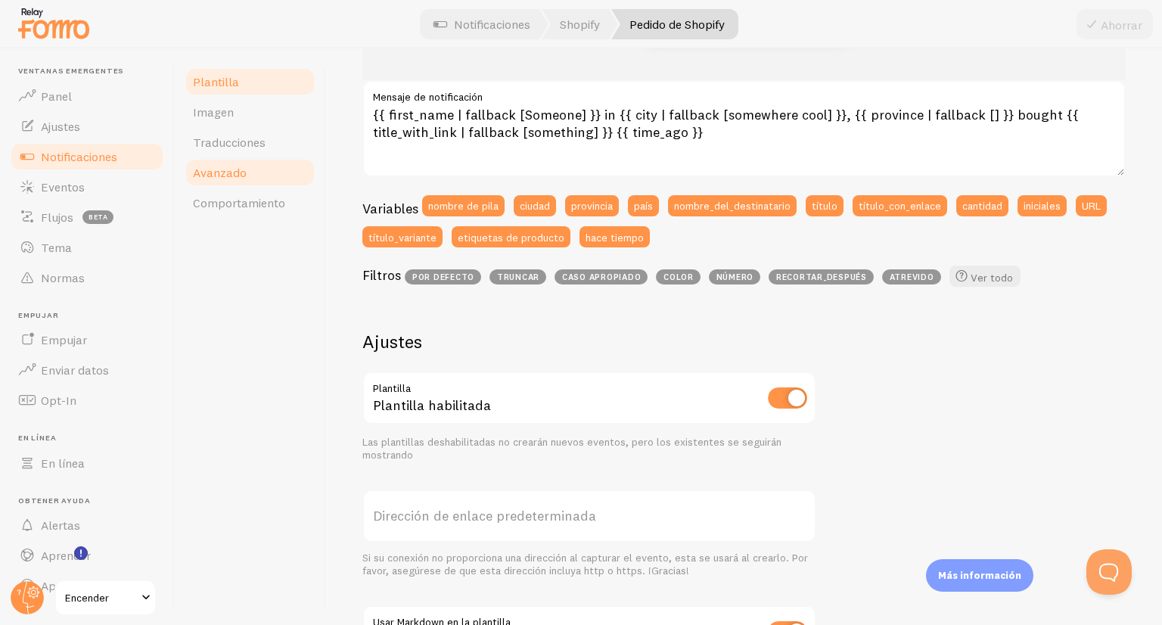
click at [236, 173] on font "Avanzado" at bounding box center [220, 172] width 54 height 15
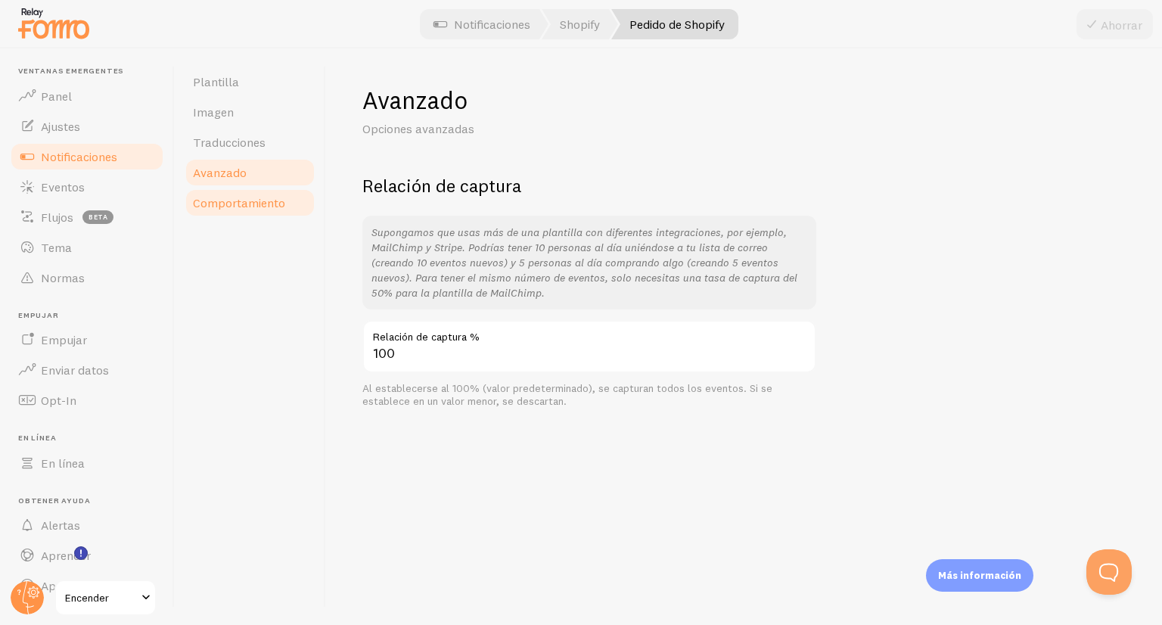
click at [244, 191] on link "Comportamiento" at bounding box center [250, 203] width 132 height 30
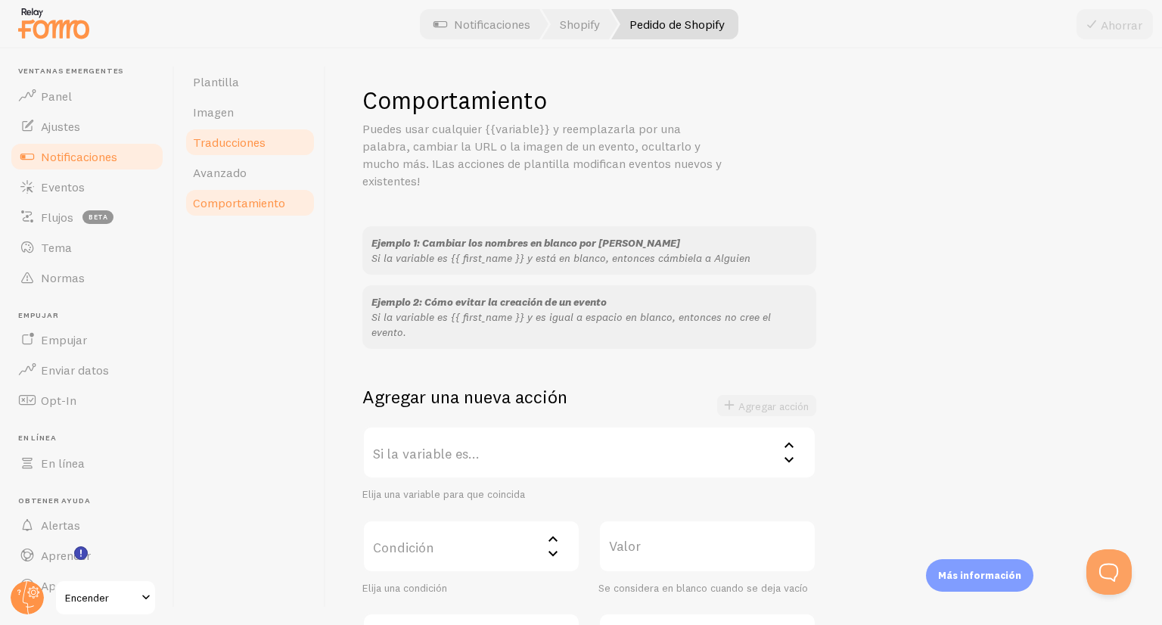
click at [256, 154] on link "Traducciones" at bounding box center [250, 142] width 132 height 30
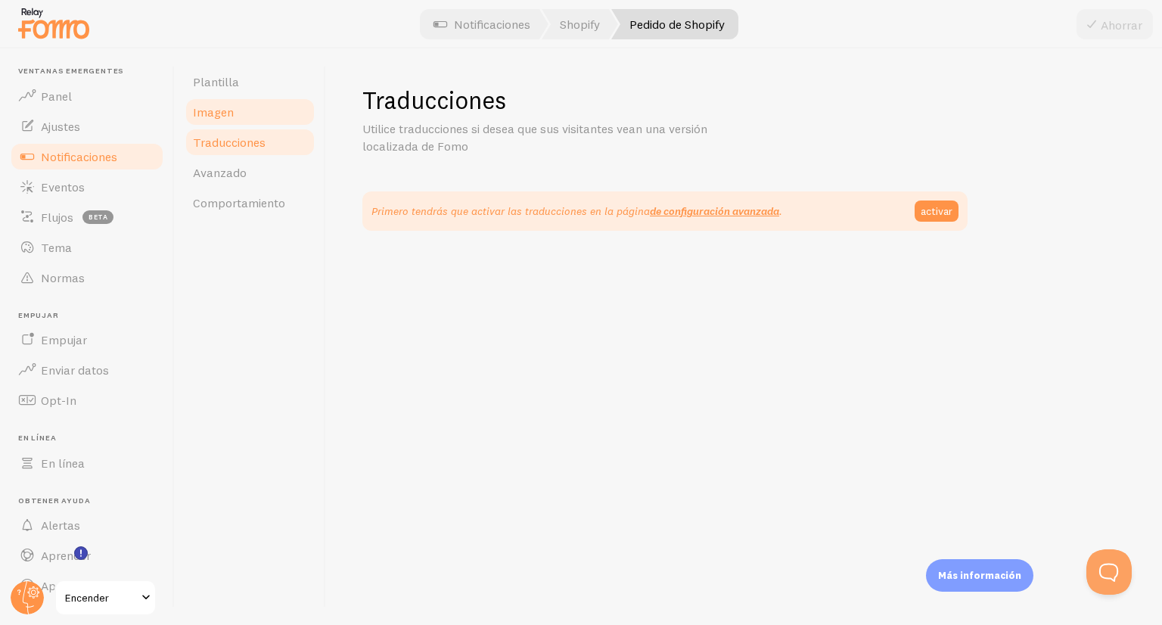
click at [272, 126] on link "Imagen" at bounding box center [250, 112] width 132 height 30
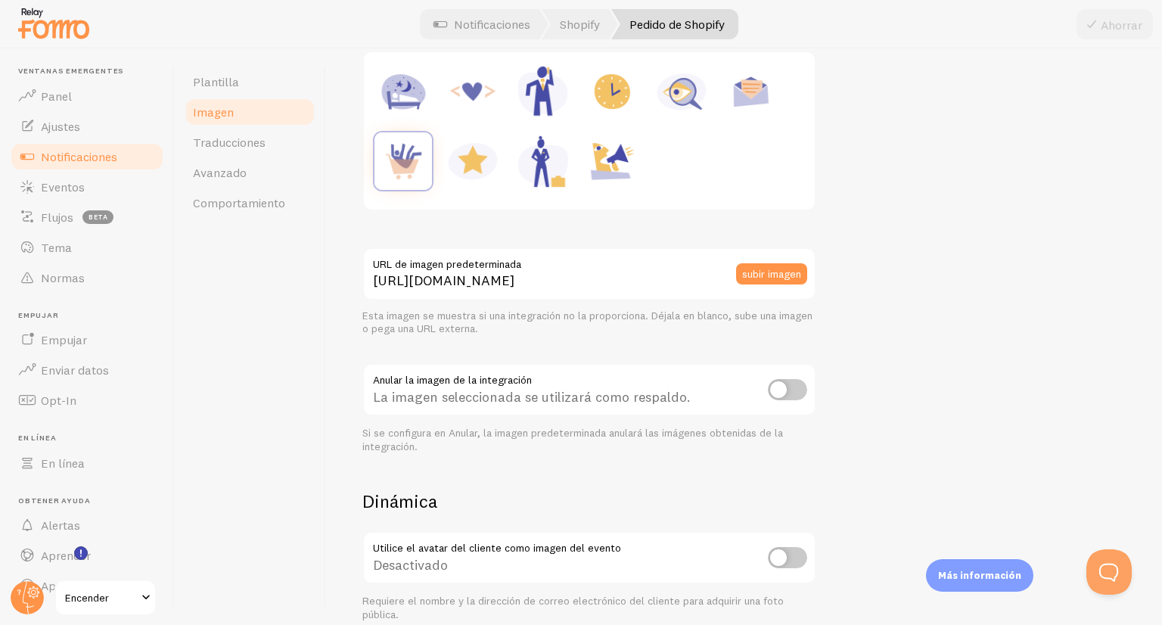
scroll to position [303, 0]
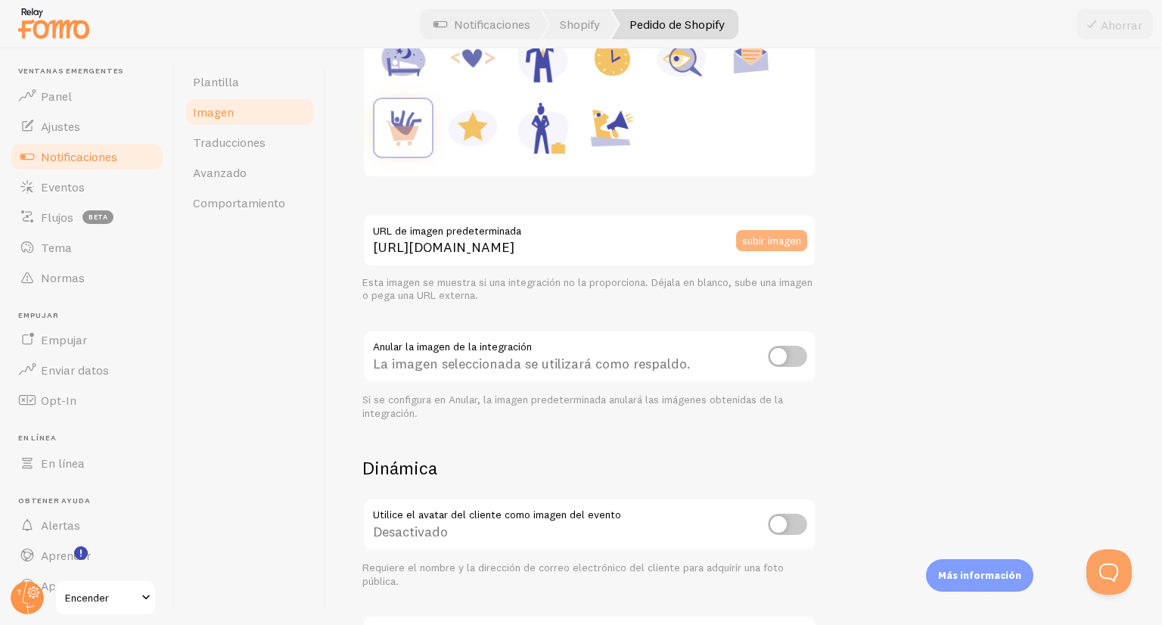
click at [785, 235] on font "subir imagen" at bounding box center [771, 240] width 59 height 14
click at [860, 190] on div "Mi dispositivo Enlace (URL) Búsqueda web Facebook Instagram Google Drive Dropbo…" at bounding box center [581, 312] width 1162 height 625
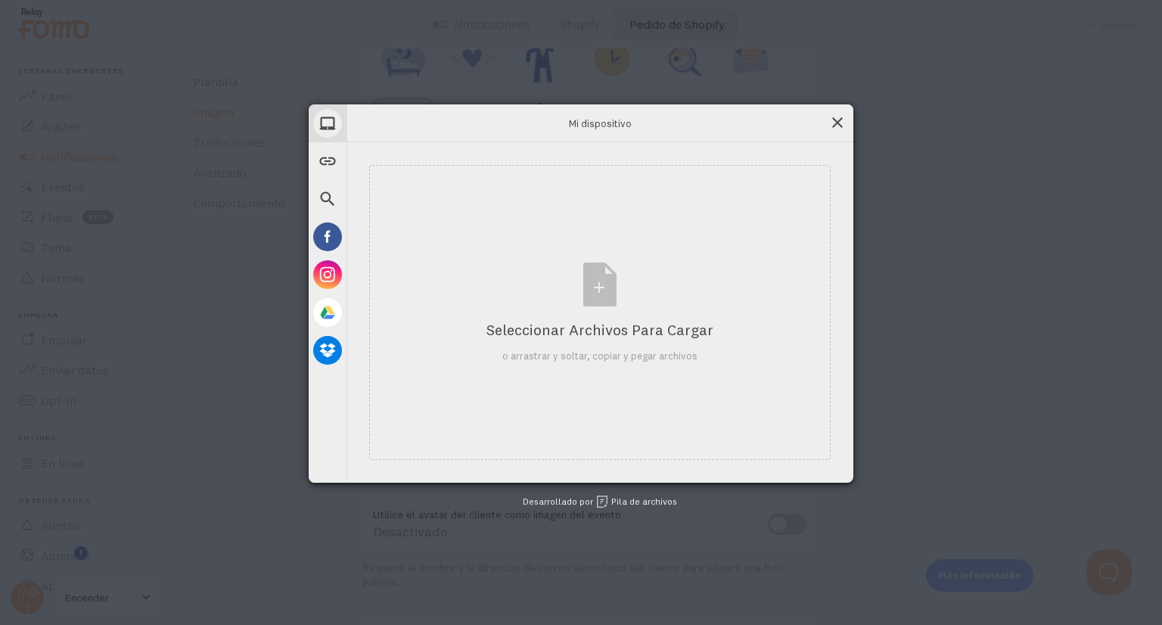
click at [834, 114] on span at bounding box center [837, 122] width 17 height 17
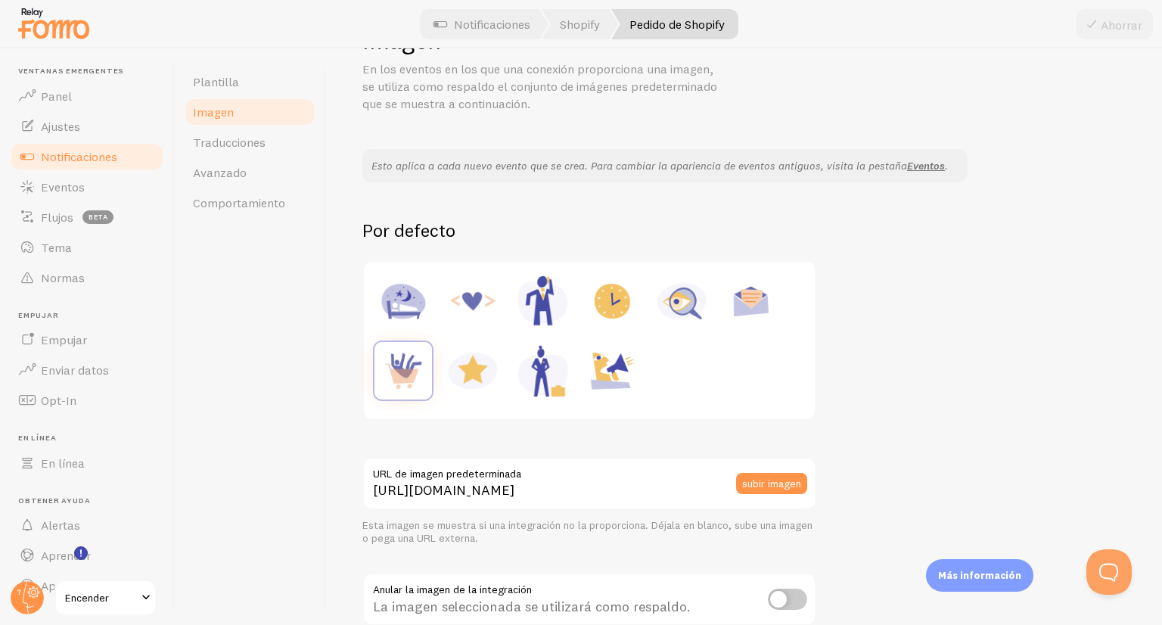
scroll to position [59, 0]
click at [65, 158] on font "Notificaciones" at bounding box center [79, 156] width 76 height 15
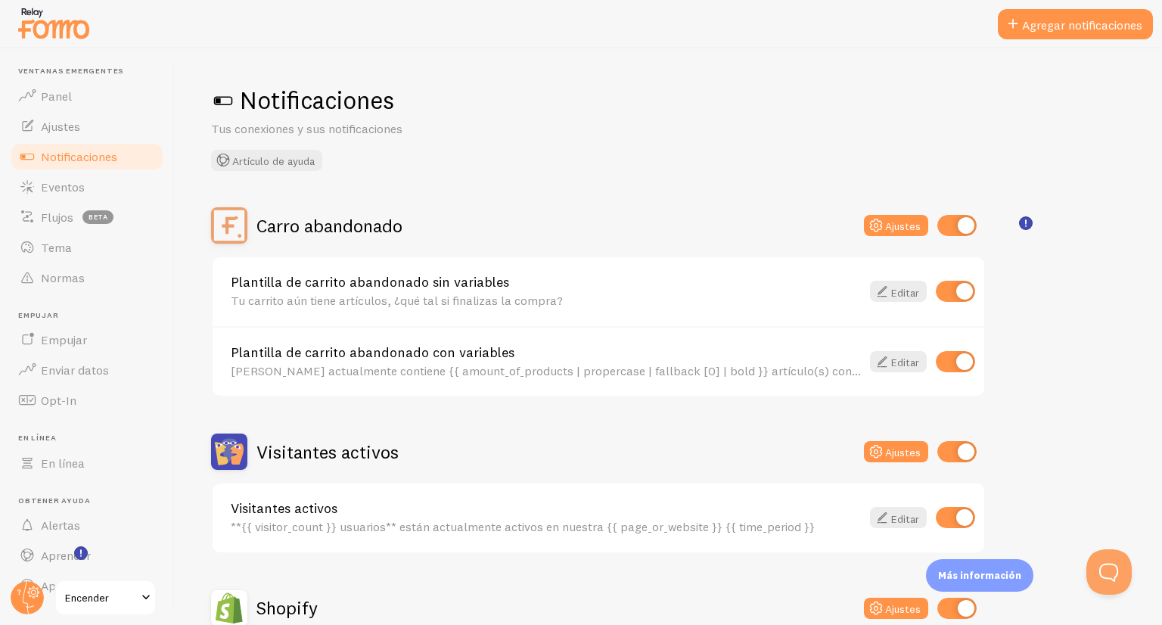
click at [333, 512] on font "Visitantes activos" at bounding box center [284, 507] width 107 height 17
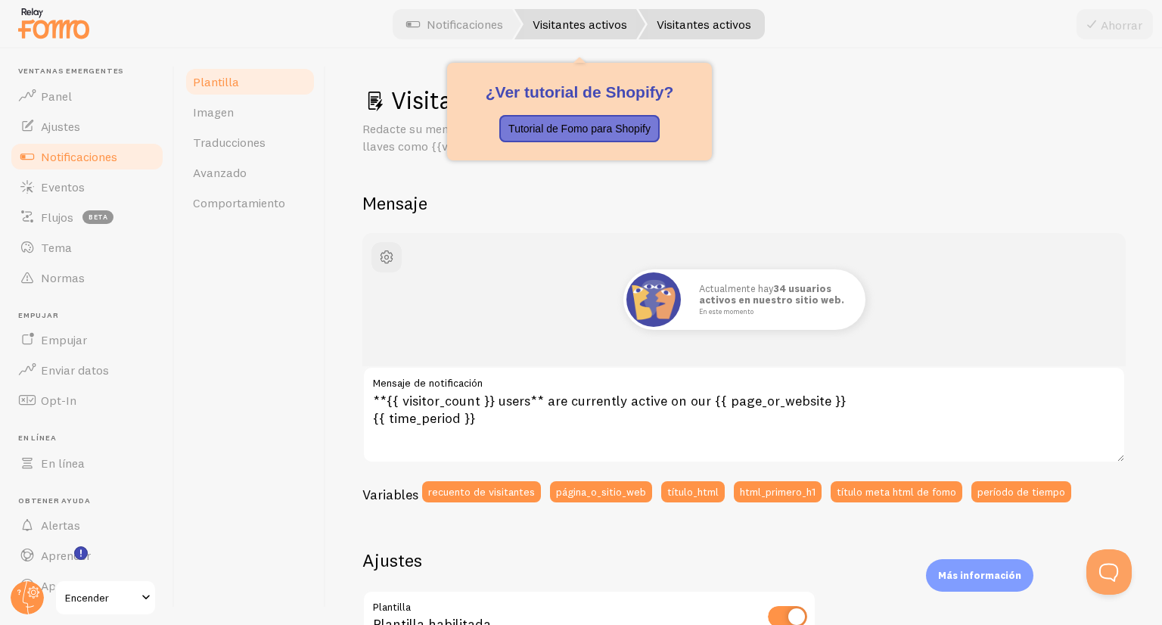
click at [571, 14] on link "Visitantes activos" at bounding box center [579, 24] width 131 height 30
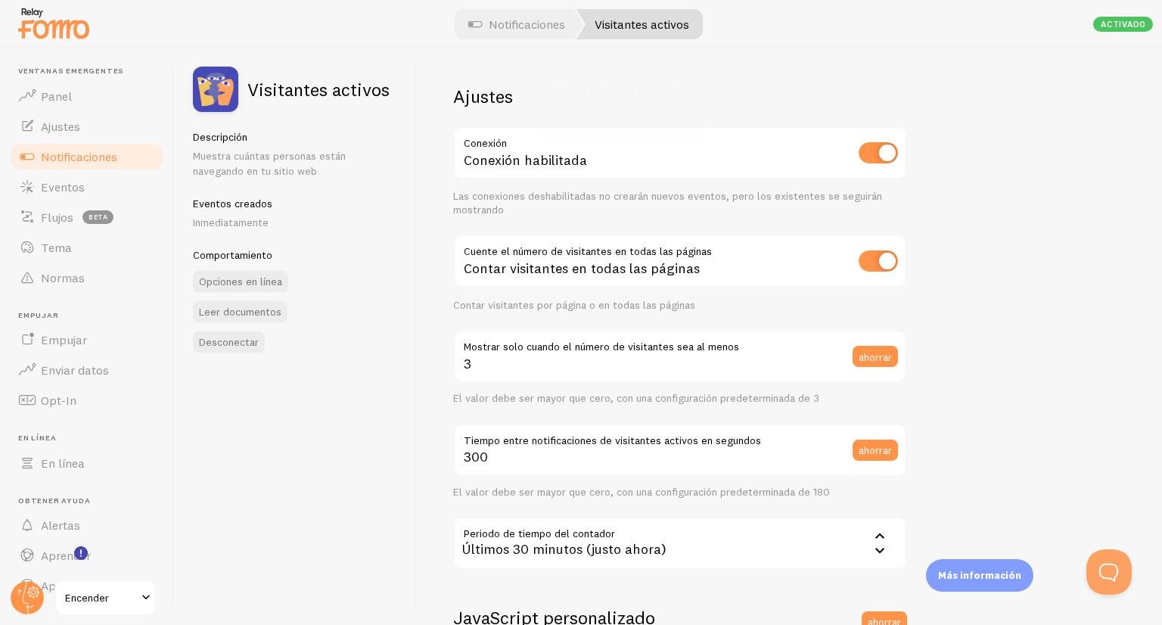
click at [623, 26] on font "Visitantes activos" at bounding box center [642, 24] width 95 height 15
click at [29, 166] on link "Notificaciones" at bounding box center [87, 156] width 156 height 30
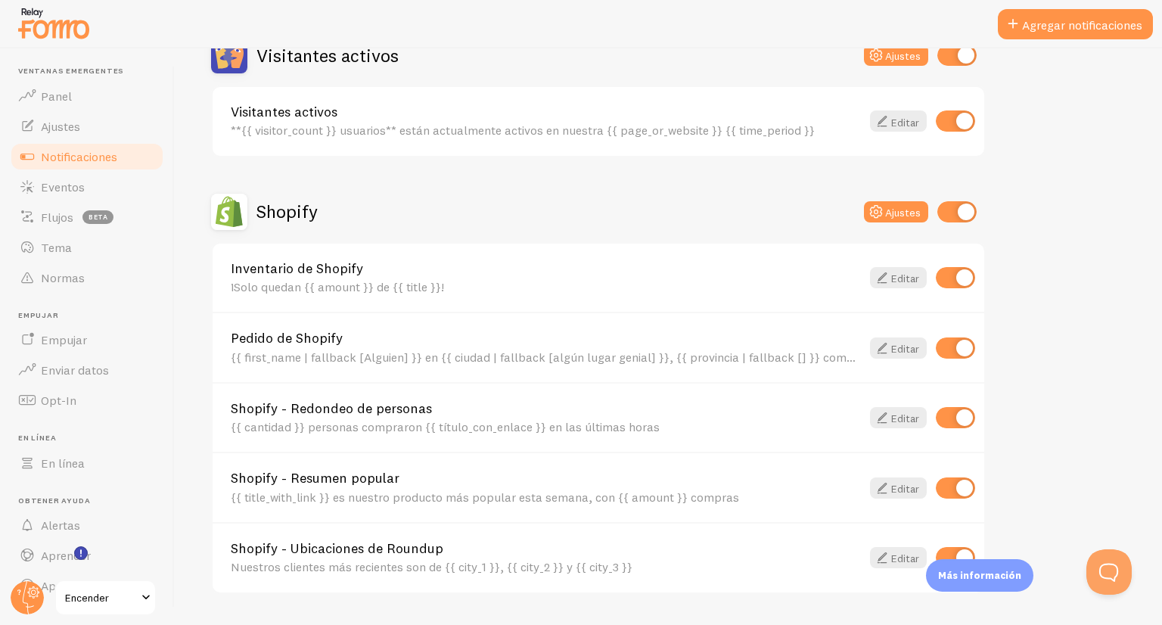
scroll to position [590, 0]
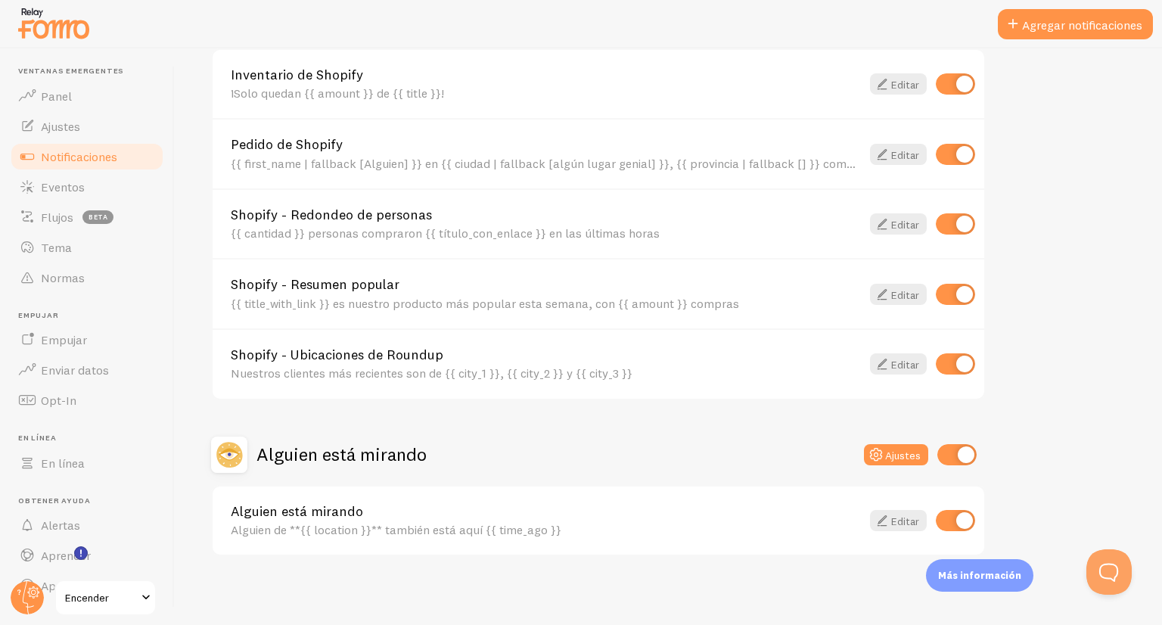
click at [48, 18] on img at bounding box center [54, 23] width 76 height 39
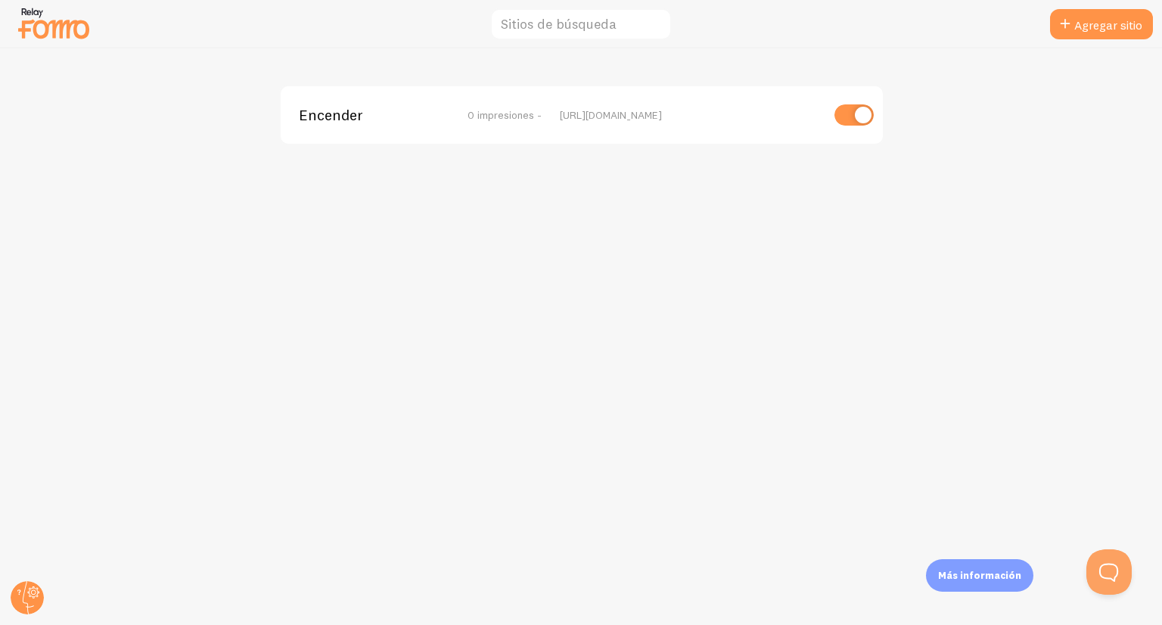
click at [48, 18] on img at bounding box center [54, 23] width 76 height 39
